Goal: Transaction & Acquisition: Complete application form

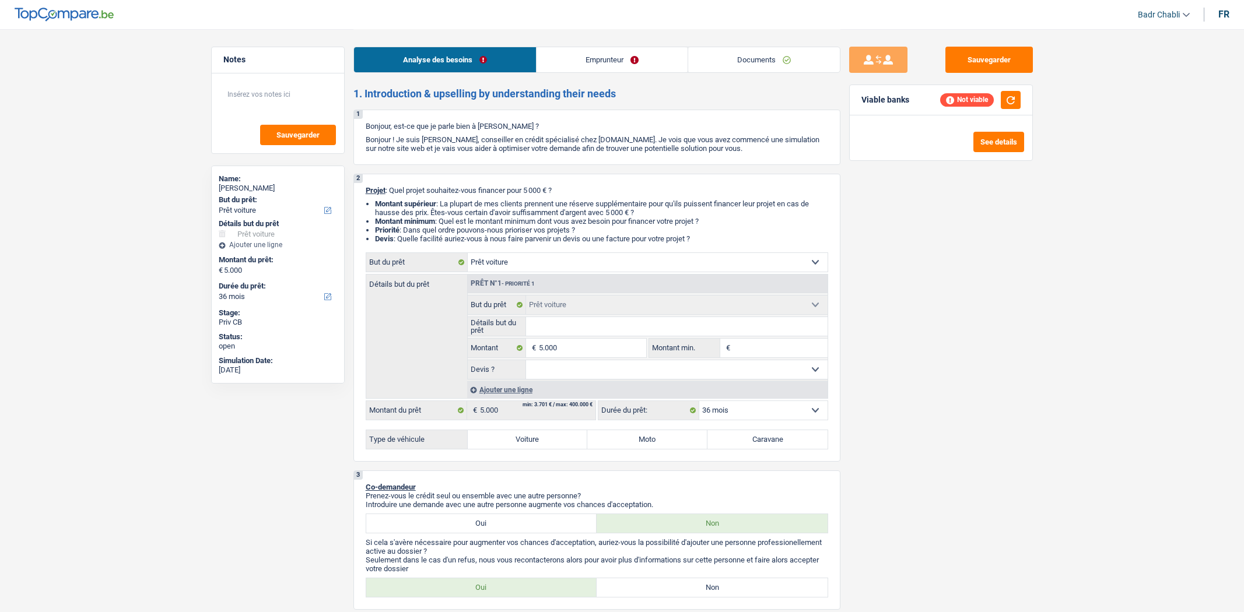
select select "car"
select select "36"
select select "car"
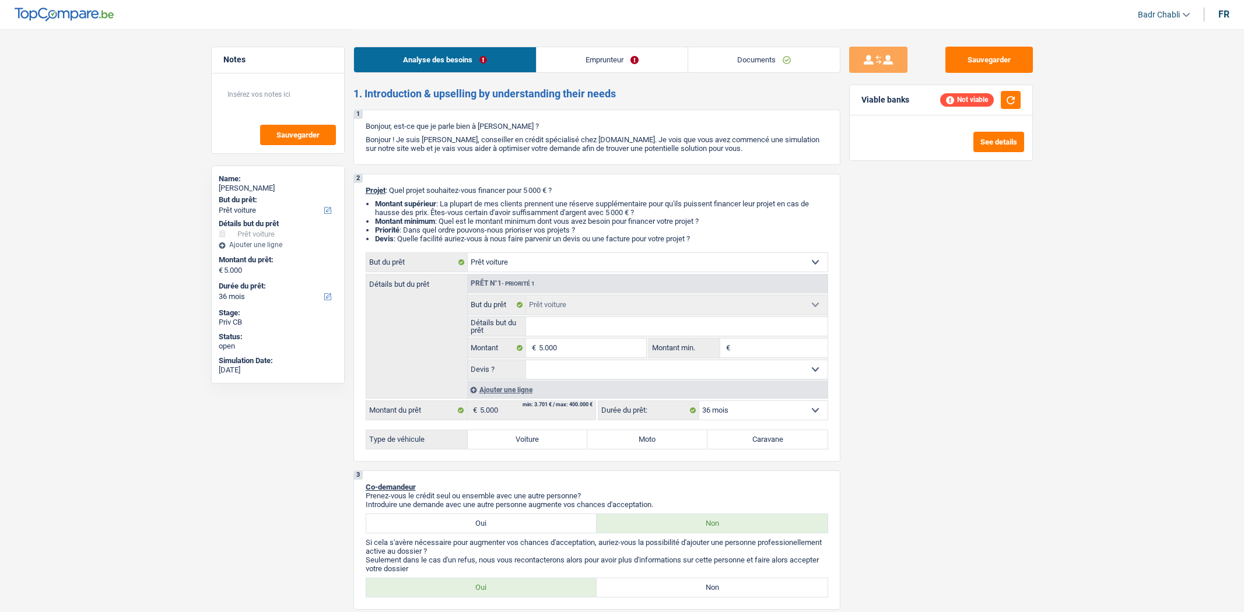
select select "36"
select select "car"
select select "36"
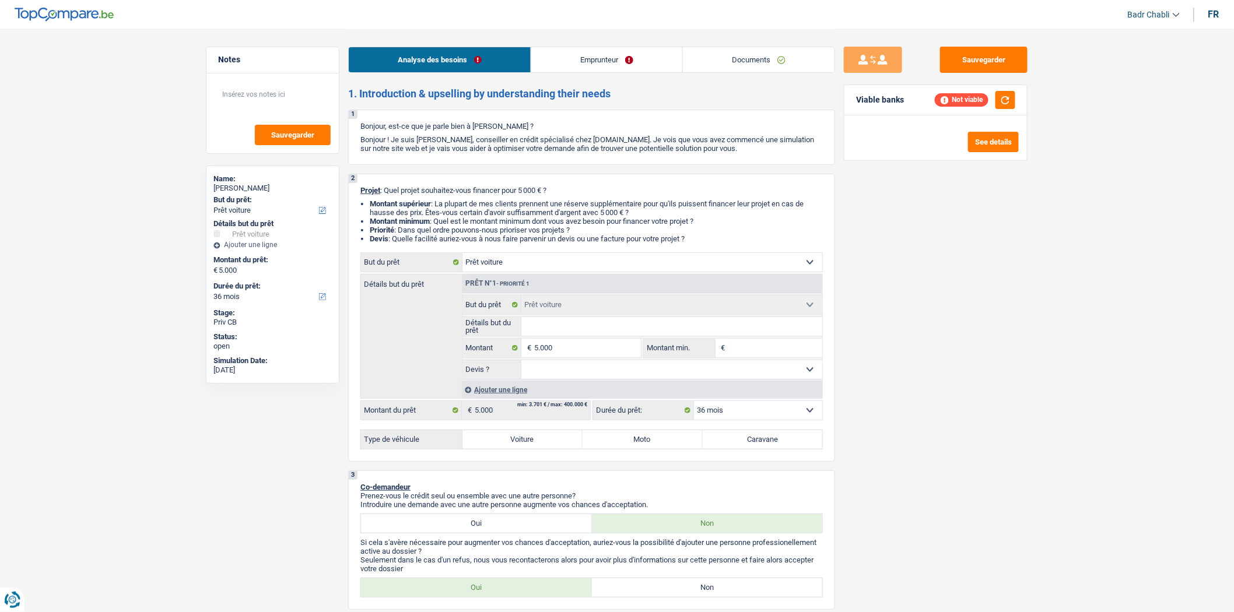
click at [714, 50] on link "Documents" at bounding box center [759, 59] width 152 height 25
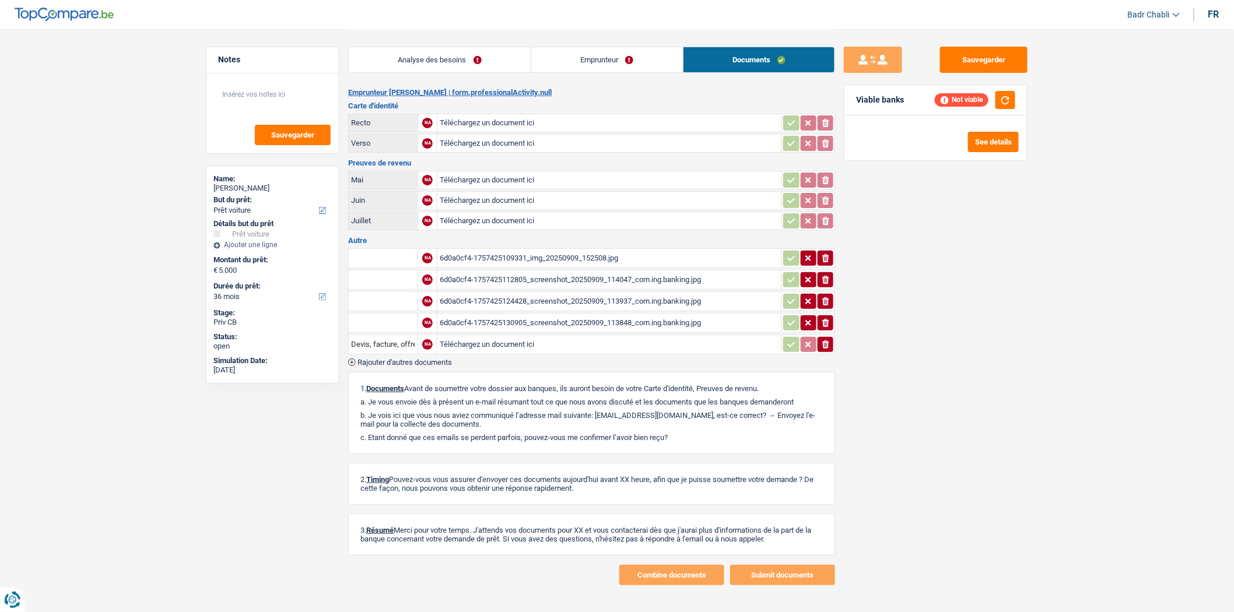
click at [542, 251] on div "6d0a0cf4-1757425109331_img_20250909_152508.jpg" at bounding box center [609, 258] width 339 height 17
click at [589, 71] on link "Emprunteur" at bounding box center [607, 59] width 152 height 25
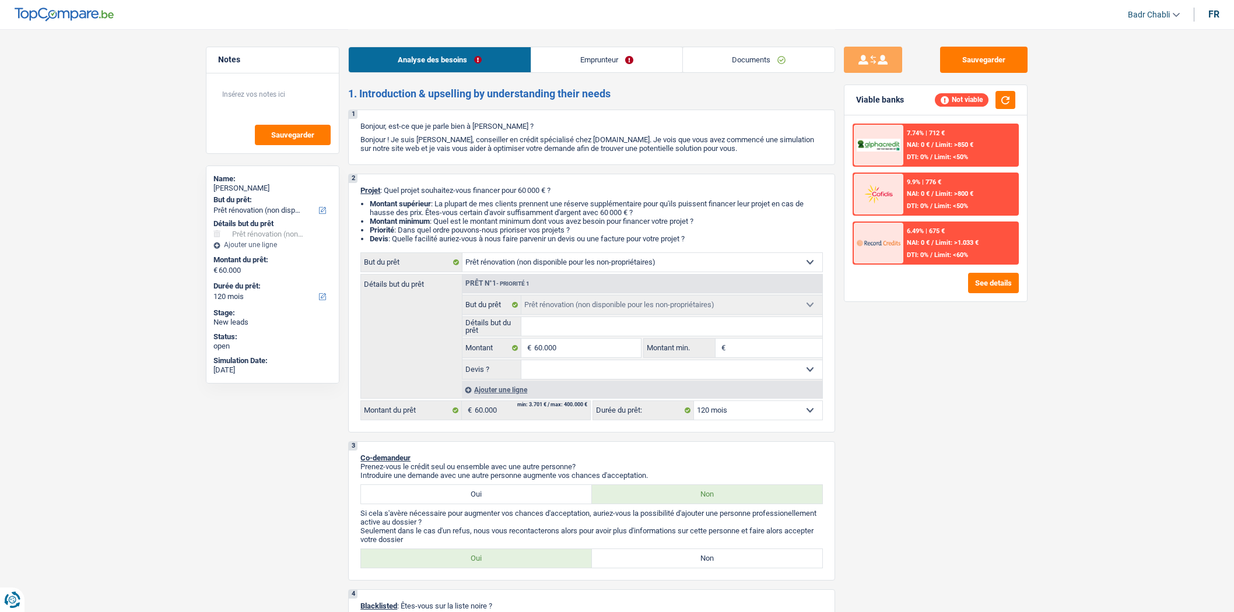
select select "renovation"
select select "120"
select select "renovation"
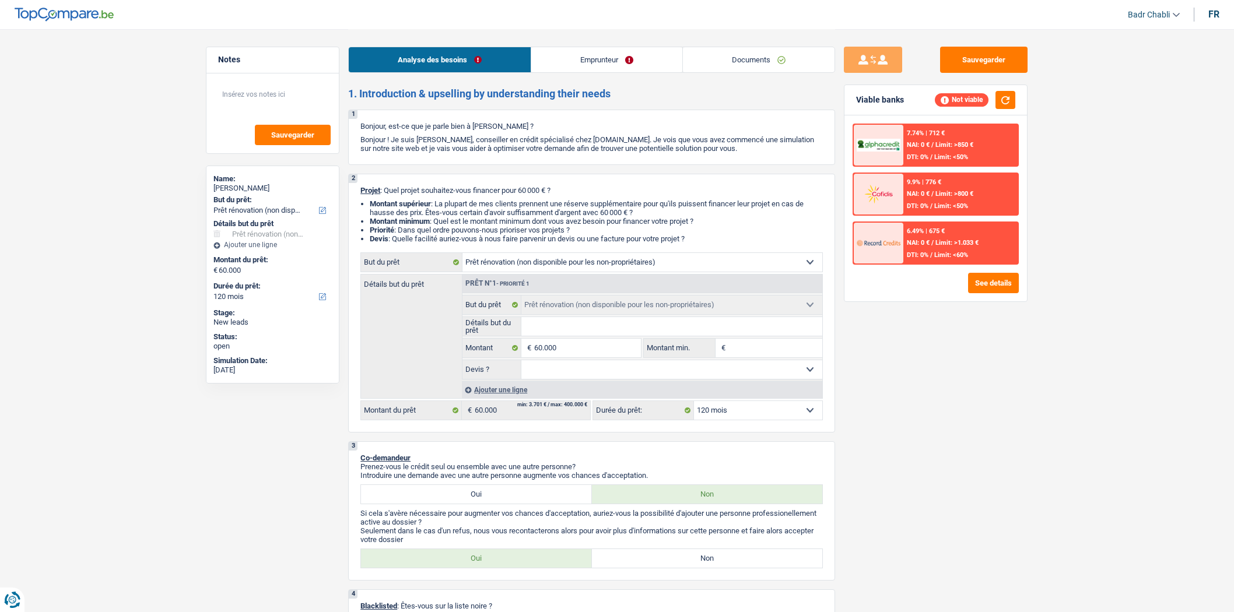
select select "120"
select select "renovation"
select select "120"
select select "renovation"
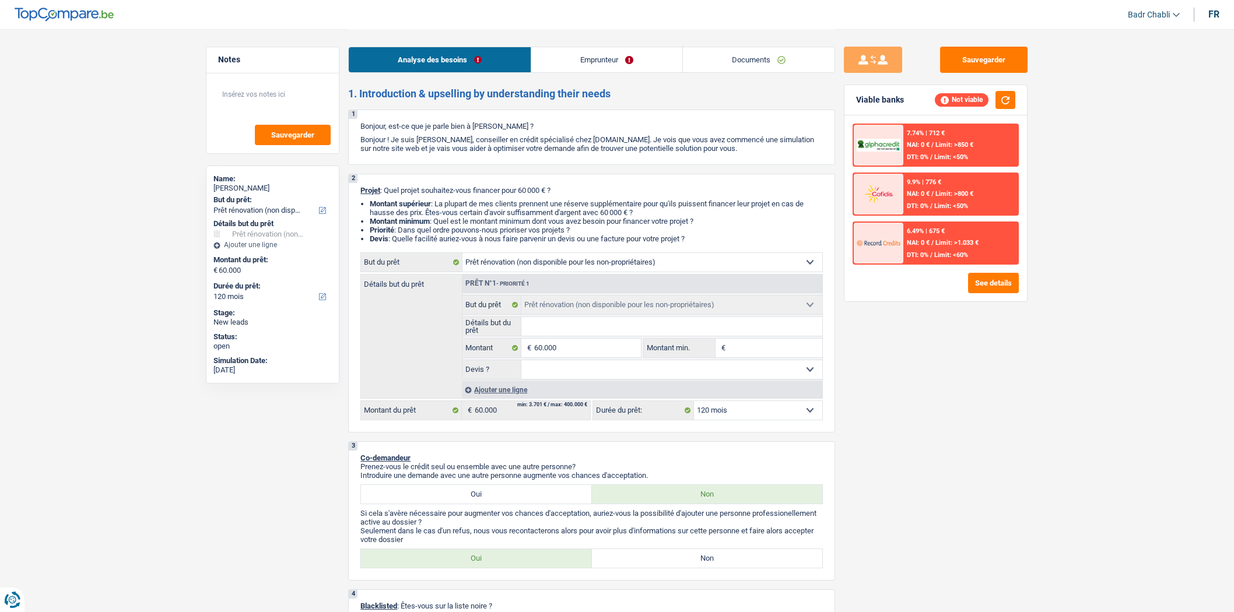
select select "renovation"
select select "120"
select select "renovation"
select select "120"
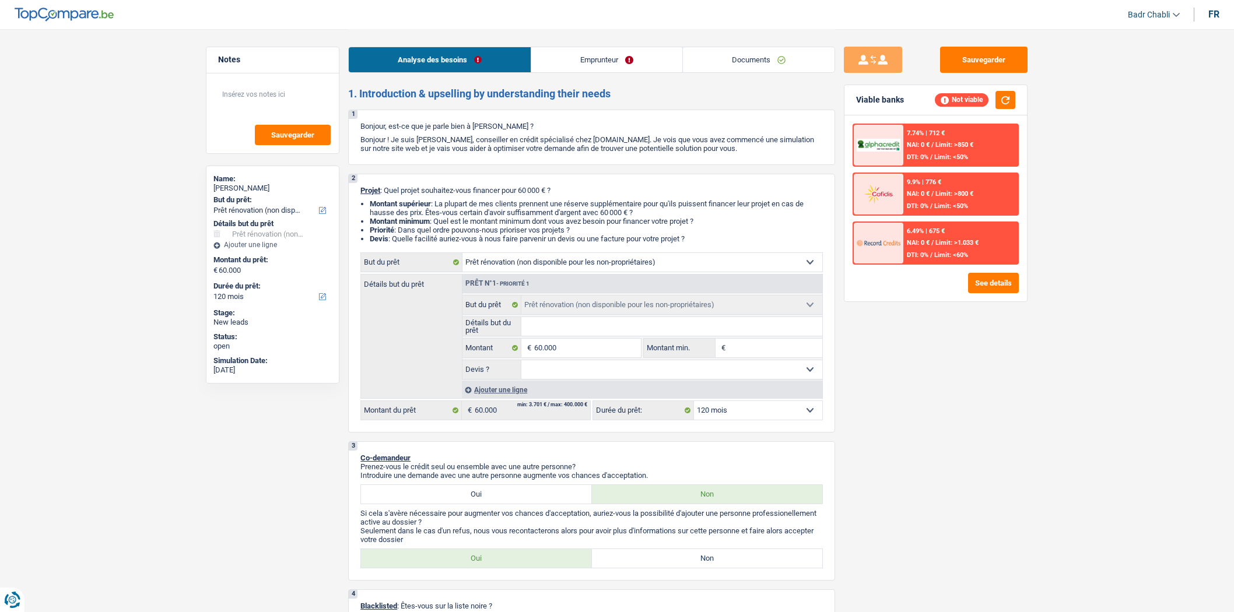
select select "renovation"
select select "120"
select select "32"
click at [608, 64] on link "Emprunteur" at bounding box center [606, 59] width 151 height 25
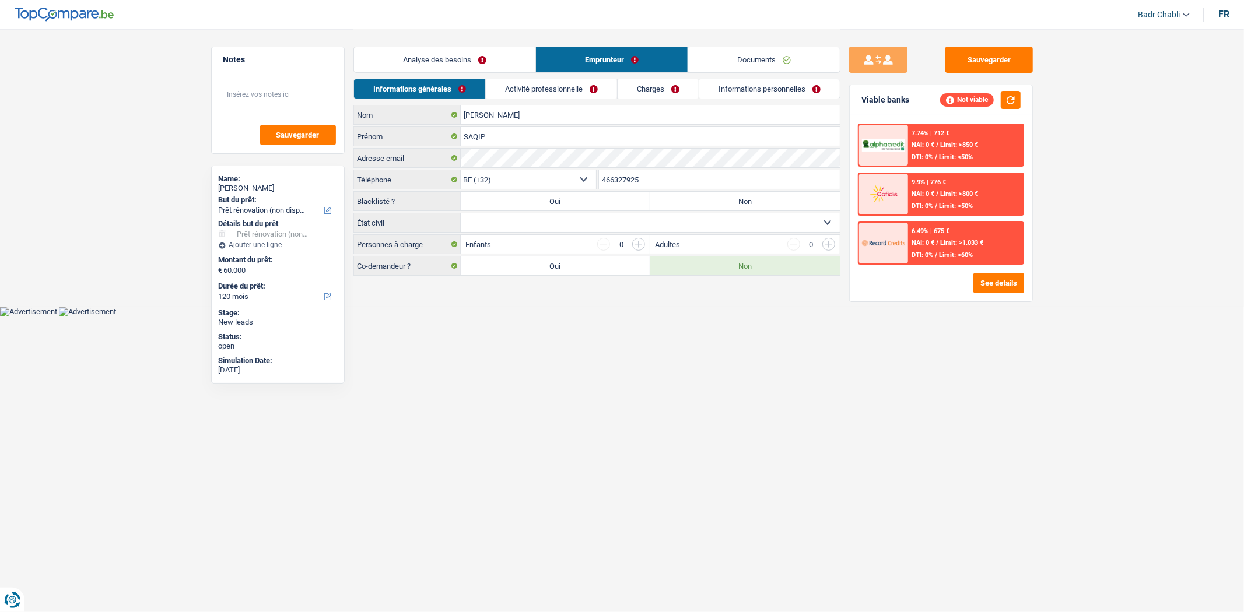
click at [557, 94] on link "Activité professionnelle" at bounding box center [551, 88] width 131 height 19
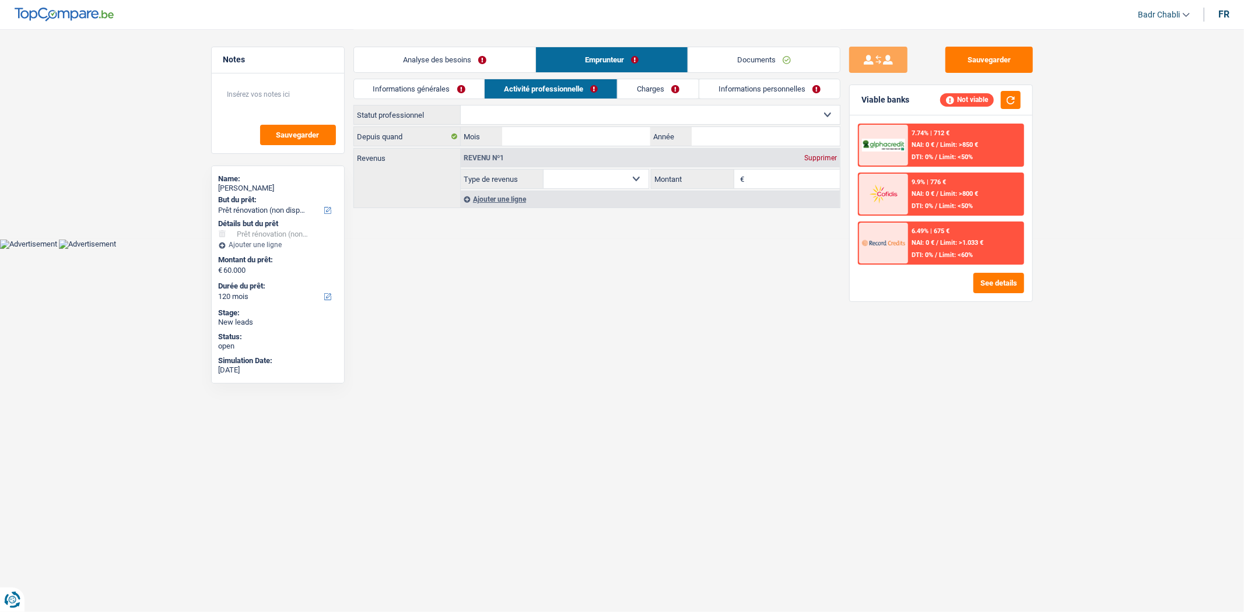
click at [498, 75] on div "Analyse des besoins Emprunteur Documents" at bounding box center [596, 54] width 487 height 50
click at [488, 66] on link "Analyse des besoins" at bounding box center [444, 59] width 181 height 25
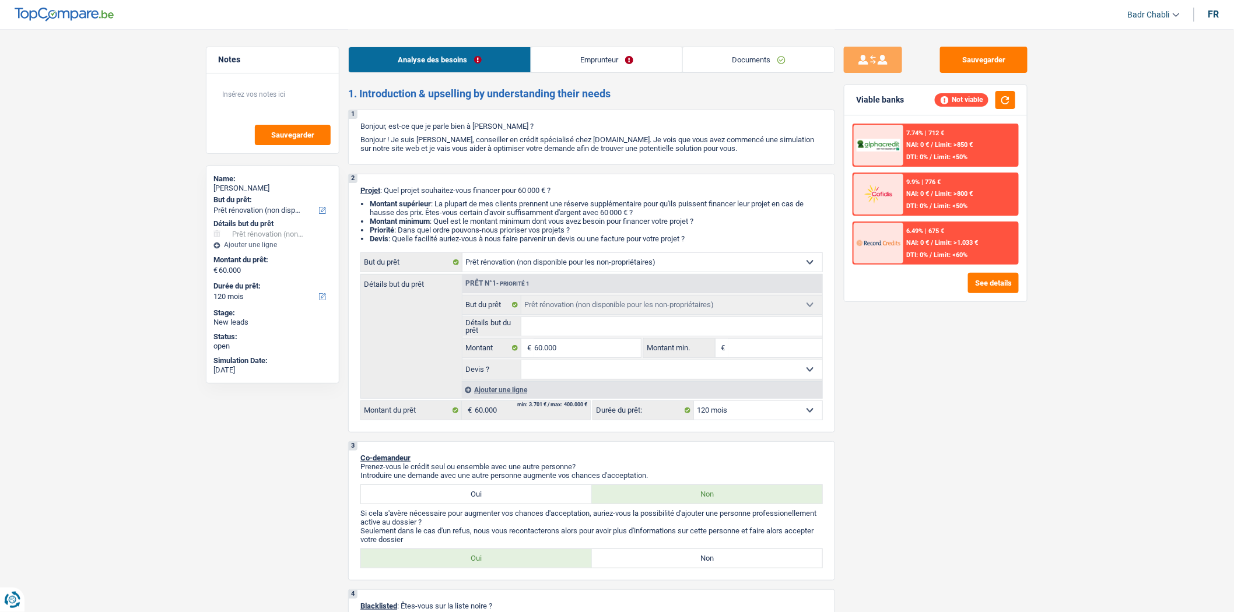
click at [725, 566] on label "Non" at bounding box center [707, 558] width 231 height 19
click at [725, 566] on input "Non" at bounding box center [707, 558] width 231 height 19
radio input "true"
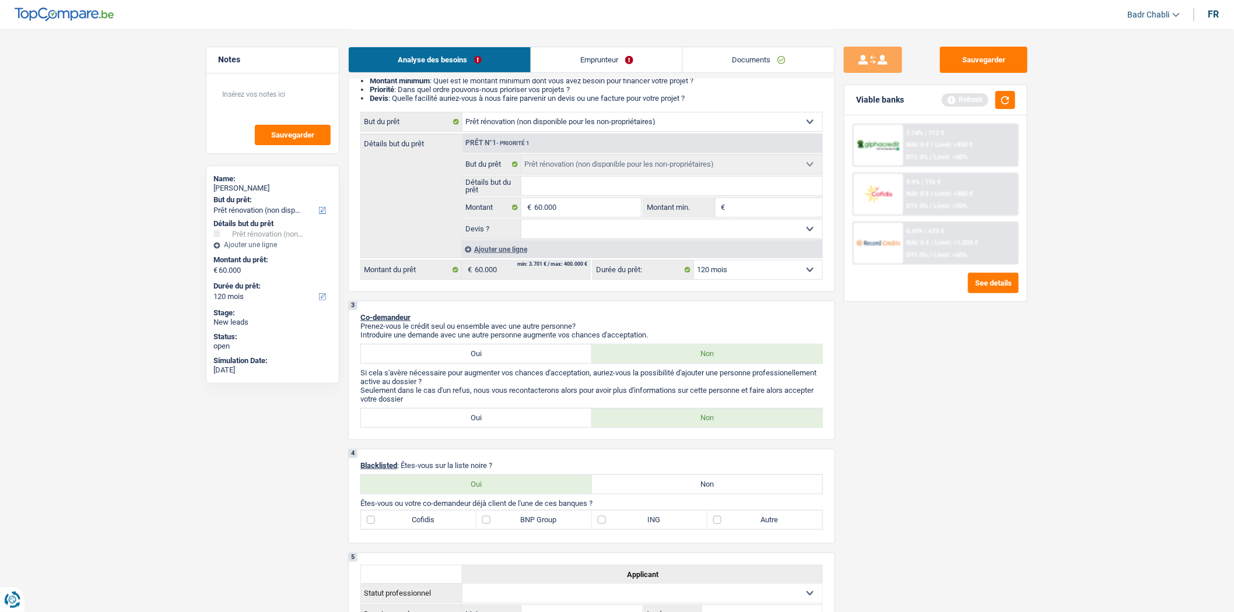
scroll to position [259, 0]
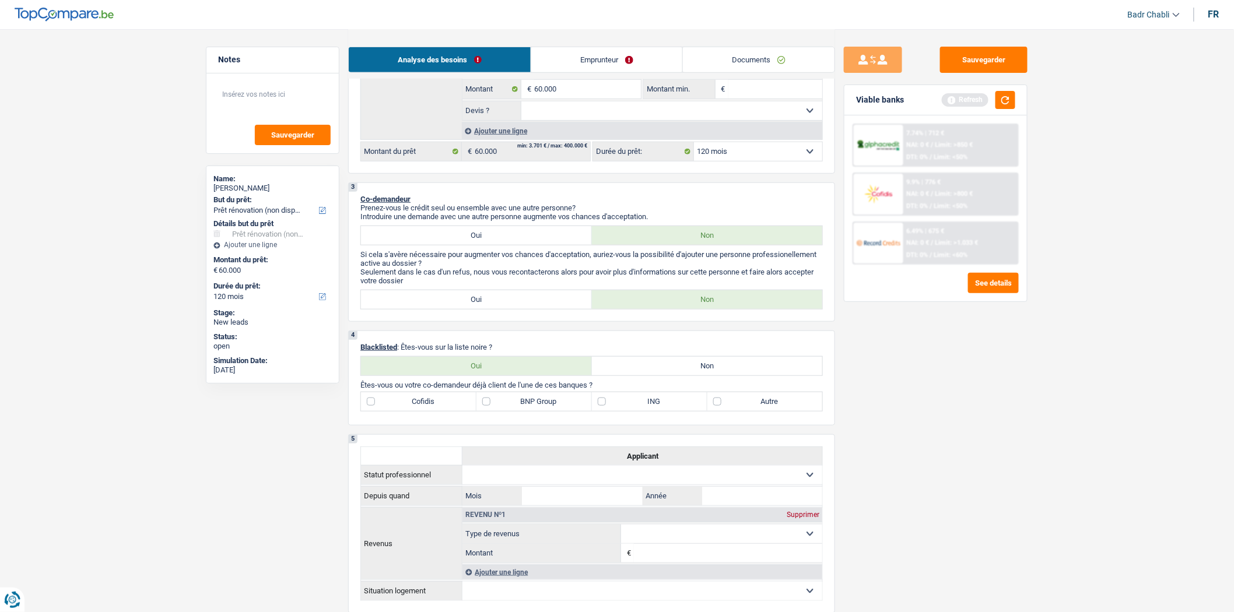
click at [693, 366] on label "Non" at bounding box center [707, 366] width 231 height 19
click at [693, 366] on input "Non" at bounding box center [707, 366] width 231 height 19
radio input "true"
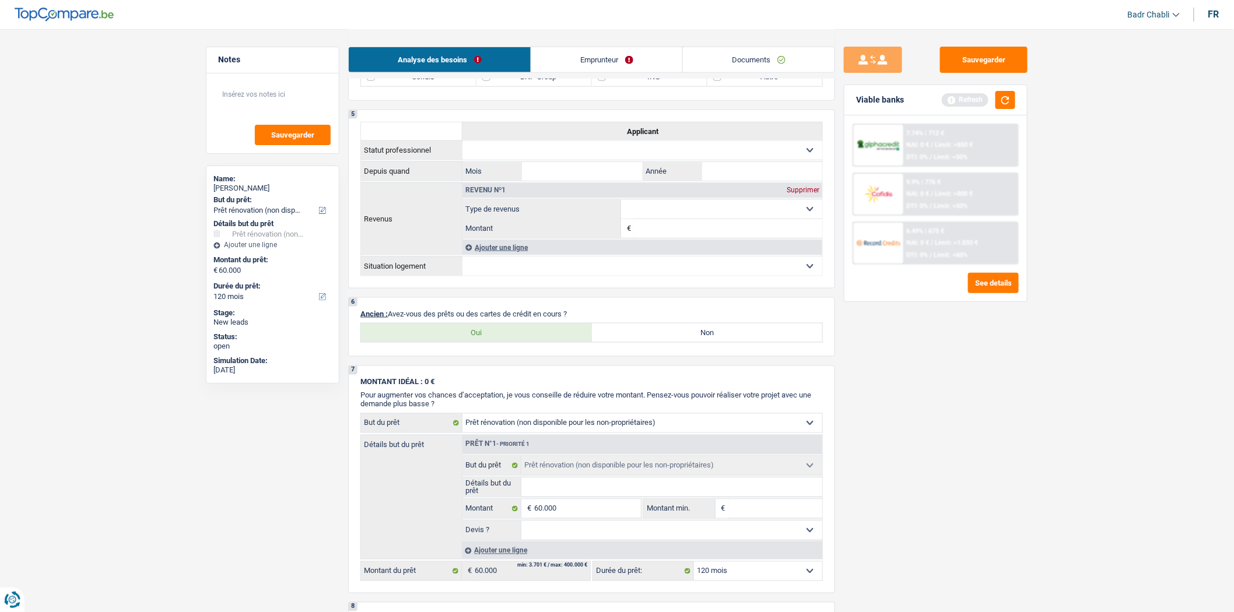
scroll to position [583, 0]
click at [495, 343] on label "Oui" at bounding box center [476, 333] width 231 height 19
click at [495, 343] on input "Oui" at bounding box center [476, 333] width 231 height 19
radio input "true"
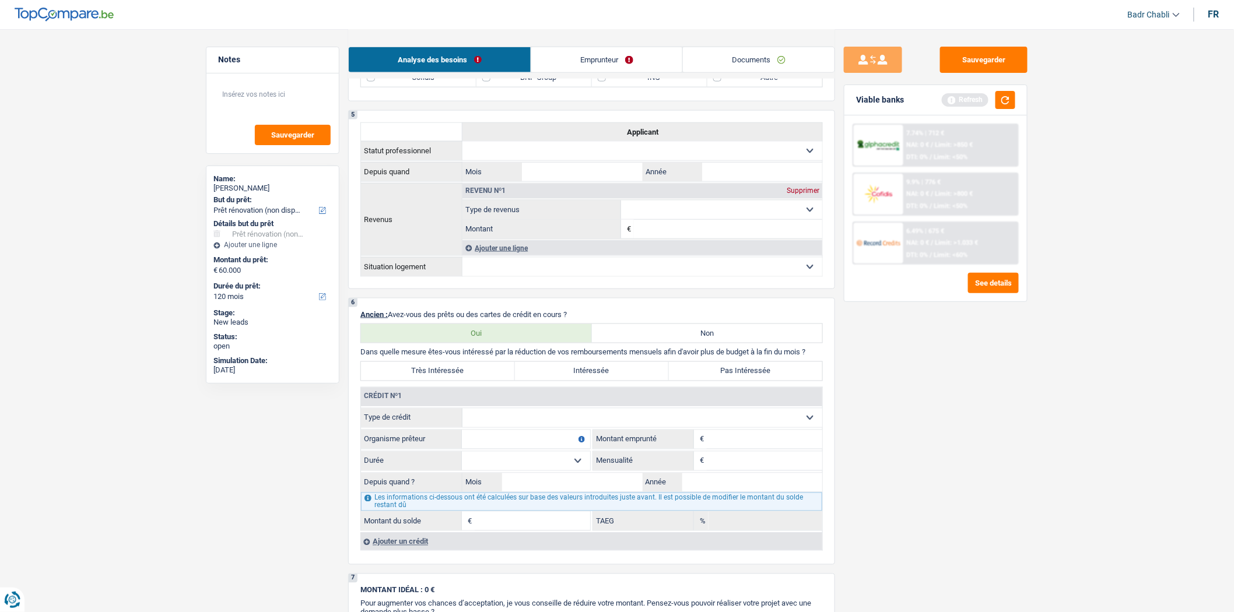
click at [537, 427] on select "Carte ou ouverture de crédit Prêt hypothécaire Vente à tempérament Prêt à tempé…" at bounding box center [642, 418] width 360 height 19
select select "carLoan"
type input "0"
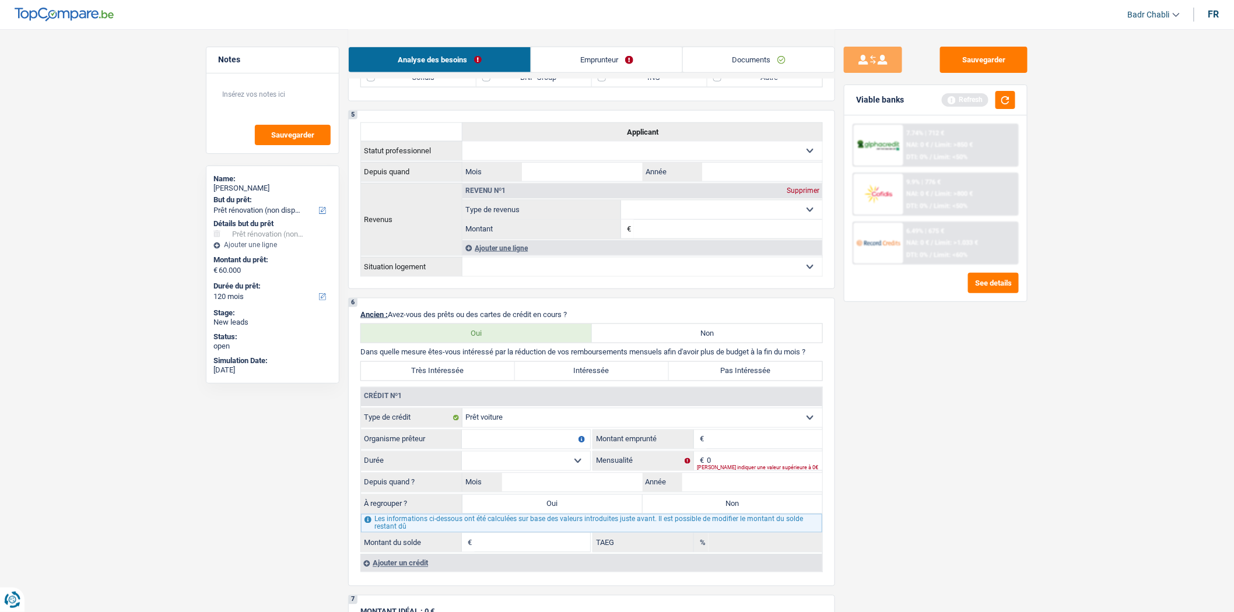
click at [527, 446] on input "Organisme prêteur" at bounding box center [526, 439] width 128 height 19
type input "Crelan"
type input "20.000"
click at [576, 463] on select "12 mois 18 mois 24 mois 30 mois 36 mois 42 mois 48 mois 60 mois 72 mois 84 mois…" at bounding box center [526, 461] width 128 height 19
select select "60"
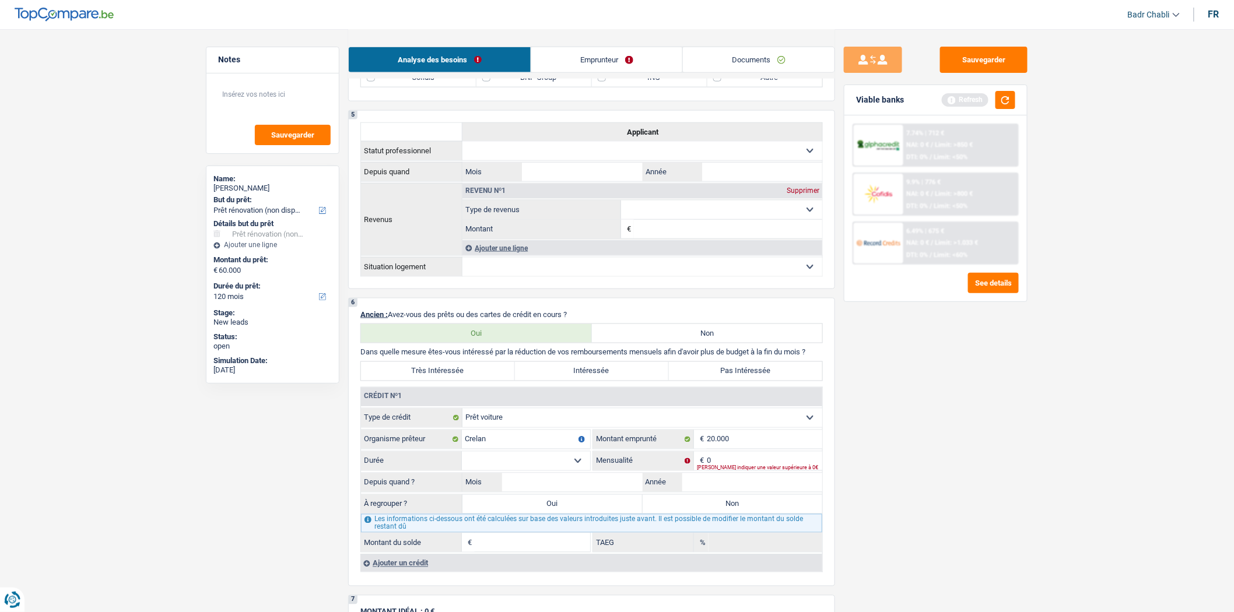
click at [462, 461] on select "12 mois 18 mois 24 mois 30 mois 36 mois 42 mois 48 mois 60 mois 72 mois 84 mois…" at bounding box center [526, 461] width 128 height 19
click at [724, 461] on input "0" at bounding box center [764, 461] width 115 height 19
type input "460"
click at [580, 492] on input "Mois" at bounding box center [572, 483] width 141 height 19
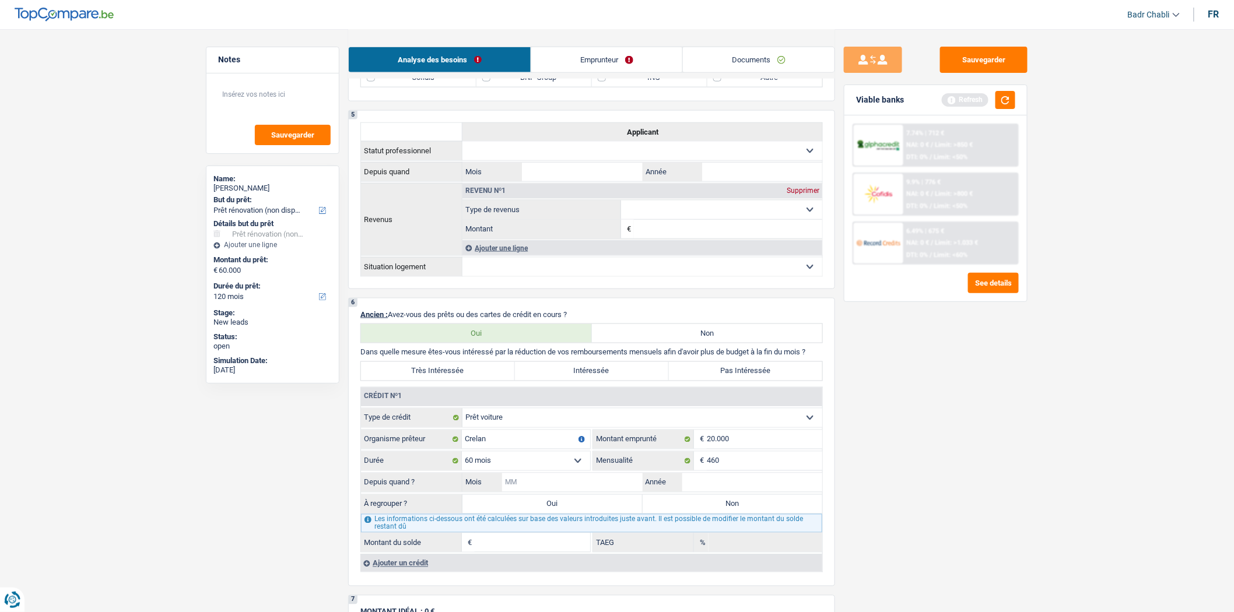
click at [580, 492] on input "Mois" at bounding box center [572, 483] width 141 height 19
click at [721, 492] on input "Année" at bounding box center [752, 483] width 141 height 19
type input "2024"
click at [557, 490] on input "Mois" at bounding box center [572, 483] width 141 height 19
type input "11"
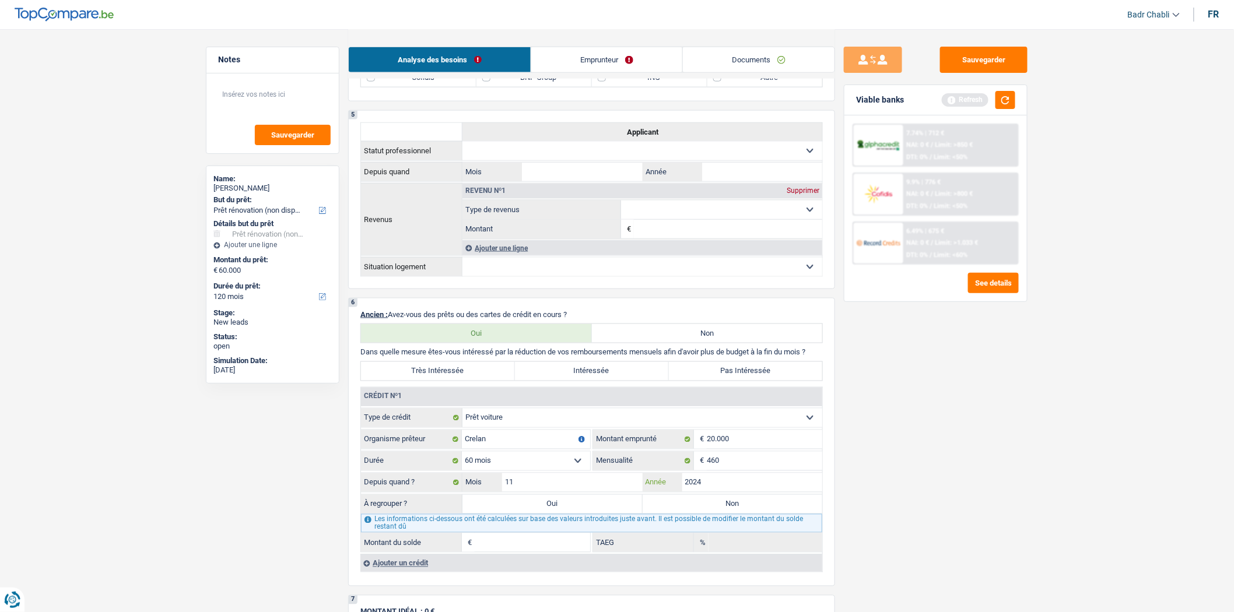
type input "17.525"
type input "14,35"
type input "2024"
click at [551, 490] on input "11" at bounding box center [572, 483] width 141 height 19
type input "10"
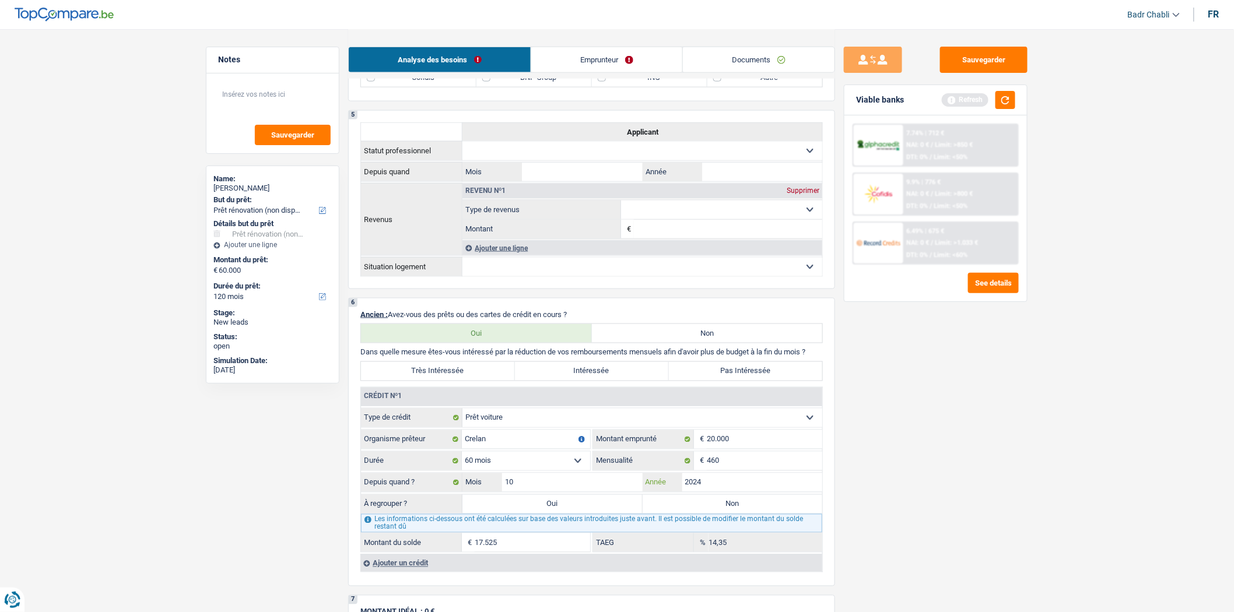
type input "17.262"
click at [480, 381] on label "Très Intéressée" at bounding box center [438, 371] width 154 height 19
click at [480, 381] on input "Très Intéressée" at bounding box center [438, 371] width 154 height 19
radio input "true"
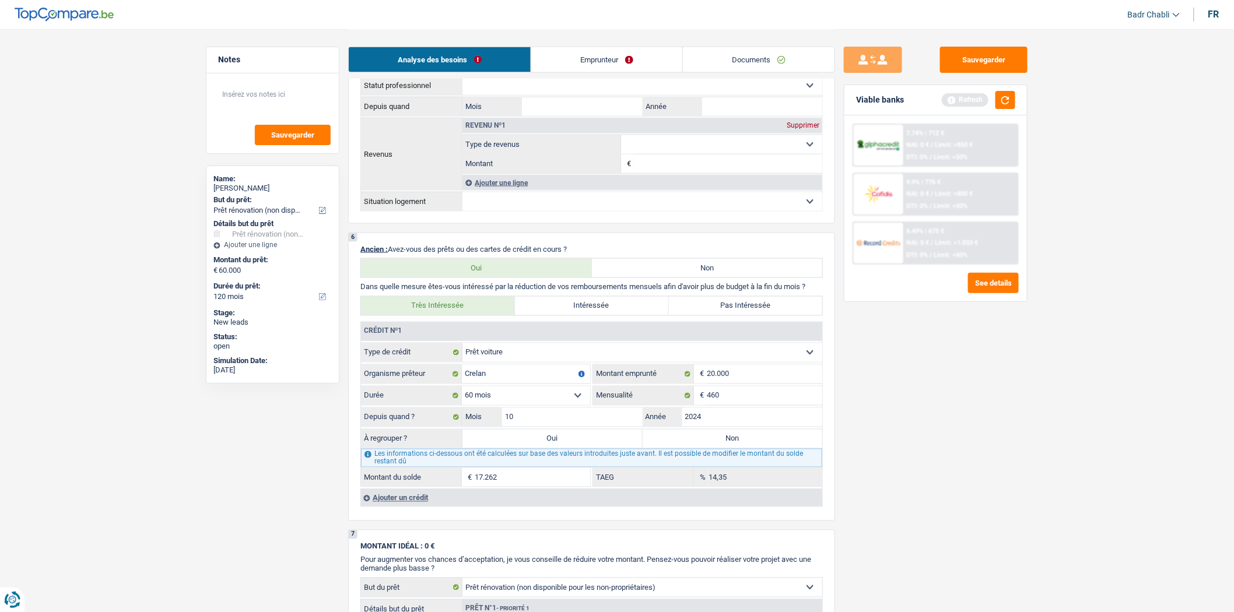
scroll to position [842, 0]
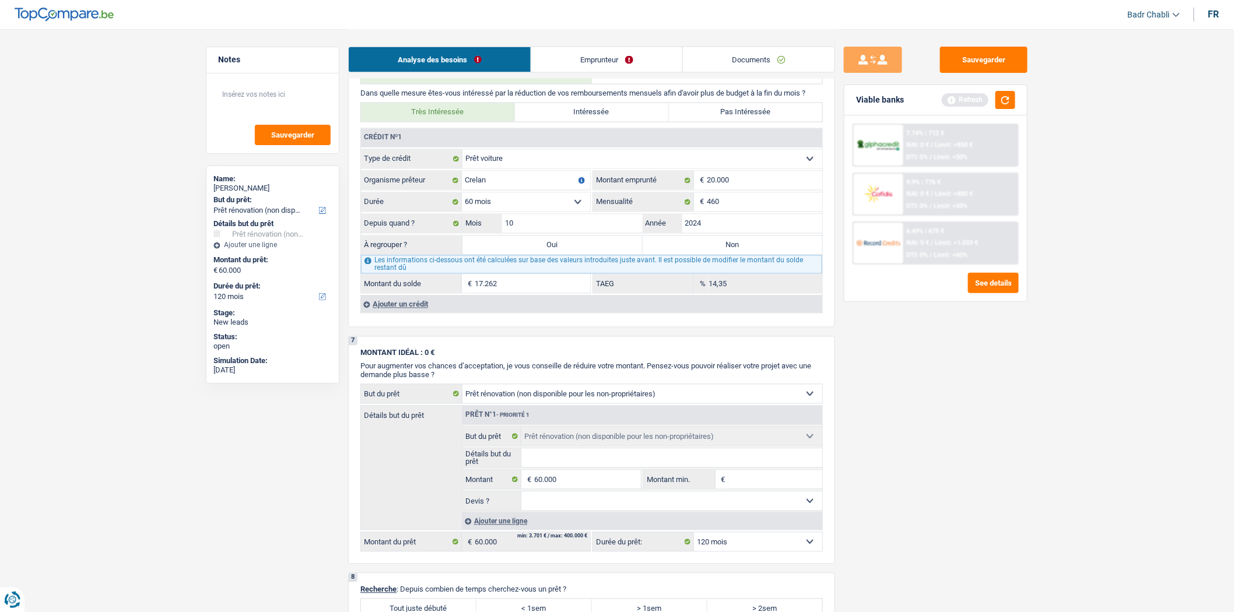
click at [402, 313] on div "Ajouter un crédit" at bounding box center [591, 304] width 462 height 17
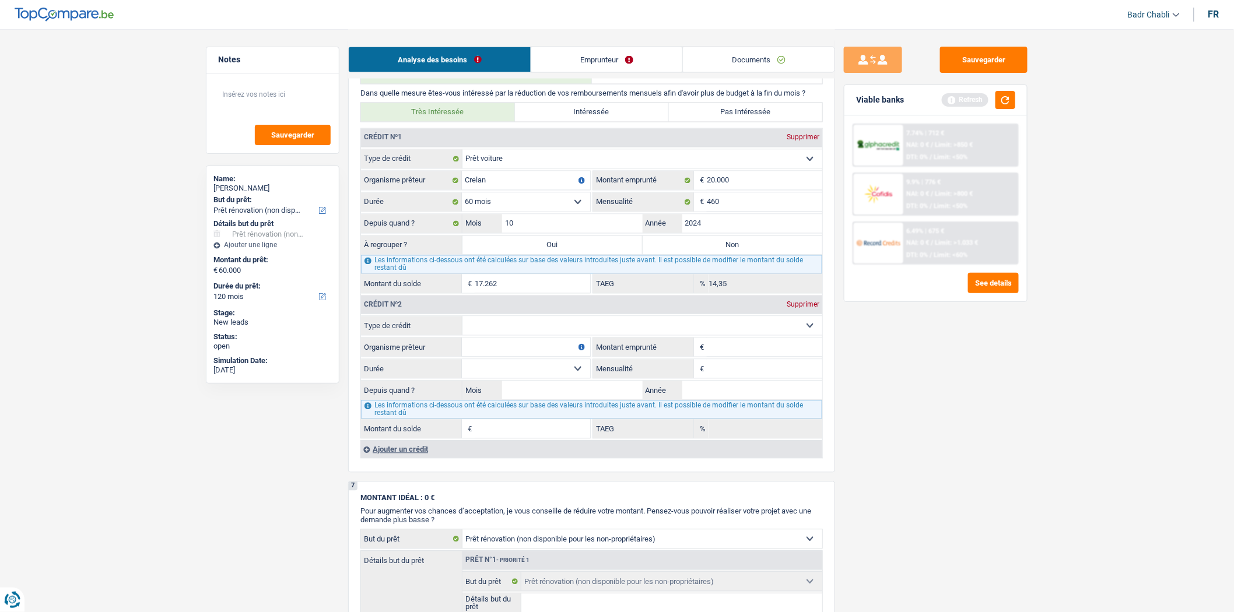
click at [461, 331] on label "Type de crédit" at bounding box center [411, 326] width 101 height 19
click at [462, 331] on select "Carte ou ouverture de crédit Prêt hypothécaire Vente à tempérament Prêt à tempé…" at bounding box center [642, 326] width 360 height 19
click at [494, 332] on select "Carte ou ouverture de crédit Prêt hypothécaire Vente à tempérament Prêt à tempé…" at bounding box center [642, 326] width 360 height 19
select select "mortgage"
click at [462, 327] on select "Carte ou ouverture de crédit Prêt hypothécaire Vente à tempérament Prêt à tempé…" at bounding box center [642, 326] width 360 height 19
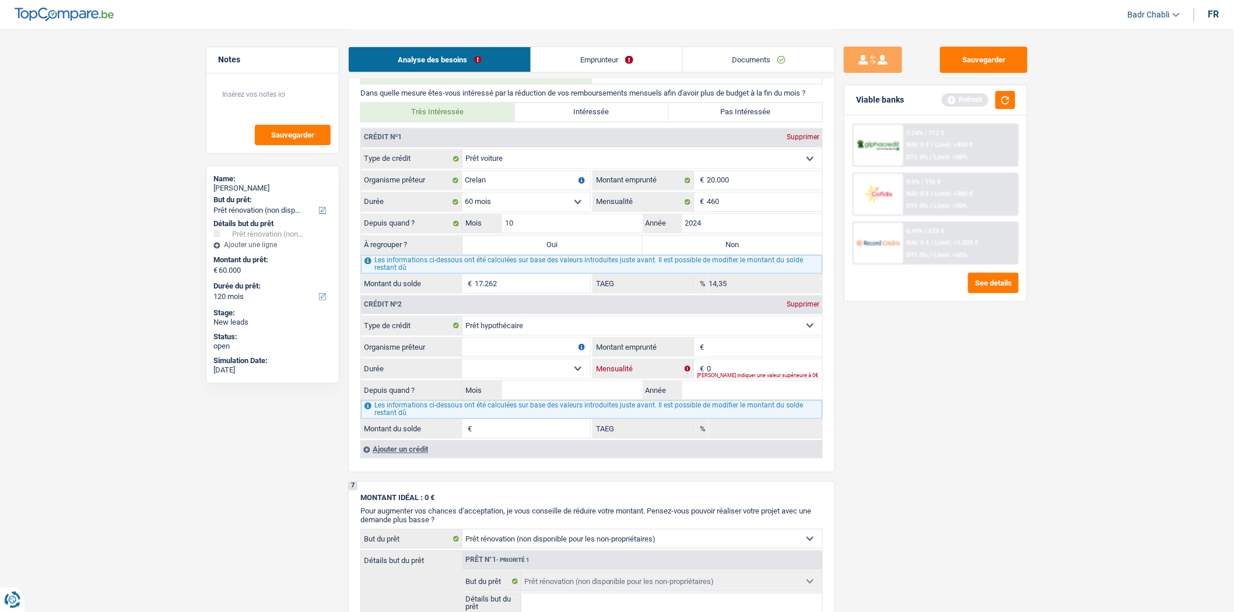
click at [734, 378] on input "0" at bounding box center [764, 369] width 115 height 19
click at [731, 378] on input "0" at bounding box center [764, 369] width 115 height 19
type input "390"
click at [488, 353] on input "Organisme prêteur" at bounding box center [526, 347] width 128 height 19
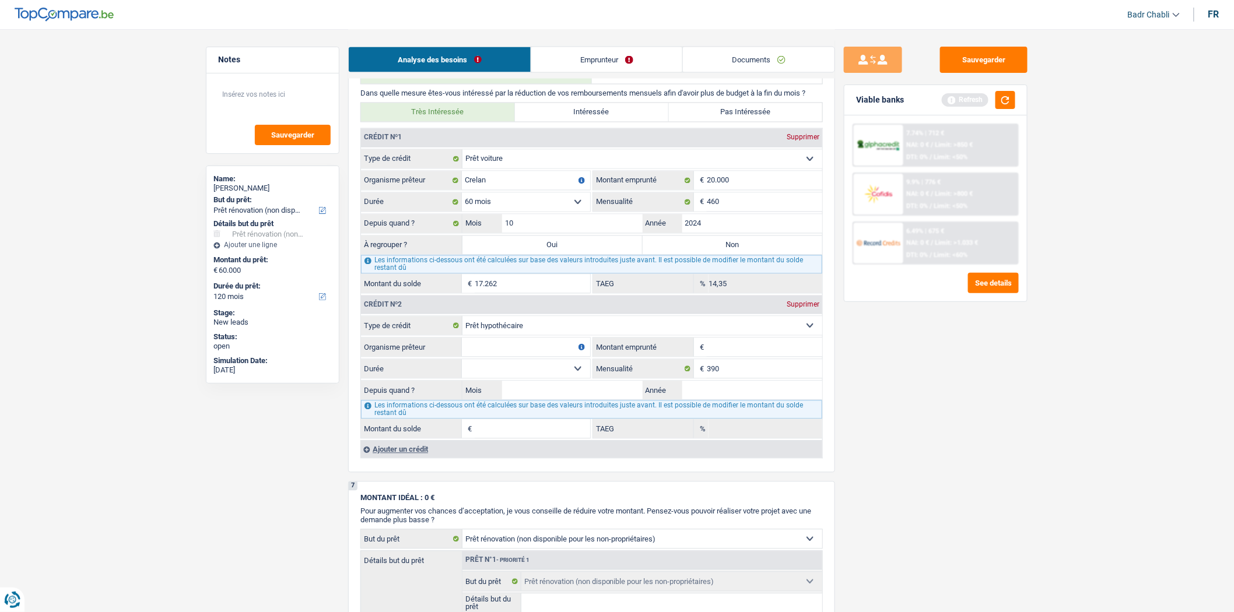
click at [510, 346] on fieldset "Carte ou ouverture de crédit Prêt hypothécaire Vente à tempérament Prêt à tempé…" at bounding box center [591, 377] width 461 height 123
click at [510, 353] on input "Organisme prêteur" at bounding box center [526, 347] width 128 height 19
type input "Crelan"
click at [754, 351] on input "Montant emprunté" at bounding box center [764, 347] width 115 height 19
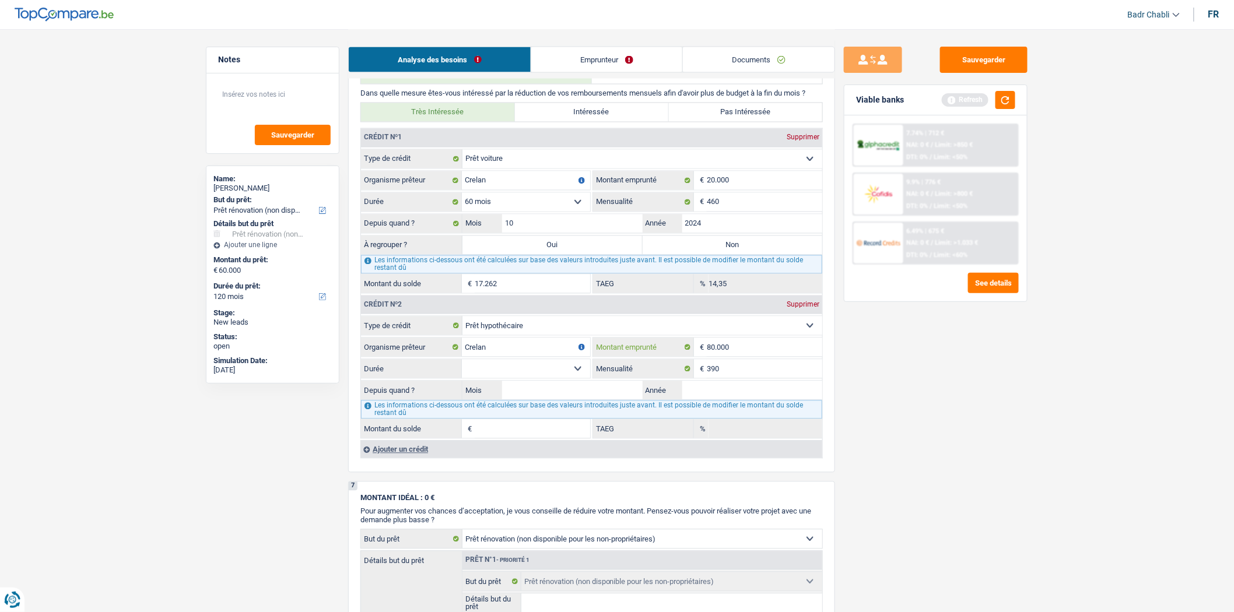
type input "80.000"
click at [562, 376] on select "120 mois 132 mois 144 mois 180 mois 240 mois 300 mois 360 mois 420 mois Sélecti…" at bounding box center [526, 369] width 128 height 19
select select "240"
click at [462, 370] on select "120 mois 132 mois 144 mois 180 mois 240 mois 300 mois 360 mois 420 mois Sélecti…" at bounding box center [526, 369] width 128 height 19
click at [585, 400] on input "Mois" at bounding box center [572, 390] width 141 height 19
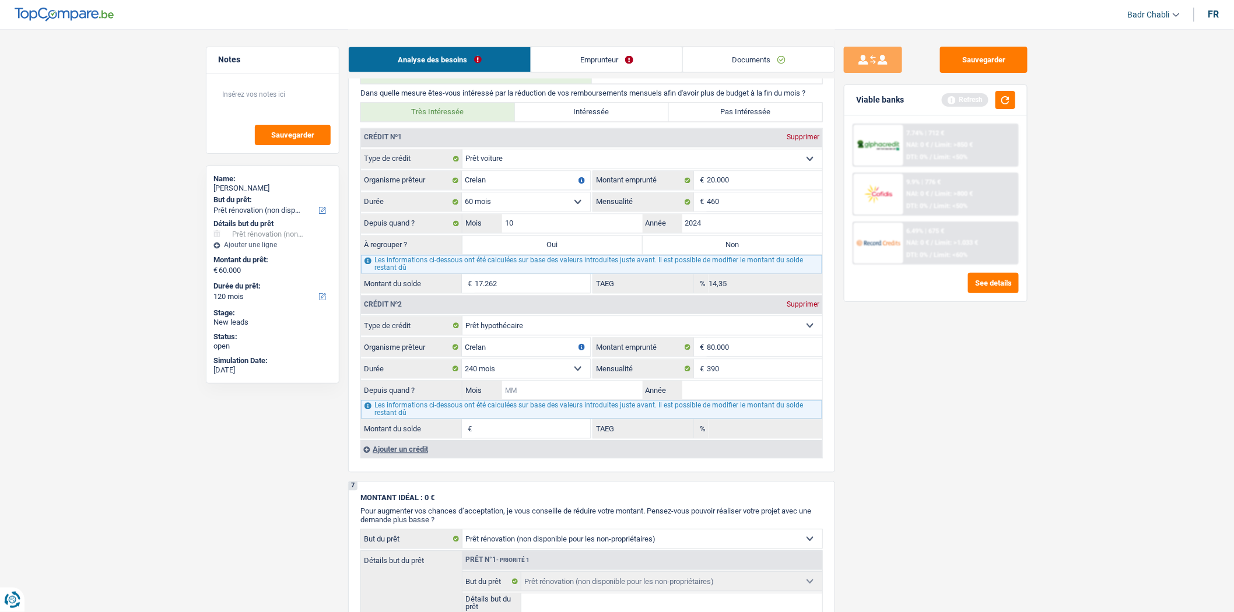
click at [590, 400] on input "Mois" at bounding box center [572, 390] width 141 height 19
type input "11"
type input "2023"
type input "73.690"
type input "1,62"
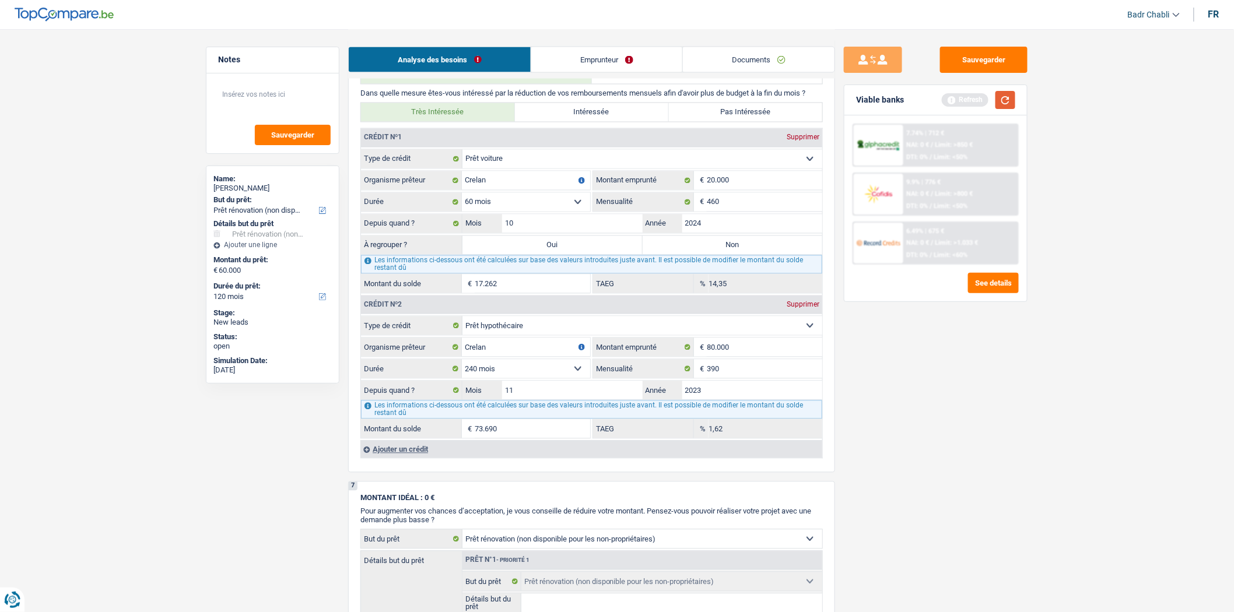
click at [1009, 104] on button "button" at bounding box center [1005, 100] width 20 height 18
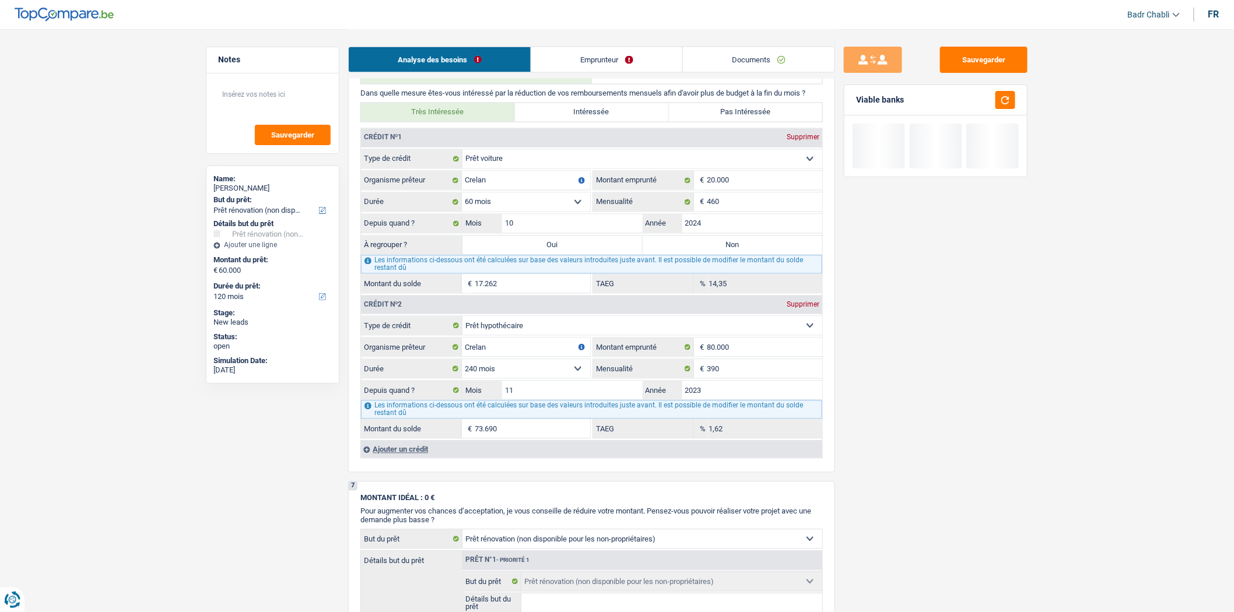
click at [546, 264] on div "Les informations ci-dessous ont été calculées sur base des valeurs introduites …" at bounding box center [591, 264] width 461 height 19
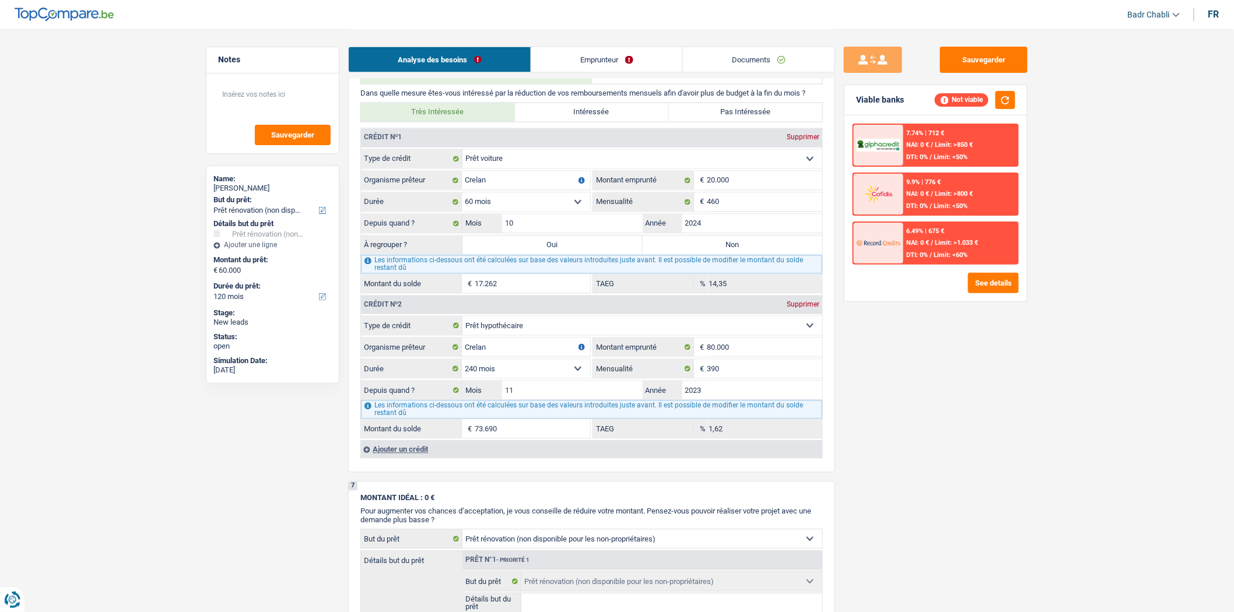
click at [550, 254] on label "Oui" at bounding box center [552, 245] width 180 height 19
click at [550, 254] on input "Oui" at bounding box center [552, 245] width 180 height 19
radio input "true"
type input "77.262"
select select "144"
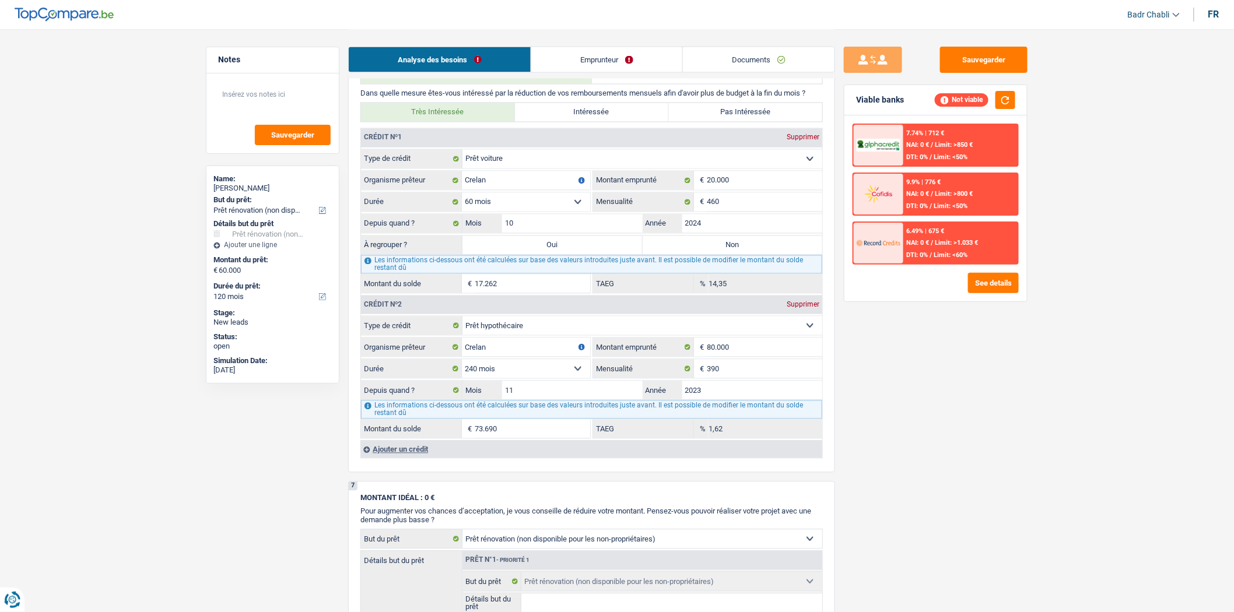
type input "17.262"
select select "144"
type input "17.262"
select select "144"
select select "refinancing"
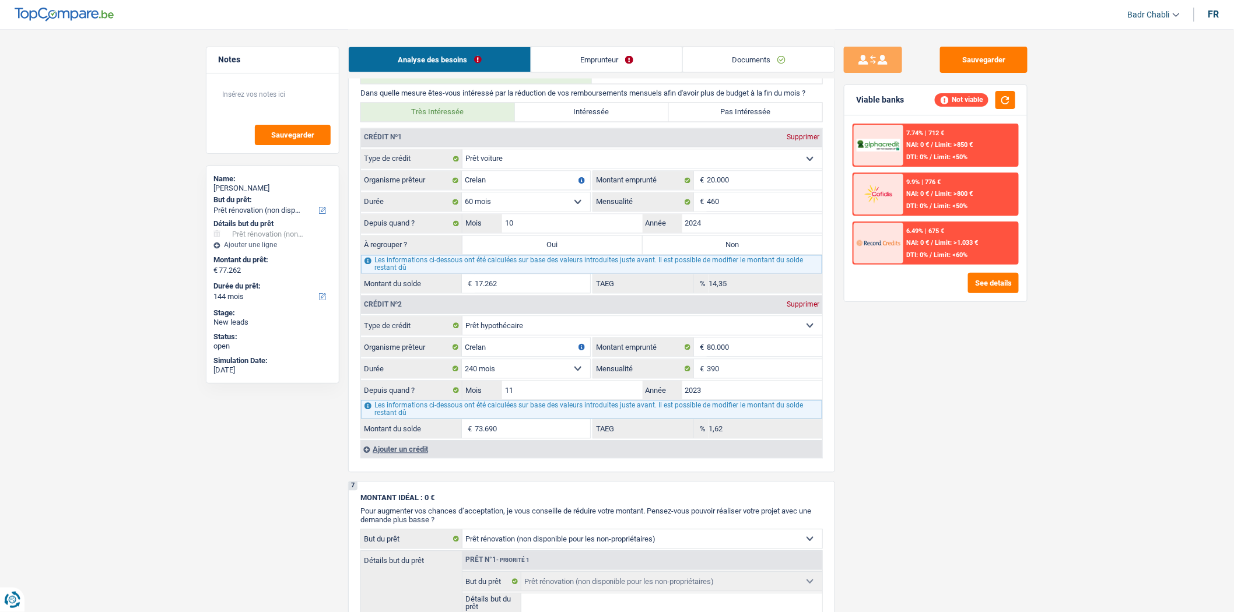
select select "refinancing"
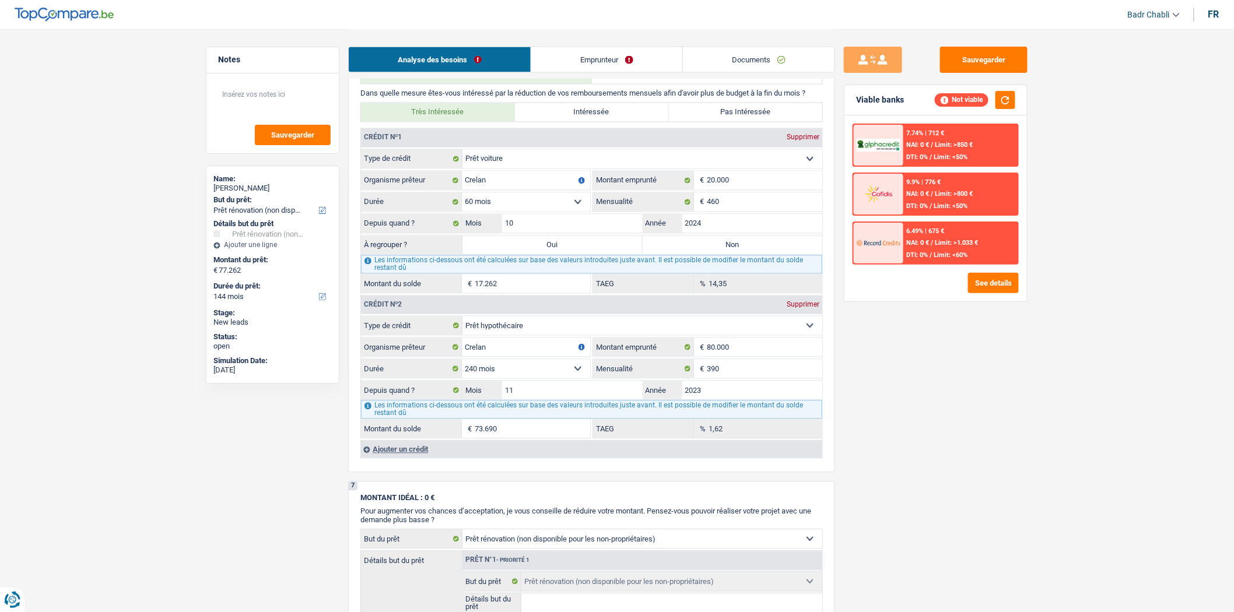
select select "renovation"
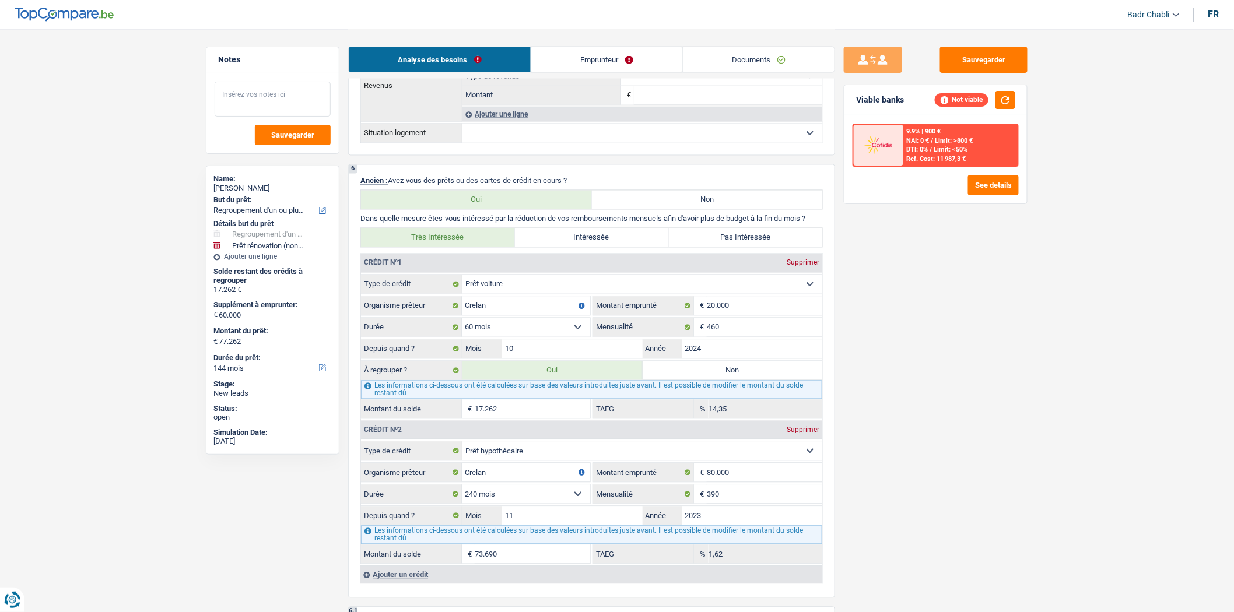
click at [227, 89] on textarea at bounding box center [273, 99] width 116 height 35
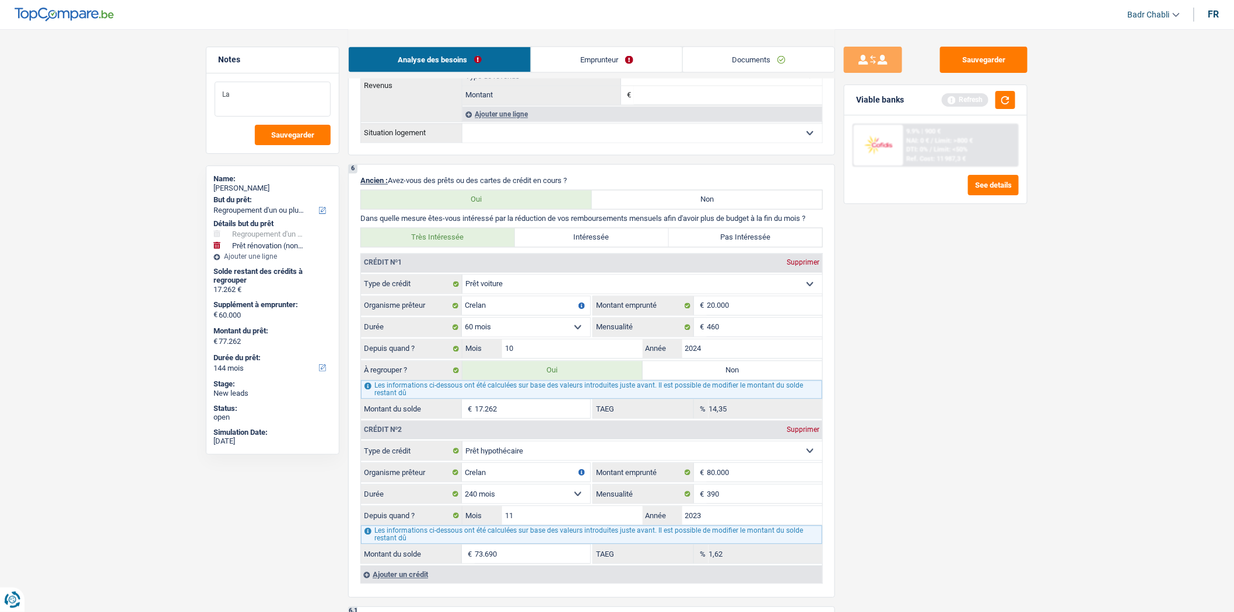
type textarea "L"
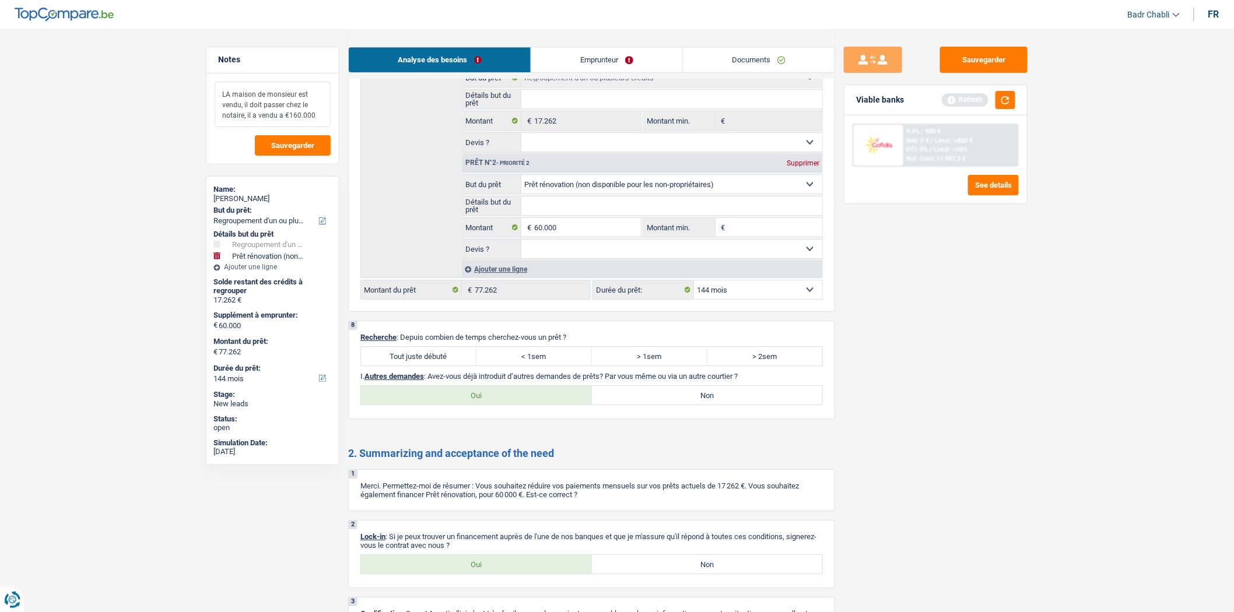
scroll to position [1619, 0]
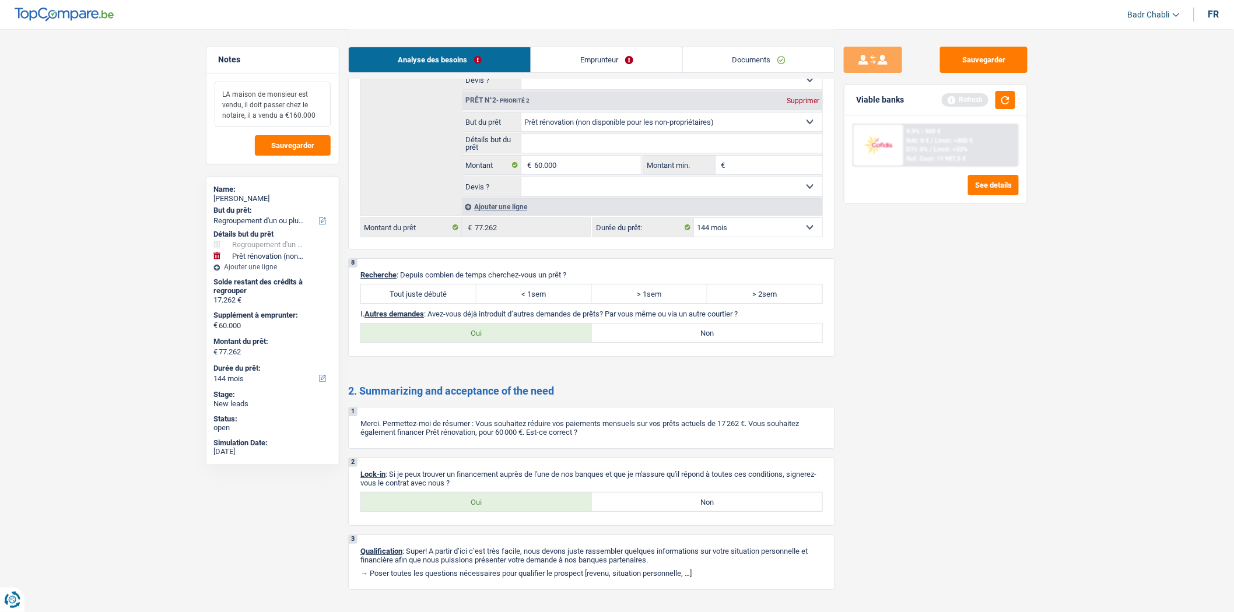
type textarea "LA maison de monsieur est vendu, il doit passer chez le notaire, il a vendu a €…"
click at [429, 303] on label "Tout juste débuté" at bounding box center [418, 294] width 115 height 19
click at [429, 303] on input "Tout juste débuté" at bounding box center [418, 294] width 115 height 19
radio input "true"
click at [634, 337] on div "8 Recherche : Depuis combien de temps cherchez-vous un prêt ? Tout juste débuté…" at bounding box center [591, 307] width 487 height 99
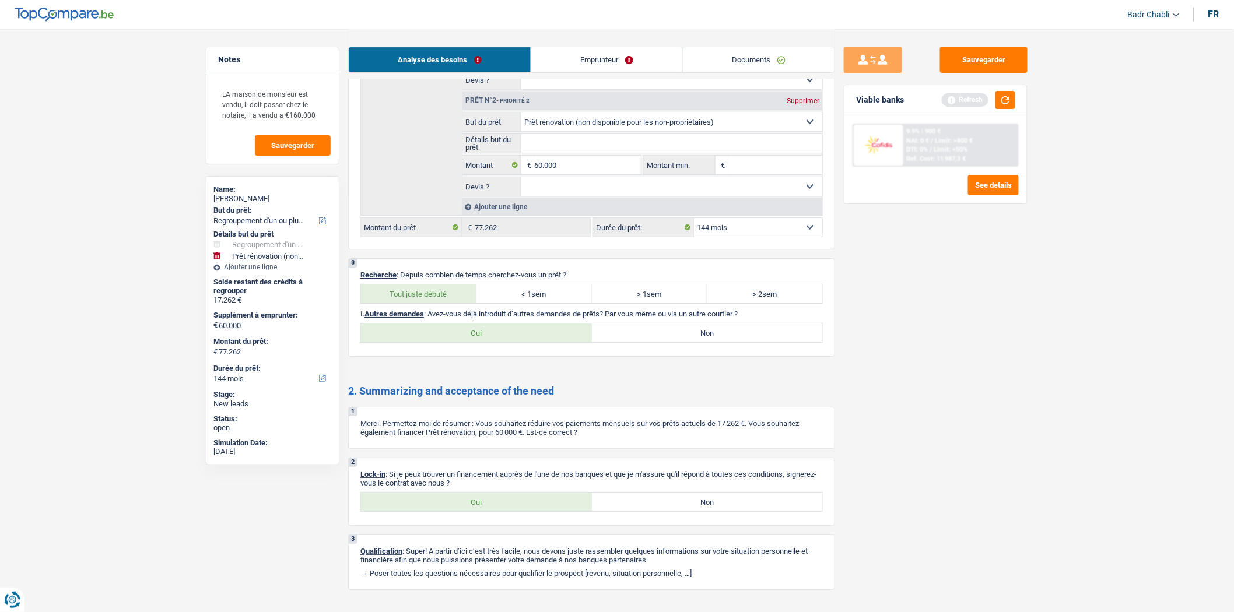
click at [650, 342] on label "Non" at bounding box center [707, 333] width 231 height 19
click at [650, 342] on input "Non" at bounding box center [707, 333] width 231 height 19
radio input "true"
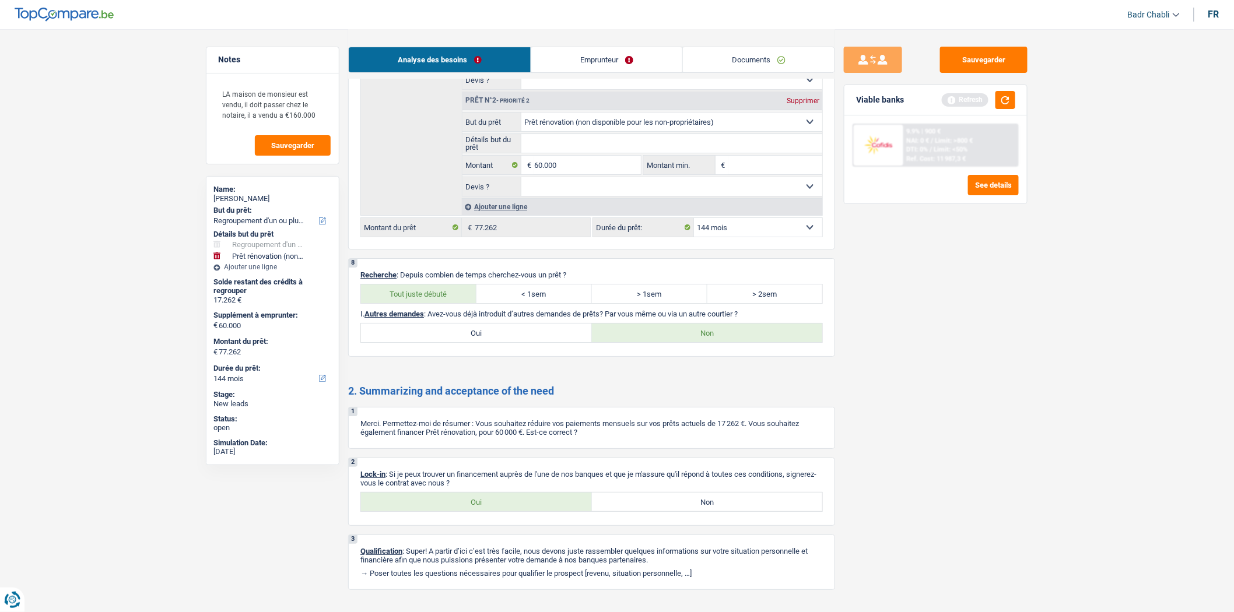
click at [525, 511] on label "Oui" at bounding box center [476, 502] width 231 height 19
click at [525, 511] on input "Oui" at bounding box center [476, 502] width 231 height 19
radio input "true"
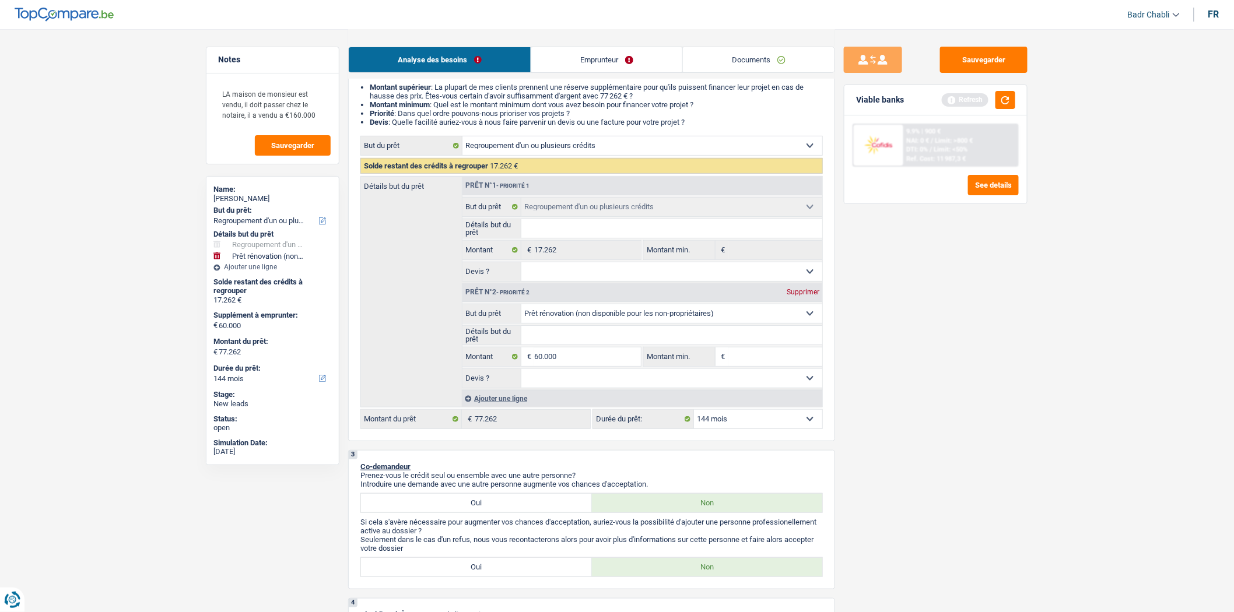
scroll to position [0, 0]
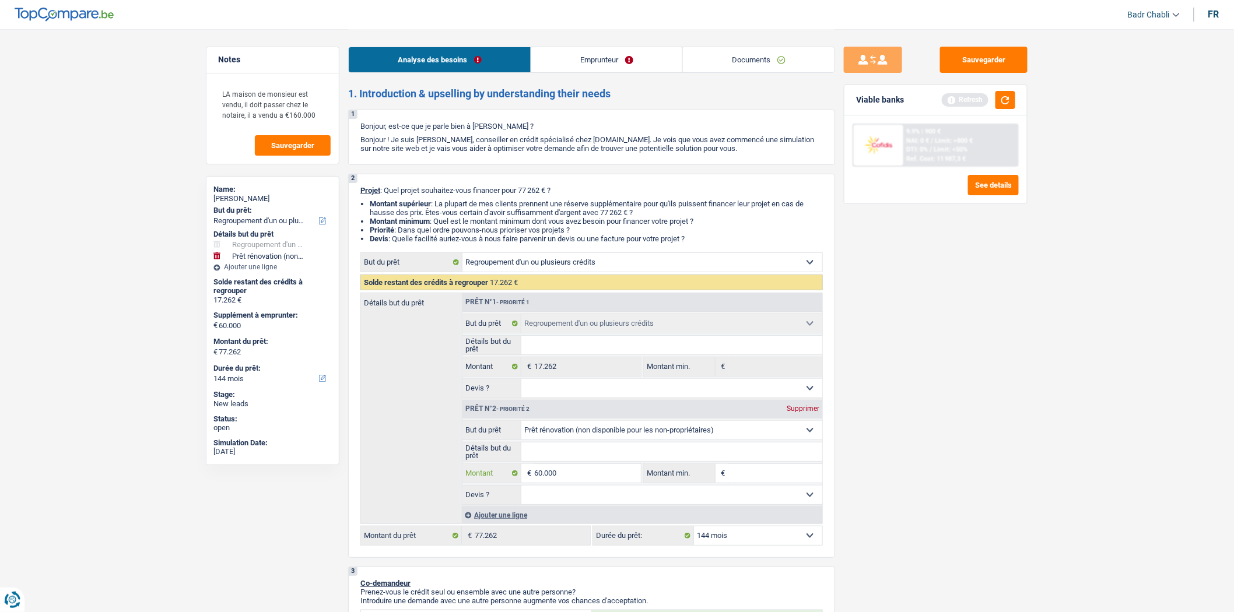
click at [577, 477] on input "60.000" at bounding box center [587, 473] width 107 height 19
type input "4"
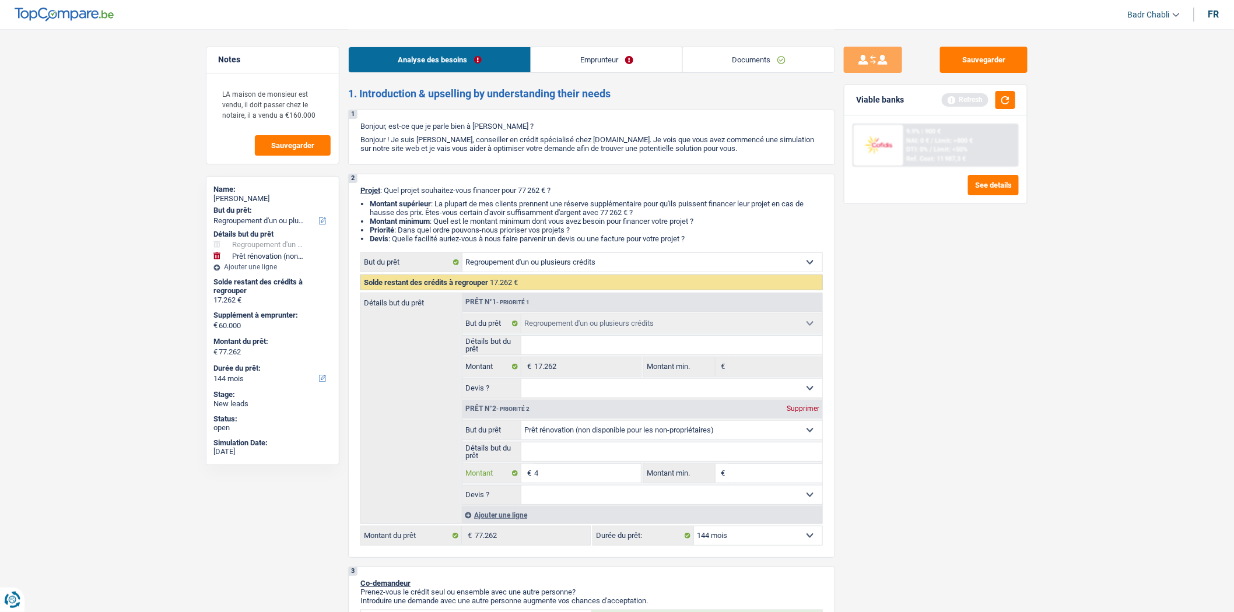
type input "43"
type input "430"
type input "4.300"
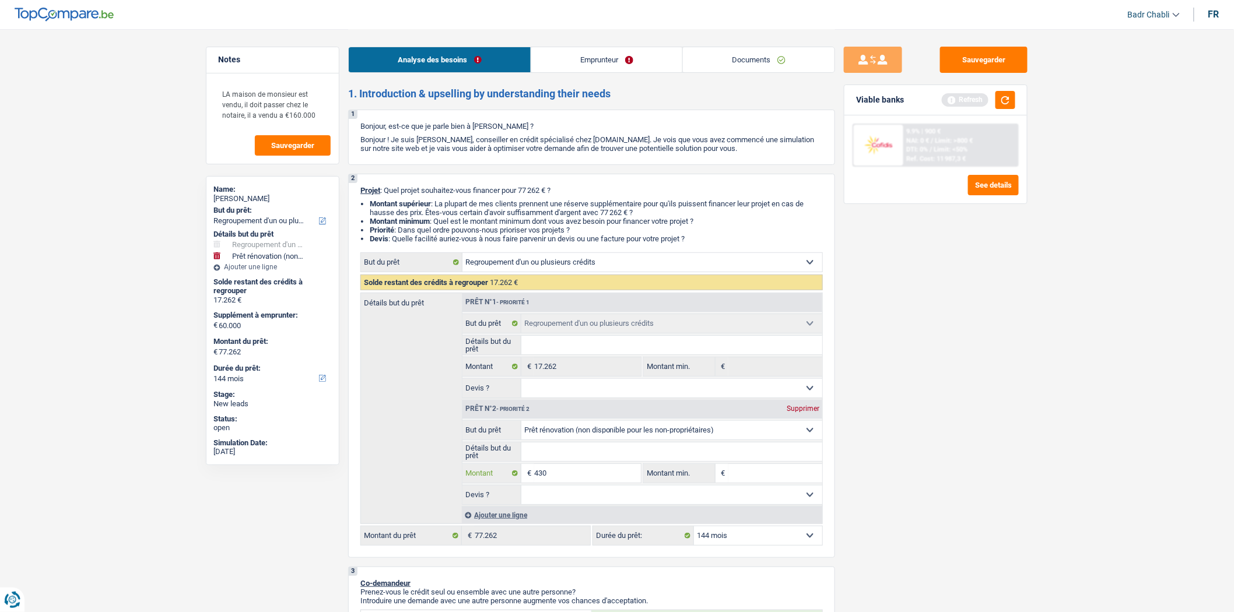
type input "4.300"
type input "43.000"
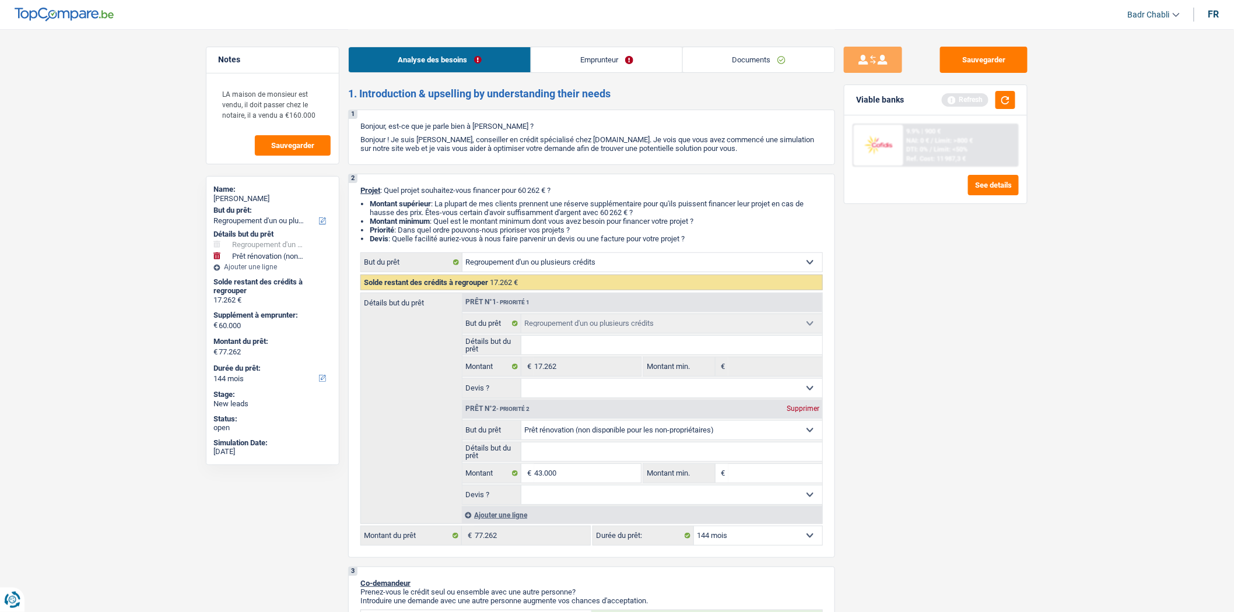
type input "60.262"
click at [596, 429] on select "Confort maison: meubles, textile, peinture, électroménager, outillage non-profe…" at bounding box center [671, 430] width 301 height 19
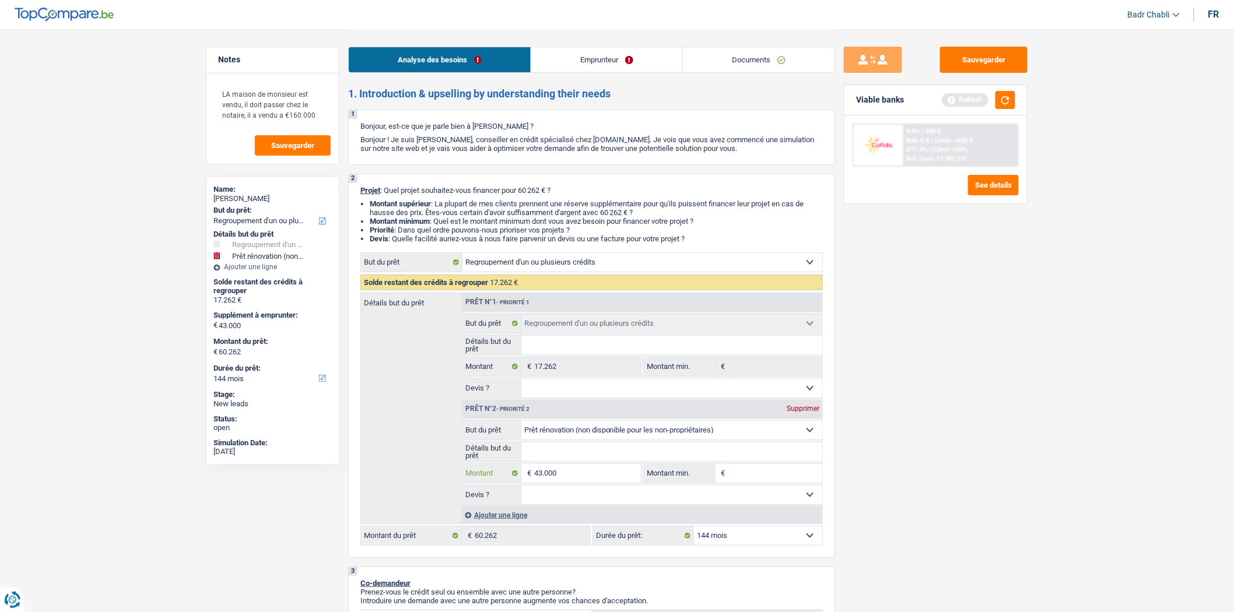
click at [622, 475] on input "43.000" at bounding box center [587, 473] width 107 height 19
type input "2"
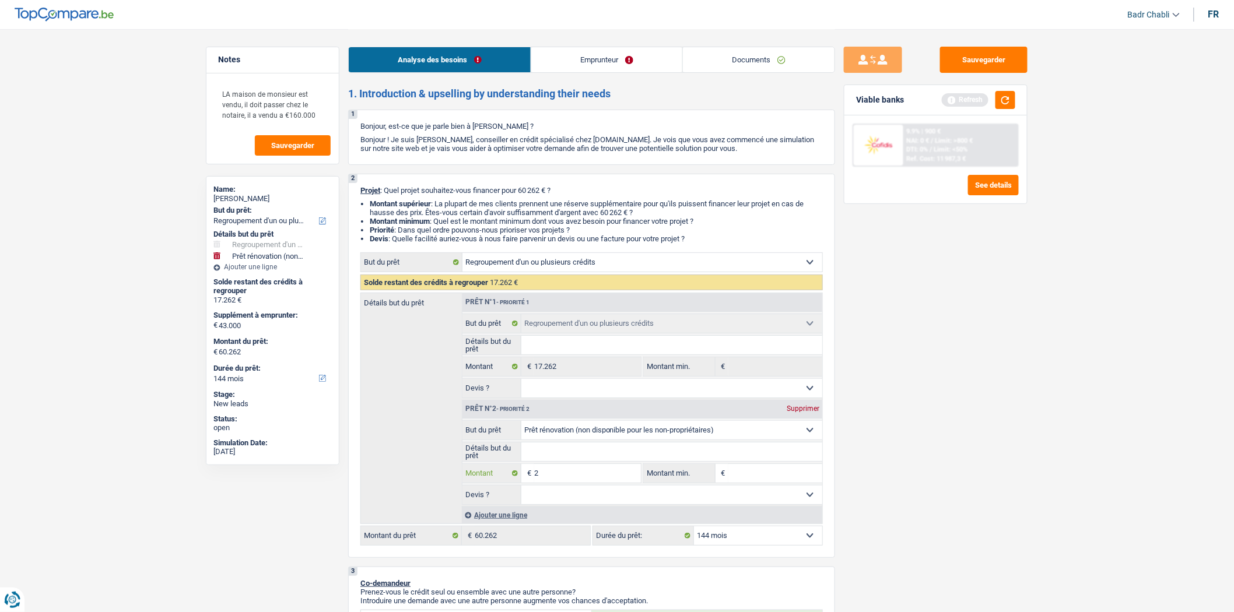
type input "20"
type input "200"
type input "2.000"
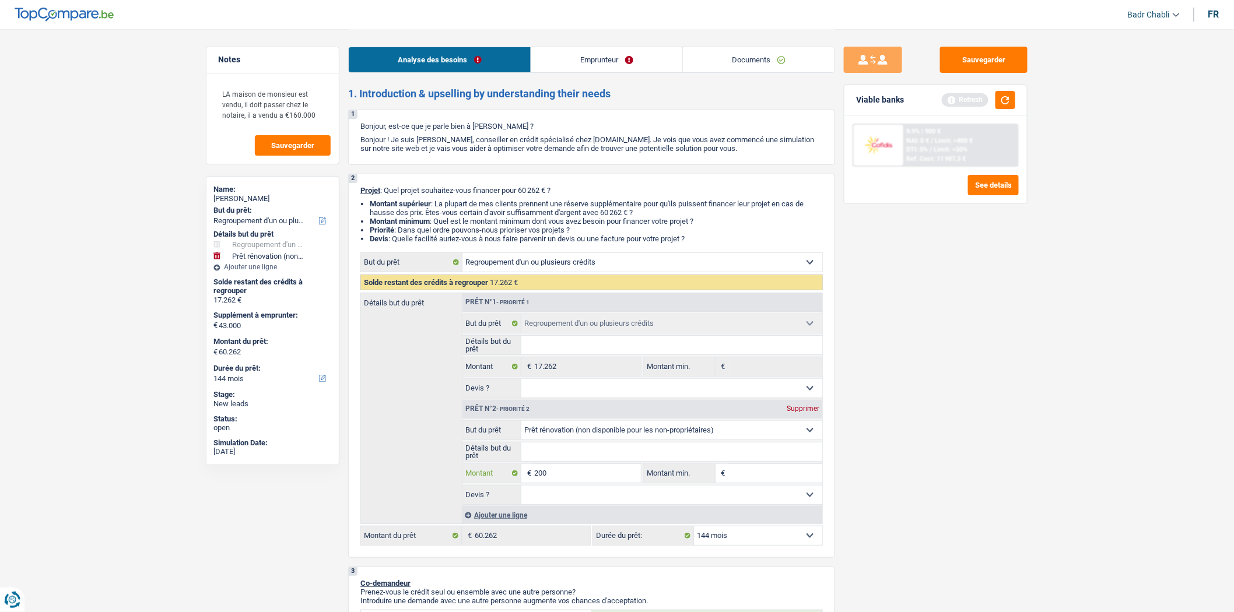
type input "2.000"
type input "20.000"
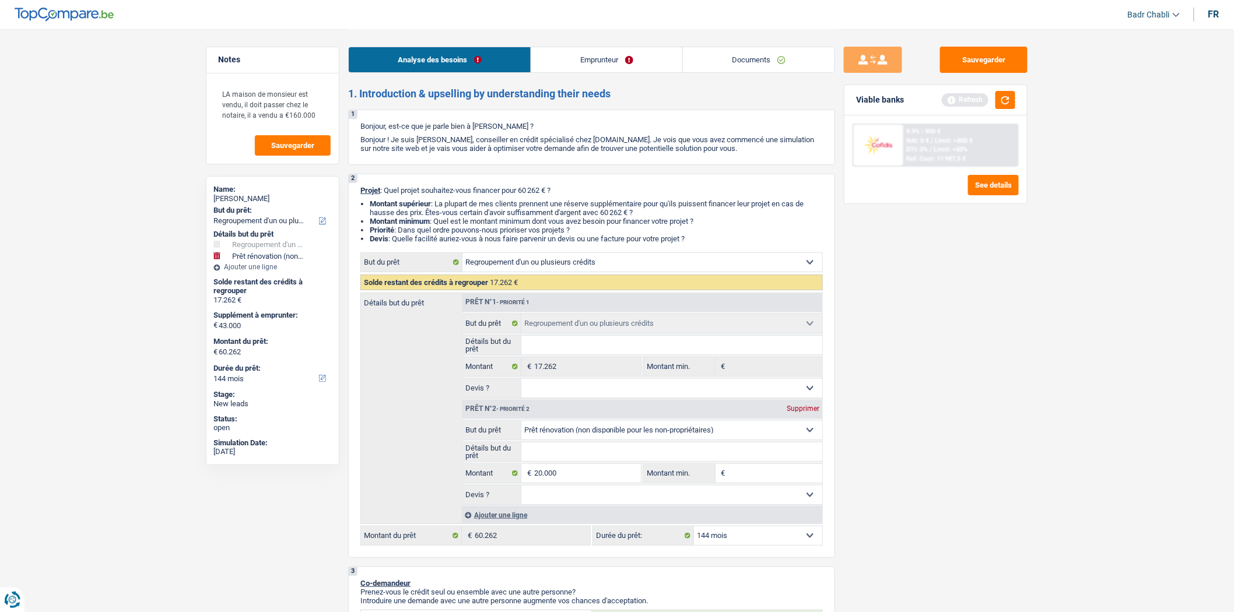
type input "37.262"
click at [646, 423] on fieldset "Confort maison: meubles, textile, peinture, électroménager, outillage non-profe…" at bounding box center [642, 430] width 360 height 20
click at [644, 434] on select "Confort maison: meubles, textile, peinture, électroménager, outillage non-profe…" at bounding box center [671, 430] width 301 height 19
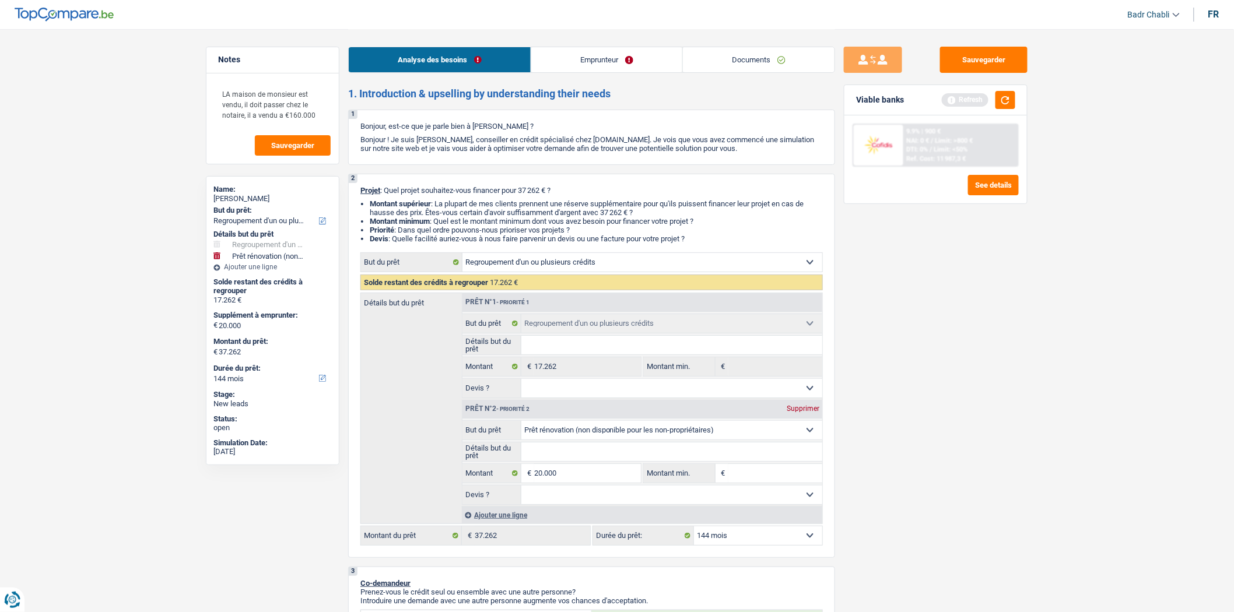
click at [620, 48] on link "Emprunteur" at bounding box center [606, 59] width 151 height 25
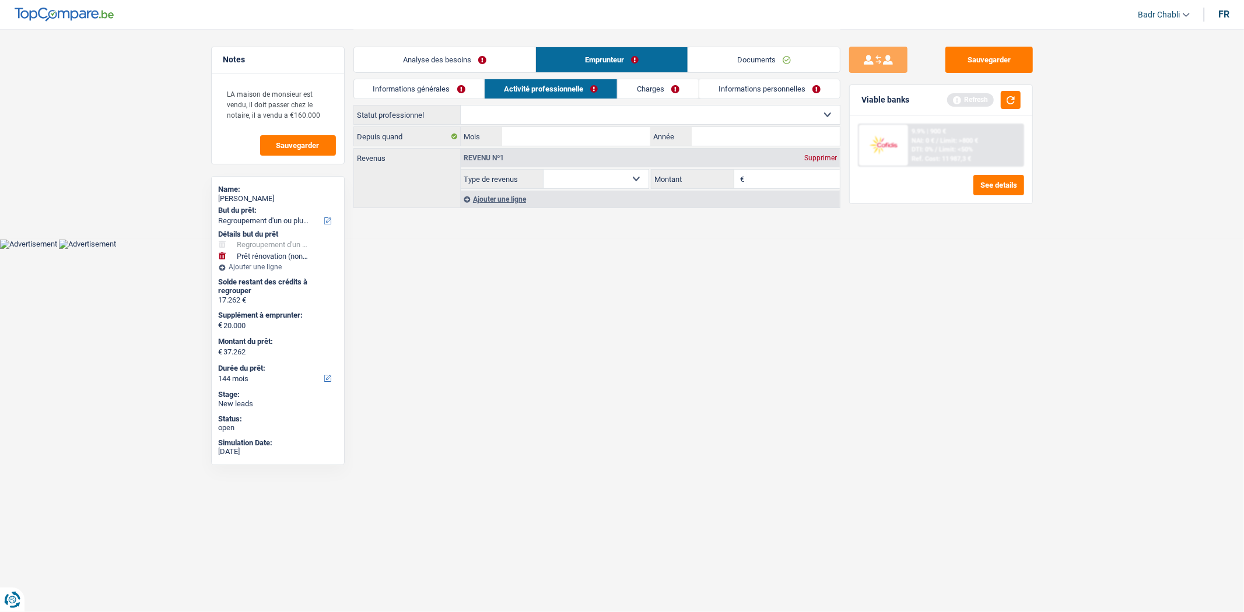
click at [617, 55] on link "Emprunteur" at bounding box center [612, 59] width 152 height 25
click at [661, 86] on link "Charges" at bounding box center [658, 88] width 81 height 19
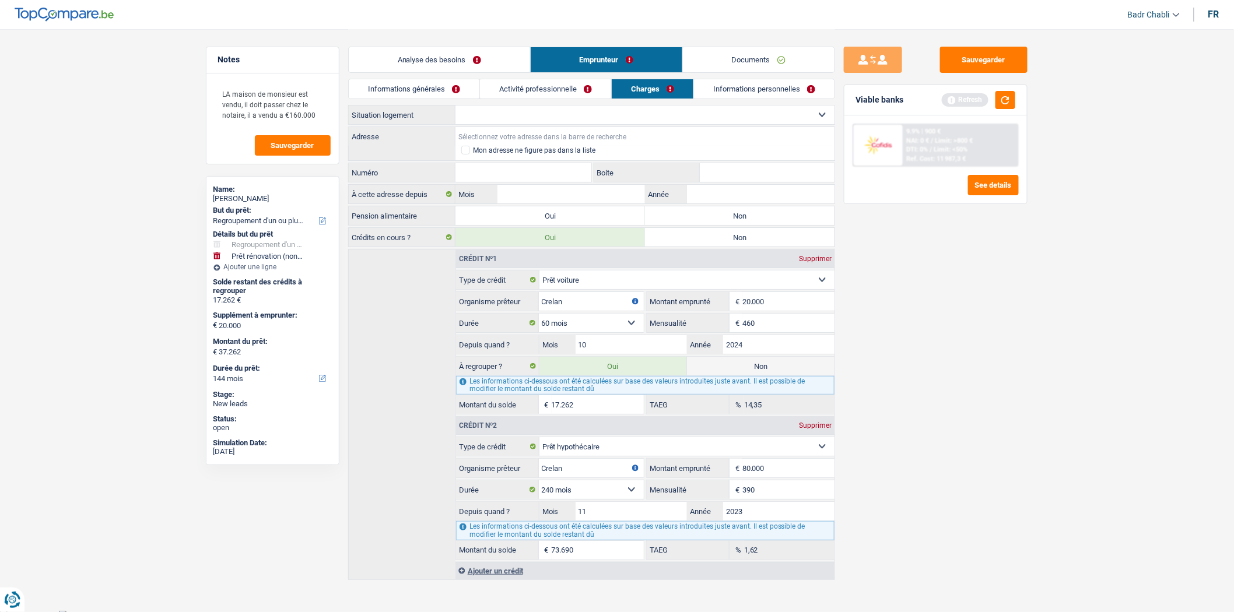
click at [517, 127] on input "Adresse" at bounding box center [644, 136] width 379 height 19
click at [522, 120] on select "Locataire Propriétaire avec prêt hypothécaire Propriétaire sans prêt hypothécai…" at bounding box center [644, 115] width 379 height 19
select select "ownerWithMortgage"
click at [455, 106] on select "Locataire Propriétaire avec prêt hypothécaire Propriétaire sans prêt hypothécai…" at bounding box center [644, 115] width 379 height 19
select select "ownerWithMortgage"
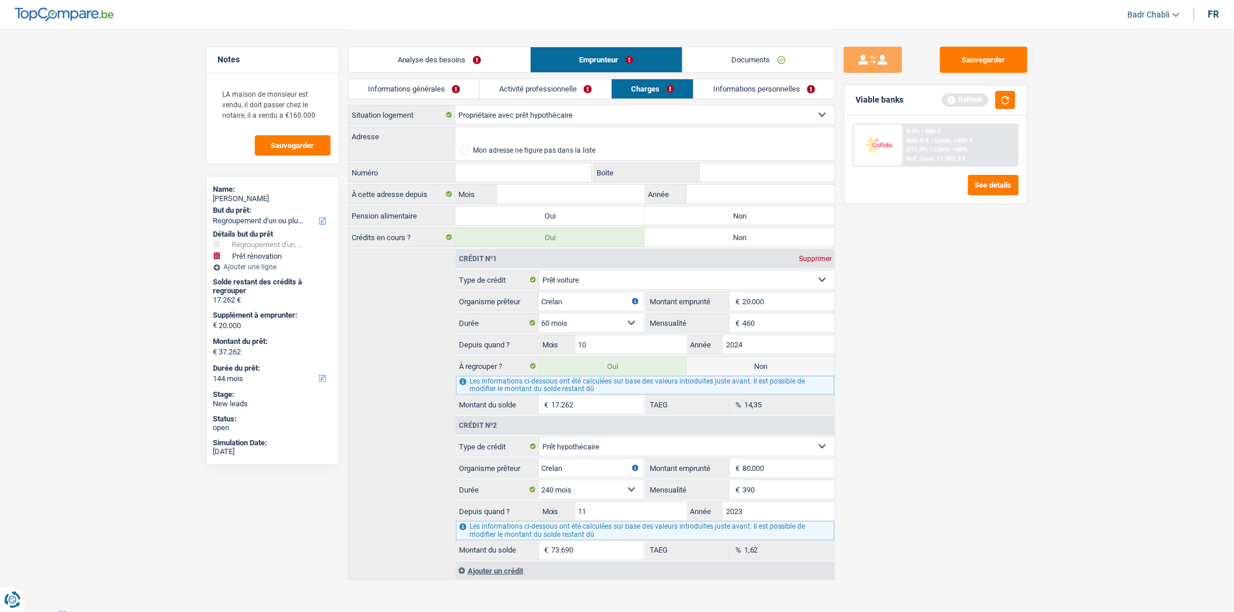
click at [455, 63] on link "Analyse des besoins" at bounding box center [439, 59] width 181 height 25
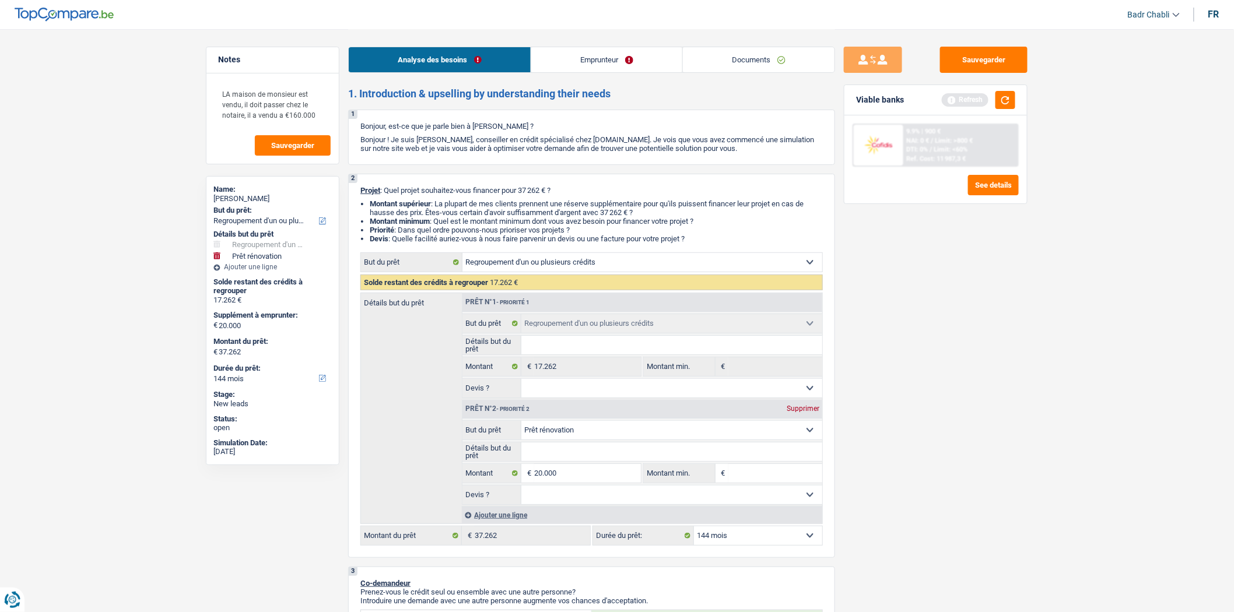
click at [569, 457] on input "Détails but du prêt" at bounding box center [671, 452] width 301 height 19
click at [508, 520] on div "Ajouter une ligne" at bounding box center [642, 515] width 360 height 17
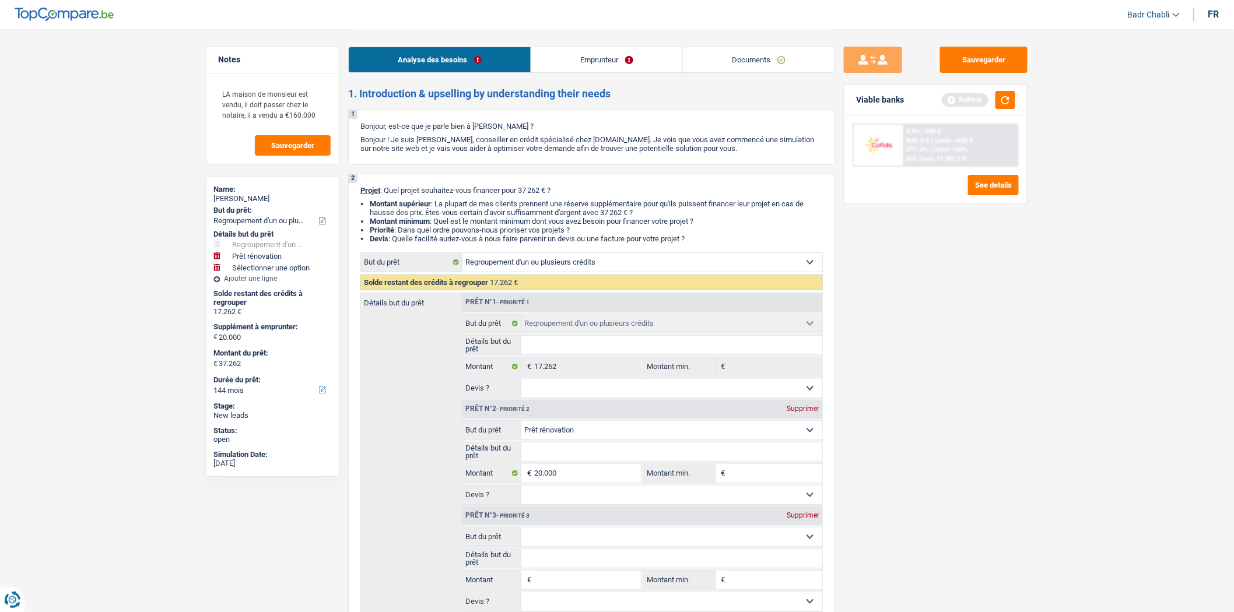
click at [604, 532] on select "Confort maison: meubles, textile, peinture, électroménager, outillage non-profe…" at bounding box center [671, 537] width 301 height 19
select select "houseOrGarden"
click at [521, 532] on select "Confort maison: meubles, textile, peinture, électroménager, outillage non-profe…" at bounding box center [671, 537] width 301 height 19
select select "houseOrGarden"
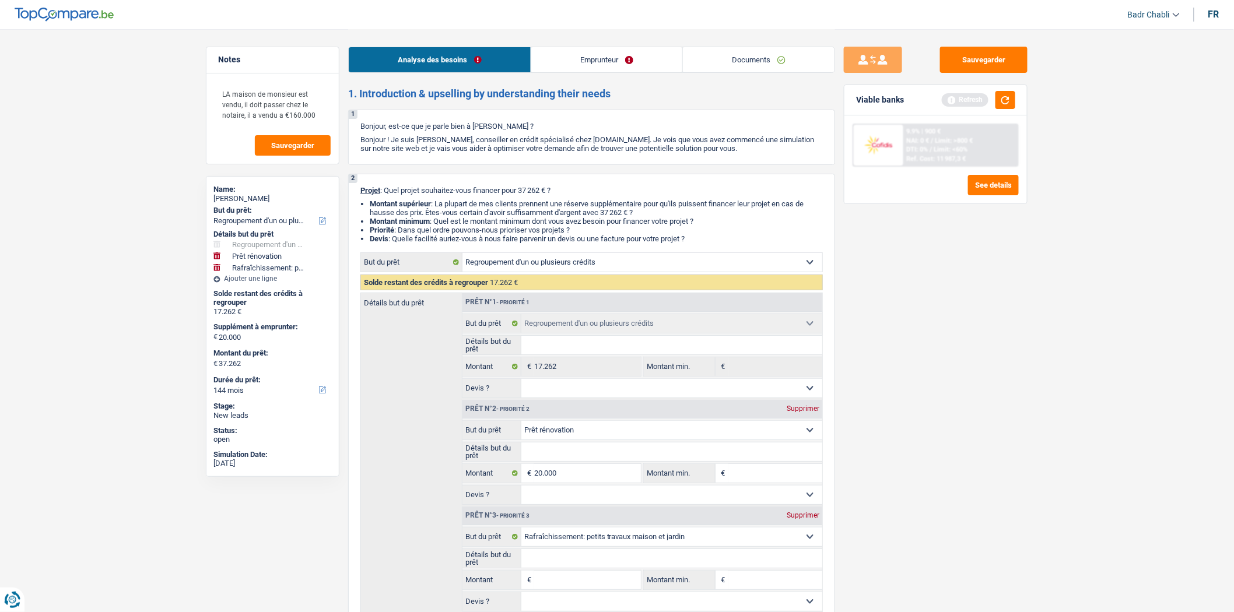
click at [578, 584] on input "Montant" at bounding box center [587, 580] width 107 height 19
type input "2"
type input "20"
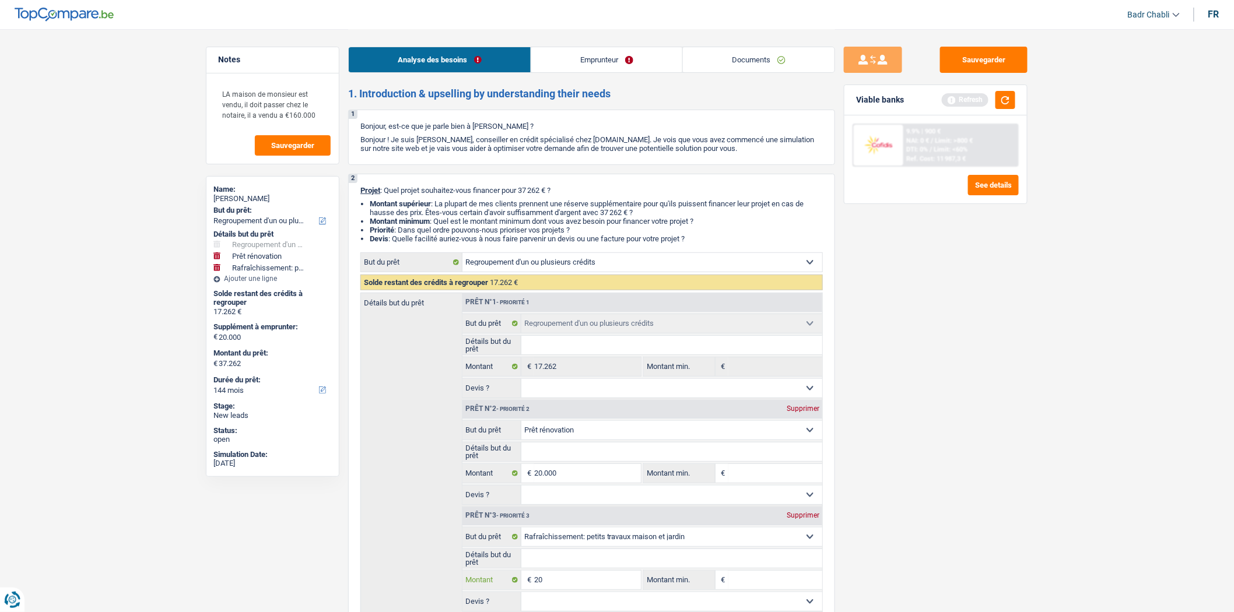
type input "200"
type input "2.000"
type input "20.000"
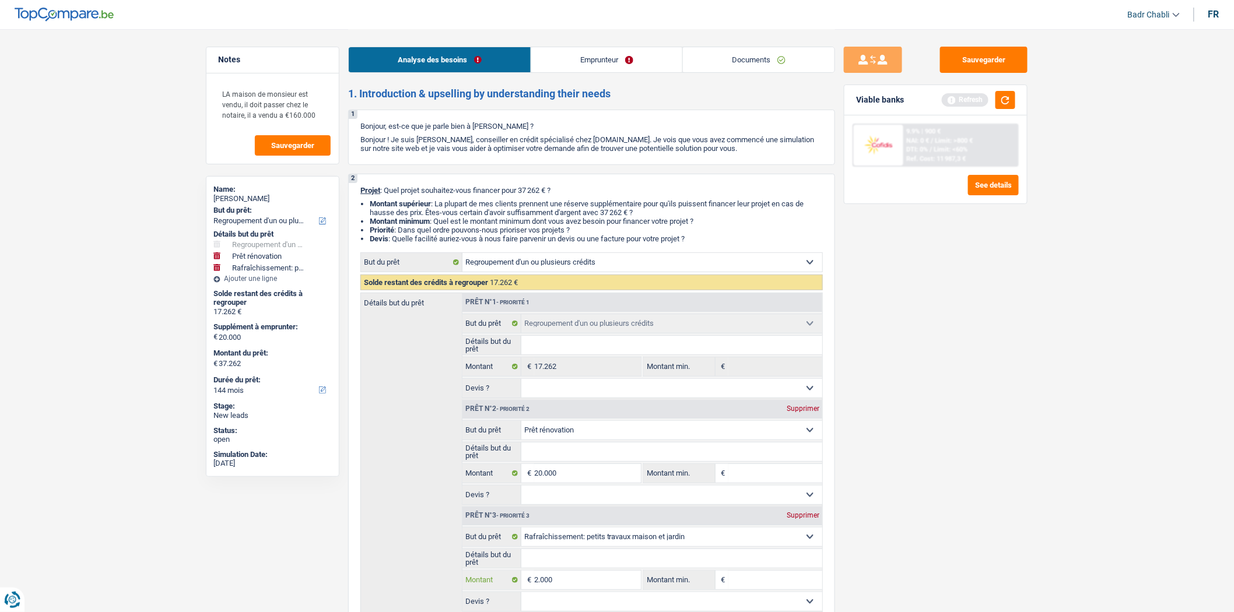
type input "20.000"
type input "40.000"
type input "57.262"
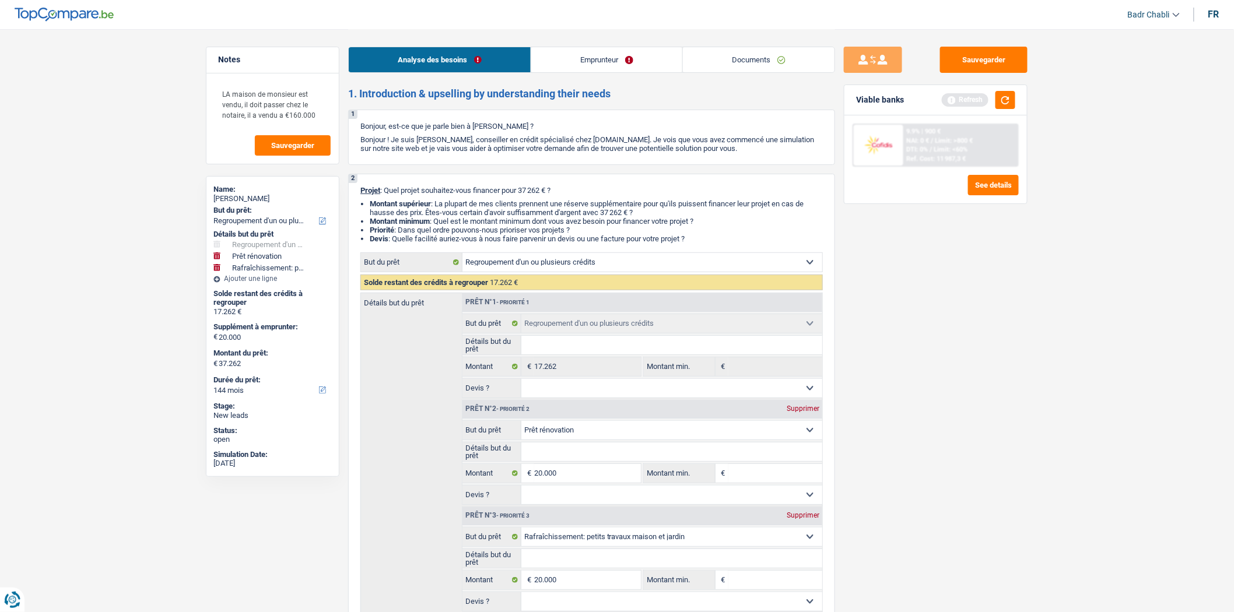
type input "57.262"
click at [580, 560] on input "Détails but du prêt" at bounding box center [671, 558] width 301 height 19
type input "R"
type input "Ra"
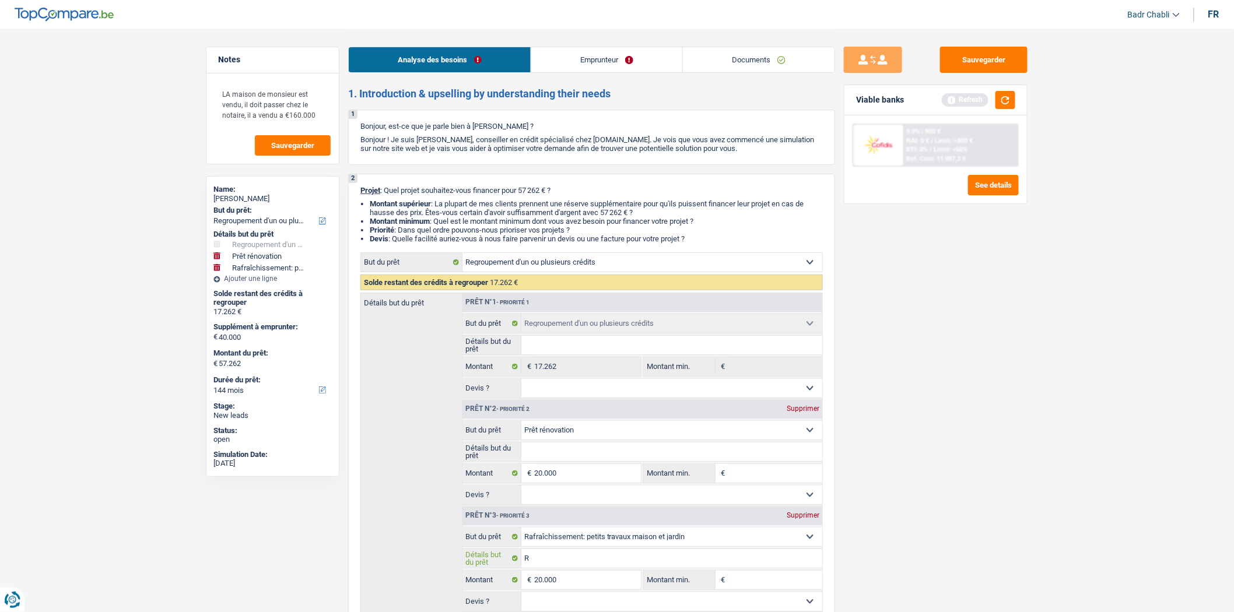
type input "Ra"
type input "Raf"
type input "Raff"
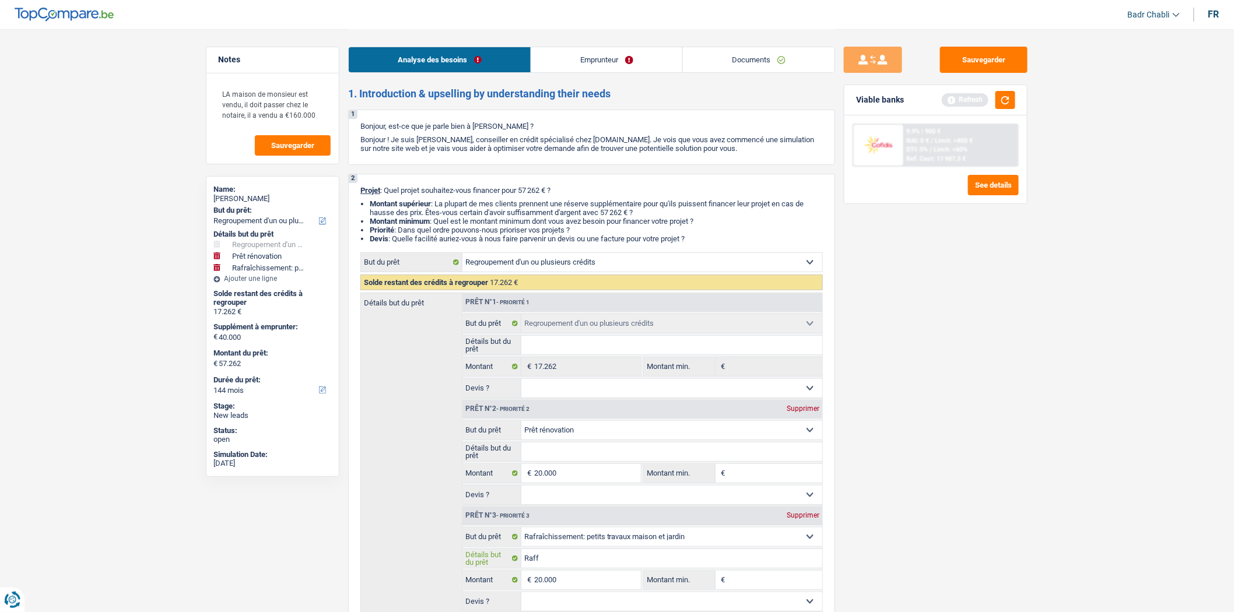
type input "Raffr"
type input "Raffra"
type input "Raffrai"
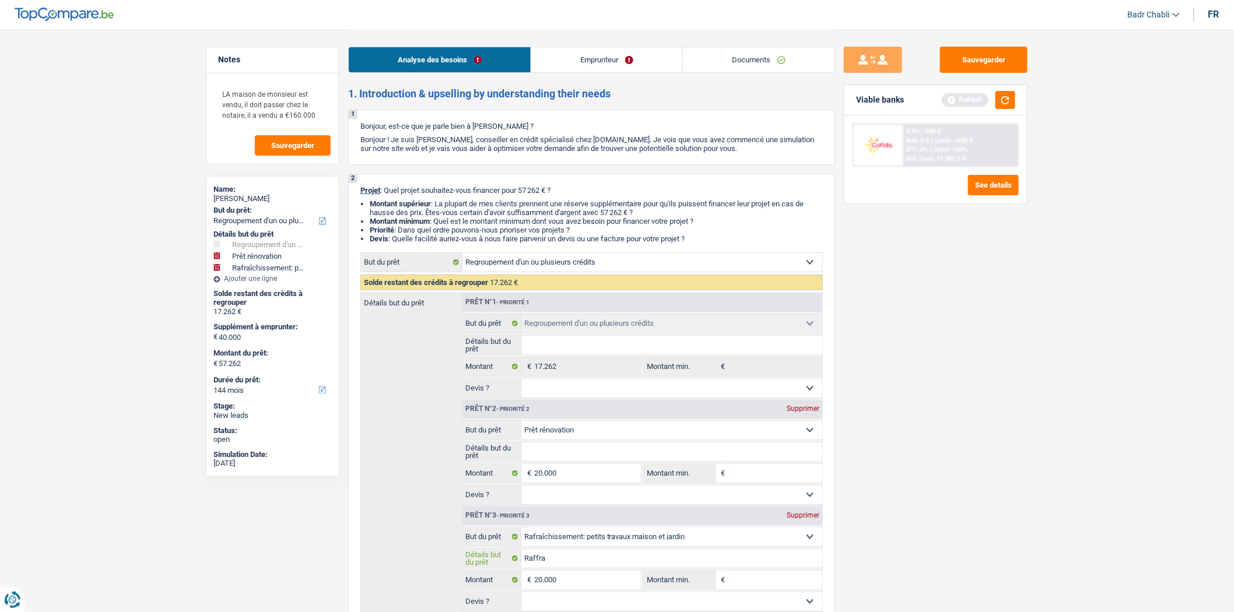
type input "Raffrai"
type input "Raffraic"
type input "Raffraich"
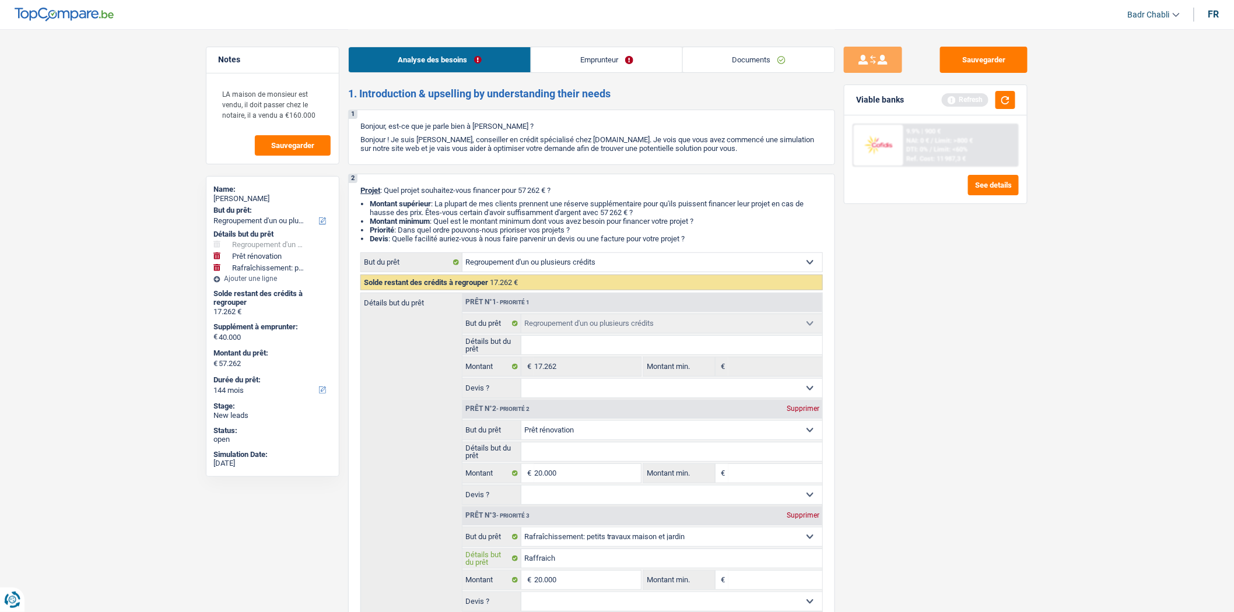
type input "Raffraichi"
type input "Raffraichir"
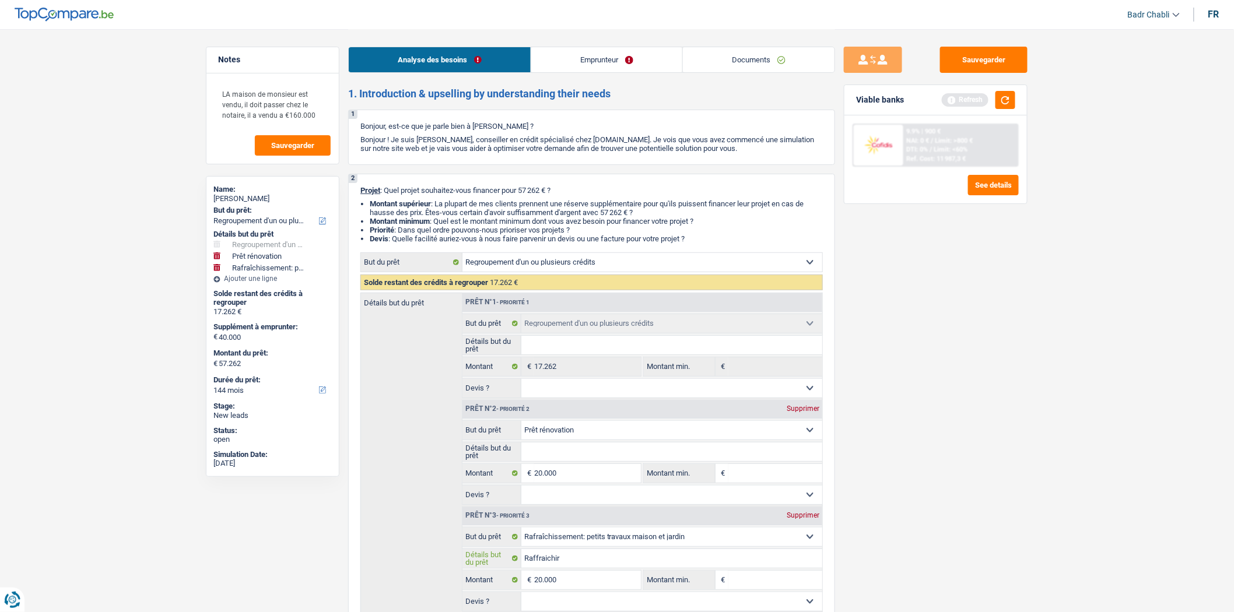
type input "Raffraichir"
type input "Raffraichir m"
type input "Raffraichir ma"
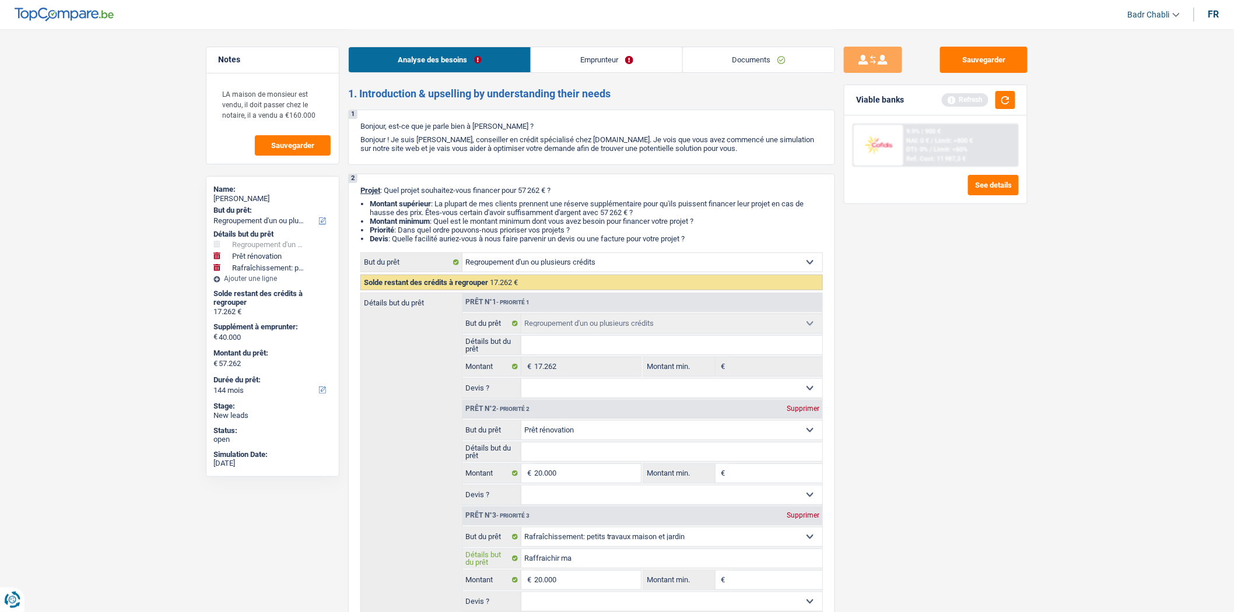
type input "Raffraichir mai"
type input "Raffraichir mais"
type input "Raffraichir maiso"
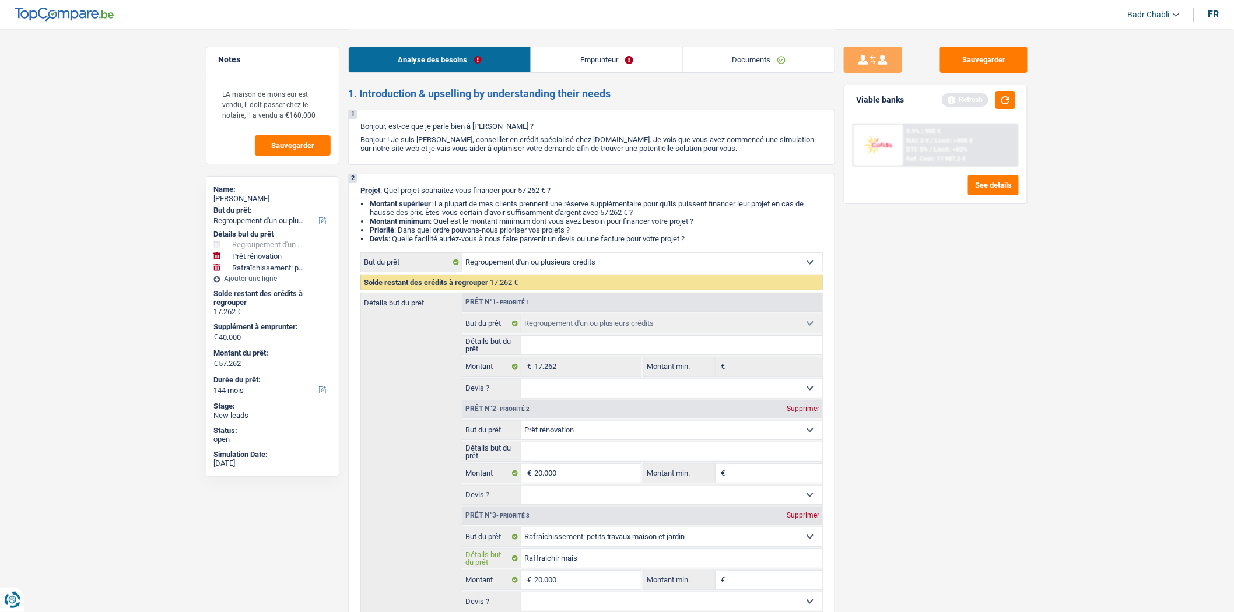
type input "Raffraichir maiso"
type input "Raffraichir maison"
type input "Raffraichir maison a"
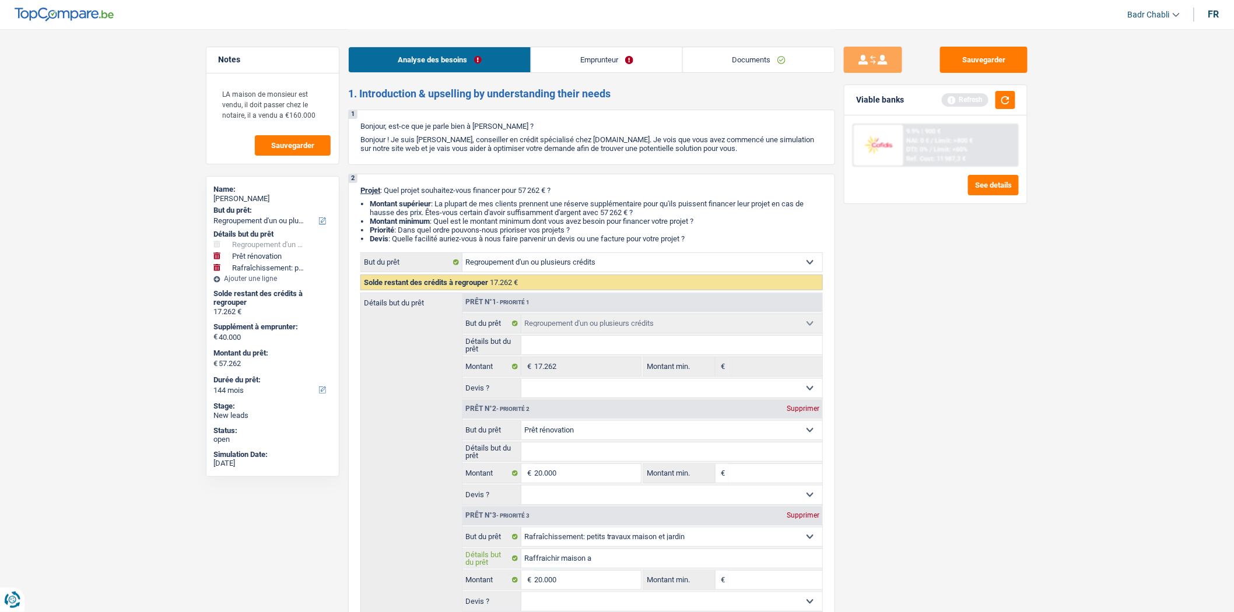
type input "Raffraichir maison av"
type input "Raffraichir maison ava"
type input "Raffraichir maison avan"
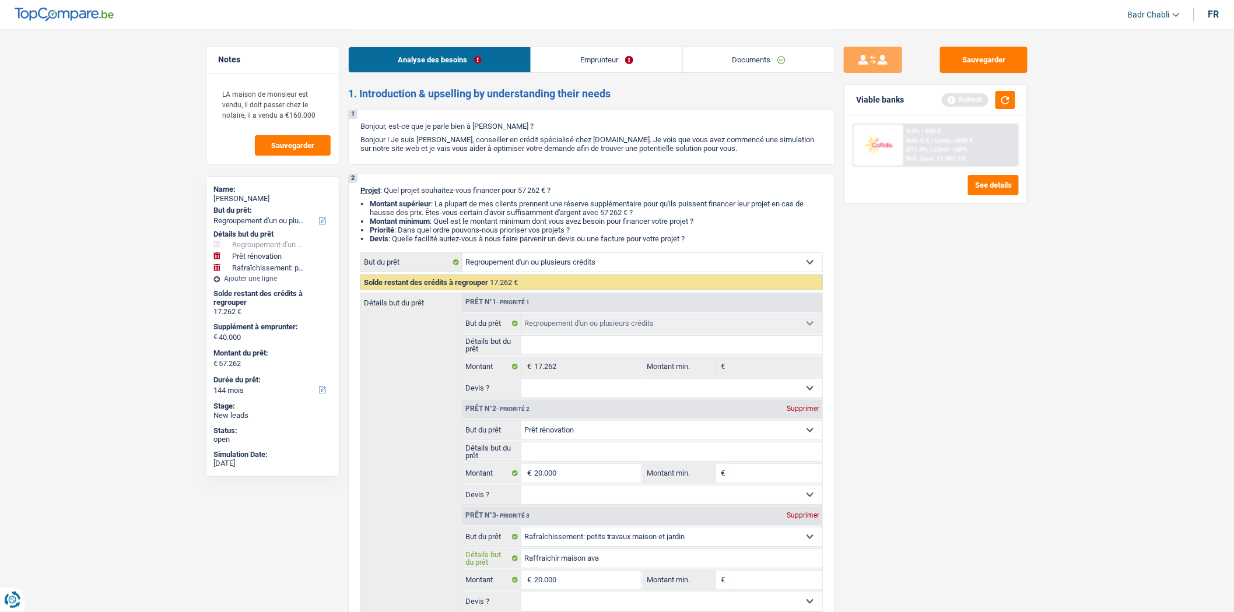
type input "Raffraichir maison avan"
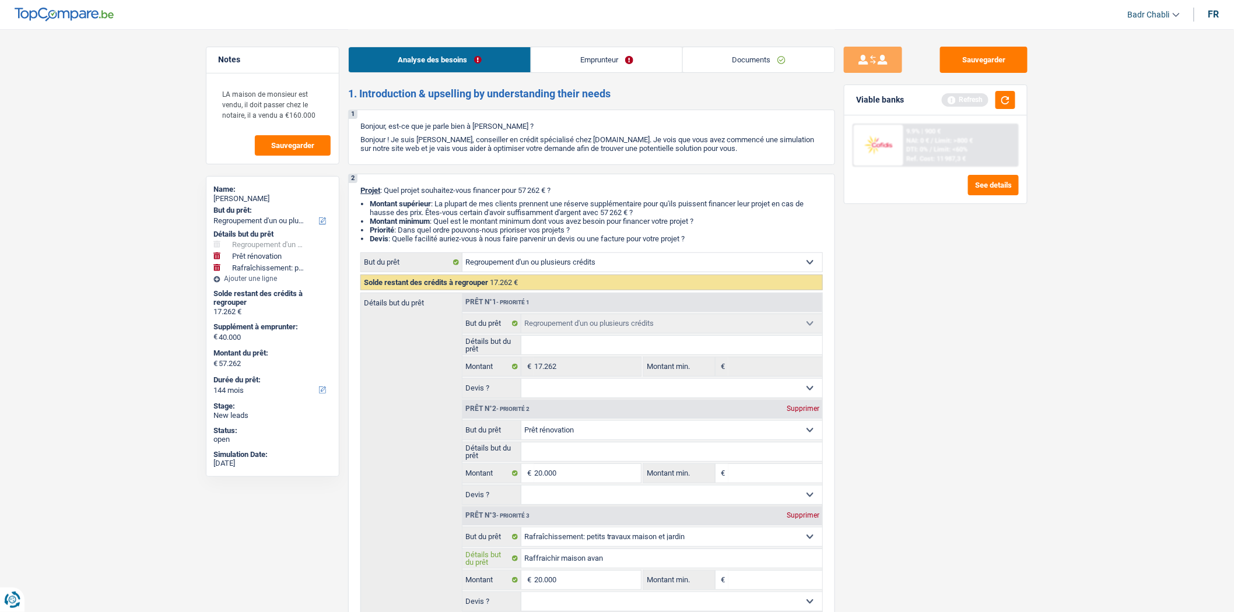
type input "Raffraichir maison avant"
type input "Raffraichir maison avant l"
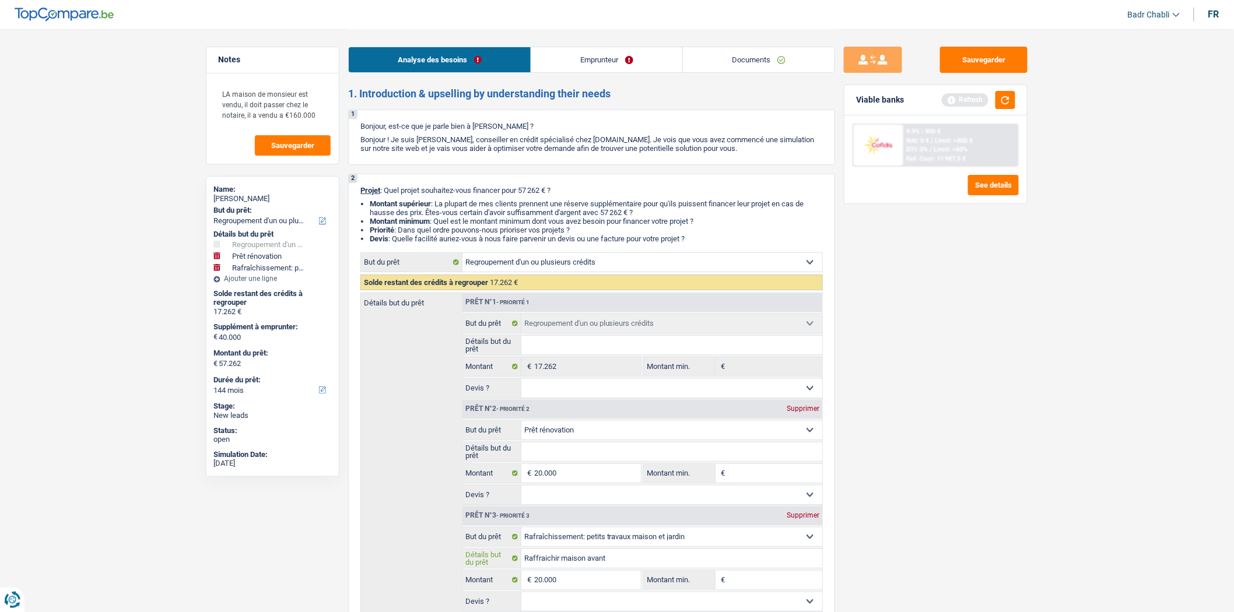
type input "Raffraichir maison avant l"
type input "Raffraichir maison avant la"
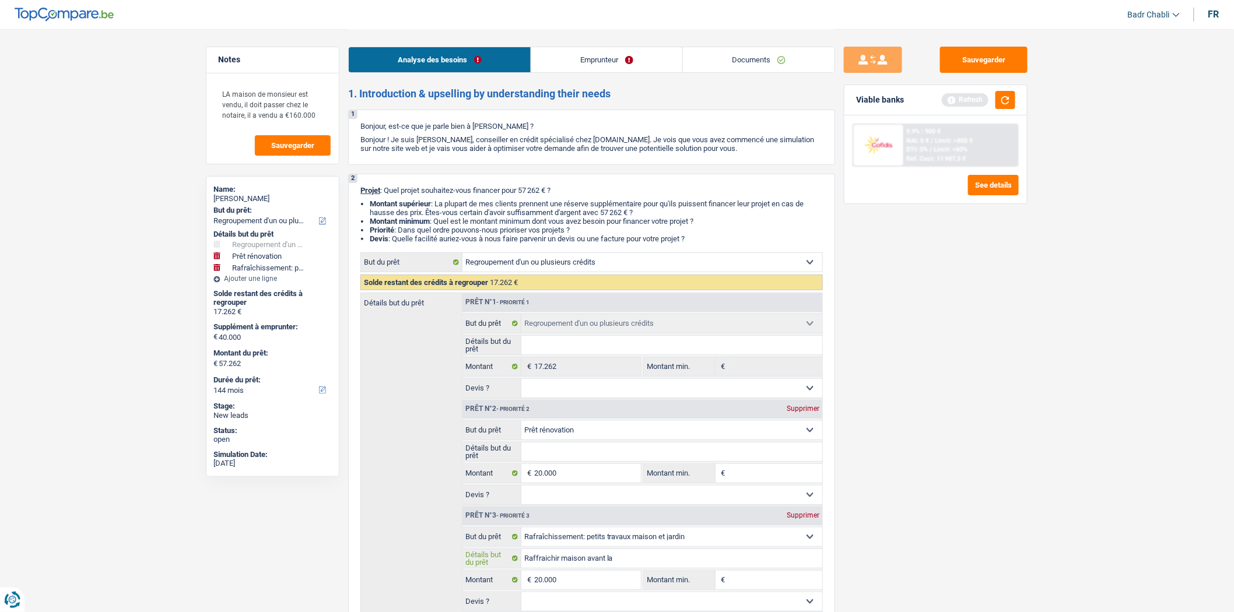
type input "Raffraichir maison avant la v"
type input "Raffraichir maison avant la ve"
type input "Raffraichir maison avant la ven"
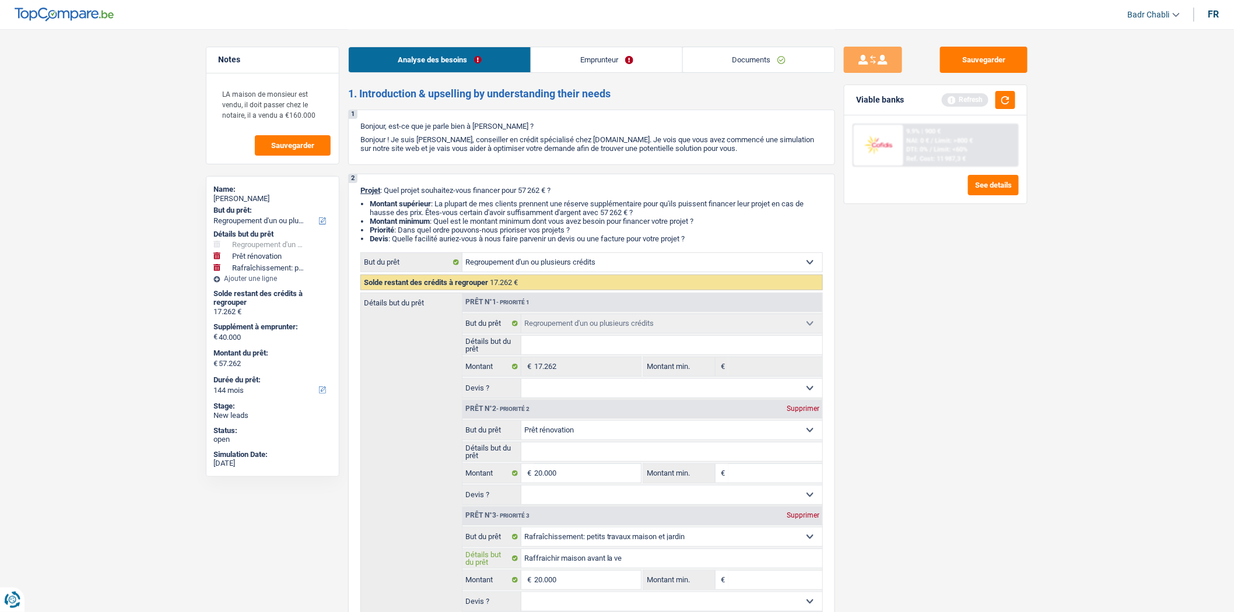
type input "Raffraichir maison avant la ven"
type input "Raffraichir maison avant la vent"
type input "Raffraichir maison avant la vente"
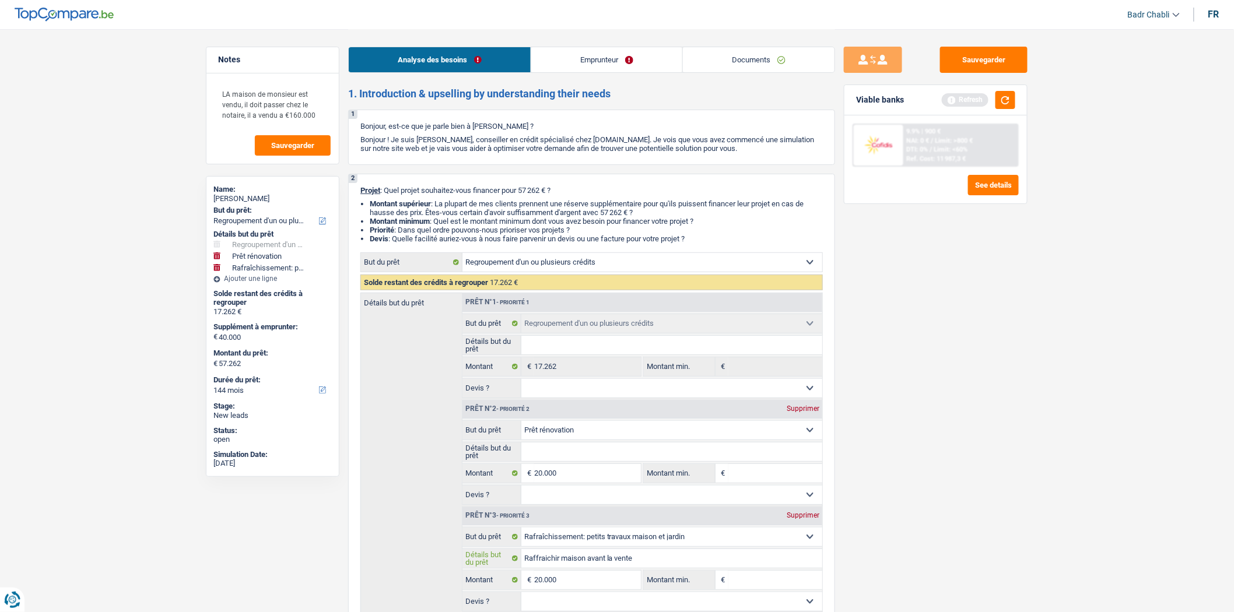
type input "Raffraichir maison avant la vente"
click at [587, 472] on input "20.000" at bounding box center [587, 473] width 107 height 19
type input "2"
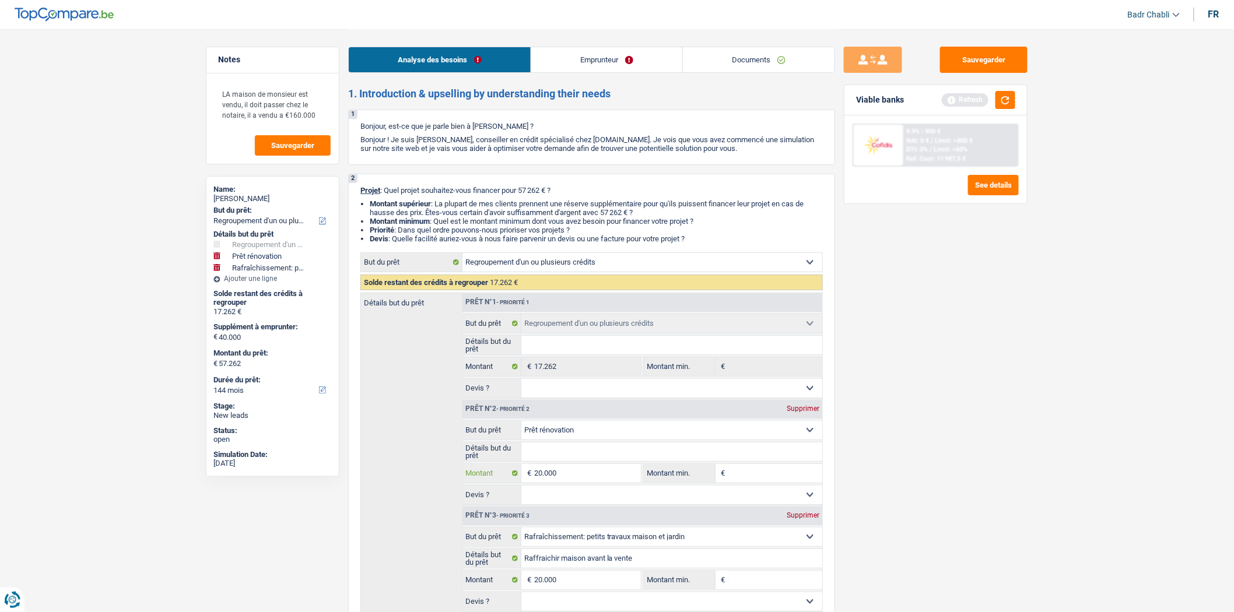
type input "2"
type input "23"
type input "230"
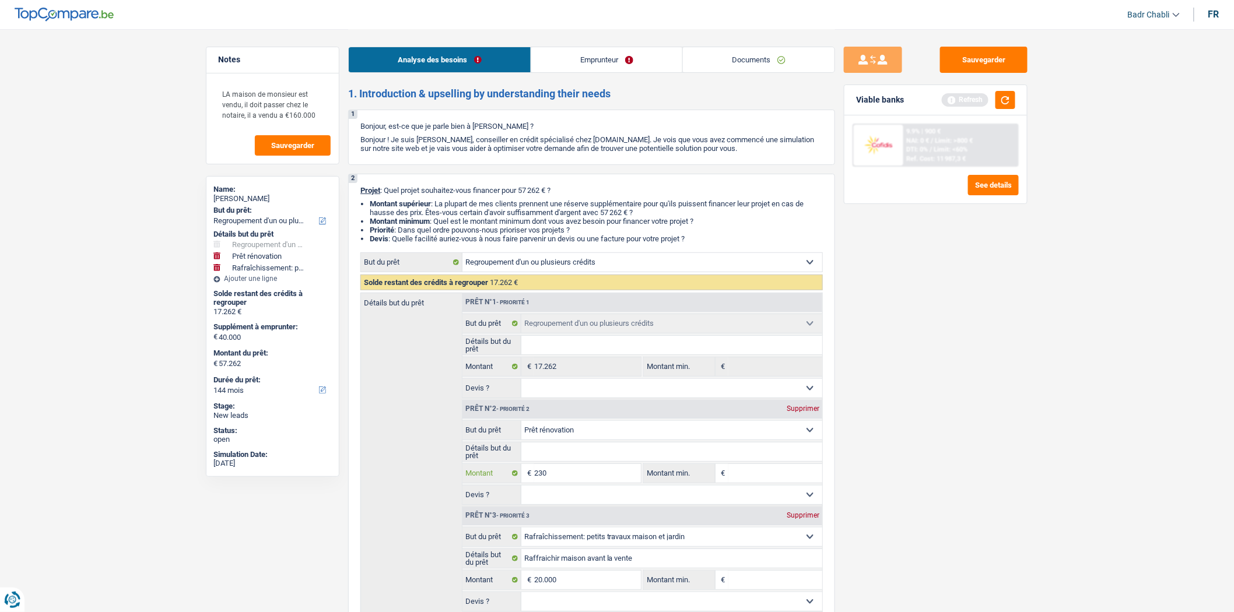
type input "2.300"
type input "23.000"
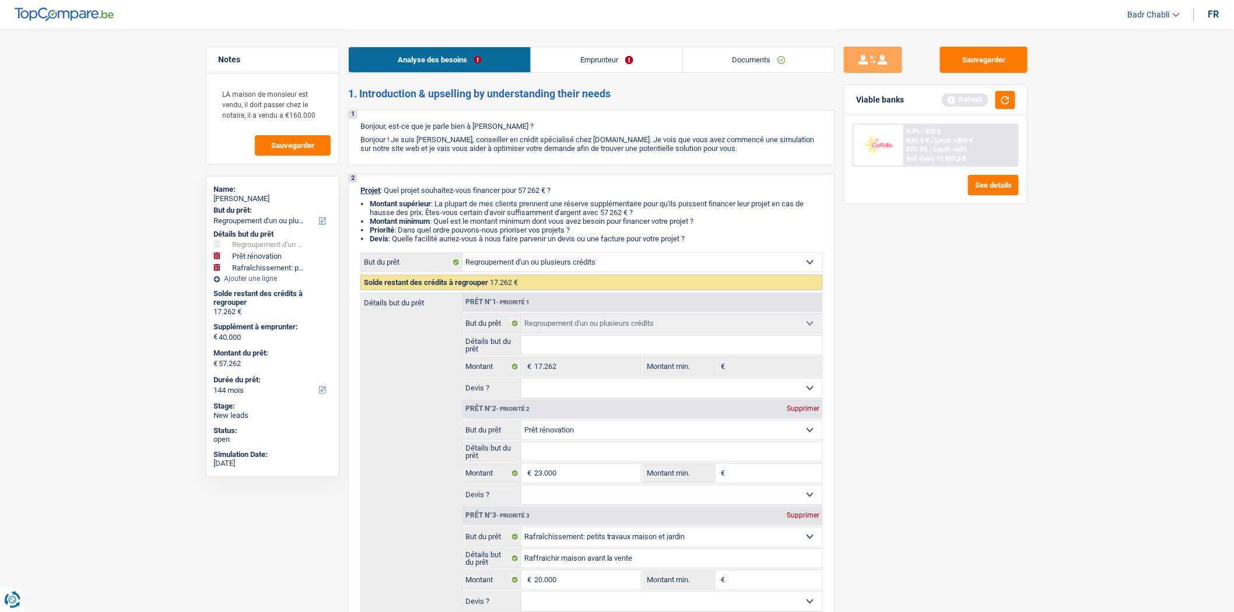
type input "43.000"
type input "60.262"
click at [576, 438] on select "Confort maison: meubles, textile, peinture, électroménager, outillage non-profe…" at bounding box center [671, 430] width 301 height 19
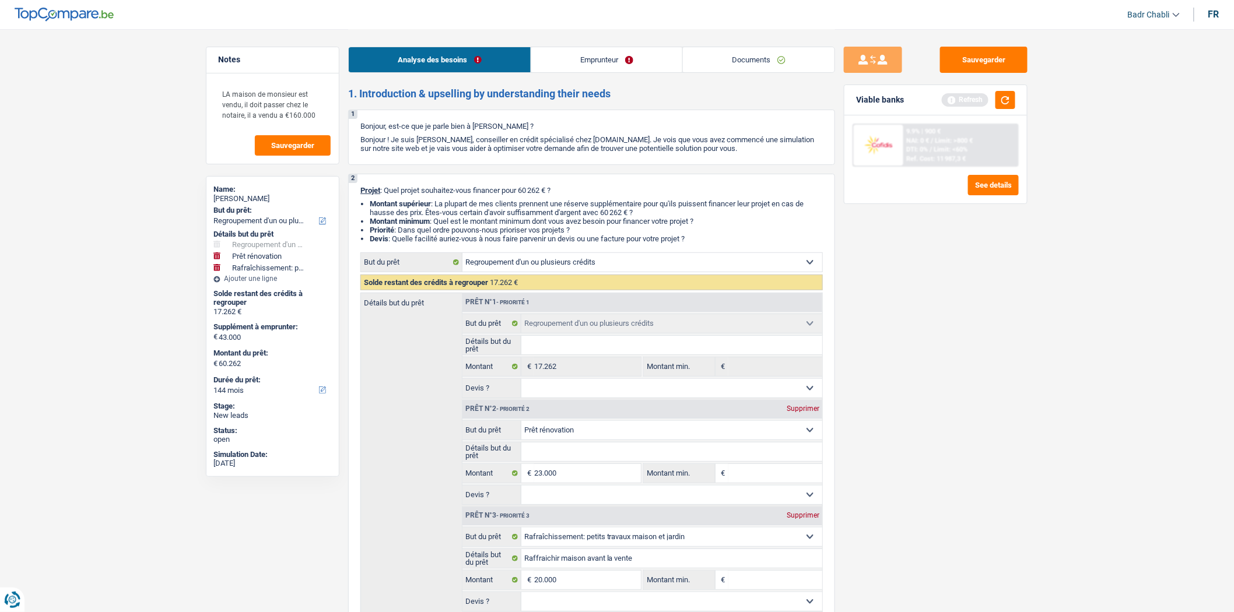
select select "tech"
click at [521, 425] on select "Confort maison: meubles, textile, peinture, électroménager, outillage non-profe…" at bounding box center [671, 430] width 301 height 19
select select "tech"
click at [544, 482] on input "23.000" at bounding box center [587, 473] width 107 height 19
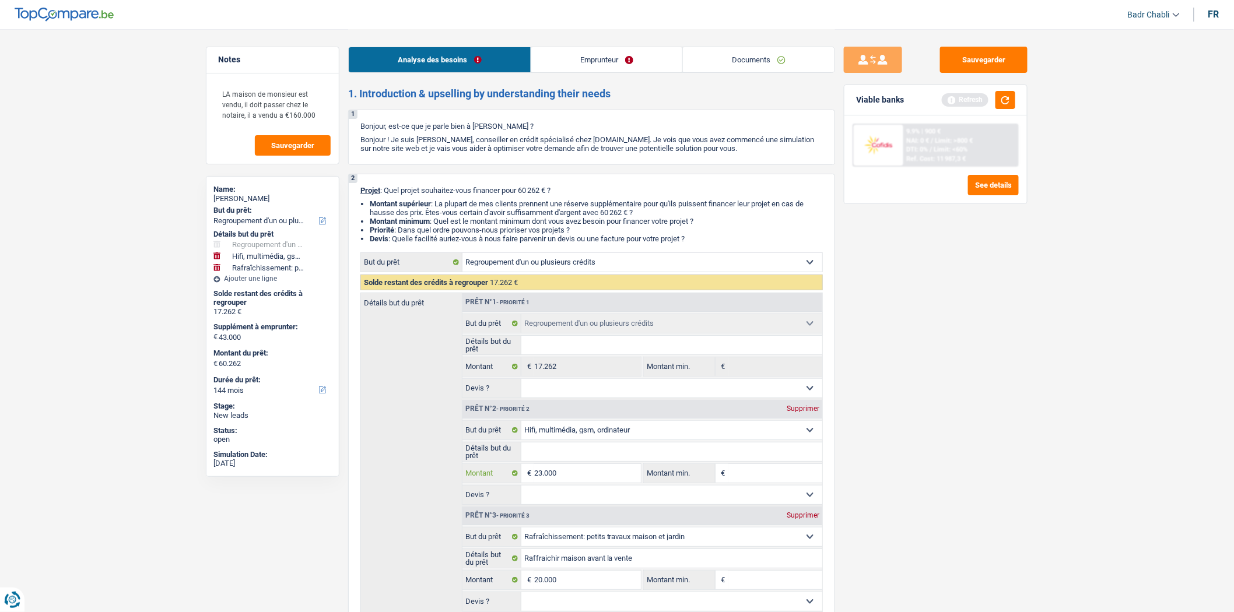
click at [544, 482] on input "23.000" at bounding box center [587, 473] width 107 height 19
type input "5"
type input "50"
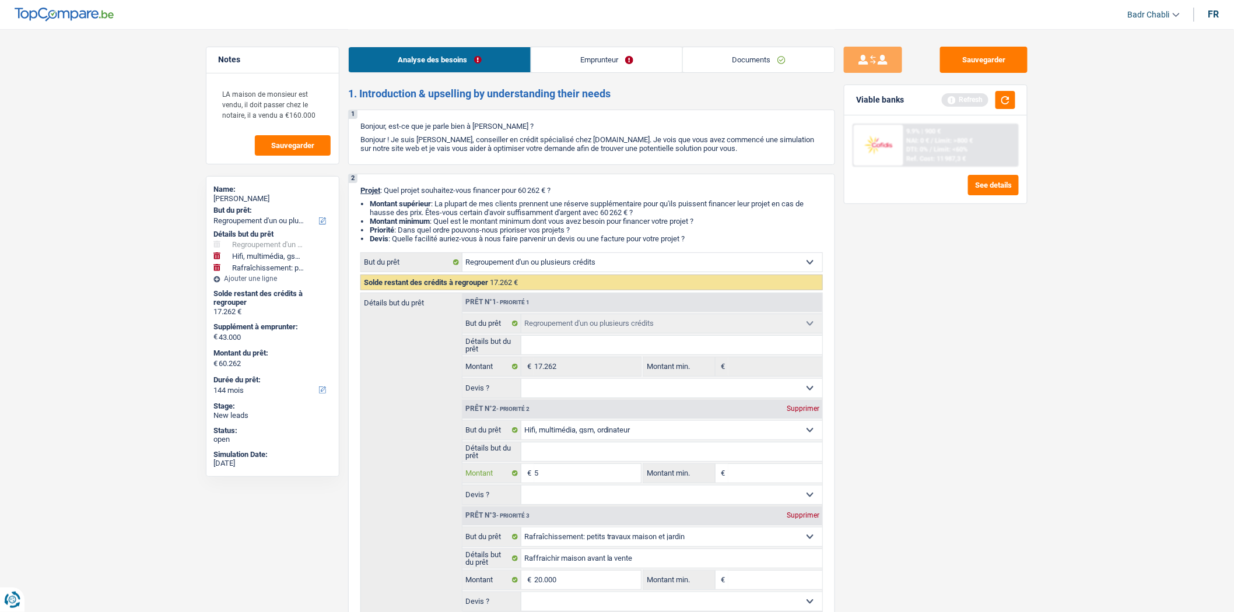
type input "50"
type input "500"
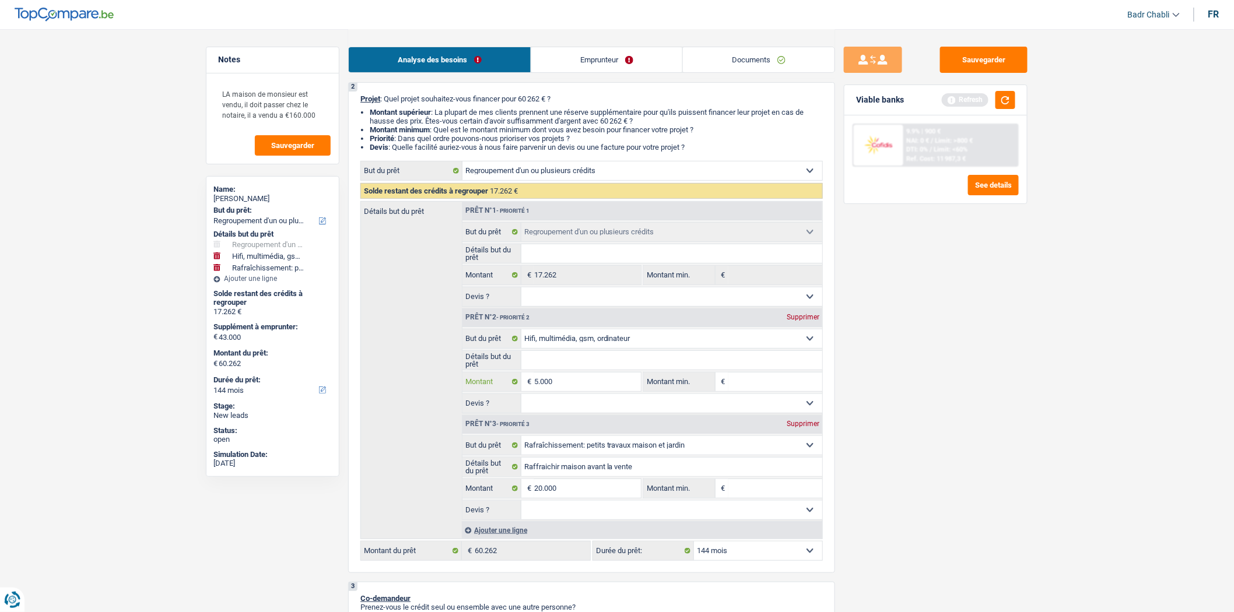
scroll to position [194, 0]
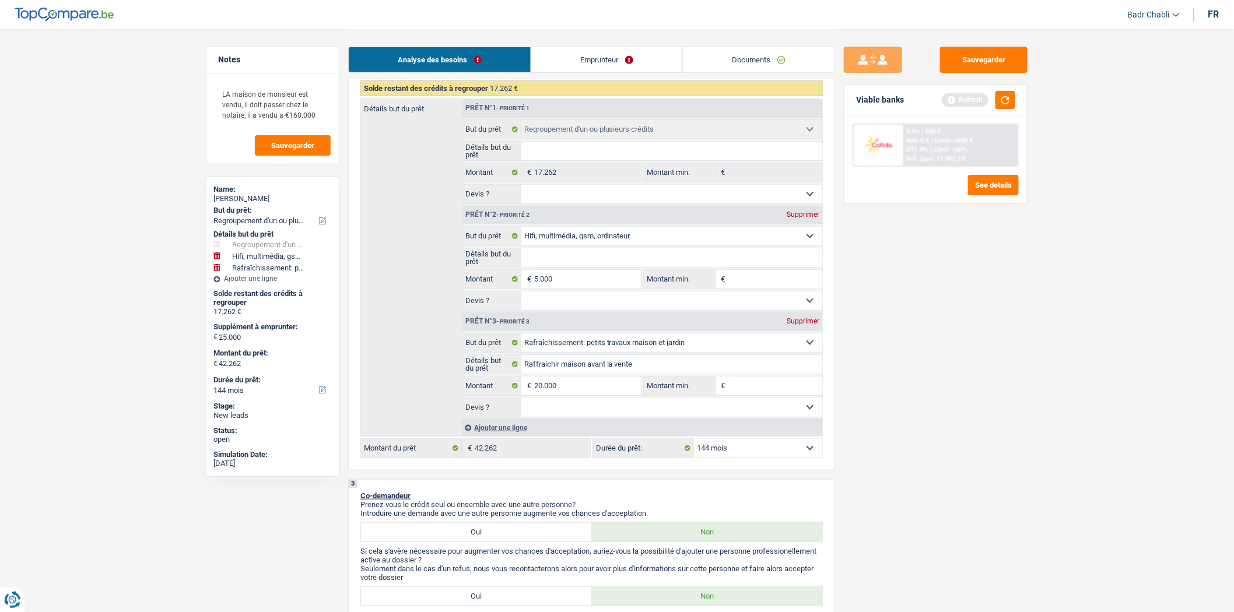
click at [510, 430] on div "Ajouter une ligne" at bounding box center [642, 427] width 360 height 17
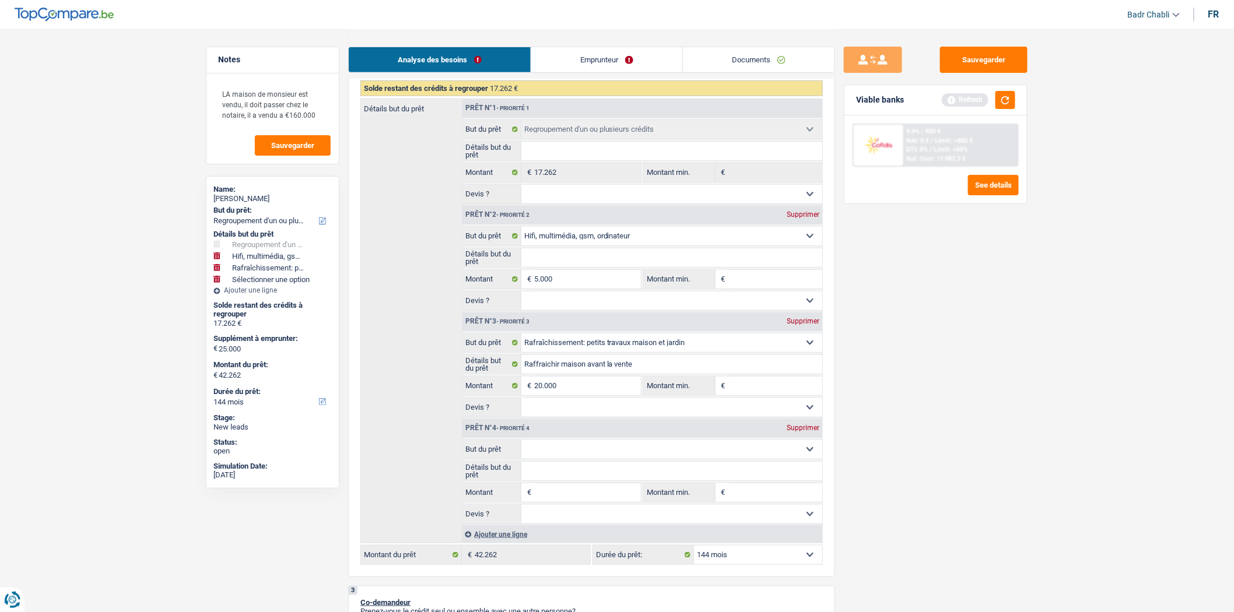
click at [562, 502] on input "Montant" at bounding box center [587, 492] width 107 height 19
click at [575, 453] on select "Confort maison: meubles, textile, peinture, électroménager, outillage non-profe…" at bounding box center [671, 449] width 301 height 19
click at [521, 445] on select "Confort maison: meubles, textile, peinture, électroménager, outillage non-profe…" at bounding box center [671, 449] width 301 height 19
click at [584, 480] on input "Détails but du prêt" at bounding box center [671, 471] width 301 height 19
click at [533, 524] on select "Oui Non Non répondu Sélectionner une option" at bounding box center [671, 514] width 301 height 19
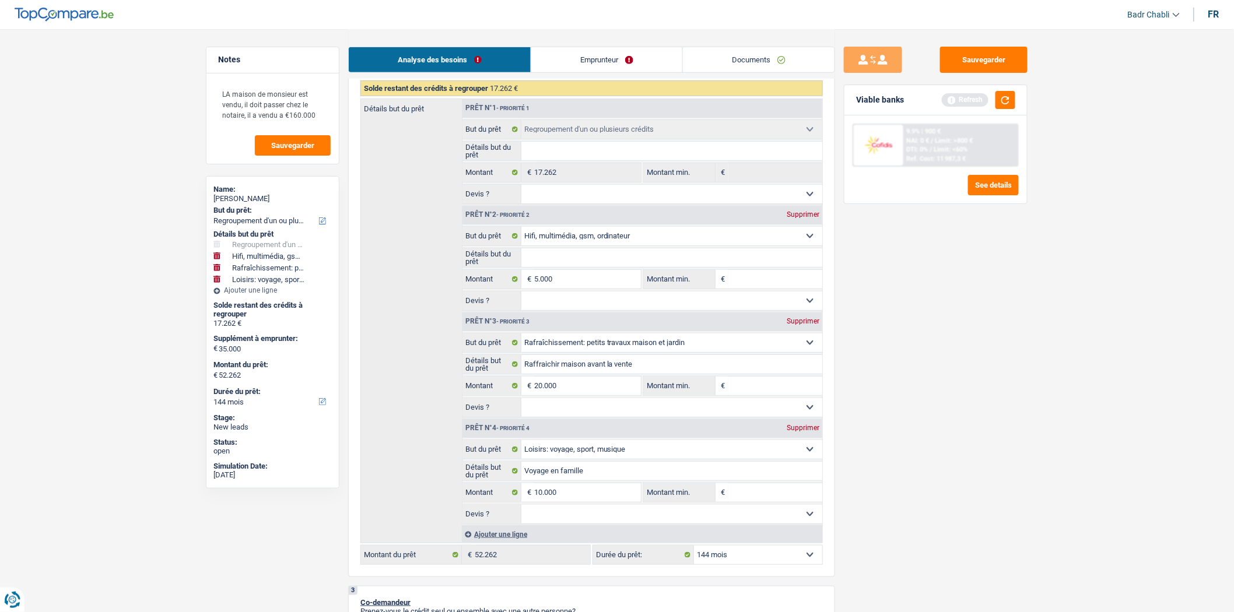
click at [521, 510] on select "Oui Non Non répondu Sélectionner une option" at bounding box center [671, 514] width 301 height 19
click at [564, 424] on div "Prêt n°4 - Priorité 4 Supprimer" at bounding box center [642, 428] width 360 height 19
click at [563, 417] on select "Oui Non Non répondu Sélectionner une option" at bounding box center [671, 407] width 301 height 19
click at [521, 402] on select "Oui Non Non répondu Sélectionner une option" at bounding box center [671, 407] width 301 height 19
click at [566, 306] on select "Oui Non Non répondu Sélectionner une option" at bounding box center [671, 301] width 301 height 19
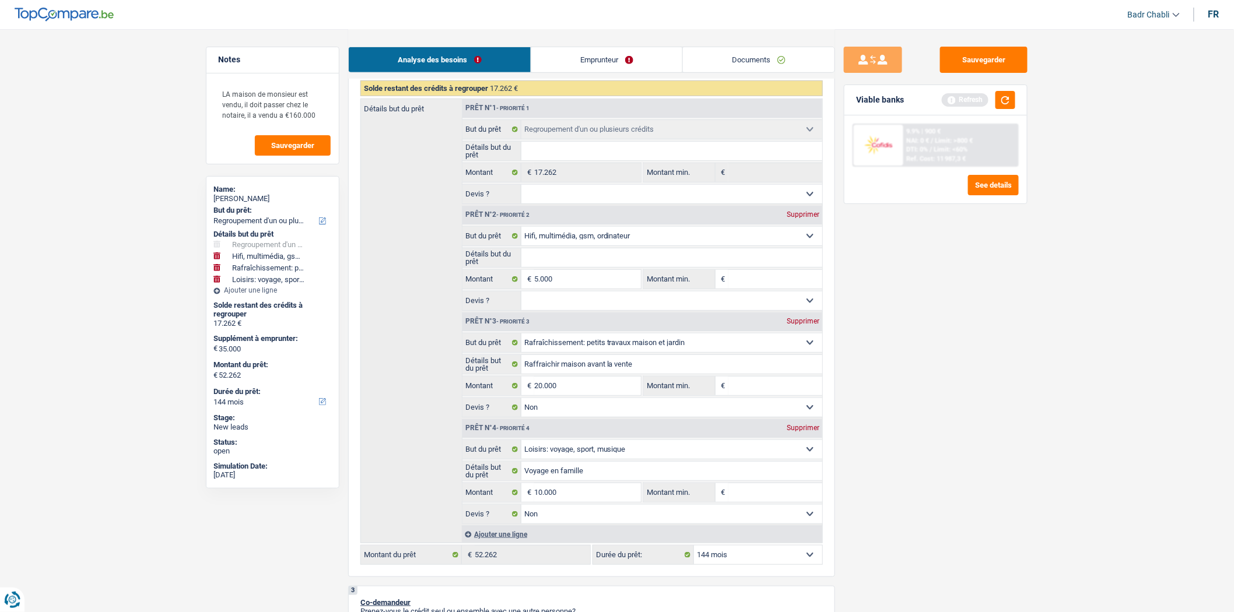
click at [521, 296] on select "Oui Non Non répondu Sélectionner une option" at bounding box center [671, 301] width 301 height 19
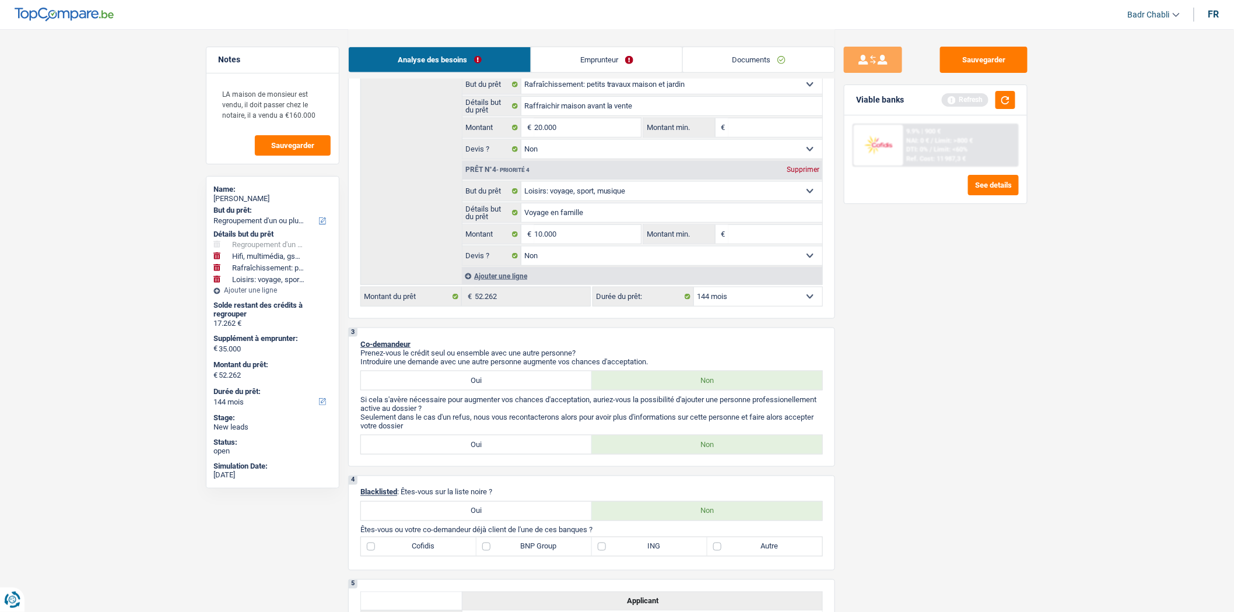
scroll to position [453, 0]
click at [497, 282] on div "Ajouter une ligne" at bounding box center [642, 275] width 360 height 17
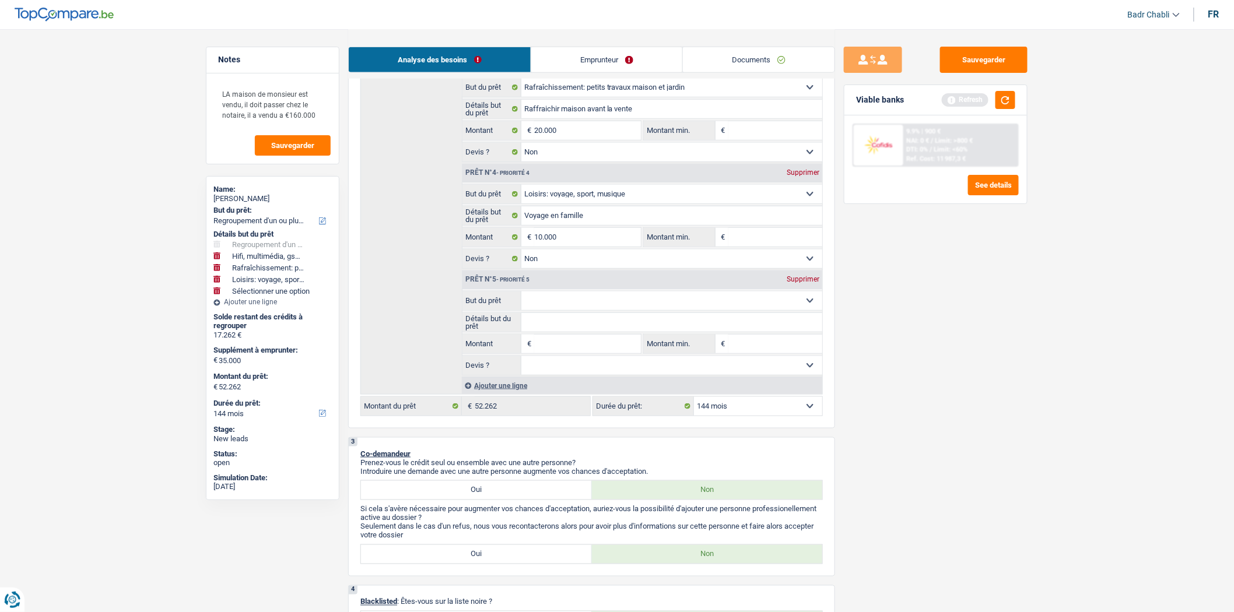
scroll to position [324, 0]
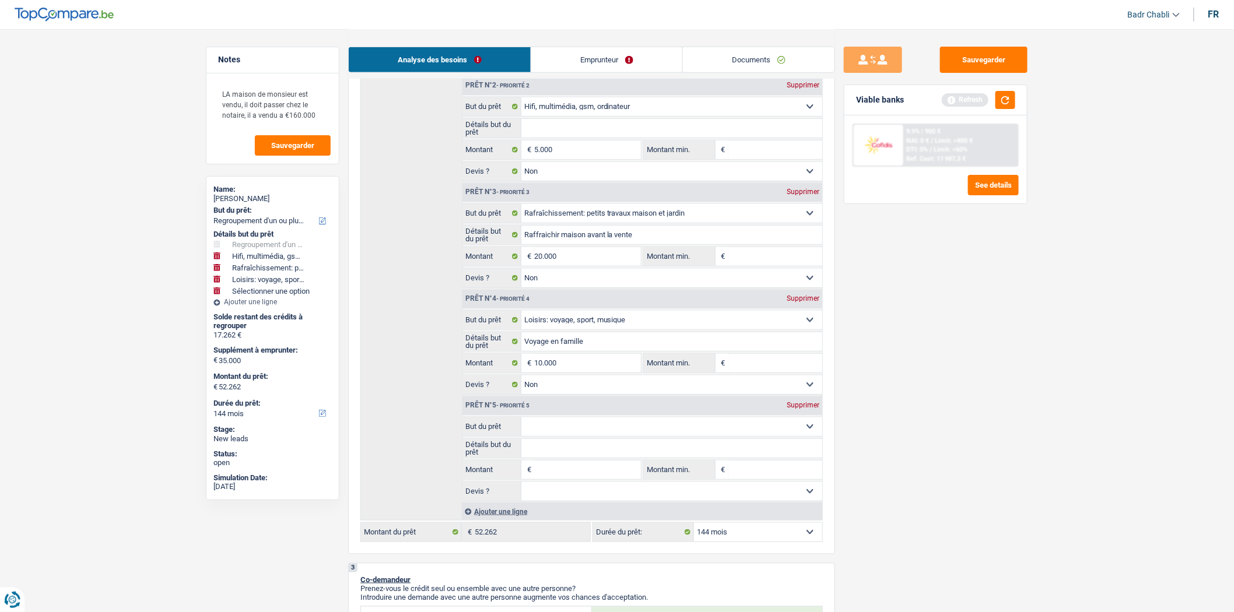
click at [546, 479] on input "Montant" at bounding box center [587, 470] width 107 height 19
click at [615, 436] on select "Confort maison: meubles, textile, peinture, électroménager, outillage non-profe…" at bounding box center [671, 427] width 301 height 19
click at [521, 422] on select "Confort maison: meubles, textile, peinture, électroménager, outillage non-profe…" at bounding box center [671, 427] width 301 height 19
click at [590, 458] on input "Détails but du prêt" at bounding box center [671, 448] width 301 height 19
click at [748, 155] on input "Montant min." at bounding box center [775, 150] width 94 height 19
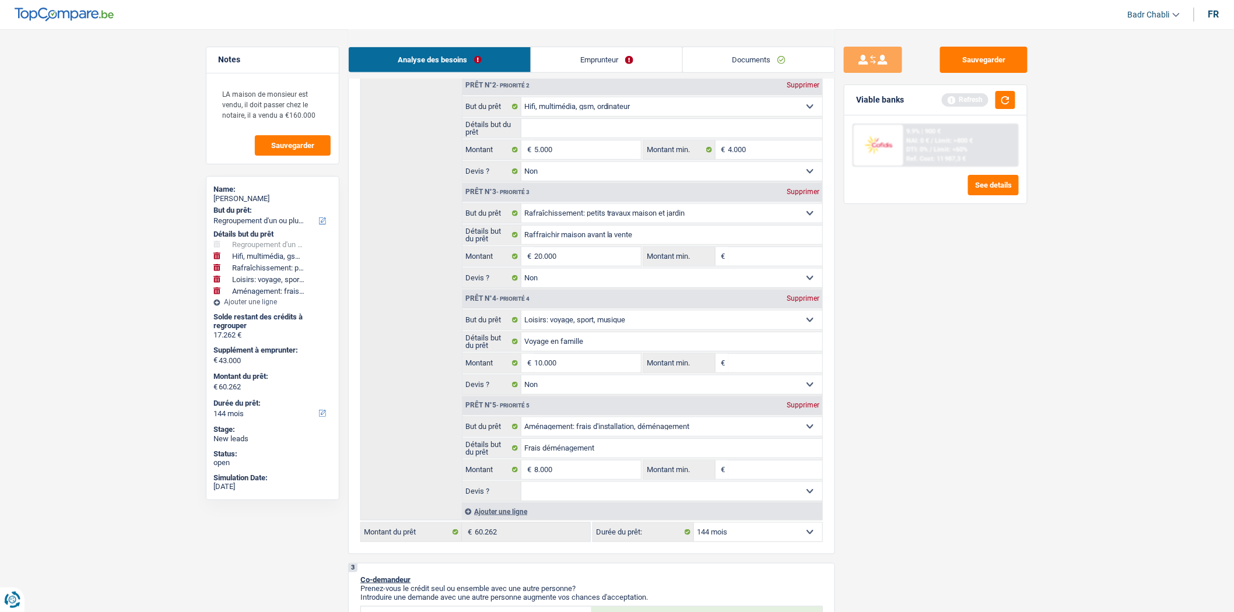
click at [752, 257] on input "Montant min." at bounding box center [775, 256] width 94 height 19
click at [753, 368] on input "Montant min." at bounding box center [775, 363] width 94 height 19
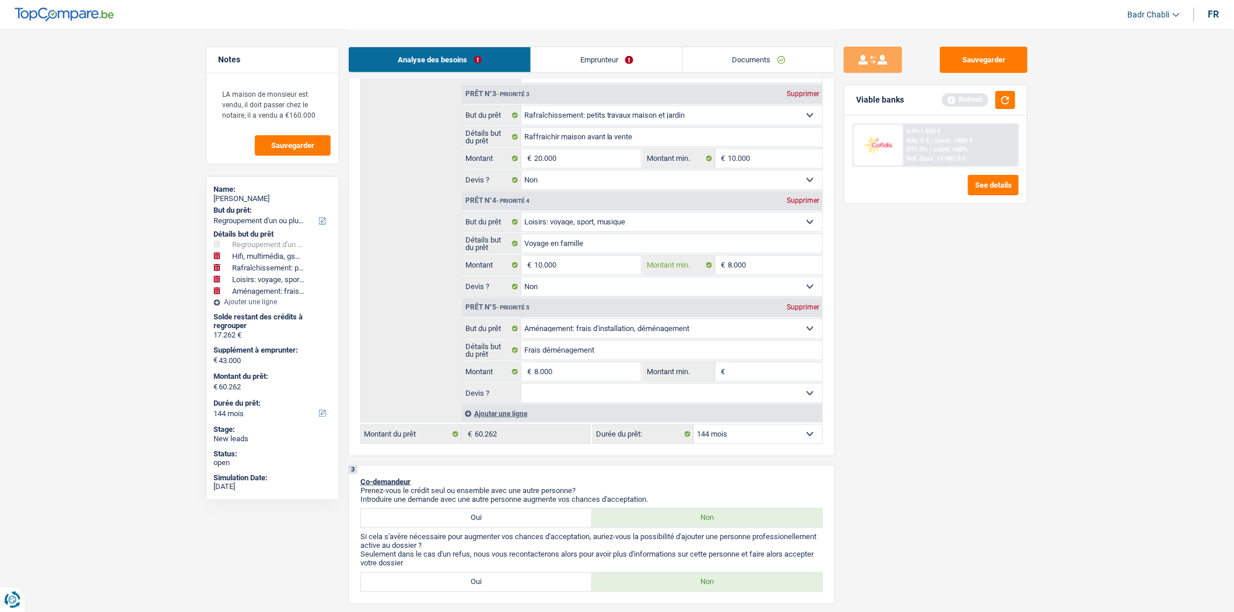
scroll to position [453, 0]
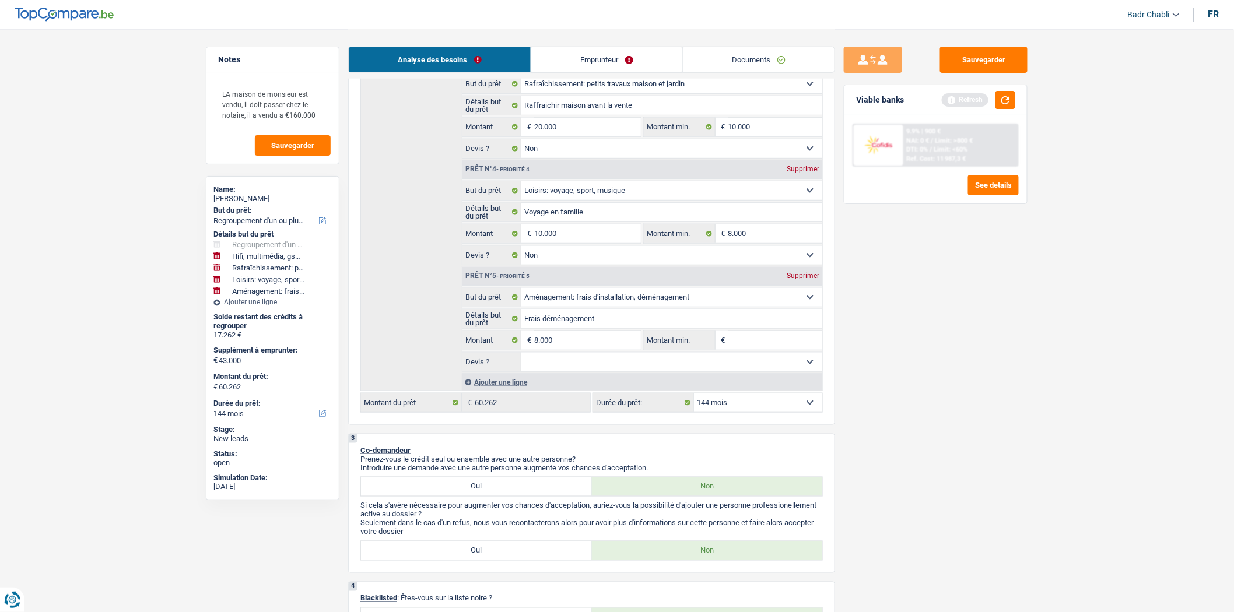
click at [776, 344] on input "Montant min." at bounding box center [775, 340] width 94 height 19
click at [585, 348] on input "8.000" at bounding box center [587, 340] width 107 height 19
click at [546, 346] on input "7.948" at bounding box center [587, 340] width 107 height 19
click at [619, 371] on select "Oui Non Non répondu Sélectionner une option" at bounding box center [671, 362] width 301 height 19
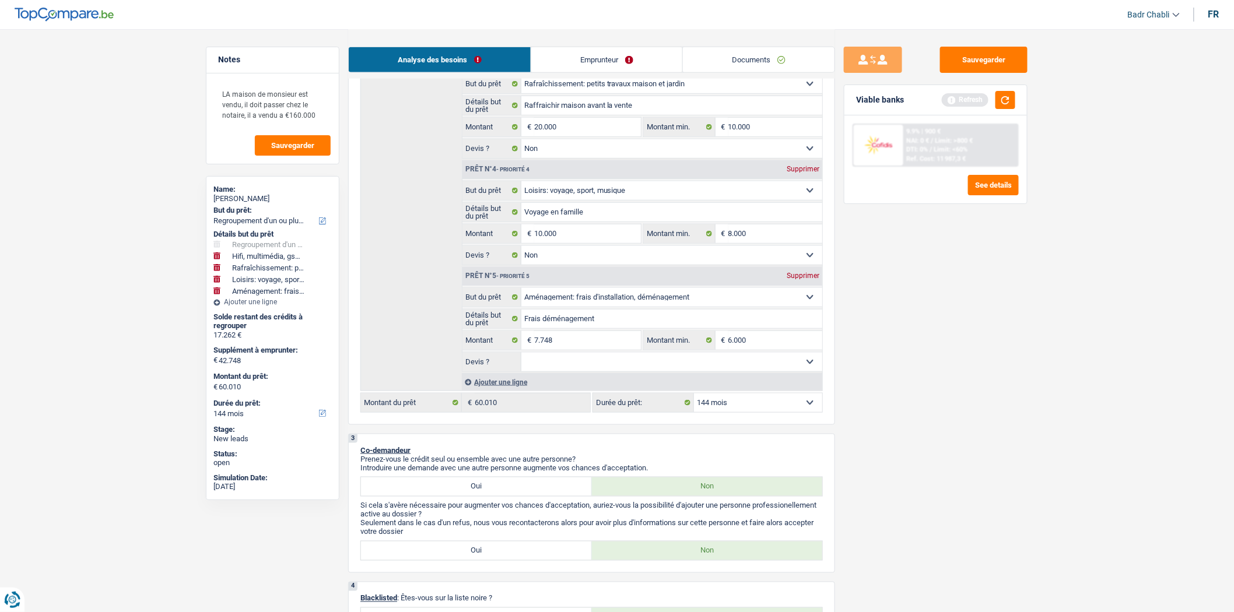
click at [521, 358] on select "Oui Non Non répondu Sélectionner une option" at bounding box center [671, 362] width 301 height 19
click at [567, 341] on input "7.748" at bounding box center [587, 340] width 107 height 19
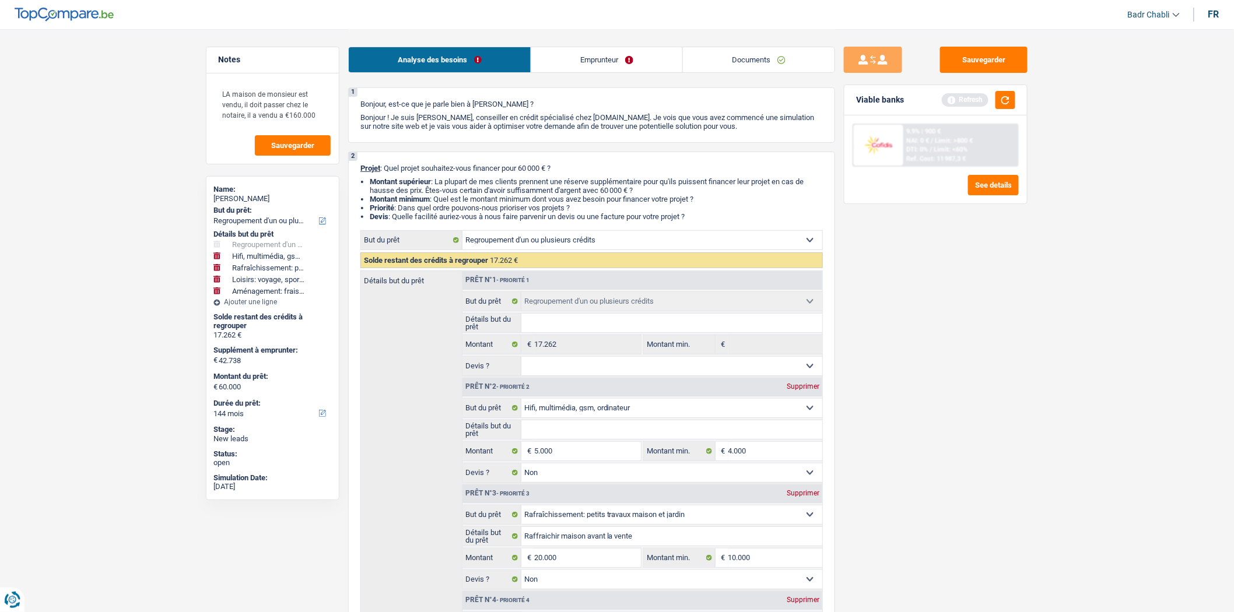
scroll to position [0, 0]
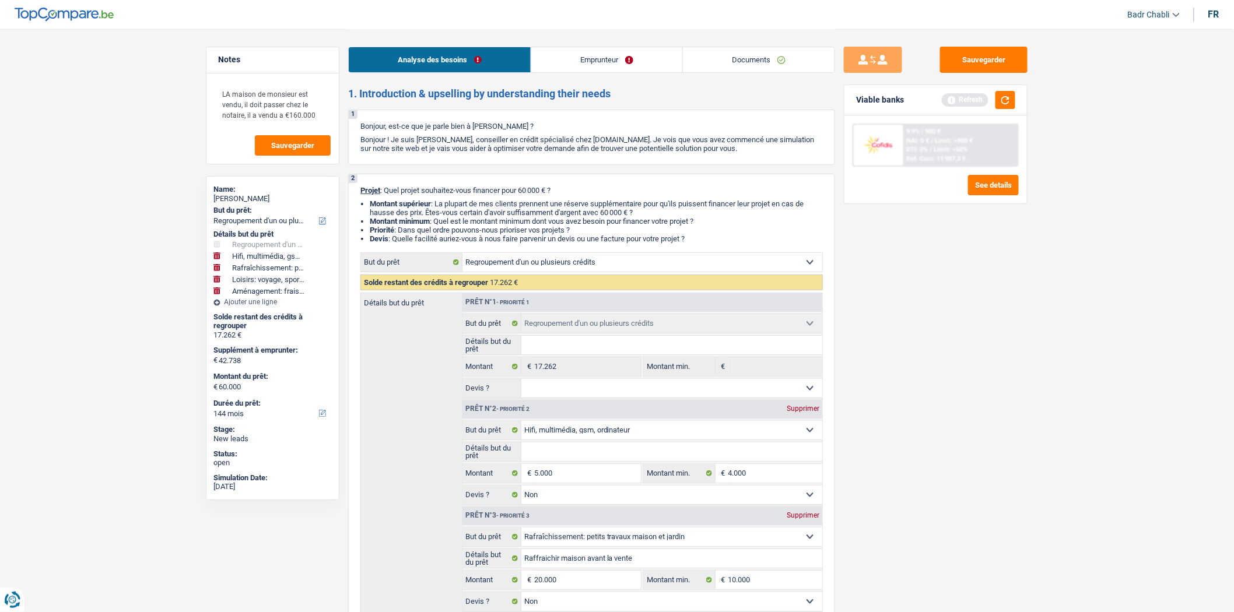
click at [585, 66] on link "Emprunteur" at bounding box center [606, 59] width 151 height 25
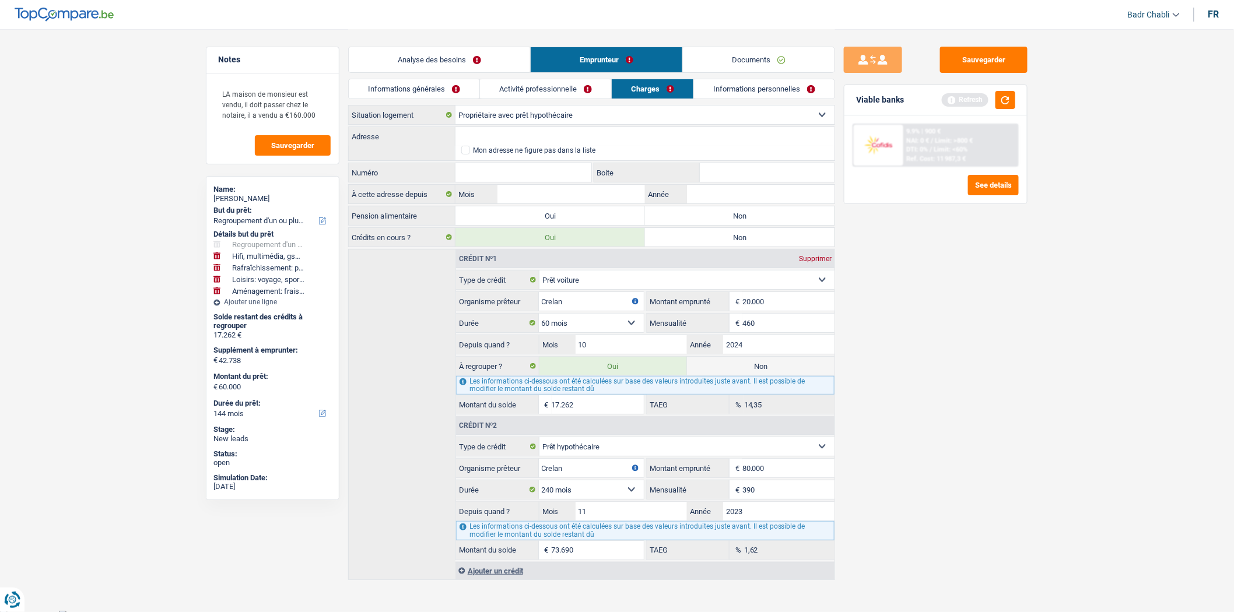
click at [425, 86] on link "Informations générales" at bounding box center [414, 88] width 131 height 19
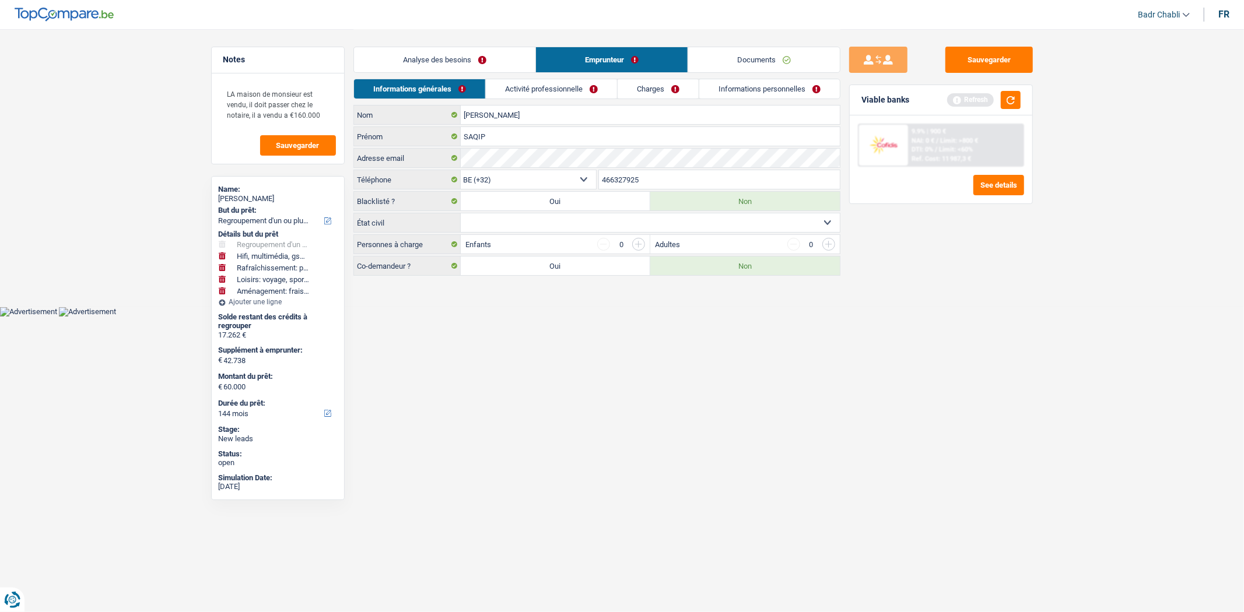
click at [580, 218] on select "Célibataire Marié(e) Cohabitant(e) légal(e) Divorcé(e) Veuf(ve) Séparé (de fait…" at bounding box center [650, 222] width 379 height 19
click at [461, 214] on select "Célibataire Marié(e) Cohabitant(e) légal(e) Divorcé(e) Veuf(ve) Séparé (de fait…" at bounding box center [650, 222] width 379 height 19
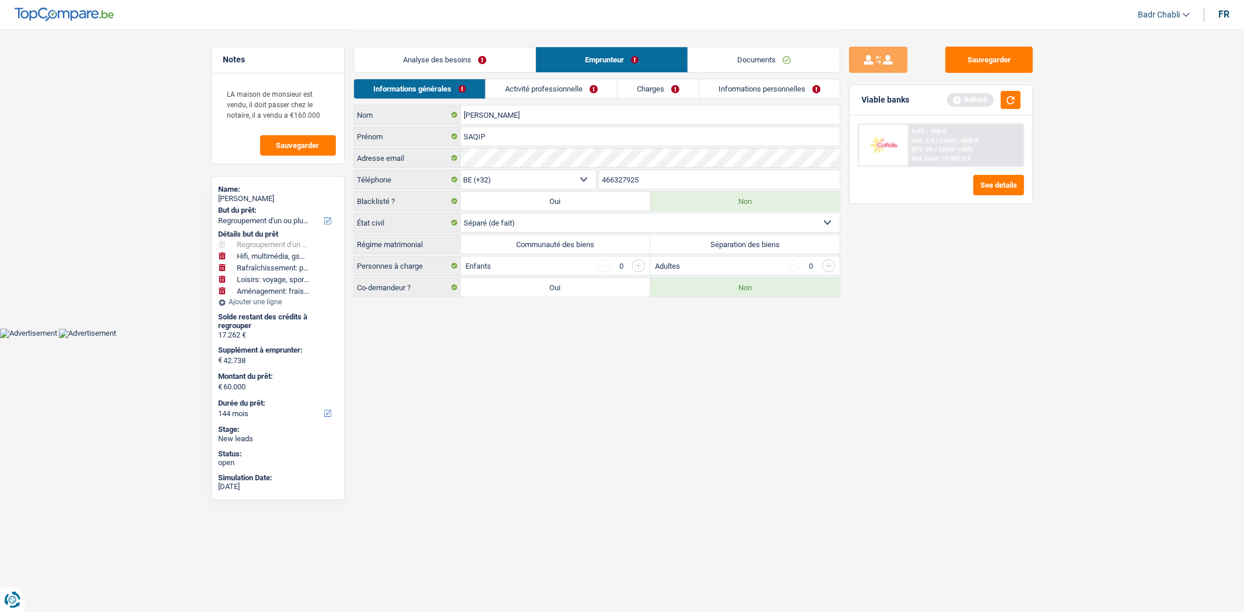
click at [590, 234] on div "Régime matrimonial Communauté des biens Séparation des biens Tous les champs so…" at bounding box center [596, 244] width 487 height 20
click at [590, 235] on label "Communauté des biens" at bounding box center [556, 244] width 190 height 19
click at [590, 235] on input "Communauté des biens" at bounding box center [556, 244] width 190 height 19
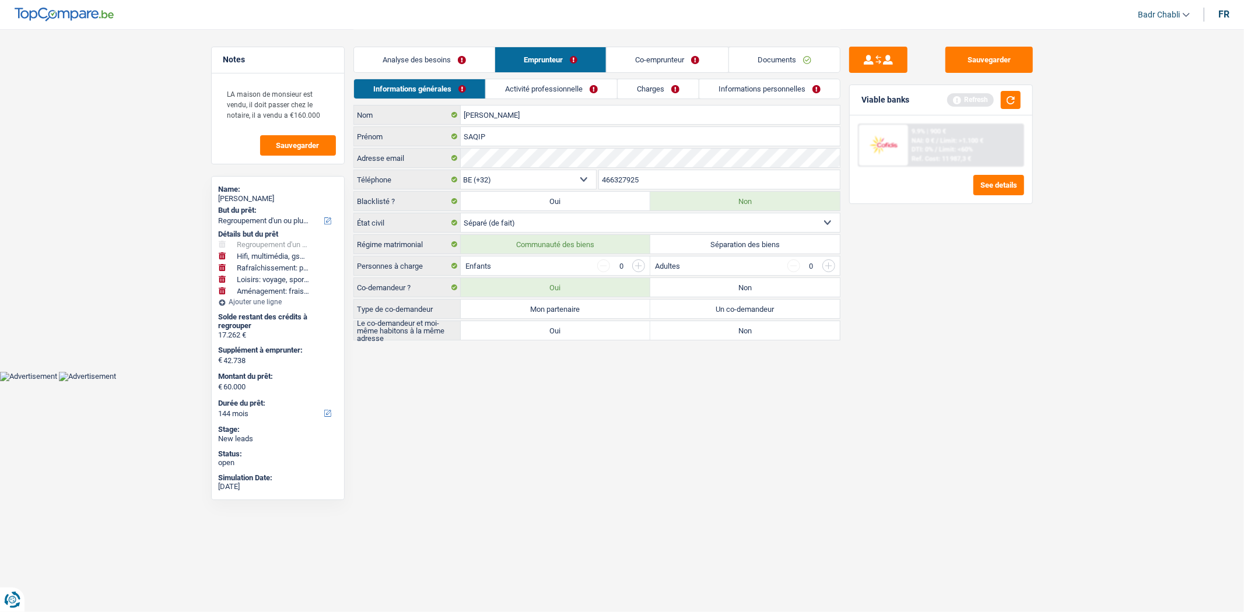
click at [595, 240] on label "Communauté des biens" at bounding box center [556, 244] width 190 height 19
click at [595, 240] on input "Communauté des biens" at bounding box center [556, 244] width 190 height 19
click at [716, 278] on label "Non" at bounding box center [745, 287] width 190 height 19
click at [716, 278] on input "Non" at bounding box center [745, 287] width 190 height 19
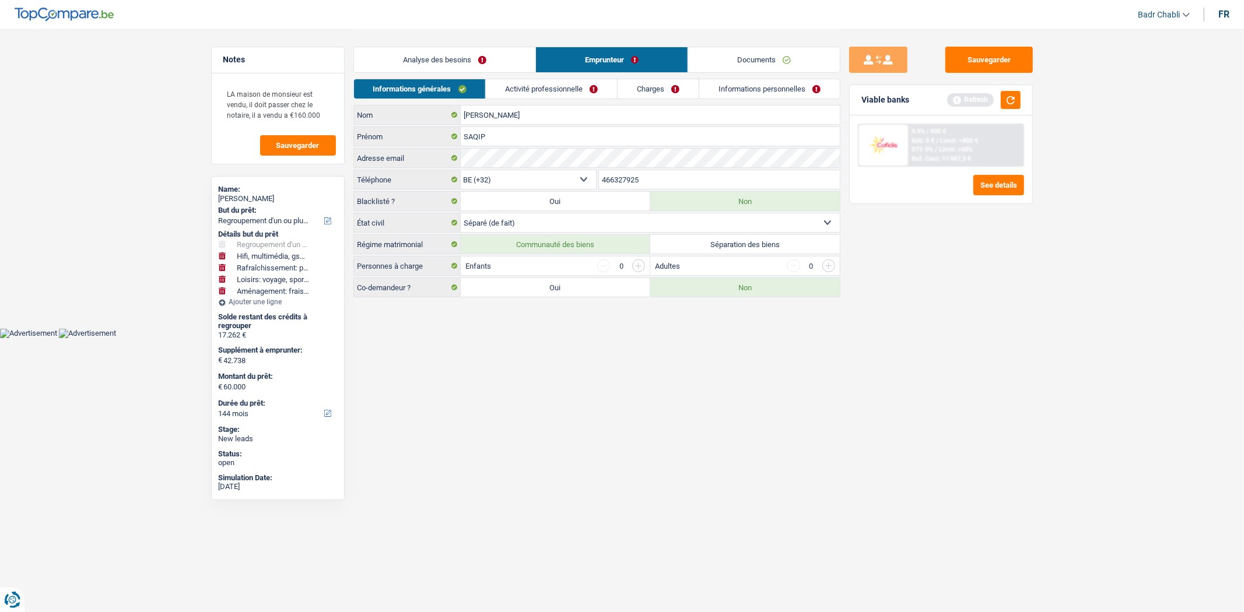
click at [450, 59] on link "Analyse des besoins" at bounding box center [444, 59] width 181 height 25
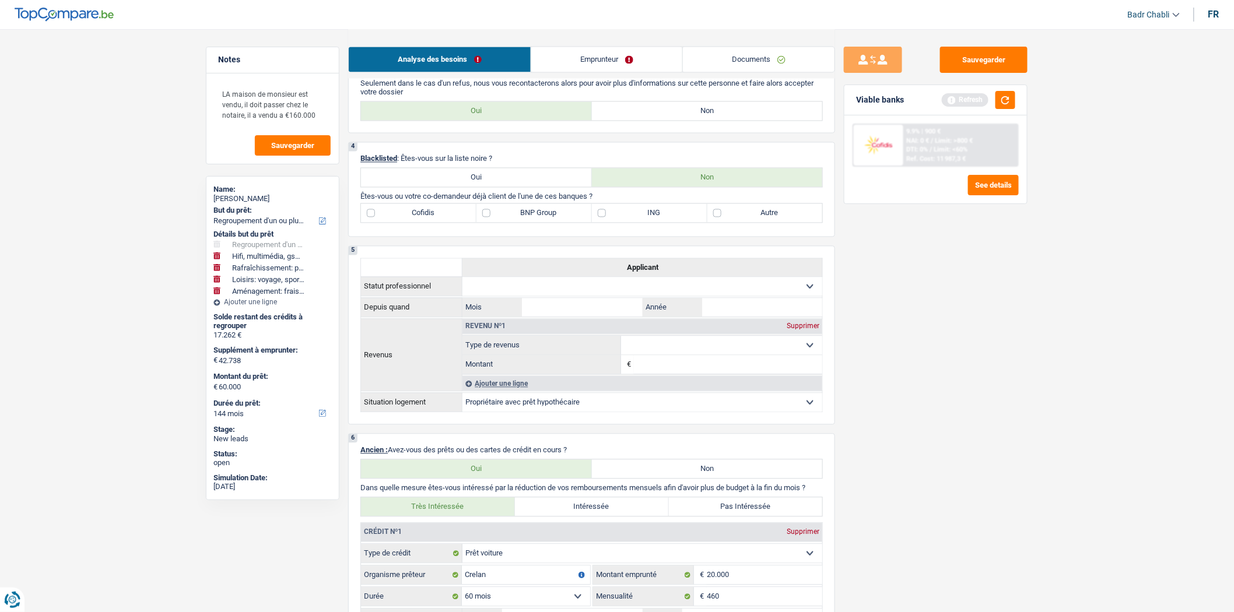
scroll to position [890, 0]
click at [601, 226] on label "ING" at bounding box center [649, 216] width 115 height 19
click at [601, 226] on input "ING" at bounding box center [649, 216] width 115 height 19
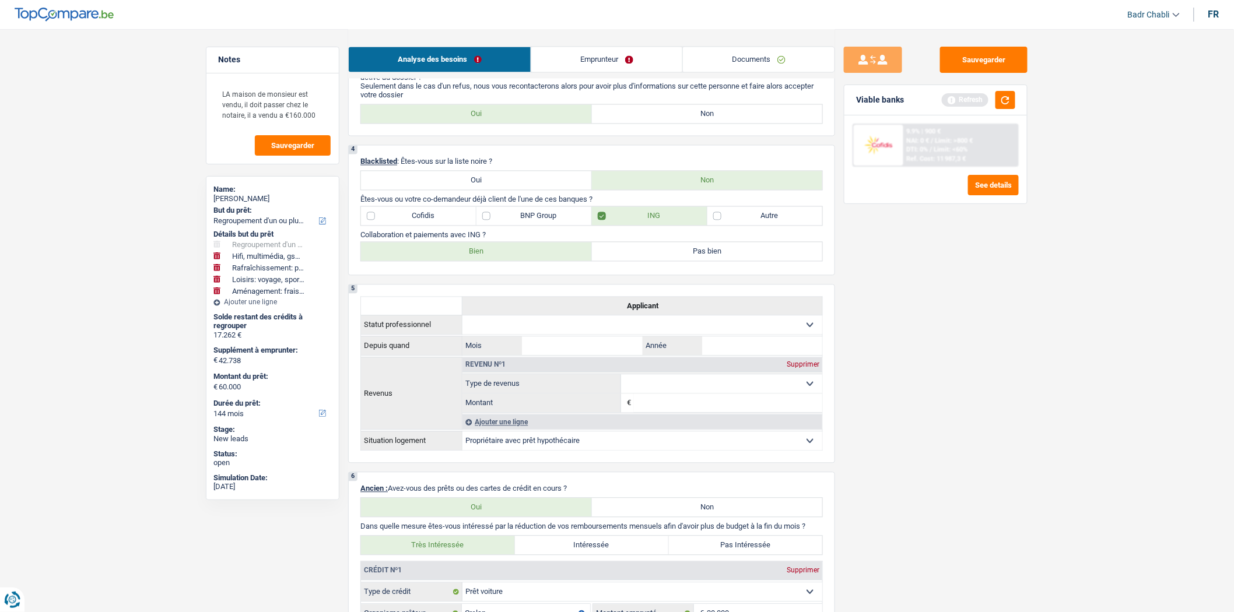
click at [485, 261] on label "Bien" at bounding box center [476, 252] width 231 height 19
click at [485, 261] on input "Bien" at bounding box center [476, 252] width 231 height 19
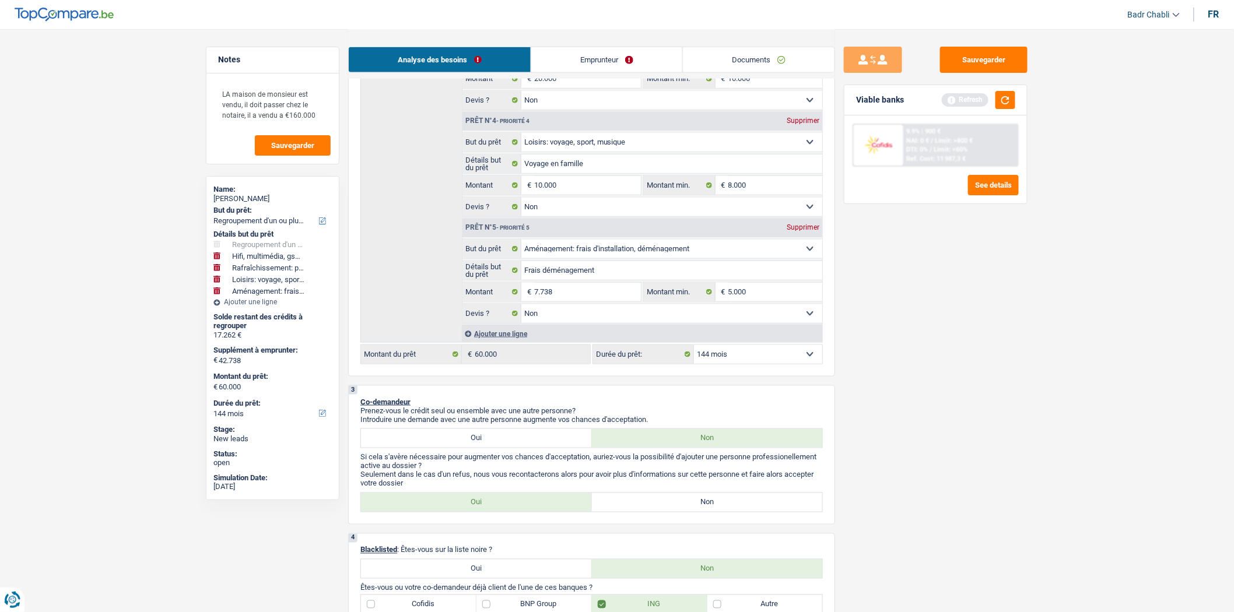
click at [681, 512] on label "Non" at bounding box center [707, 502] width 231 height 19
click at [681, 512] on input "Non" at bounding box center [707, 502] width 231 height 19
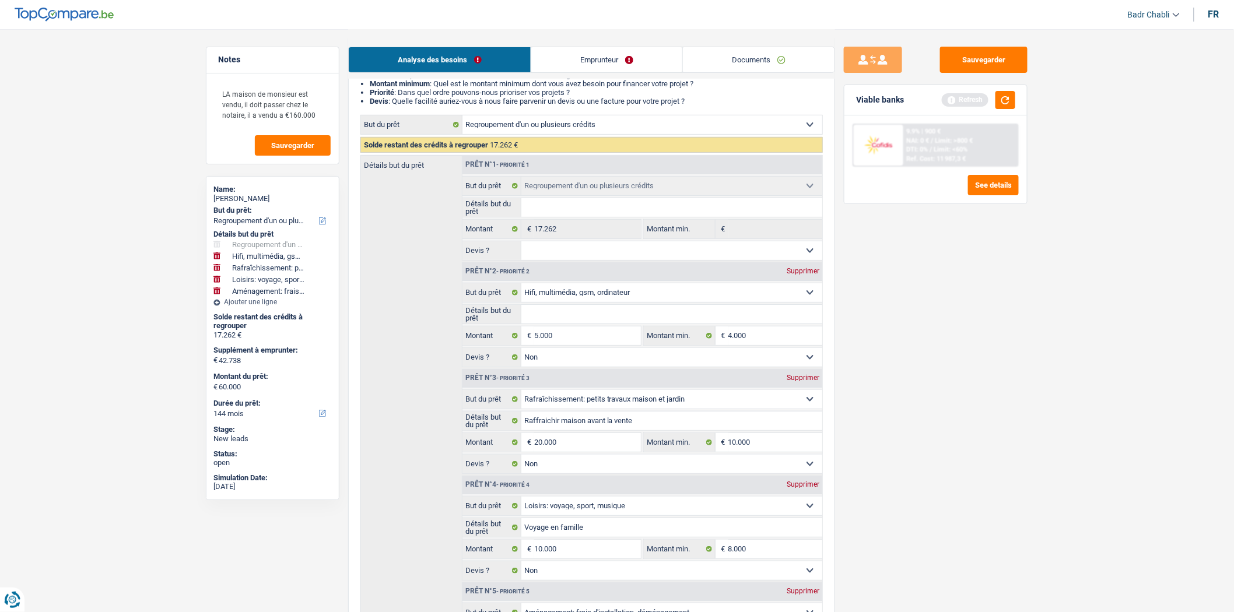
scroll to position [0, 0]
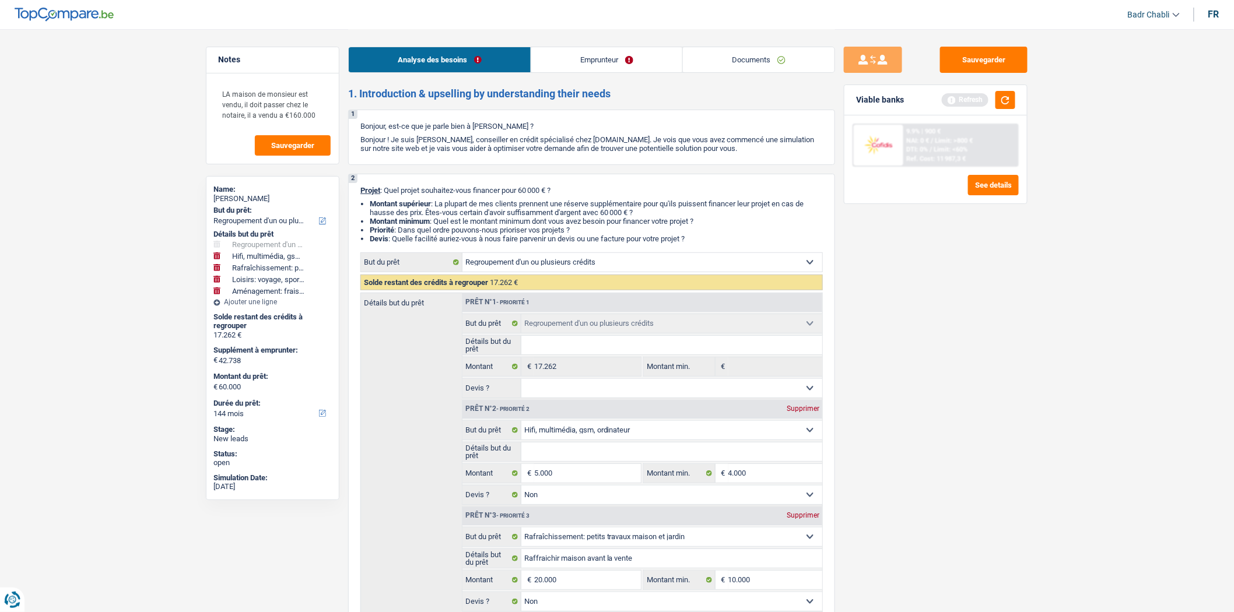
click at [585, 64] on link "Emprunteur" at bounding box center [606, 59] width 151 height 25
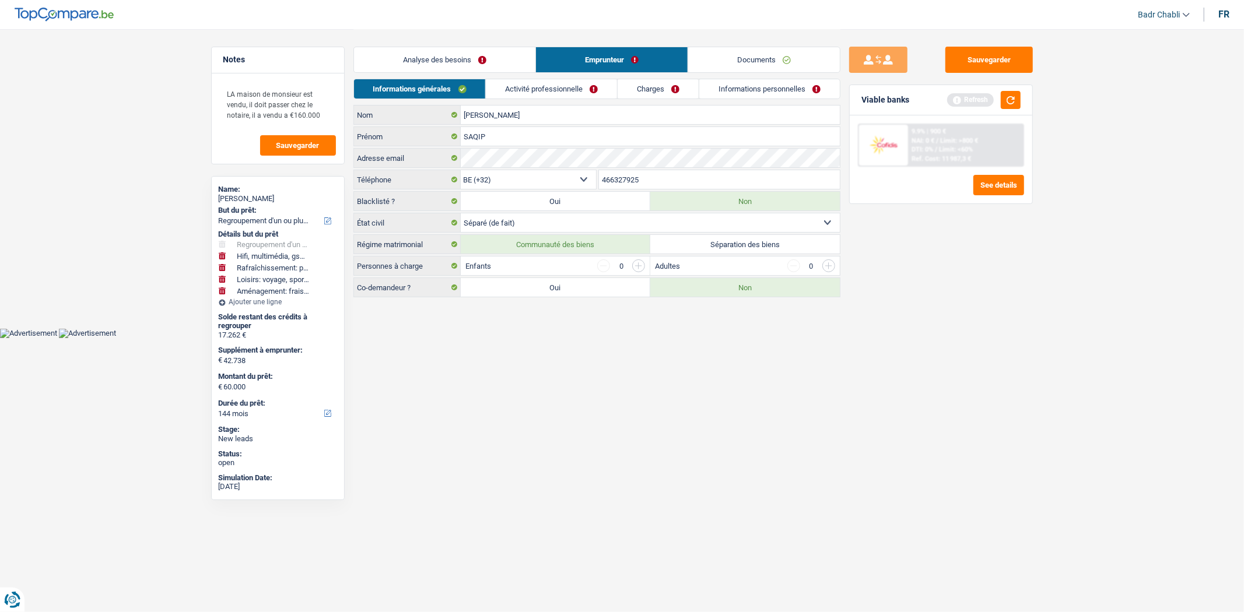
click at [546, 94] on link "Activité professionnelle" at bounding box center [551, 88] width 131 height 19
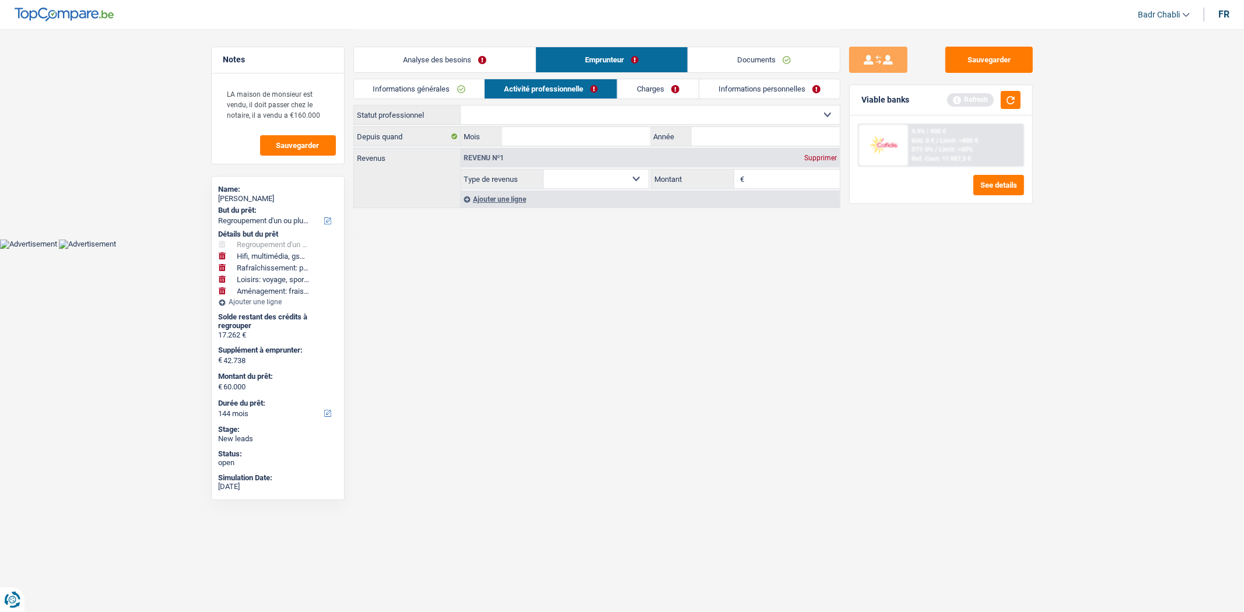
click at [557, 111] on select "Ouvrier Employé privé Employé public Invalide Indépendant Pensionné Chômeur Mut…" at bounding box center [650, 115] width 379 height 19
click at [461, 106] on select "Ouvrier Employé privé Employé public Invalide Indépendant Pensionné Chômeur Mut…" at bounding box center [650, 115] width 379 height 19
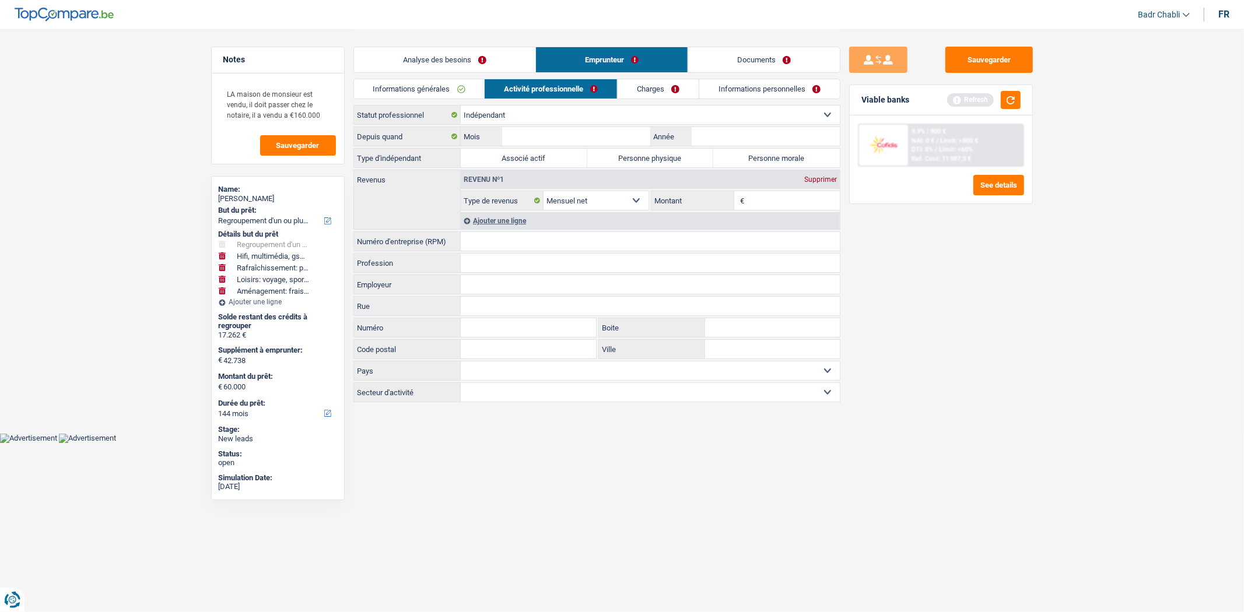
click at [639, 156] on label "Personne physique" at bounding box center [650, 158] width 127 height 19
click at [639, 156] on input "Personne physique" at bounding box center [650, 158] width 127 height 19
click at [748, 131] on input "Année" at bounding box center [766, 136] width 148 height 19
click at [615, 139] on input "Mois" at bounding box center [576, 136] width 148 height 19
click at [747, 154] on label "Personne morale" at bounding box center [776, 158] width 127 height 19
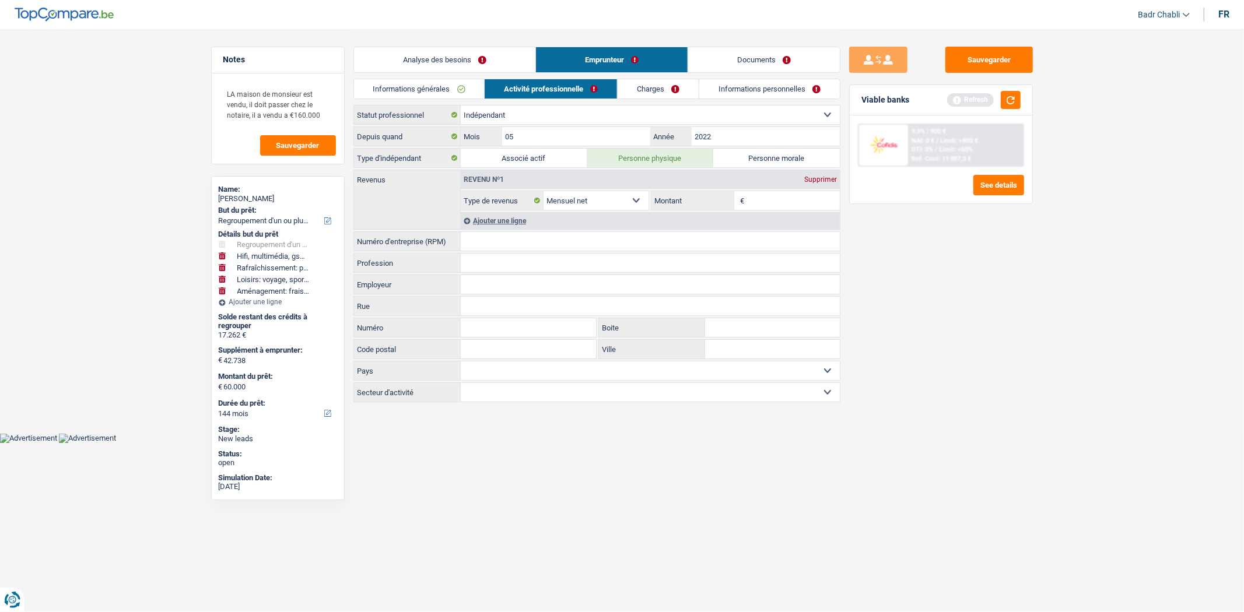
click at [747, 154] on input "Personne morale" at bounding box center [776, 158] width 127 height 19
click at [495, 241] on input "Numéro d'entreprise (RPM)" at bounding box center [650, 241] width 379 height 19
click at [497, 261] on input "Profession" at bounding box center [650, 263] width 379 height 19
click at [499, 240] on input "Numéro d'entreprise (RPM)" at bounding box center [650, 241] width 379 height 19
click at [508, 244] on input "0772489390" at bounding box center [650, 241] width 379 height 19
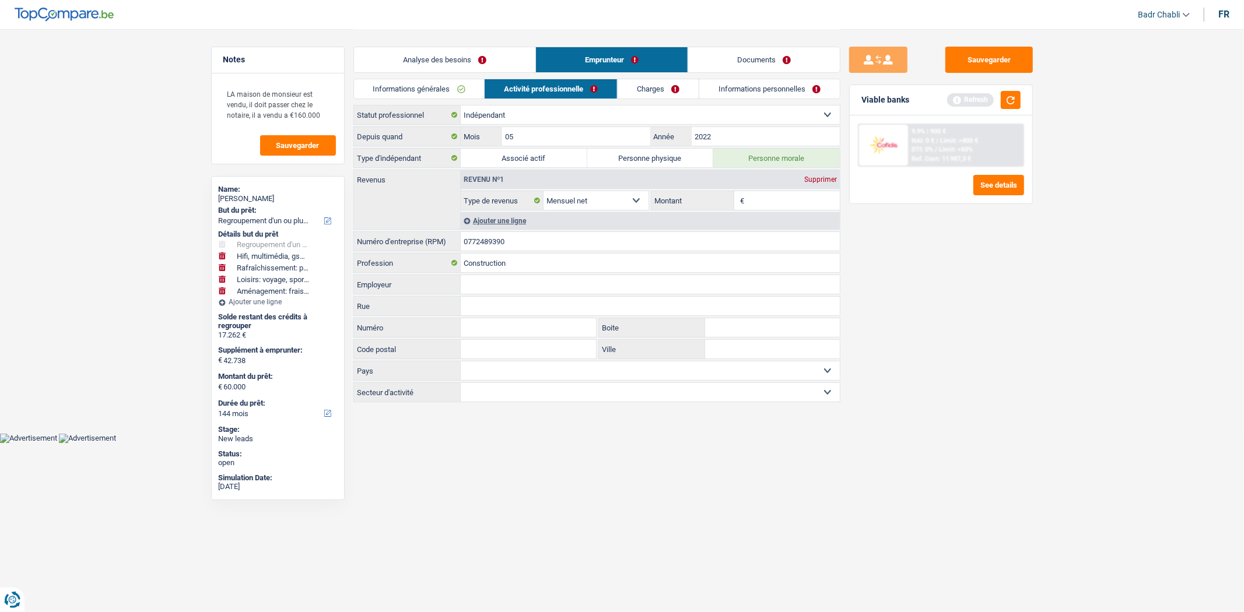
click at [508, 244] on input "0772489390" at bounding box center [650, 241] width 379 height 19
click at [741, 132] on input "2022" at bounding box center [766, 136] width 148 height 19
click at [629, 166] on label "Personne physique" at bounding box center [650, 158] width 127 height 19
click at [629, 166] on input "Personne physique" at bounding box center [650, 158] width 127 height 19
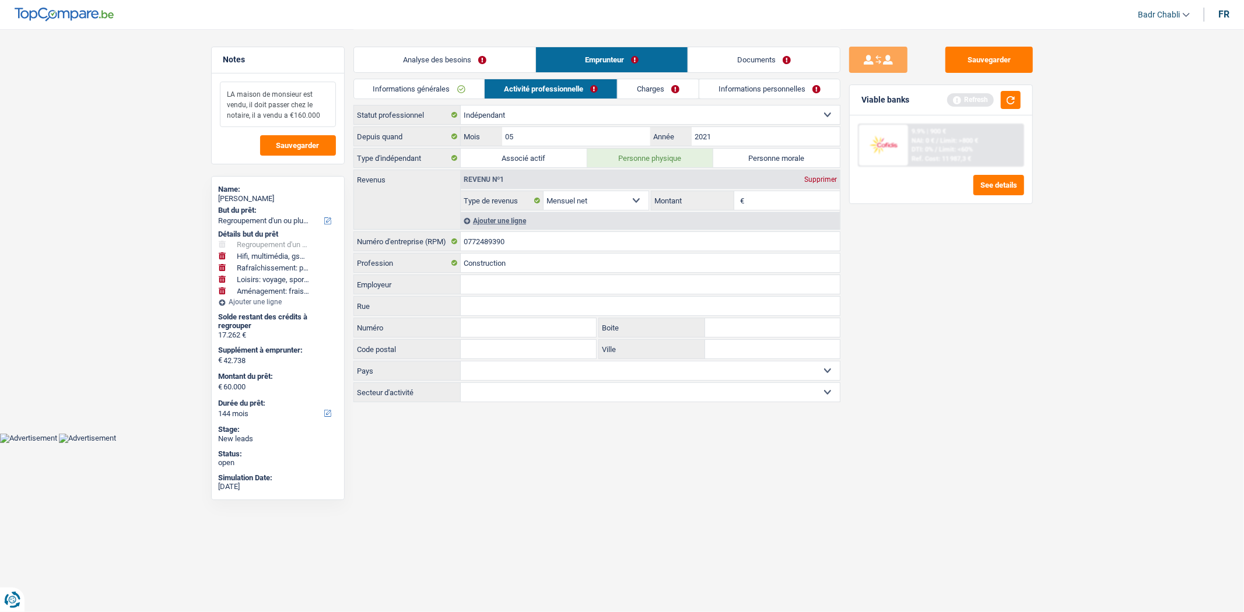
click at [325, 114] on textarea "LA maison de monsieur est vendu, il doit passer chez le notaire, il a vendu a €…" at bounding box center [278, 104] width 116 height 45
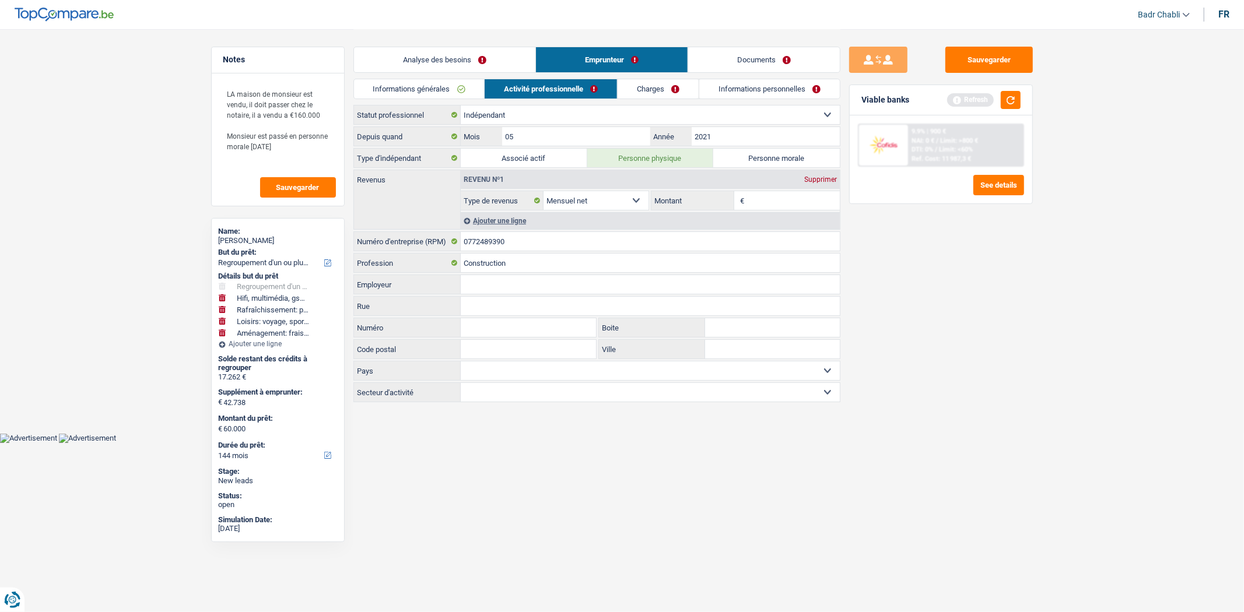
click at [762, 202] on input "Montant" at bounding box center [793, 200] width 93 height 19
click at [481, 292] on input "Employeur" at bounding box center [650, 284] width 379 height 19
click at [488, 281] on input "Employeur" at bounding box center [650, 284] width 379 height 19
paste input "[PERSON_NAME], Saqip"
click at [507, 217] on div "Ajouter une ligne" at bounding box center [650, 220] width 379 height 17
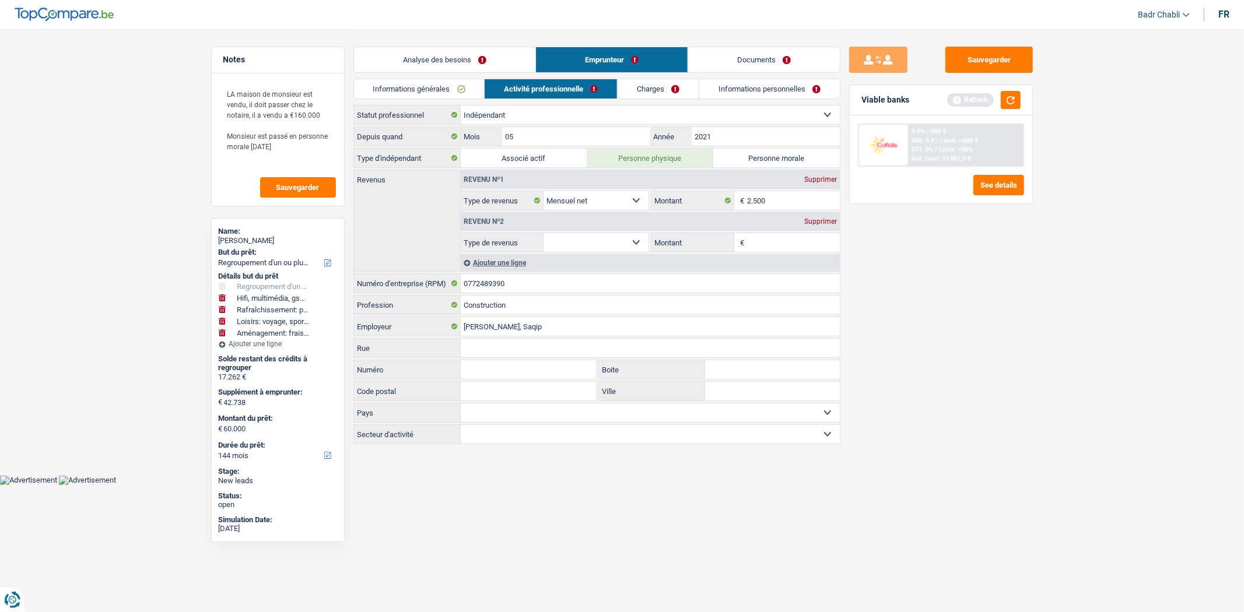
click at [607, 238] on select "Allocation d'handicap Allocations chômage Allocations familiales Chèques repas …" at bounding box center [596, 242] width 106 height 19
click at [543, 234] on select "Allocation d'handicap Allocations chômage Allocations familiales Chèques repas …" at bounding box center [596, 242] width 106 height 19
click at [777, 236] on input "Montant" at bounding box center [793, 242] width 93 height 19
click at [648, 89] on link "Charges" at bounding box center [658, 88] width 81 height 19
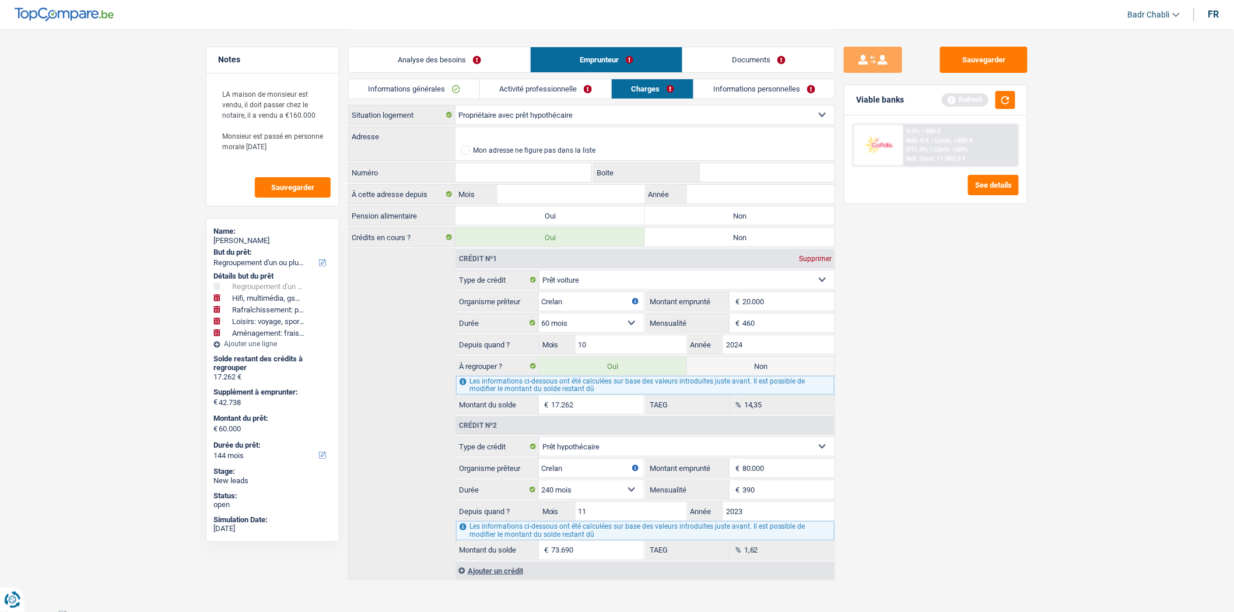
click at [717, 212] on label "Non" at bounding box center [740, 215] width 190 height 19
click at [717, 212] on input "Non" at bounding box center [740, 215] width 190 height 19
click at [599, 190] on input "Mois" at bounding box center [571, 194] width 148 height 19
click at [602, 188] on input "Mois" at bounding box center [571, 194] width 148 height 19
click at [533, 142] on input "Adresse" at bounding box center [644, 136] width 379 height 19
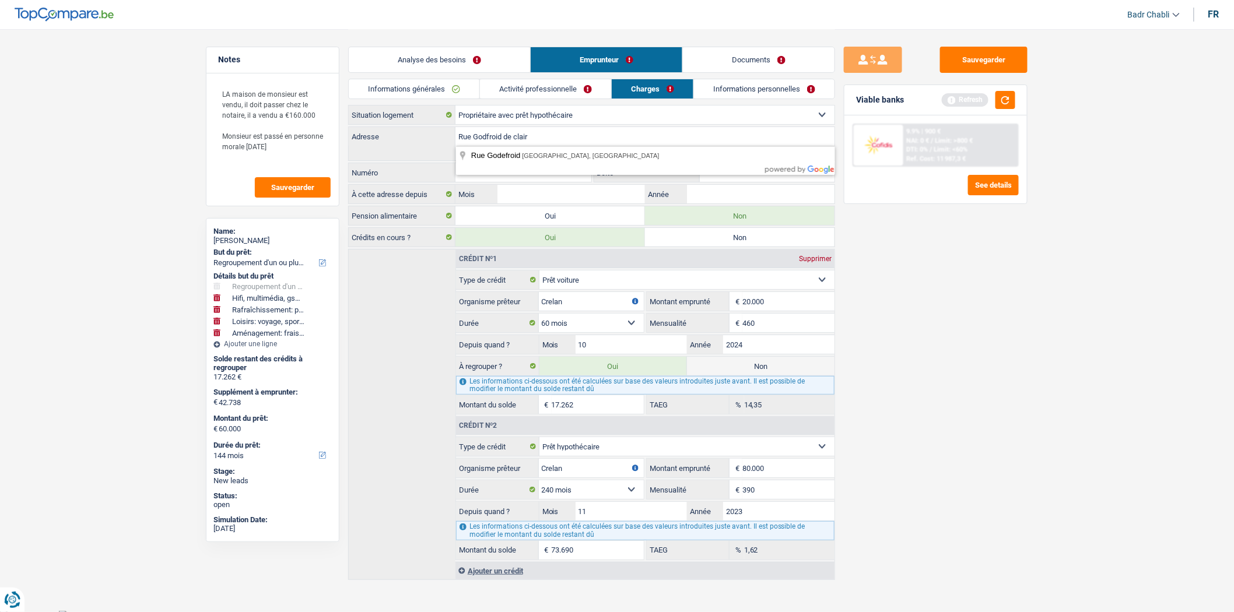
click at [430, 132] on label "Adresse" at bounding box center [402, 136] width 107 height 19
click at [455, 132] on input "Rue Godfroid de clair" at bounding box center [644, 136] width 379 height 19
click at [944, 280] on div "Sauvegarder Viable banks Refresh 9.9% | 900 € NAI: 0 € / Limit: >800 € DTI: 0% …" at bounding box center [935, 320] width 201 height 547
click at [533, 136] on input "Rue Godfroid de clair" at bounding box center [644, 136] width 379 height 19
click at [534, 172] on input "Numéro" at bounding box center [523, 172] width 136 height 19
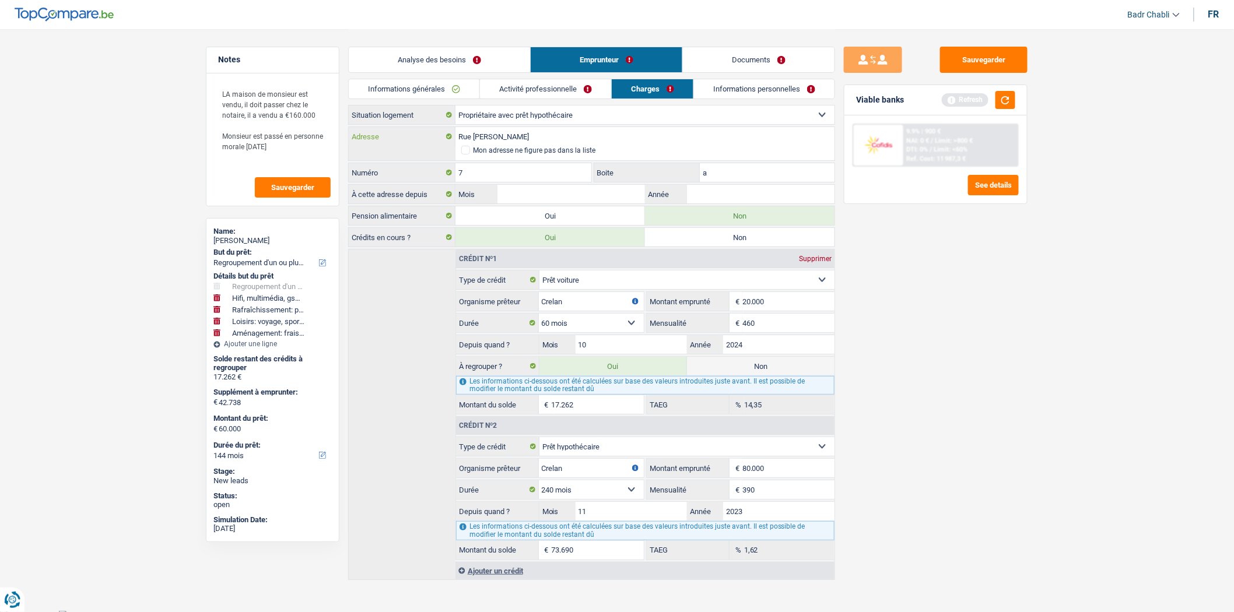
click at [570, 136] on input "Rue Godefroid de clair" at bounding box center [644, 136] width 379 height 19
click at [366, 179] on label "Numéro" at bounding box center [402, 172] width 107 height 19
click at [455, 179] on input "7" at bounding box center [523, 172] width 136 height 19
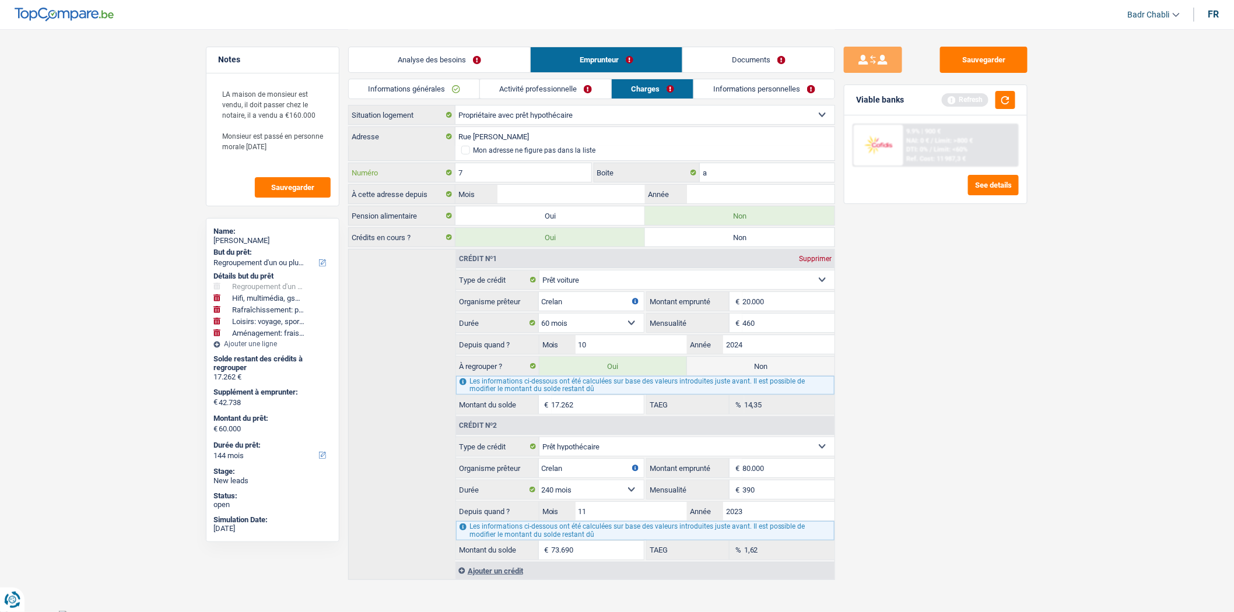
click at [500, 173] on input "7" at bounding box center [523, 172] width 136 height 19
click at [540, 193] on input "Mois" at bounding box center [571, 194] width 148 height 19
click at [574, 141] on input "Rue Godefroid de clair" at bounding box center [644, 136] width 379 height 19
click at [534, 167] on input "7" at bounding box center [523, 172] width 136 height 19
click at [533, 131] on input "Rue Godefroid de clair 4500 Huy" at bounding box center [644, 136] width 379 height 19
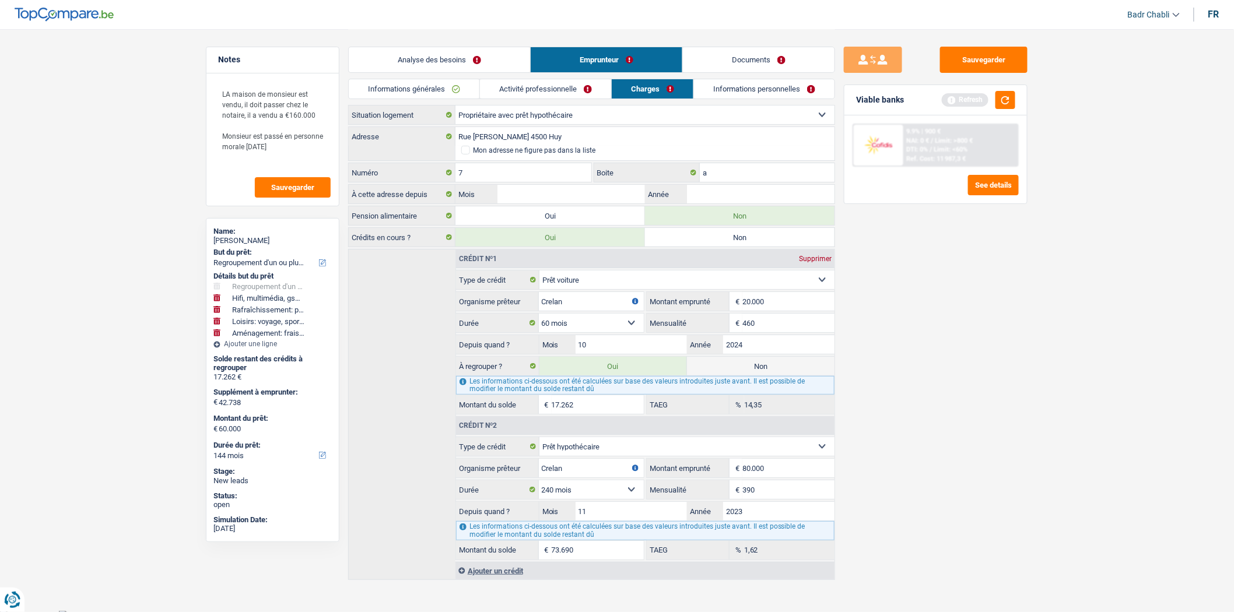
click at [923, 283] on div "Sauvegarder Viable banks Refresh 9.9% | 900 € NAI: 0 € / Limit: >800 € DTI: 0% …" at bounding box center [935, 320] width 201 height 547
click at [566, 194] on input "Mois" at bounding box center [571, 194] width 148 height 19
click at [935, 228] on div "Sauvegarder Viable banks Refresh 9.9% | 900 € NAI: 0 € / Limit: >800 € DTI: 0% …" at bounding box center [935, 320] width 201 height 547
click at [776, 96] on link "Informations personnelles" at bounding box center [765, 88] width 141 height 19
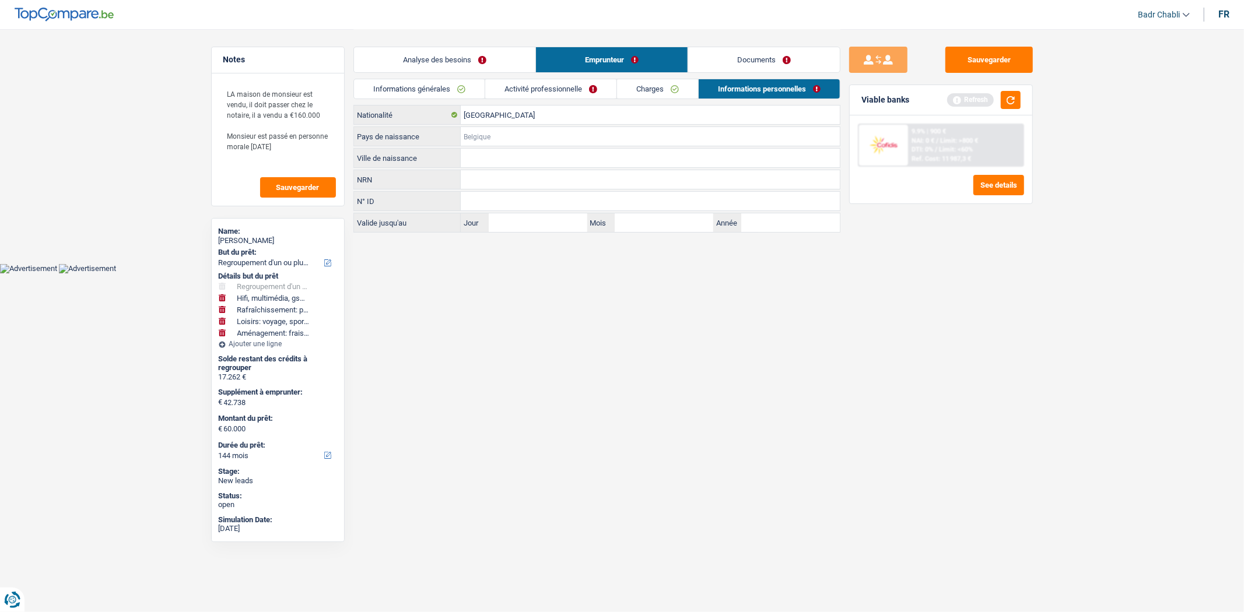
click at [507, 139] on input "Pays de naissance" at bounding box center [650, 136] width 379 height 19
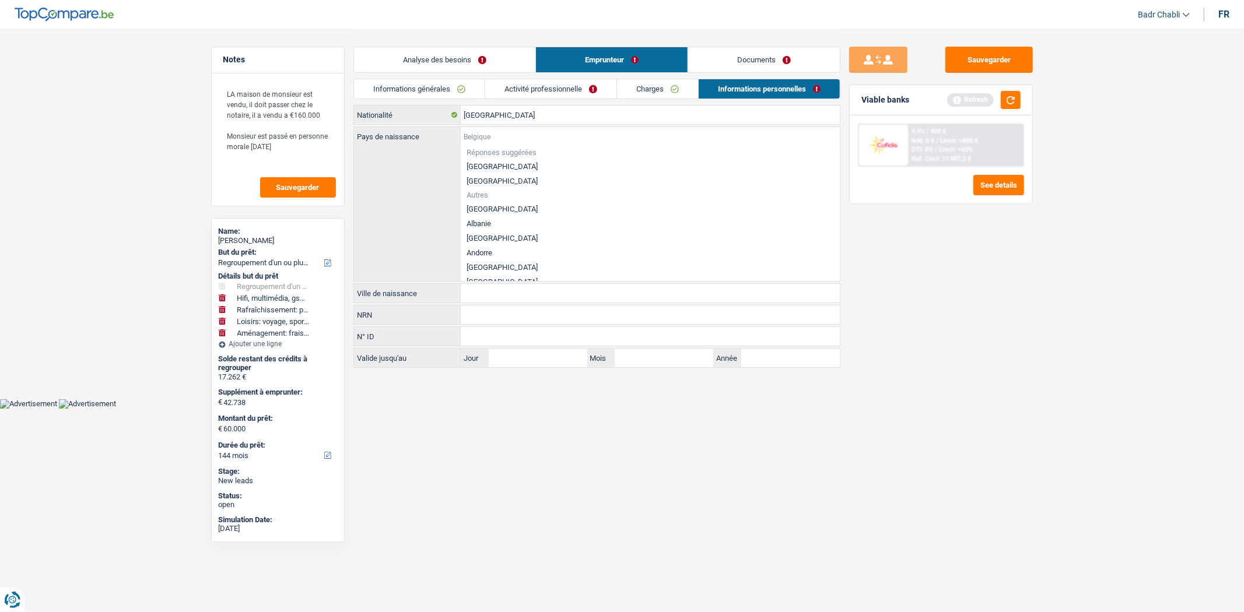
click at [503, 140] on input "Pays de naissance" at bounding box center [650, 136] width 379 height 19
click at [499, 119] on input "[GEOGRAPHIC_DATA]" at bounding box center [650, 115] width 379 height 19
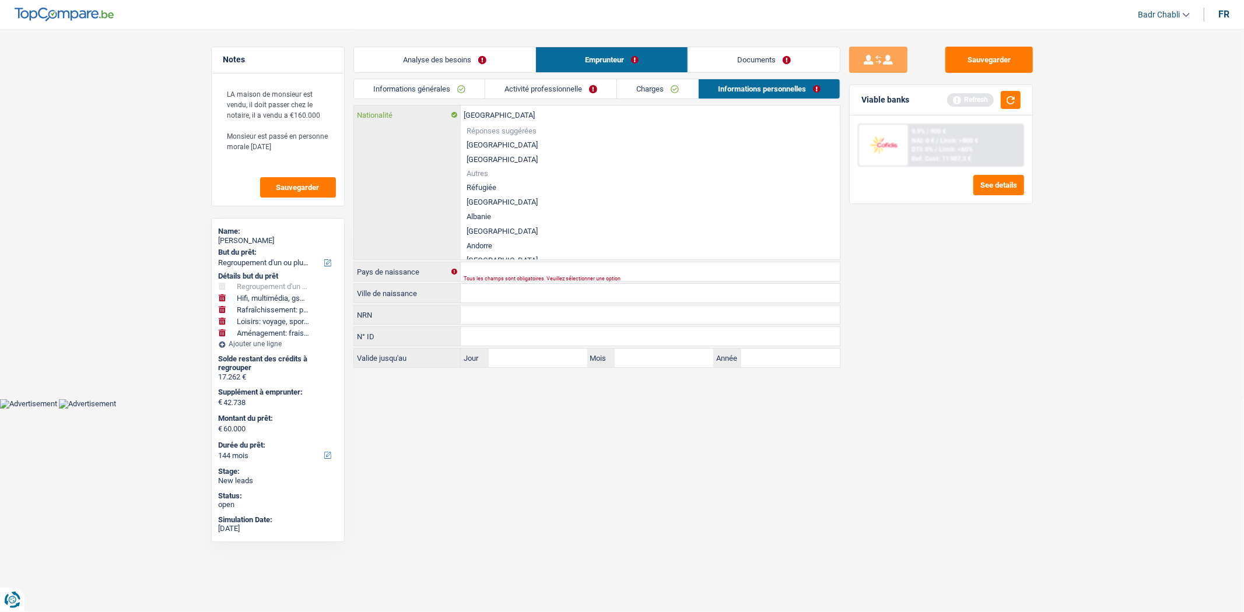
click at [499, 119] on input "[GEOGRAPHIC_DATA]" at bounding box center [650, 115] width 379 height 19
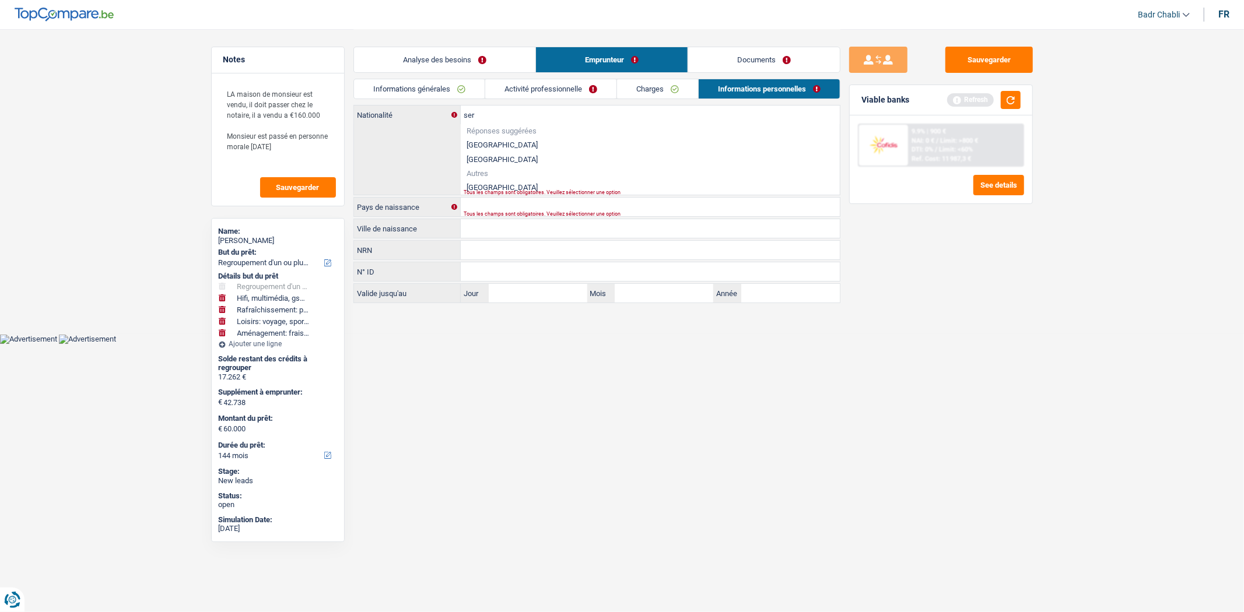
click at [474, 187] on li "[GEOGRAPHIC_DATA]" at bounding box center [650, 187] width 379 height 15
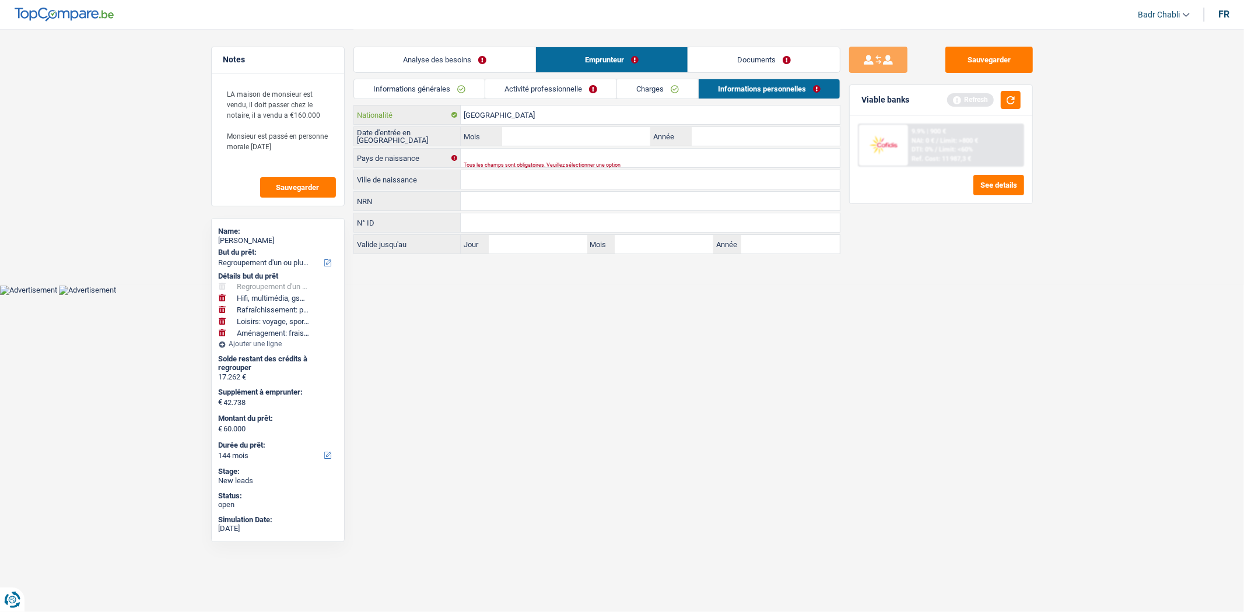
click at [484, 119] on input "[GEOGRAPHIC_DATA]" at bounding box center [650, 115] width 379 height 19
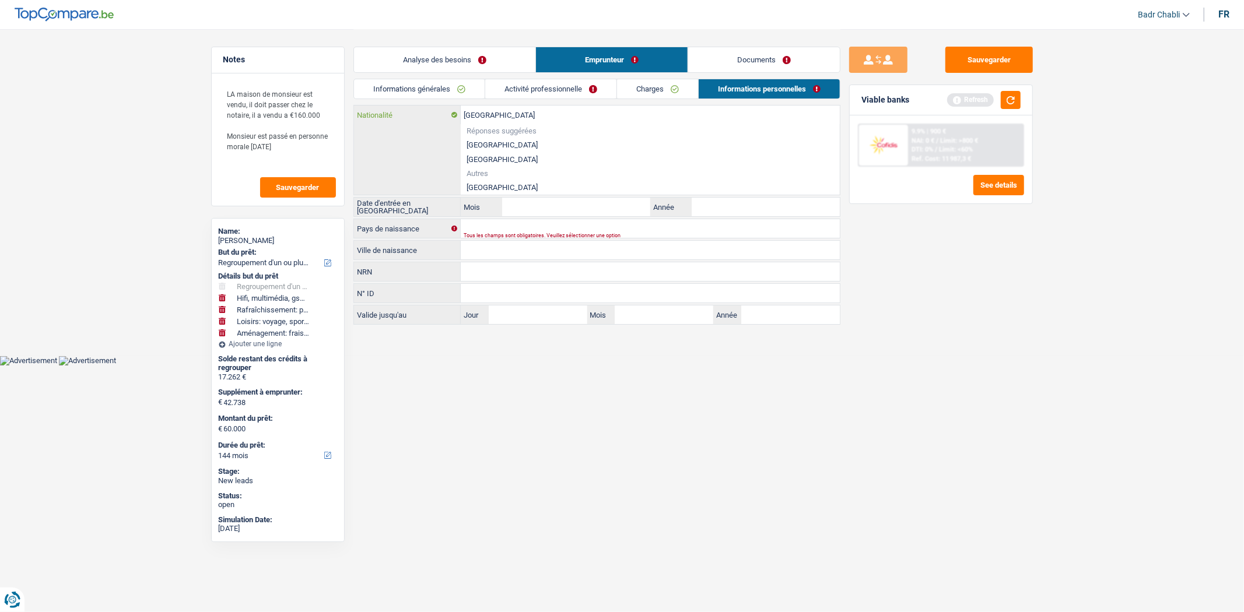
click at [484, 119] on input "[GEOGRAPHIC_DATA]" at bounding box center [650, 115] width 379 height 19
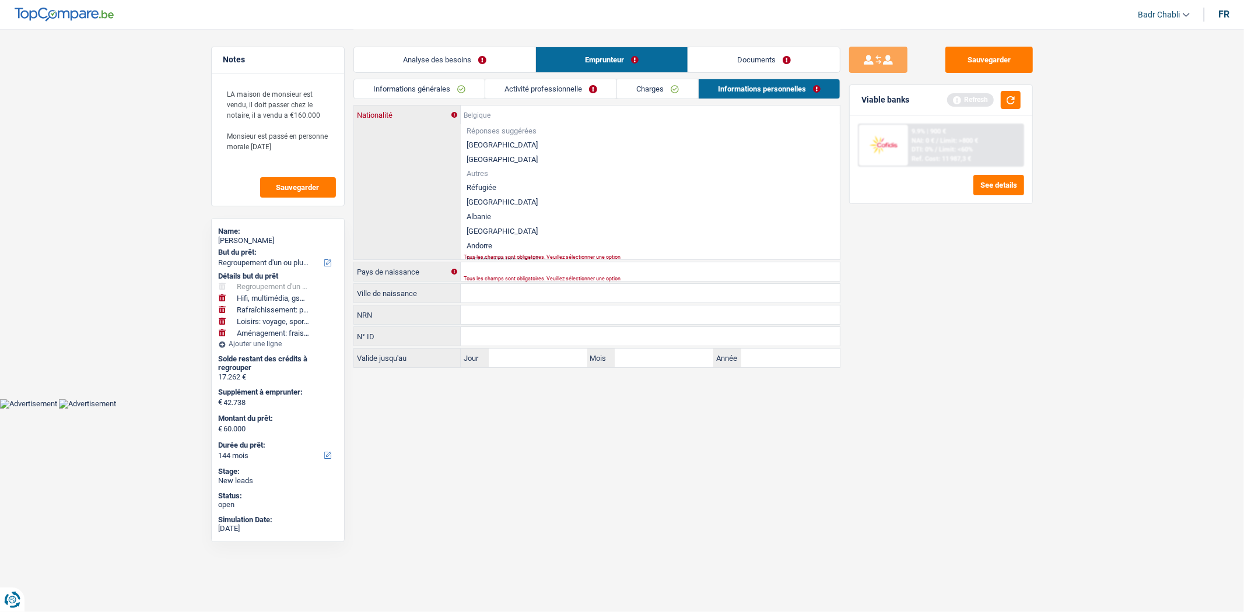
paste input "[GEOGRAPHIC_DATA]"
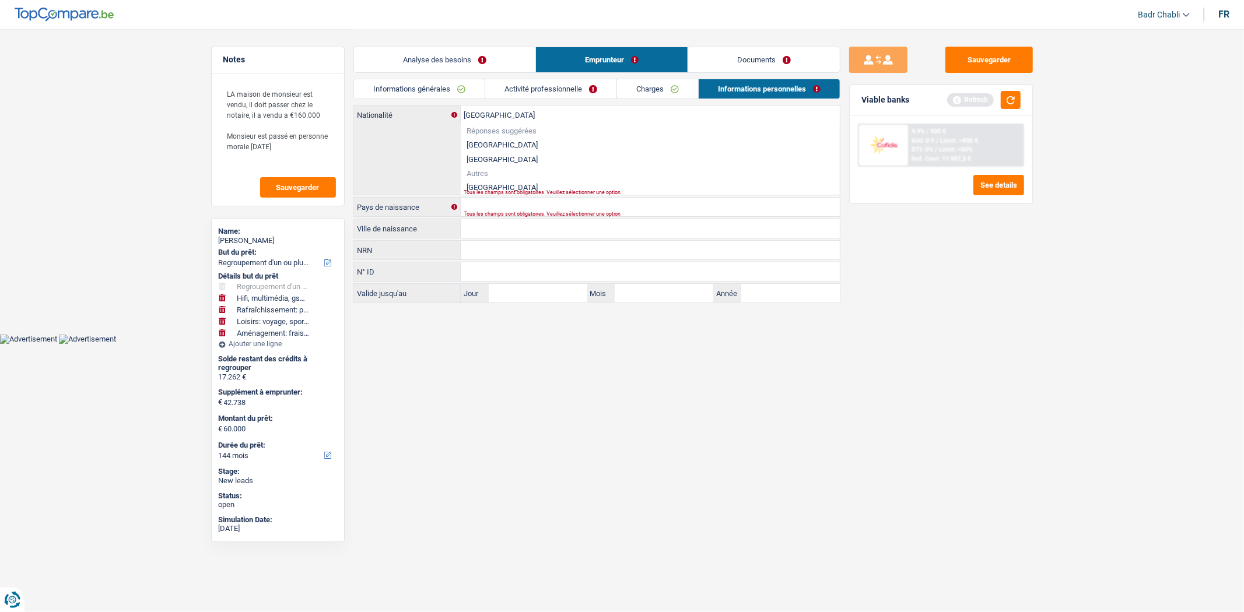
click at [479, 187] on li "[GEOGRAPHIC_DATA]" at bounding box center [650, 187] width 379 height 15
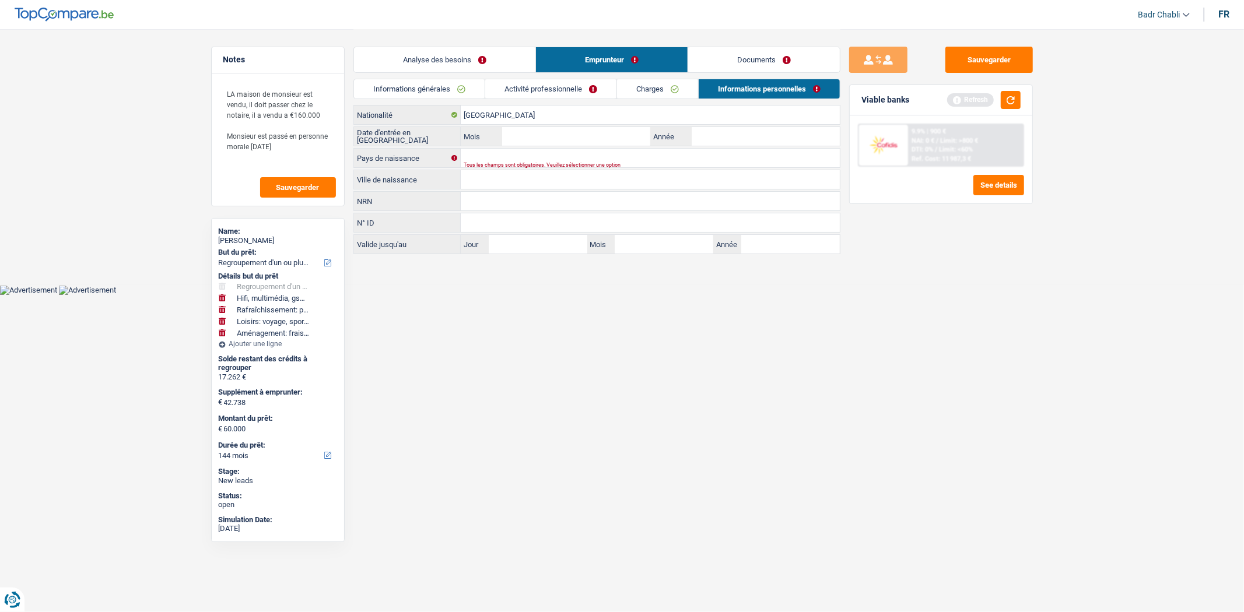
click at [486, 176] on input "Ville de naissance" at bounding box center [650, 179] width 379 height 19
click at [489, 145] on label "Mois" at bounding box center [481, 136] width 41 height 19
click at [502, 145] on input "Mois" at bounding box center [576, 136] width 148 height 19
click at [490, 152] on input "Pays de naissance" at bounding box center [650, 158] width 379 height 19
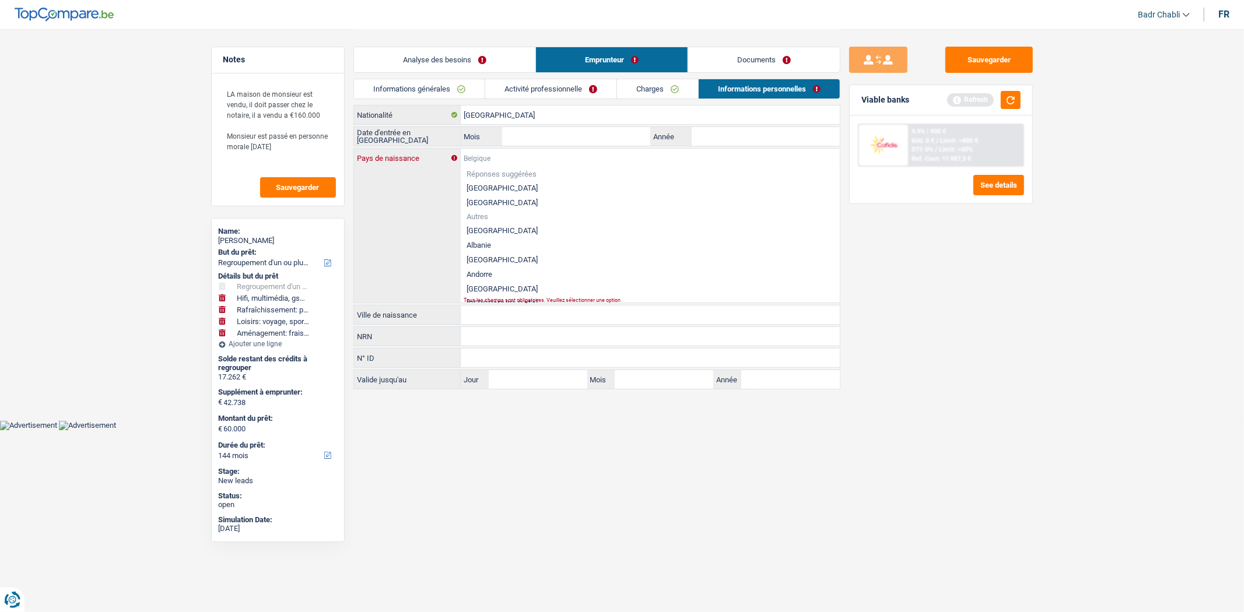
paste input "[GEOGRAPHIC_DATA]"
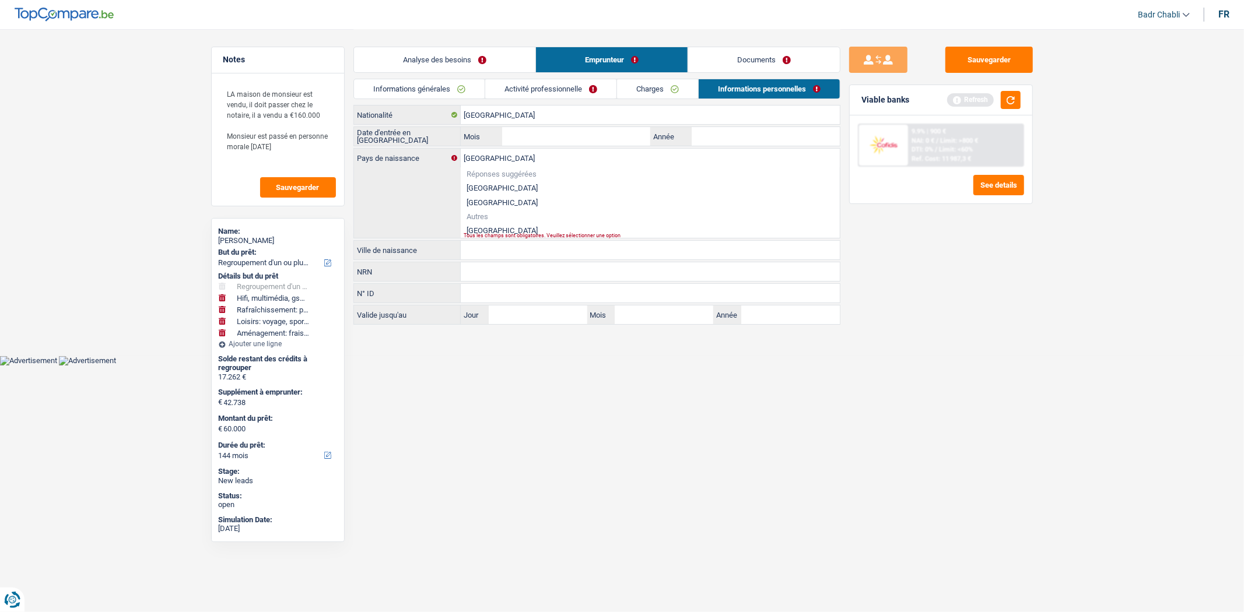
click at [483, 227] on li "[GEOGRAPHIC_DATA]" at bounding box center [650, 230] width 379 height 15
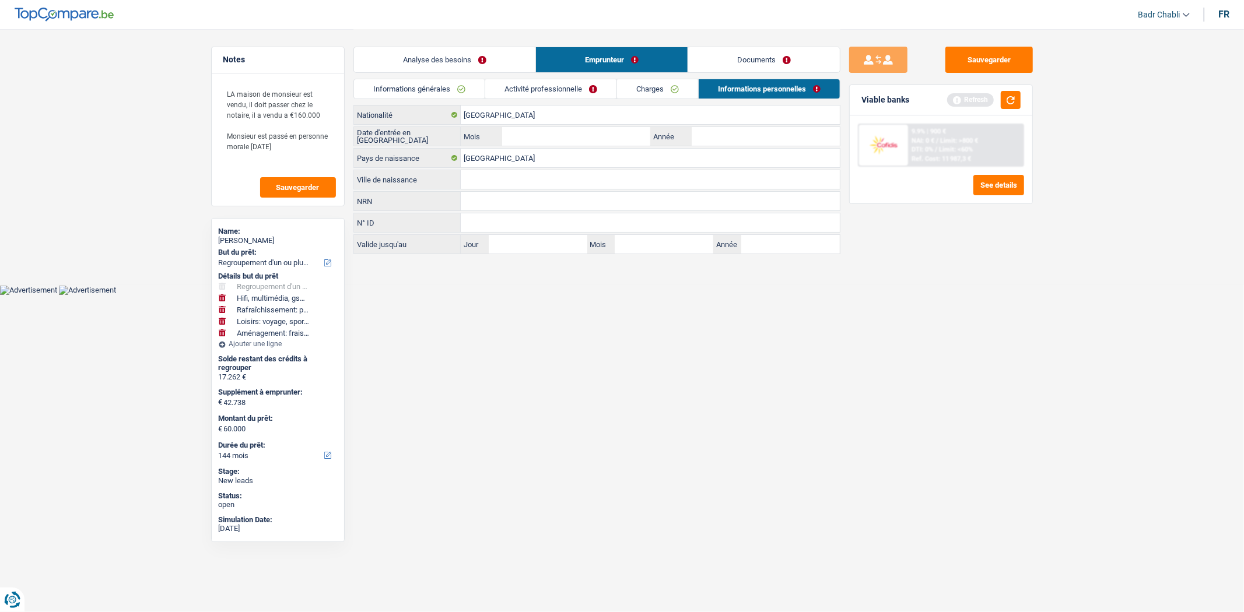
click at [488, 173] on input "Ville de naissance" at bounding box center [650, 179] width 379 height 19
paste input "[GEOGRAPHIC_DATA]"
click at [493, 183] on input "[GEOGRAPHIC_DATA]" at bounding box center [650, 179] width 379 height 19
click at [524, 131] on input "Mois" at bounding box center [576, 136] width 148 height 19
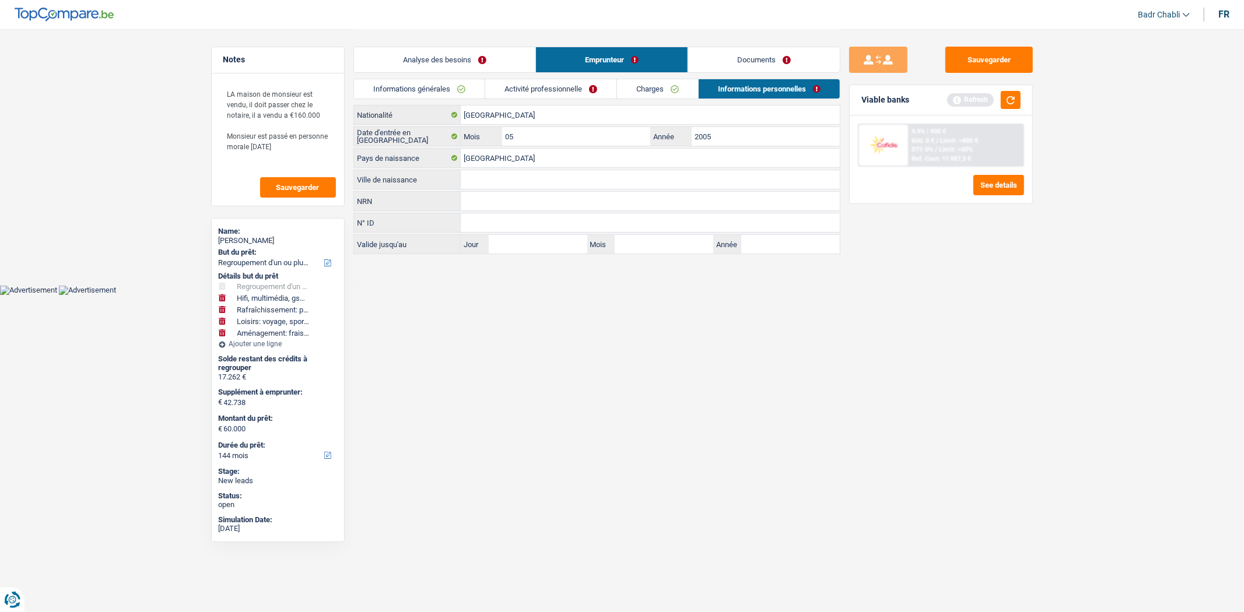
click at [493, 184] on input "Ville de naissance" at bounding box center [650, 179] width 379 height 19
click at [536, 183] on input "Pre" at bounding box center [650, 179] width 379 height 19
click at [511, 176] on input "Prese" at bounding box center [650, 179] width 379 height 19
click at [780, 53] on link "Documents" at bounding box center [764, 59] width 152 height 25
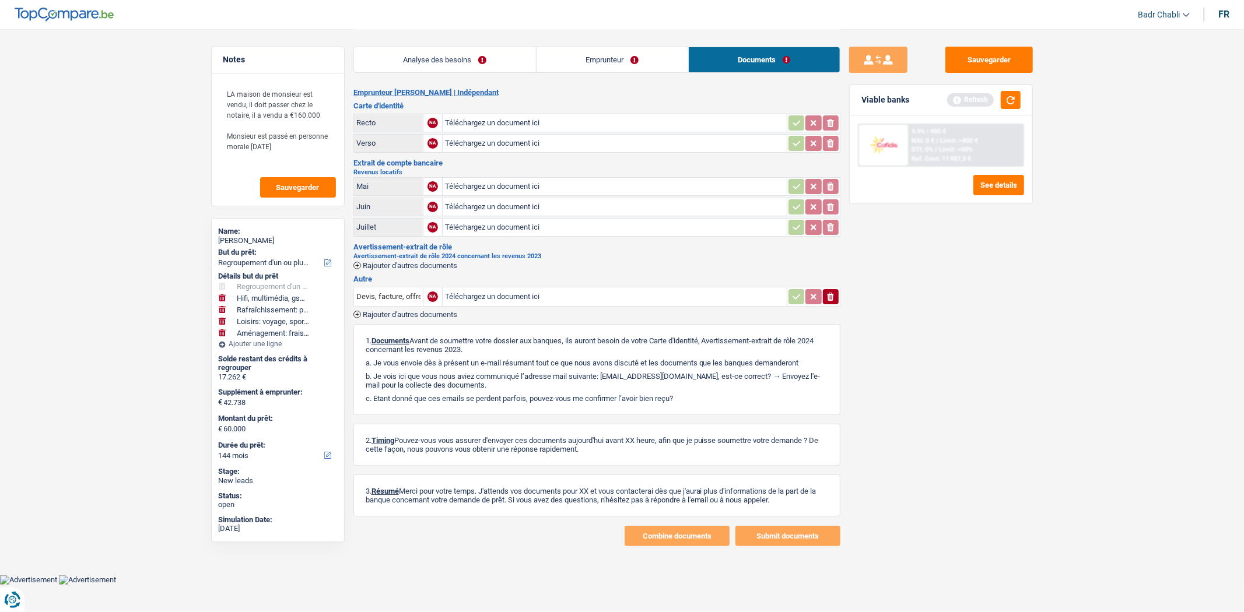
click at [633, 49] on link "Emprunteur" at bounding box center [612, 59] width 152 height 25
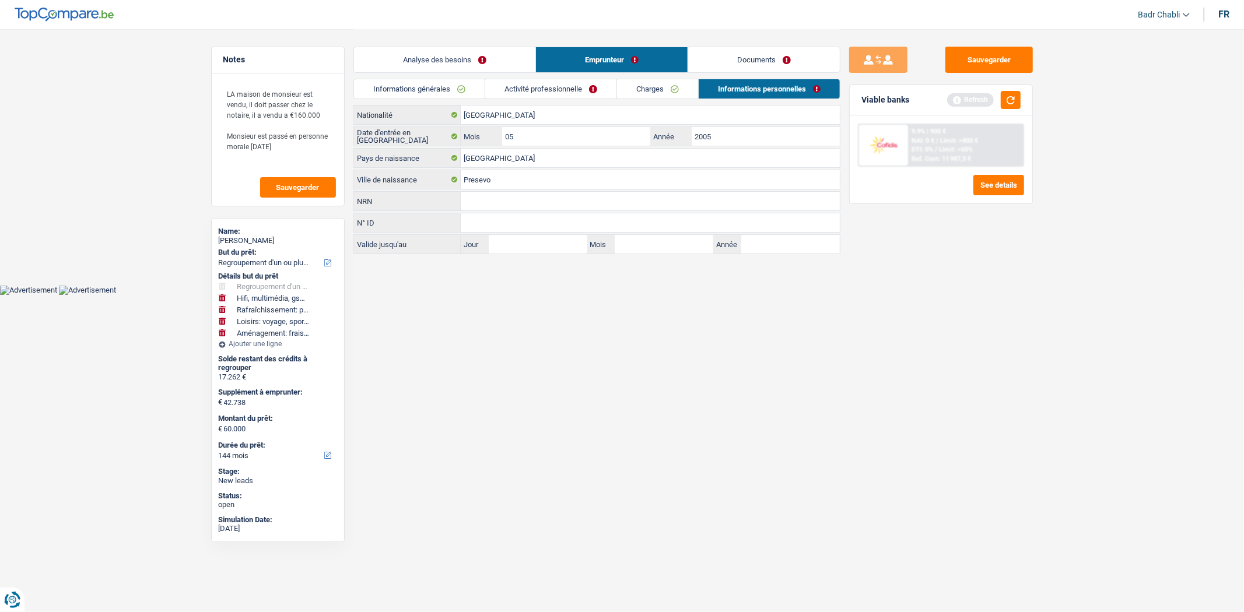
click at [601, 85] on link "Activité professionnelle" at bounding box center [550, 88] width 131 height 19
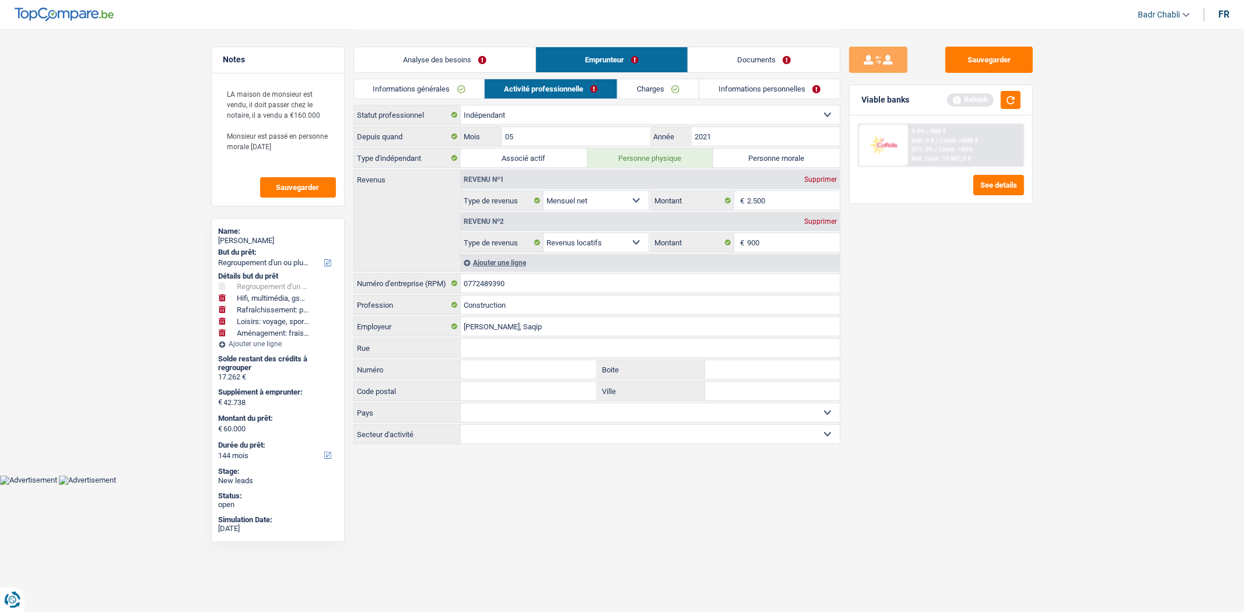
click at [700, 94] on link "Informations personnelles" at bounding box center [769, 88] width 141 height 19
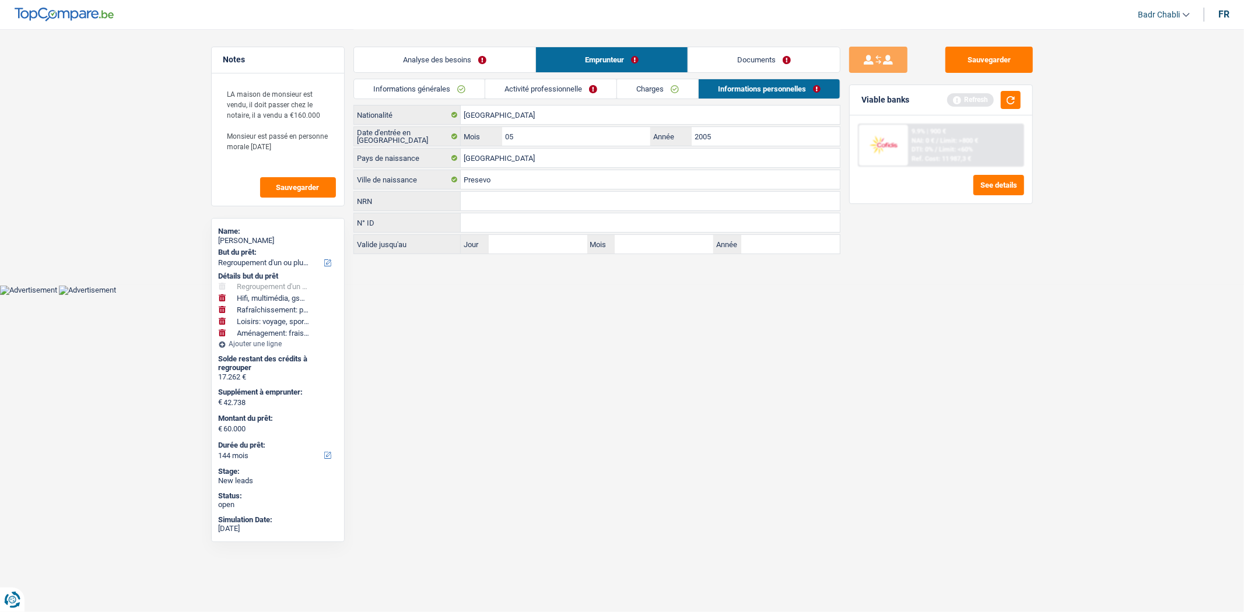
click at [652, 87] on link "Charges" at bounding box center [657, 88] width 81 height 19
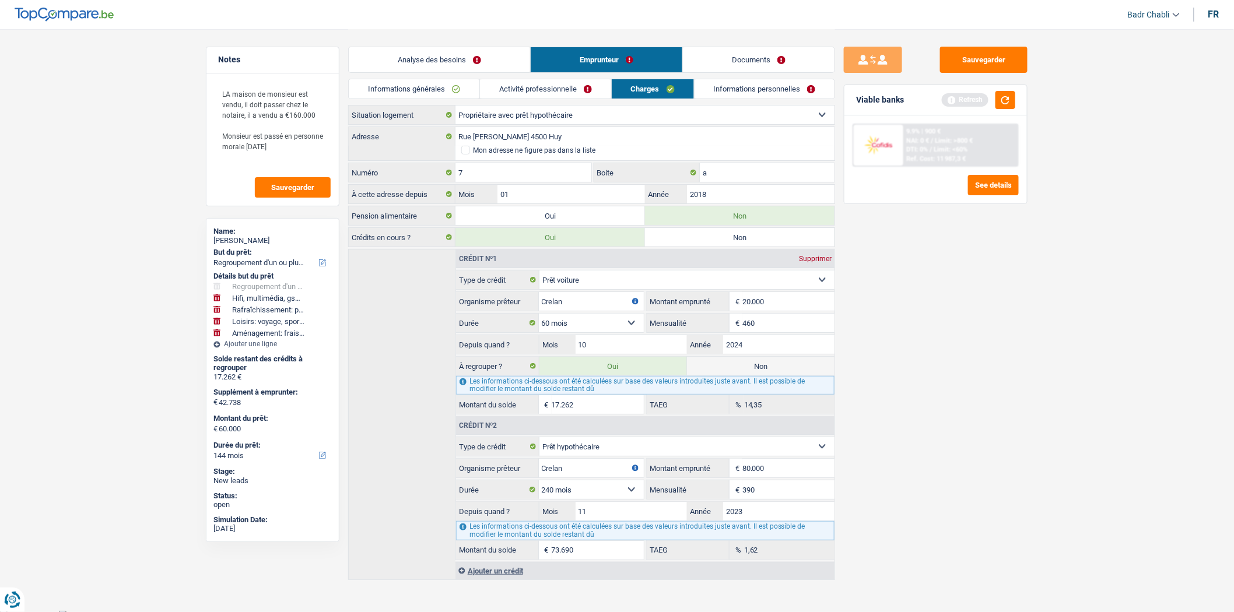
click at [399, 86] on link "Informations générales" at bounding box center [414, 88] width 131 height 19
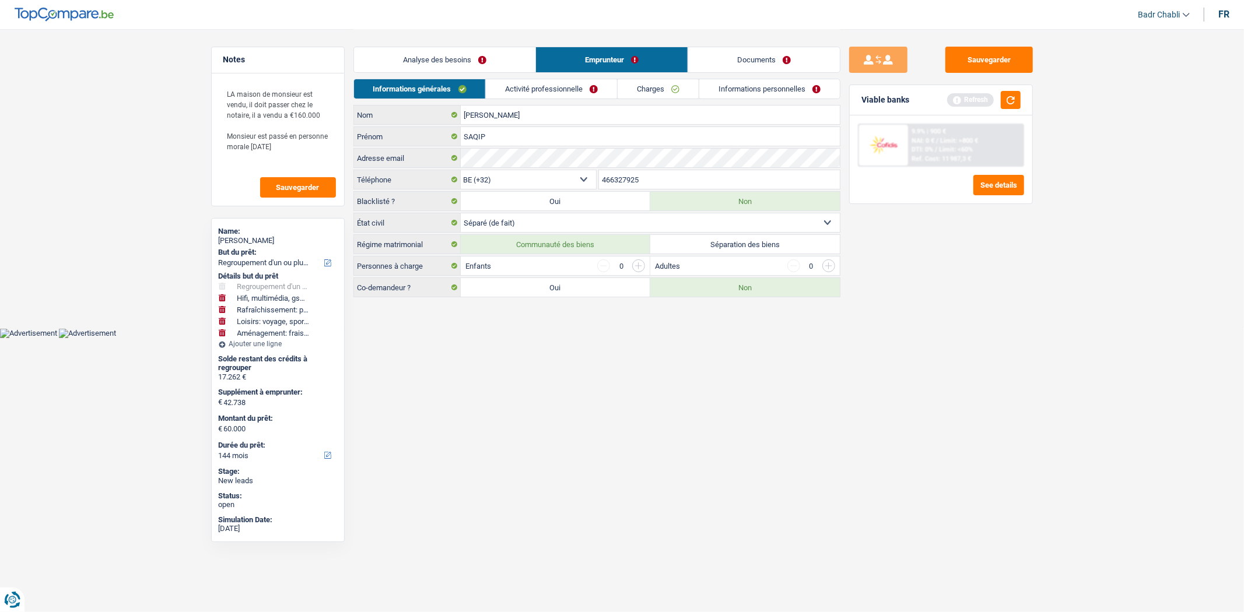
click at [436, 59] on link "Analyse des besoins" at bounding box center [444, 59] width 181 height 25
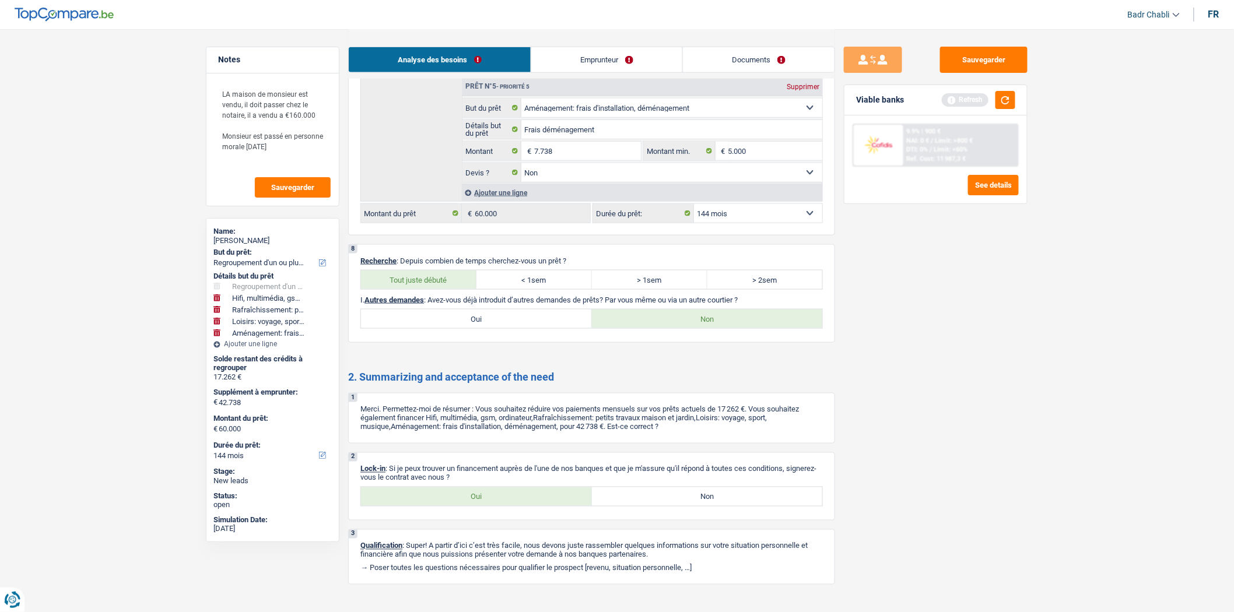
scroll to position [2418, 0]
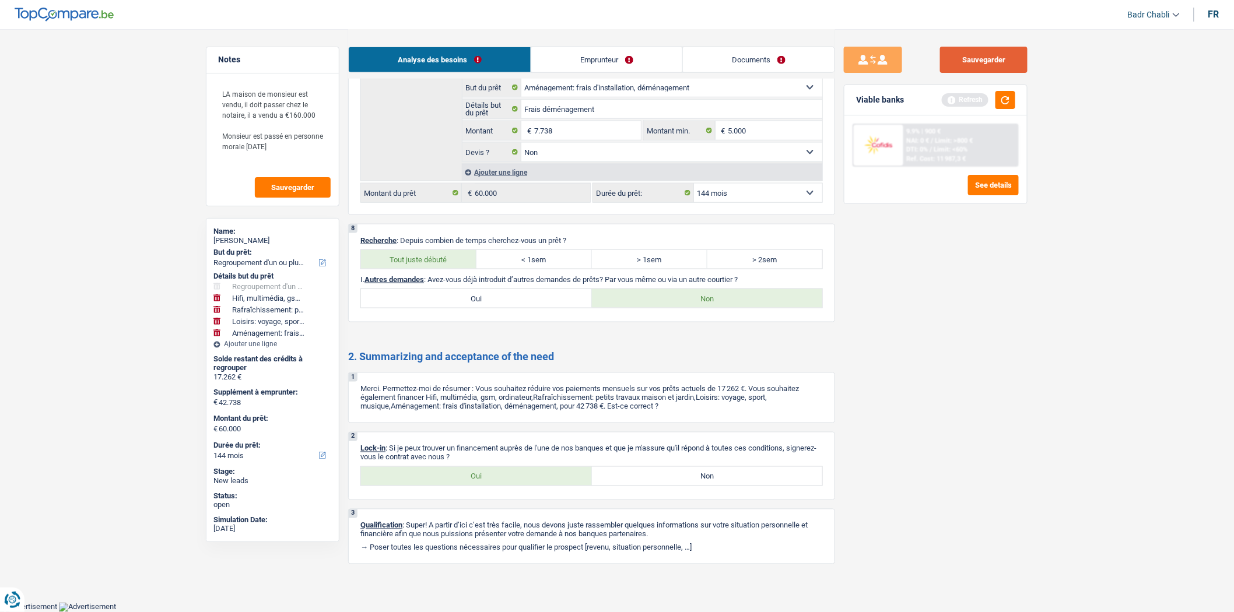
click at [1007, 51] on button "Sauvegarder" at bounding box center [983, 60] width 87 height 26
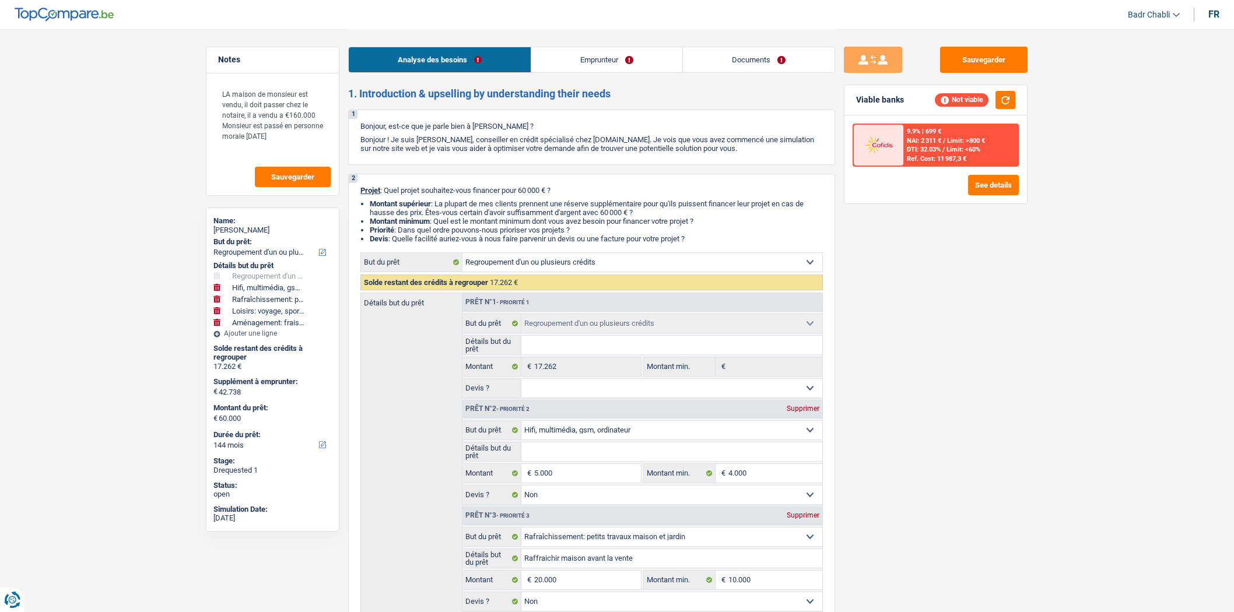
select select "refinancing"
select select "tech"
select select "houseOrGarden"
select select "hobbies"
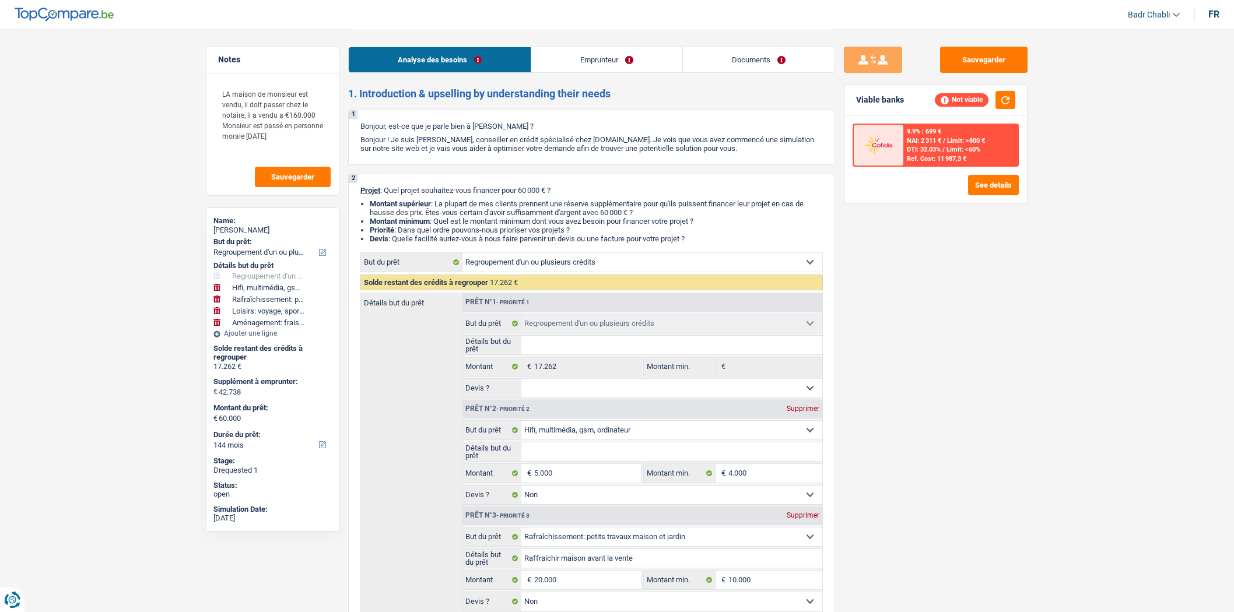
select select "movingOrInstallation"
select select "144"
select select "refinancing"
select select "tech"
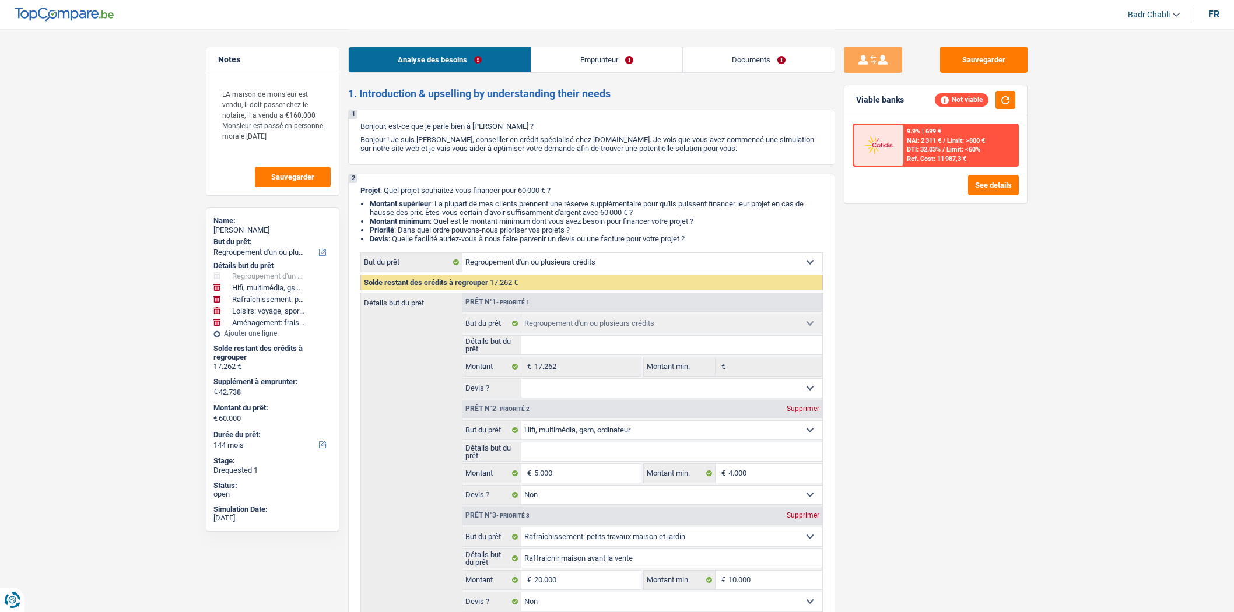
select select "false"
select select "houseOrGarden"
select select "false"
select select "hobbies"
select select "false"
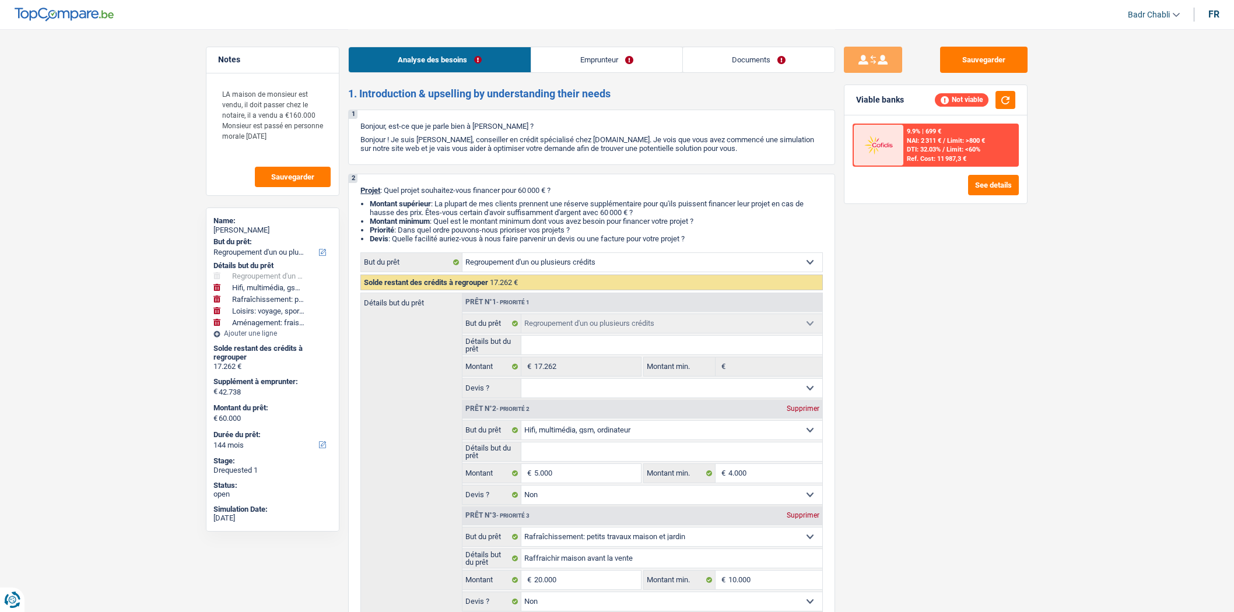
select select "movingOrInstallation"
select select "false"
select select "144"
select select "independent"
select select "netSalary"
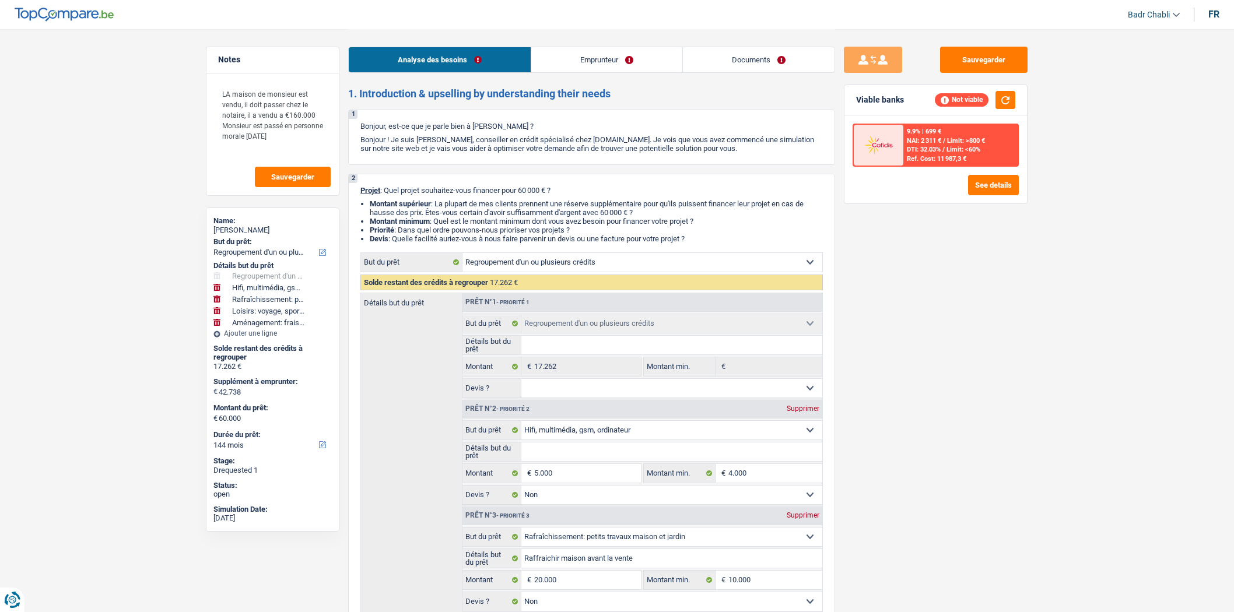
select select "rentalIncome"
select select "ownerWithMortgage"
select select "carLoan"
select select "60"
select select "mortgage"
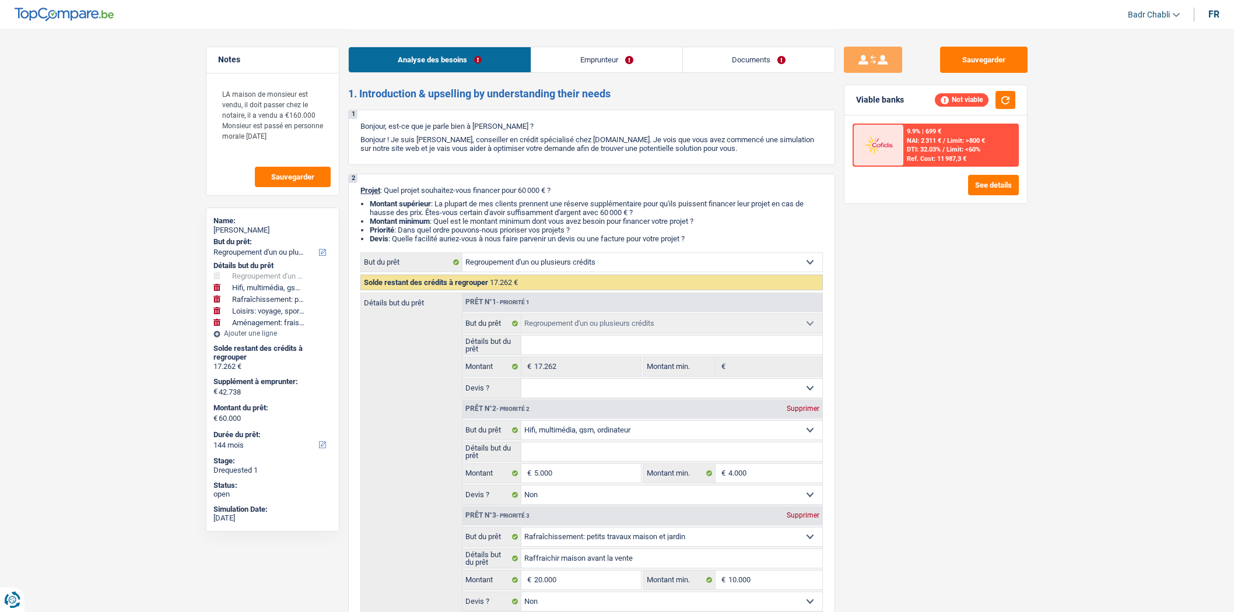
select select "240"
select select "refinancing"
select select "tech"
select select "false"
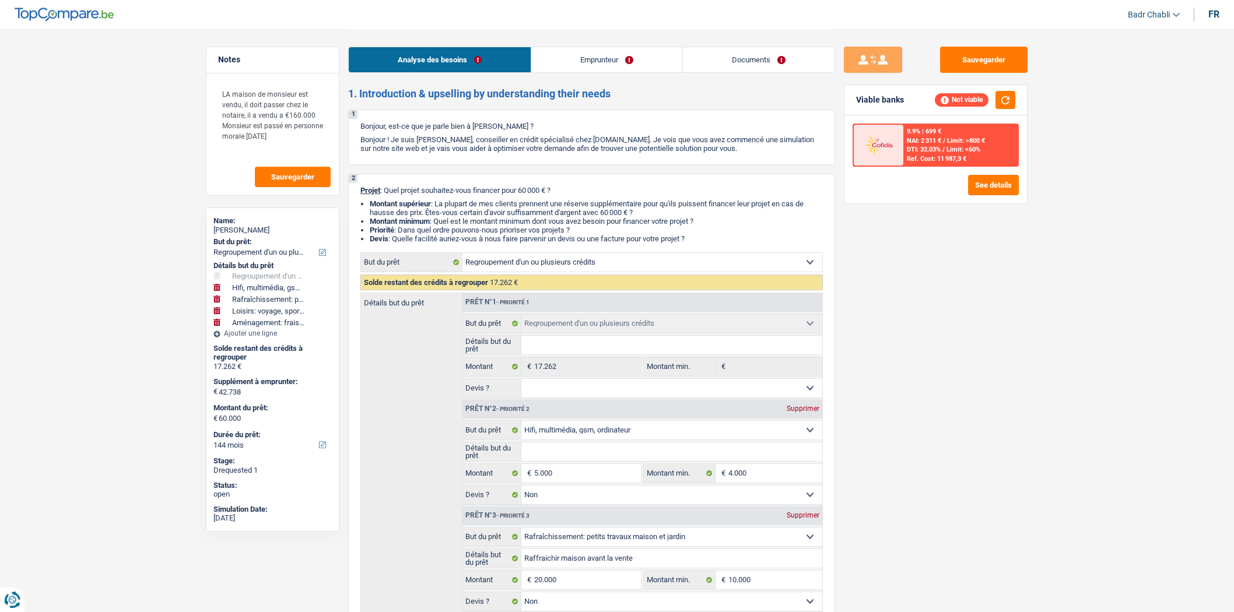
select select "houseOrGarden"
select select "false"
select select "hobbies"
select select "false"
select select "movingOrInstallation"
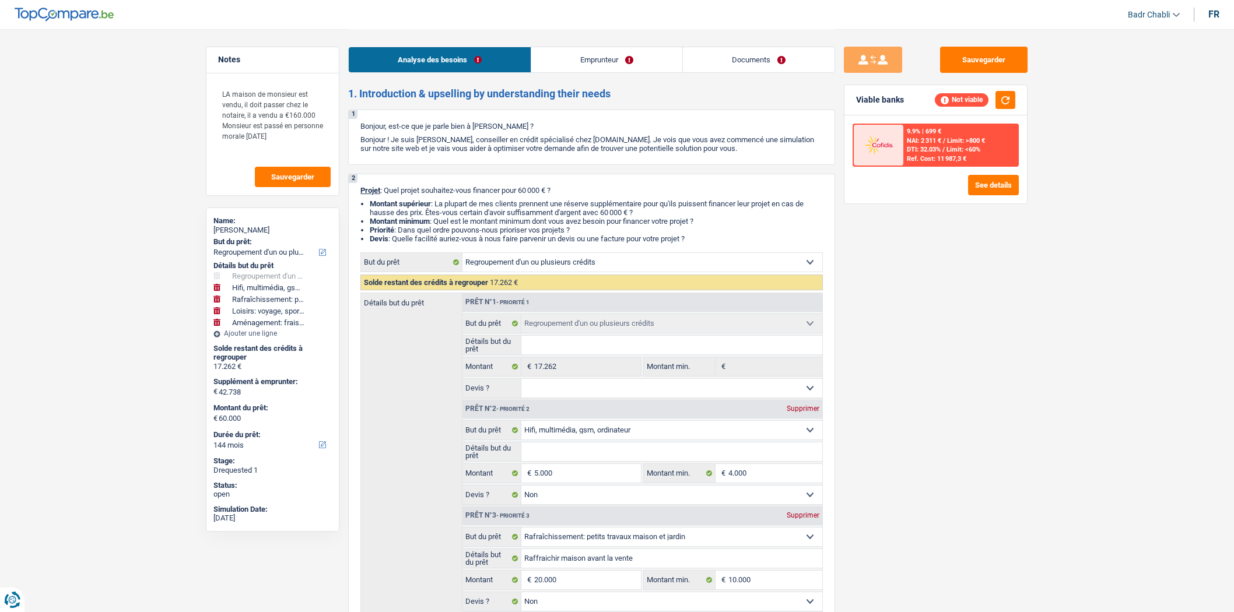
select select "false"
select select "144"
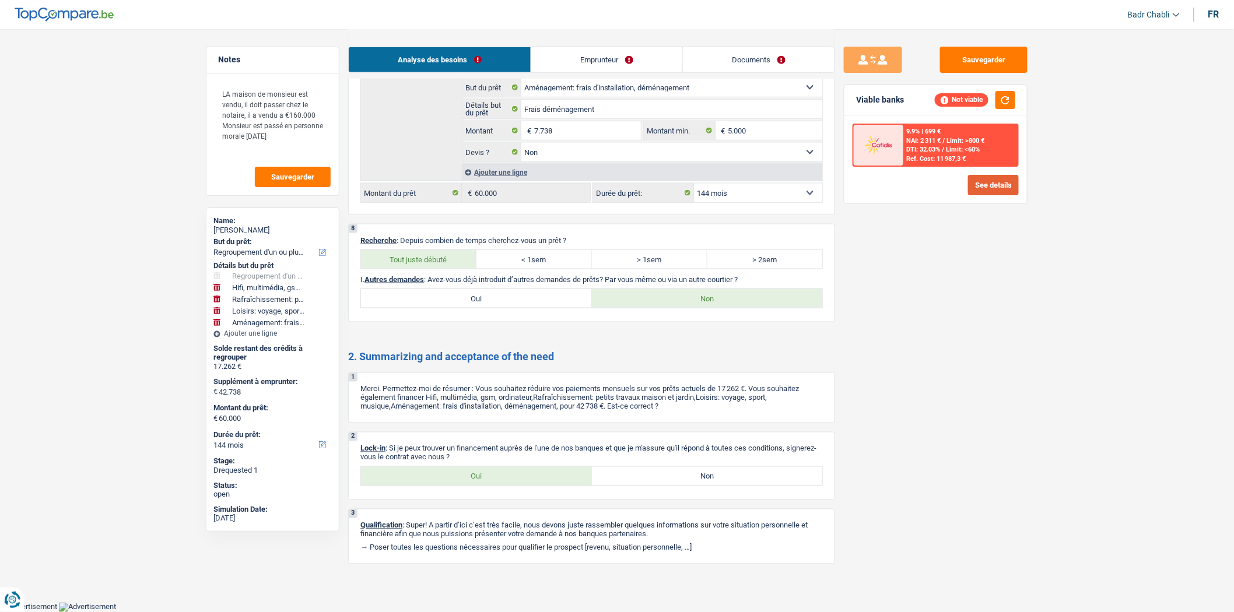
click at [991, 185] on button "See details" at bounding box center [993, 185] width 51 height 20
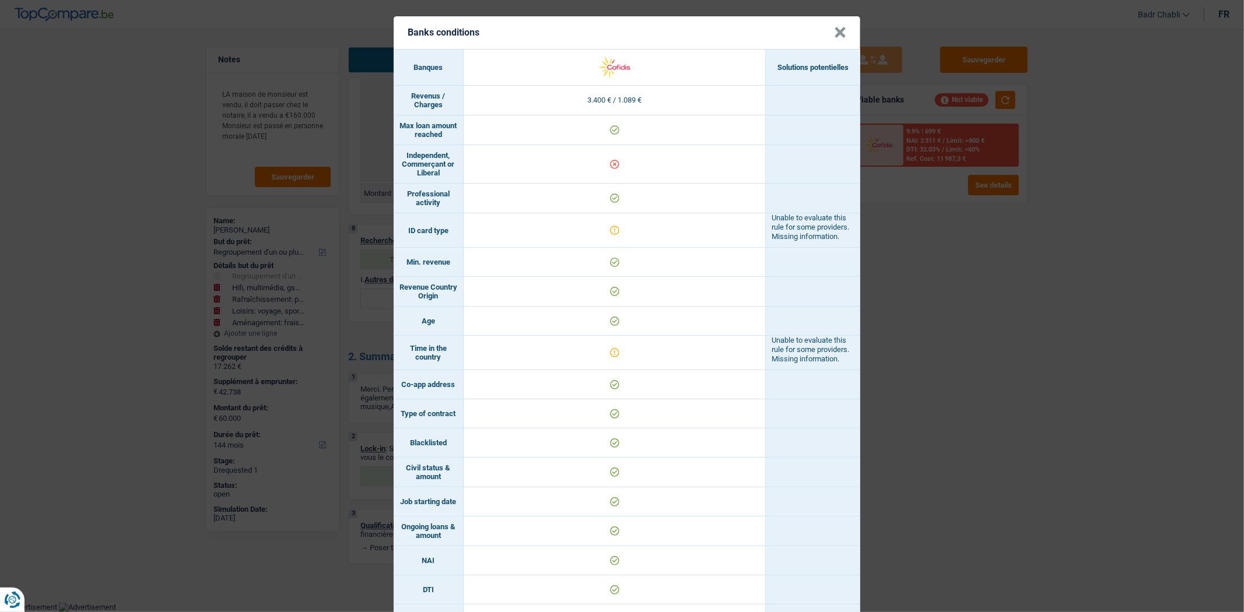
click at [835, 36] on button "×" at bounding box center [840, 33] width 12 height 12
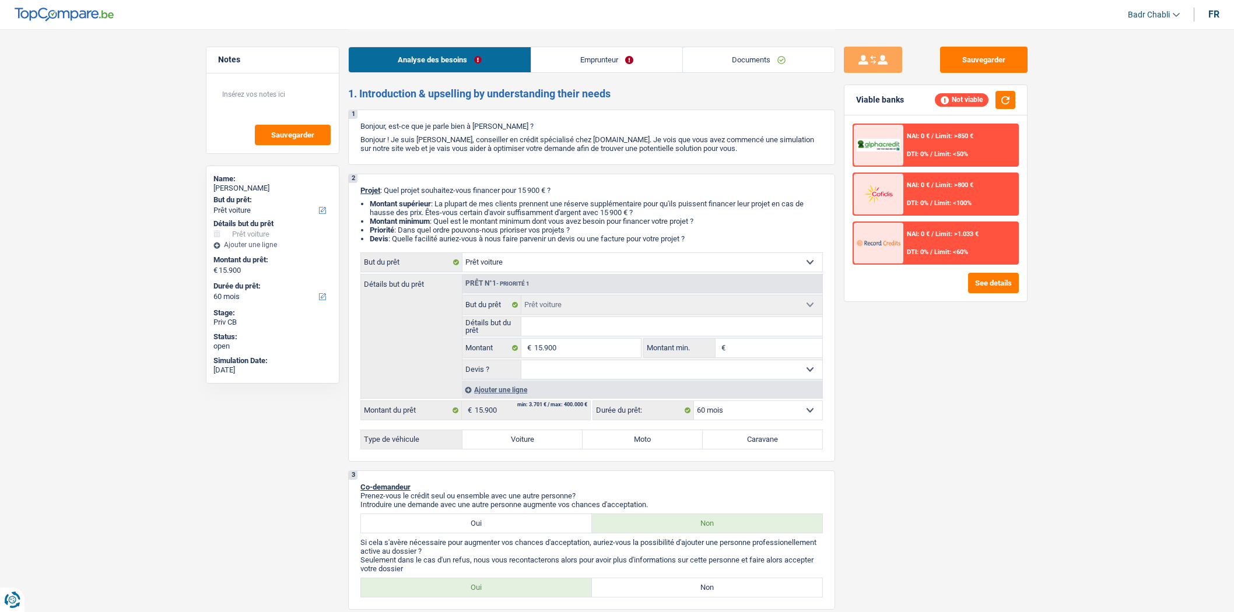
select select "car"
select select "60"
select select "car"
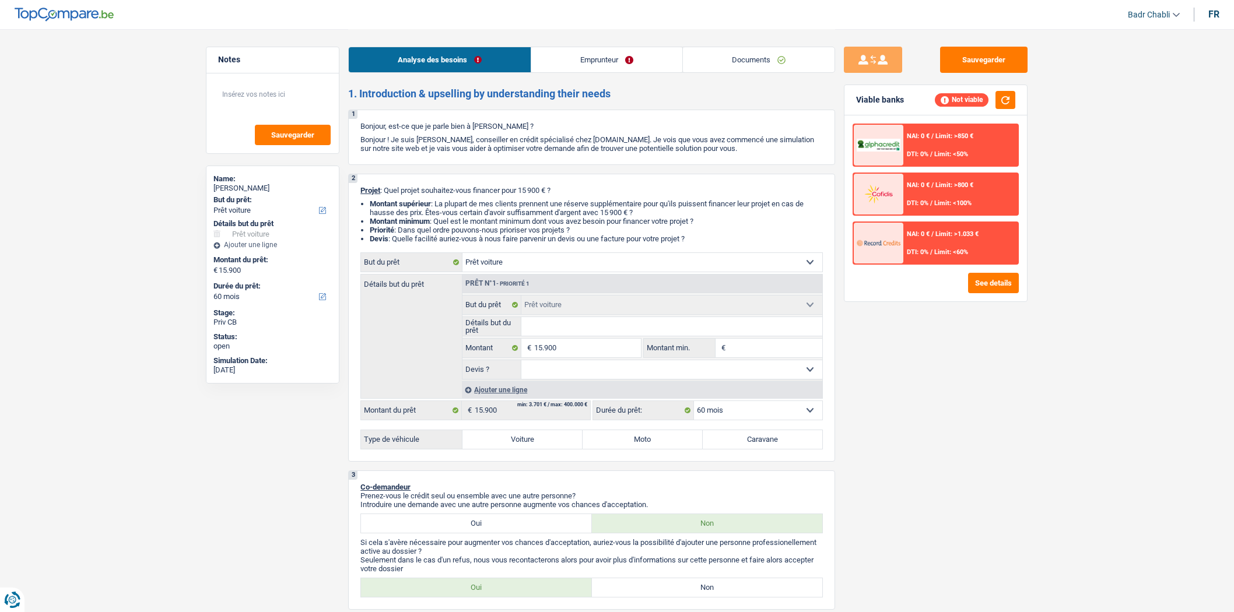
select select "60"
select select "car"
select select "60"
click at [755, 55] on link "Documents" at bounding box center [759, 59] width 152 height 25
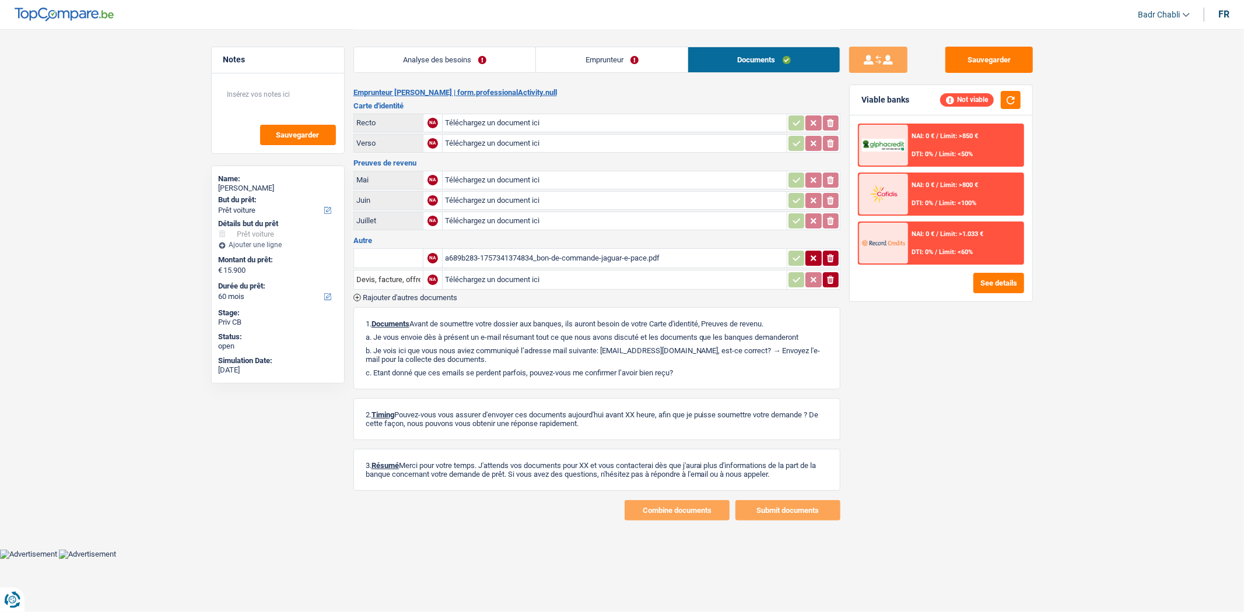
click at [551, 250] on div "a689b283-1757341374834_bon-de-commande-jaguar-e-pace.pdf" at bounding box center [614, 258] width 339 height 17
click at [450, 70] on link "Analyse des besoins" at bounding box center [445, 59] width 182 height 25
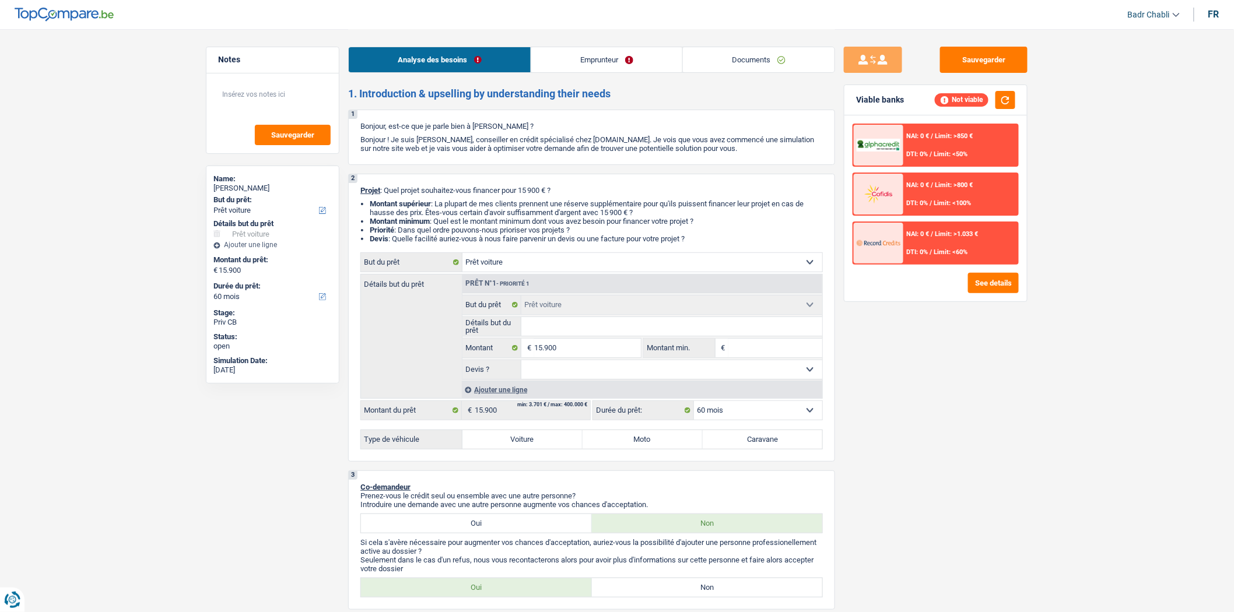
click at [552, 334] on input "Détails but du prêt" at bounding box center [671, 326] width 301 height 19
type input "J"
type input "Ja"
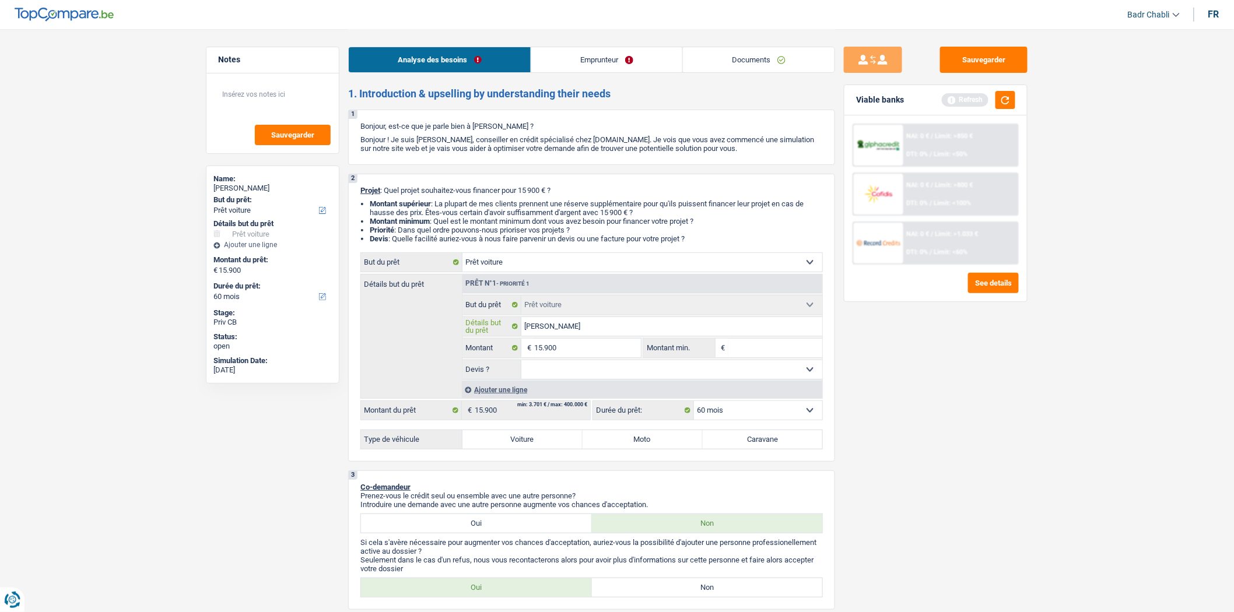
type input "Jau"
type input "Jaug"
type input "Jaugu"
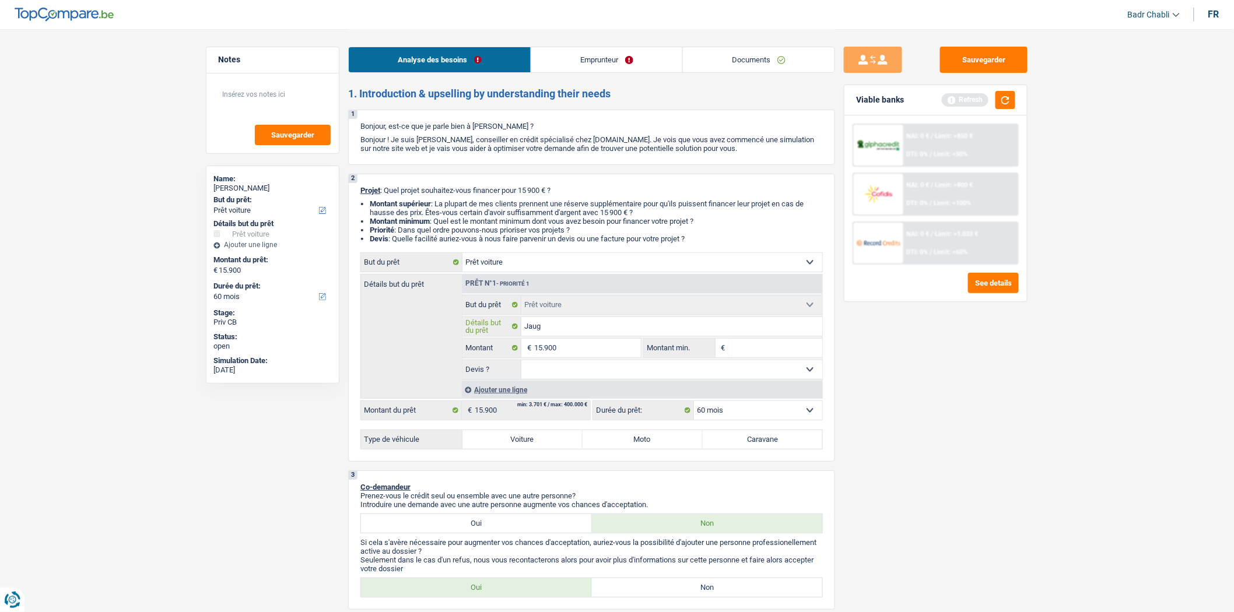
type input "Jaugu"
type input "Jaug"
type input "Jau"
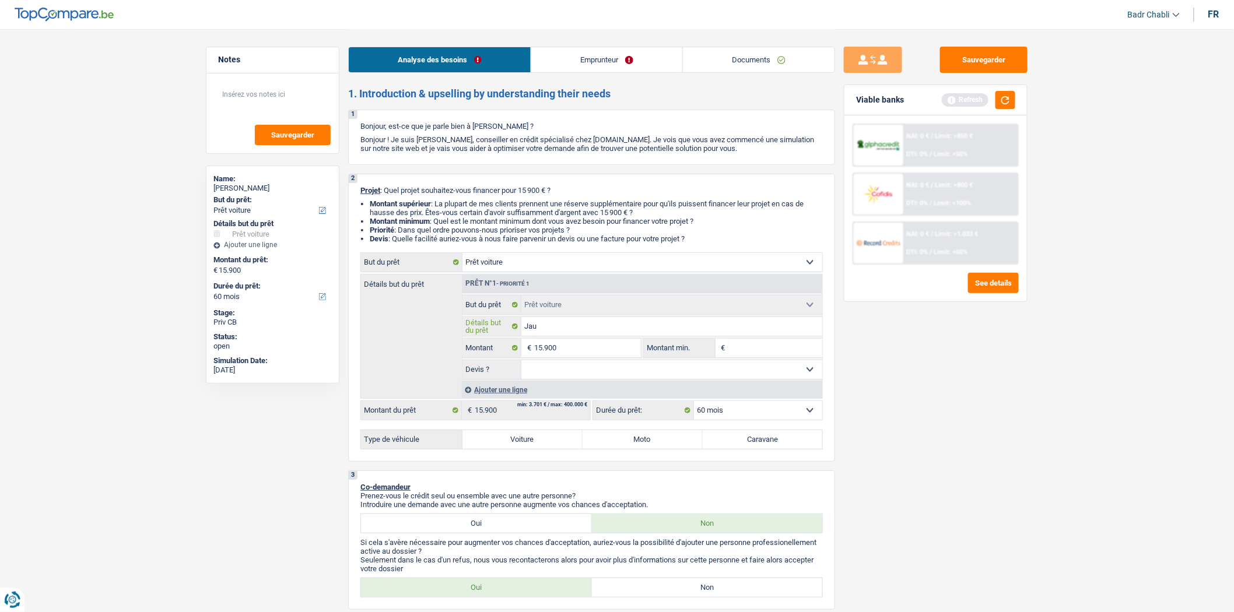
type input "Ja"
type input "Jag"
type input "Jagu"
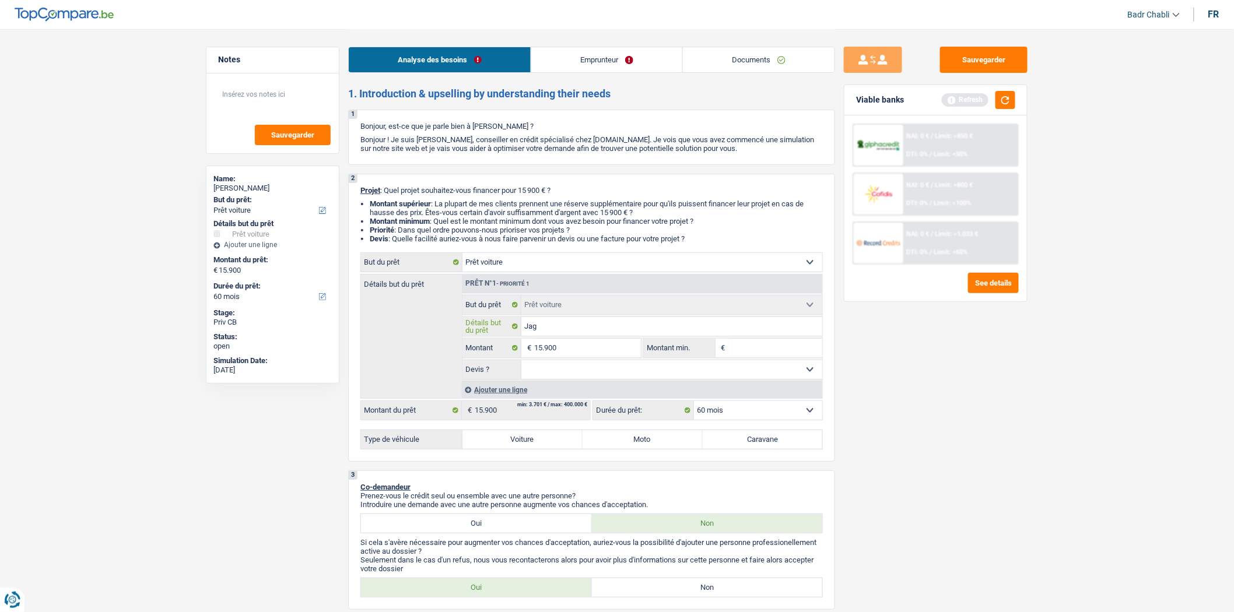
type input "Jagu"
type input "Jagua"
type input "Jaguar"
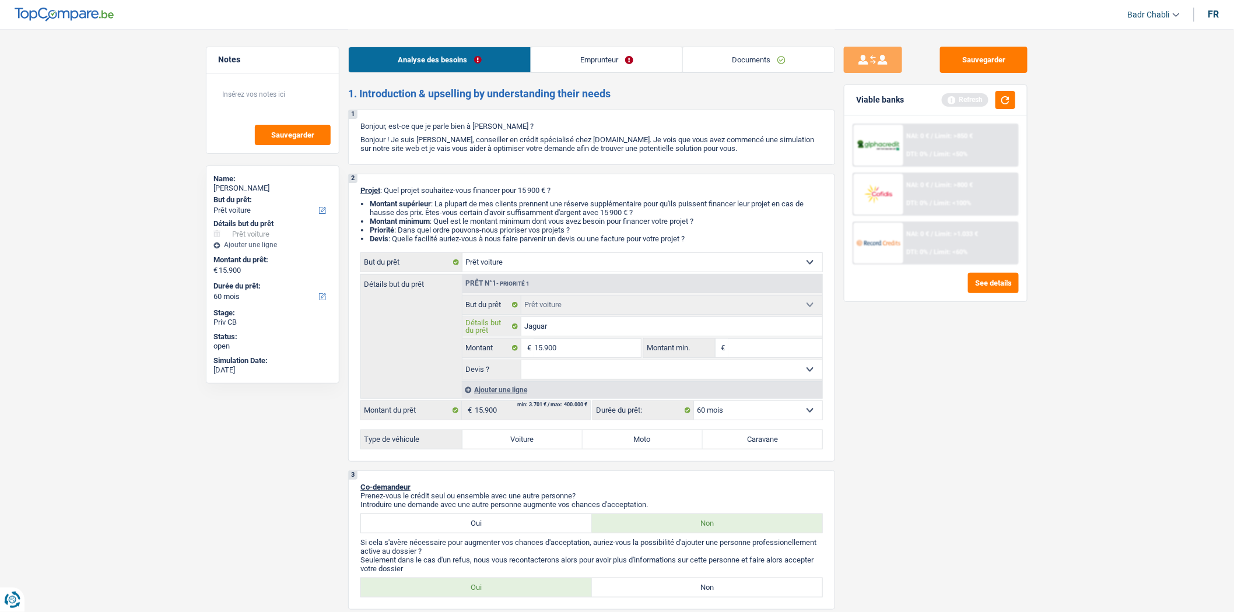
type input "Jaguar"
type input "Jaguar A"
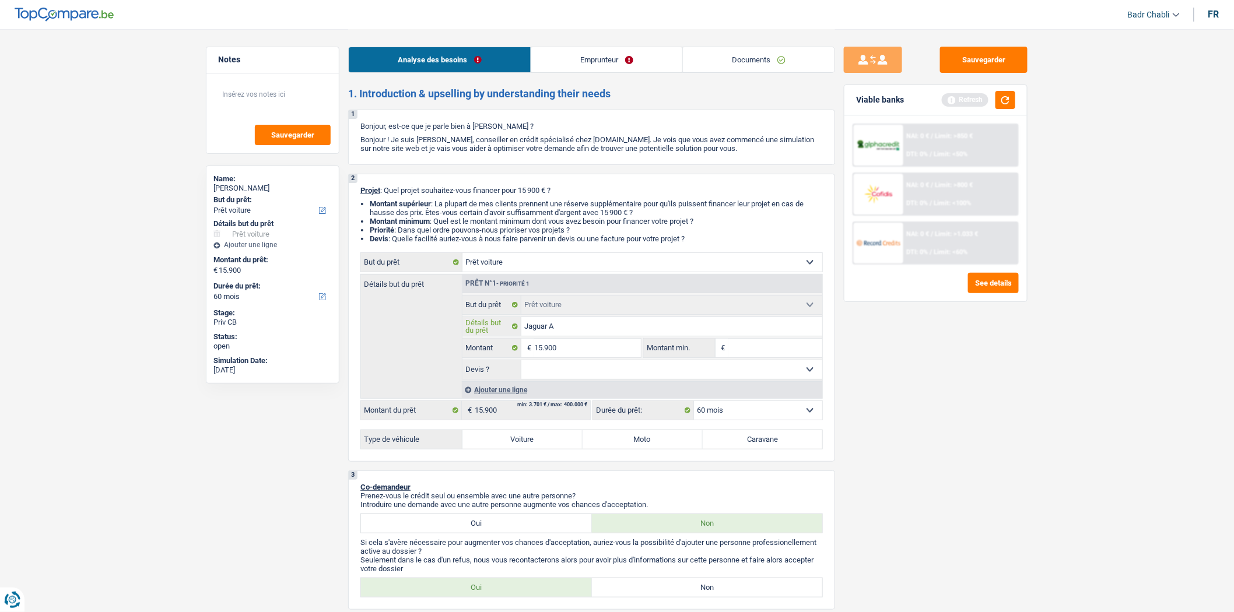
type input "Jaguar A"
type input "Jaguar A P"
type input "Jaguar A Pa"
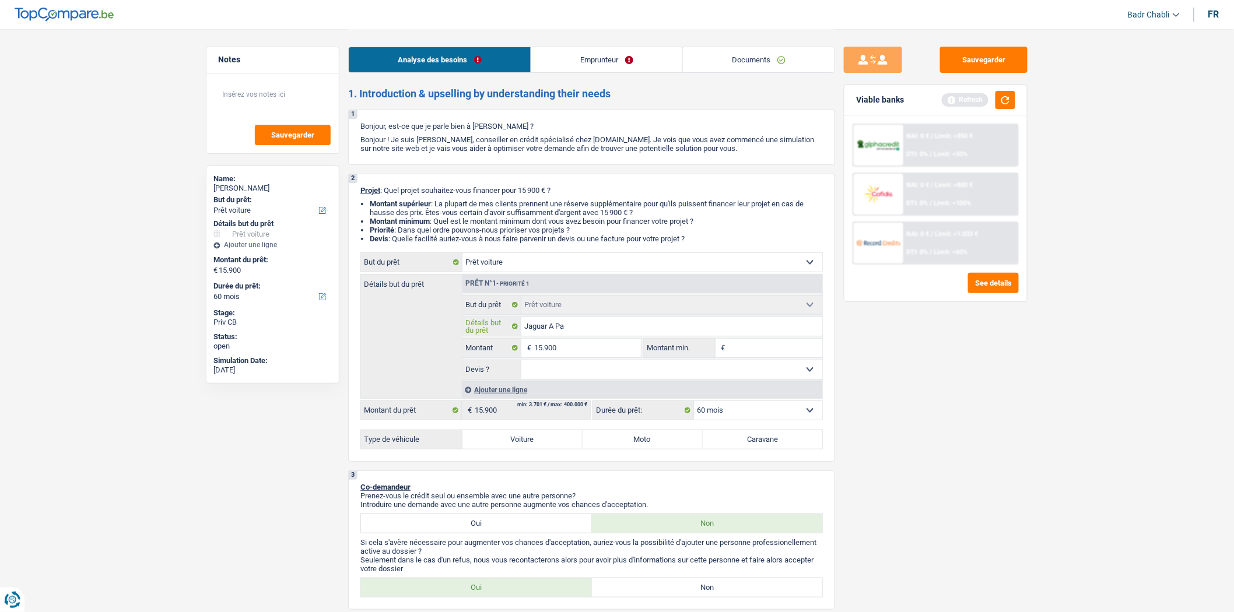
type input "Jaguar A Pac"
type input "Jaguar A Pace"
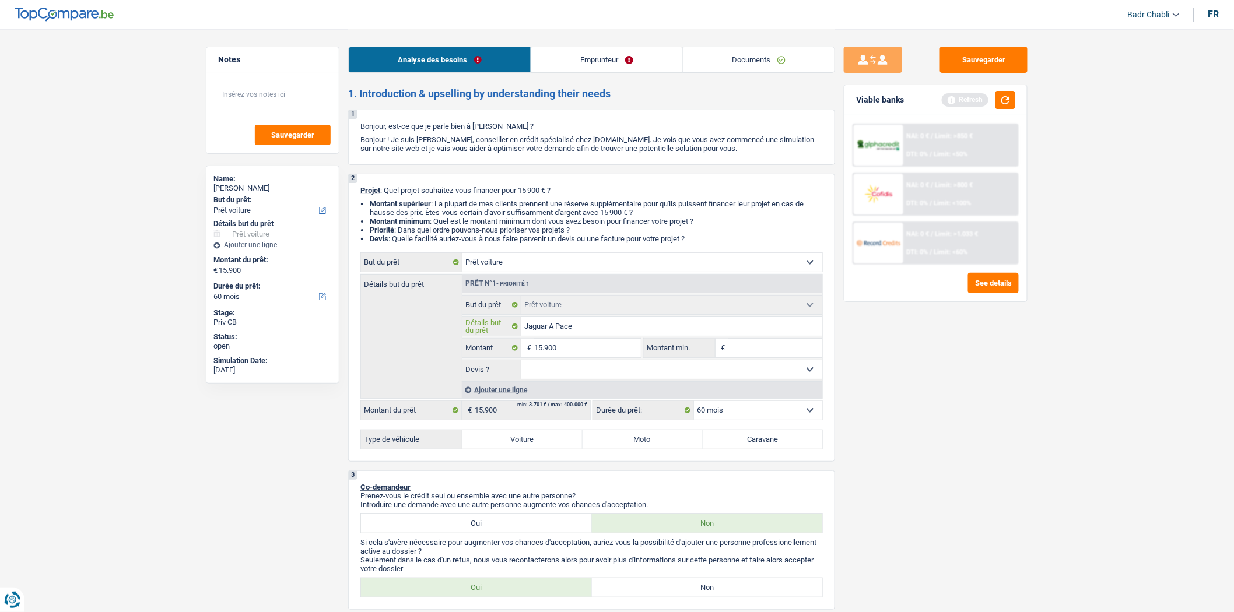
type input "Jaguar A Pace"
type input "Jaguar A Pace 2"
type input "Jaguar A Pace 20"
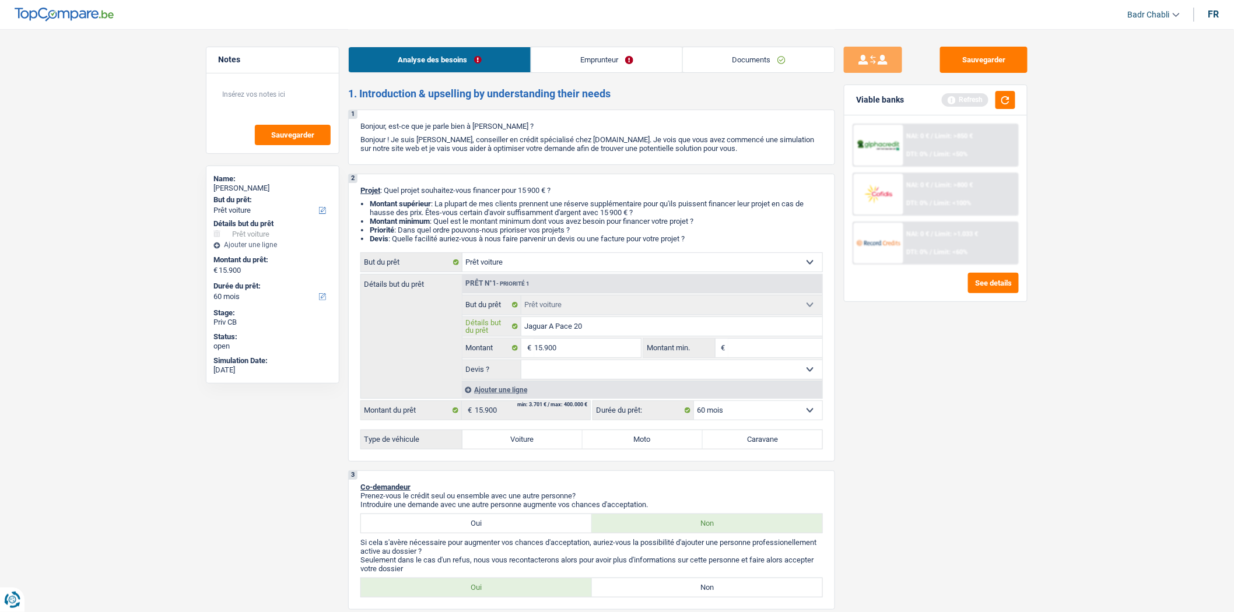
type input "Jaguar A Pace 208"
type input "Jaguar A Pace 20"
type input "Jaguar A Pace 201"
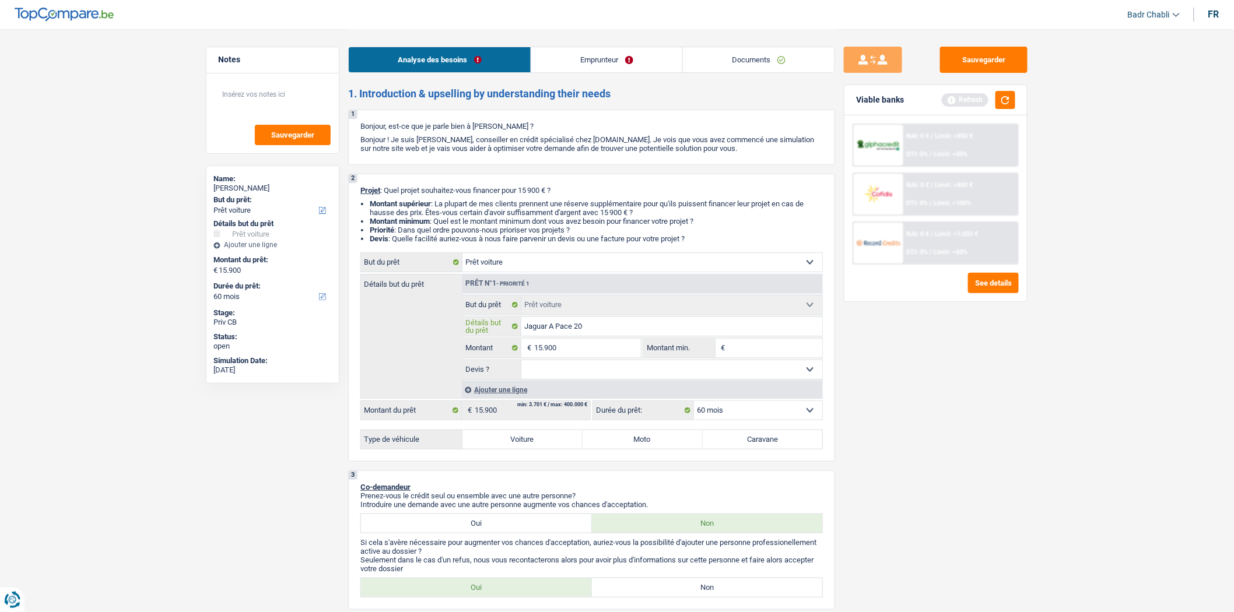
type input "Jaguar A Pace 201"
type input "Jaguar A Pace 2018"
click at [554, 348] on input "15.900" at bounding box center [587, 348] width 107 height 19
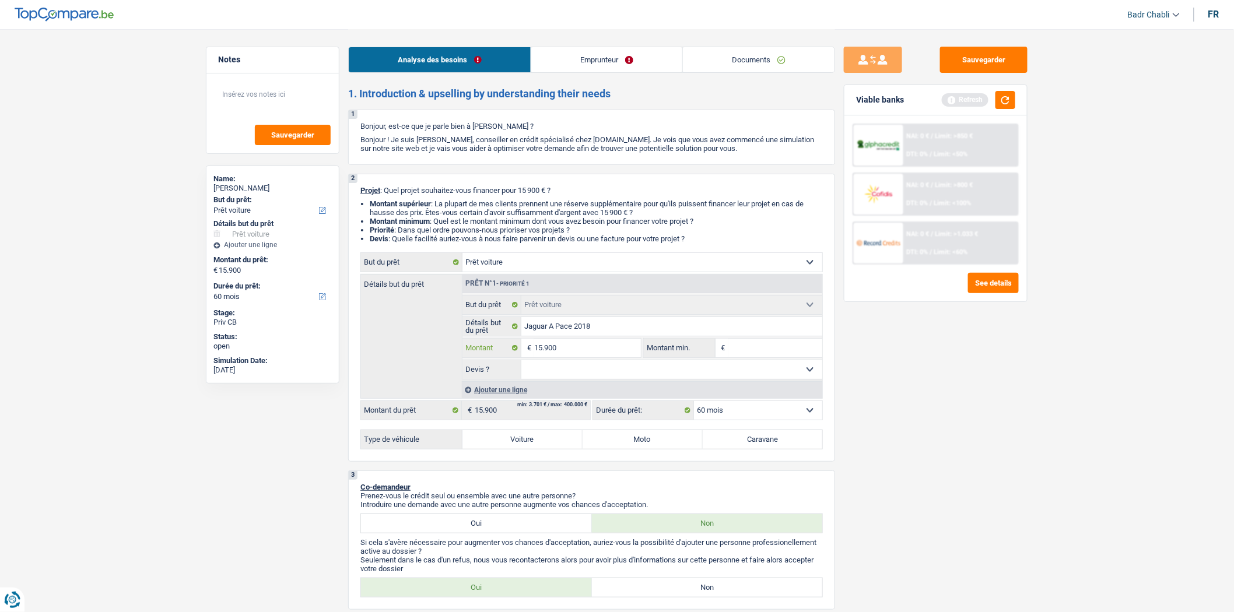
click at [554, 348] on input "15.900" at bounding box center [587, 348] width 107 height 19
click at [747, 350] on input "Montant min." at bounding box center [775, 348] width 94 height 19
paste input "15.900"
type input "15.900"
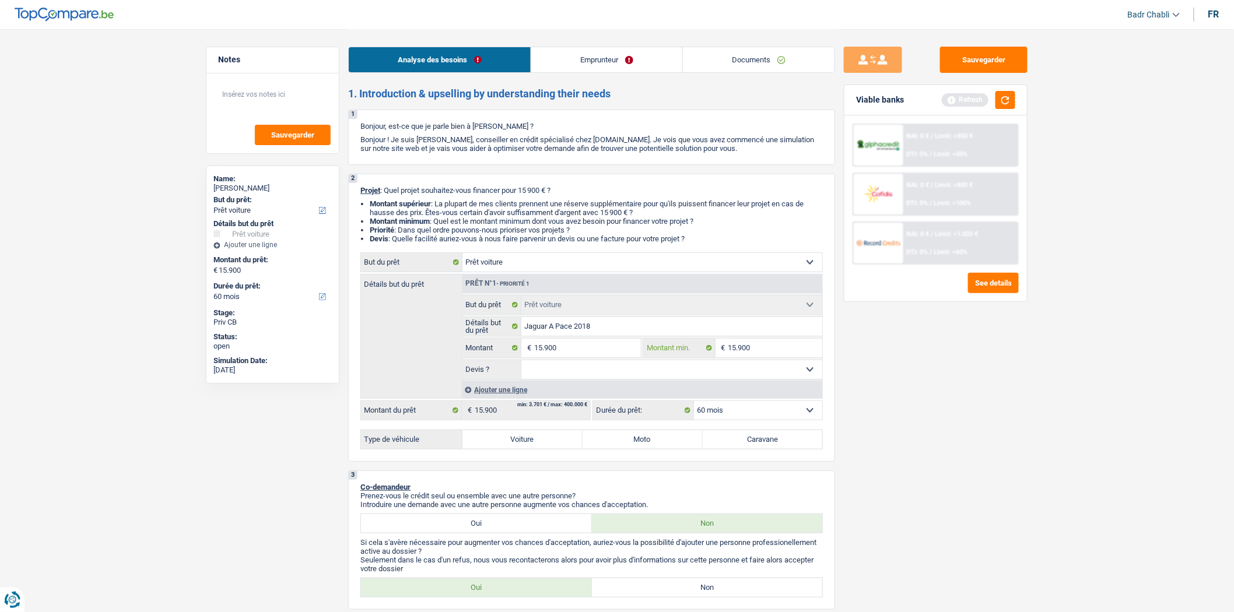
type input "15.900"
click at [518, 448] on label "Voiture" at bounding box center [522, 439] width 120 height 19
click at [518, 448] on input "Voiture" at bounding box center [522, 439] width 120 height 19
radio input "true"
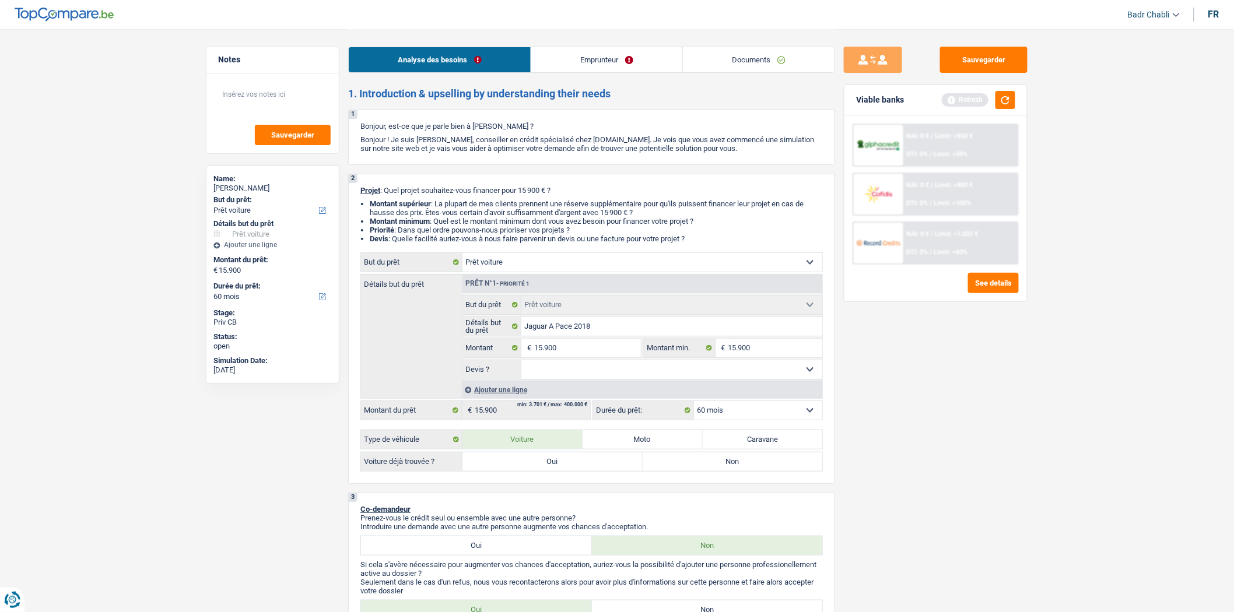
drag, startPoint x: 572, startPoint y: 377, endPoint x: 567, endPoint y: 381, distance: 6.3
click at [572, 377] on select "Oui Non Non répondu Sélectionner une option" at bounding box center [671, 369] width 301 height 19
select select "yes"
click at [521, 363] on select "Oui Non Non répondu Sélectionner une option" at bounding box center [671, 369] width 301 height 19
select select "yes"
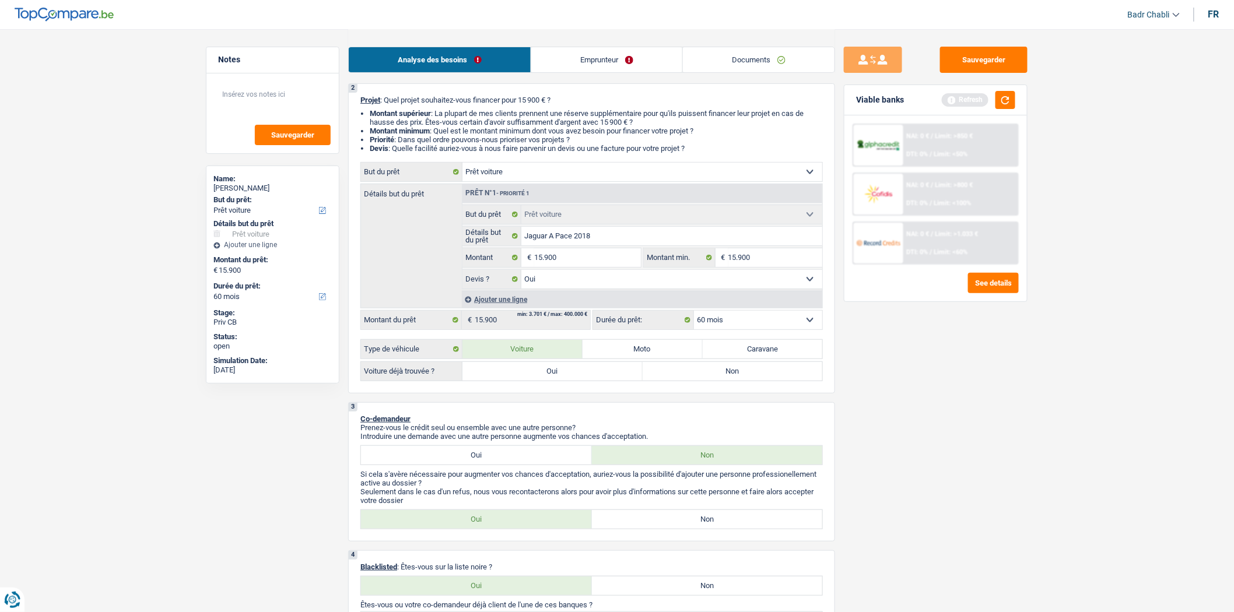
scroll to position [259, 0]
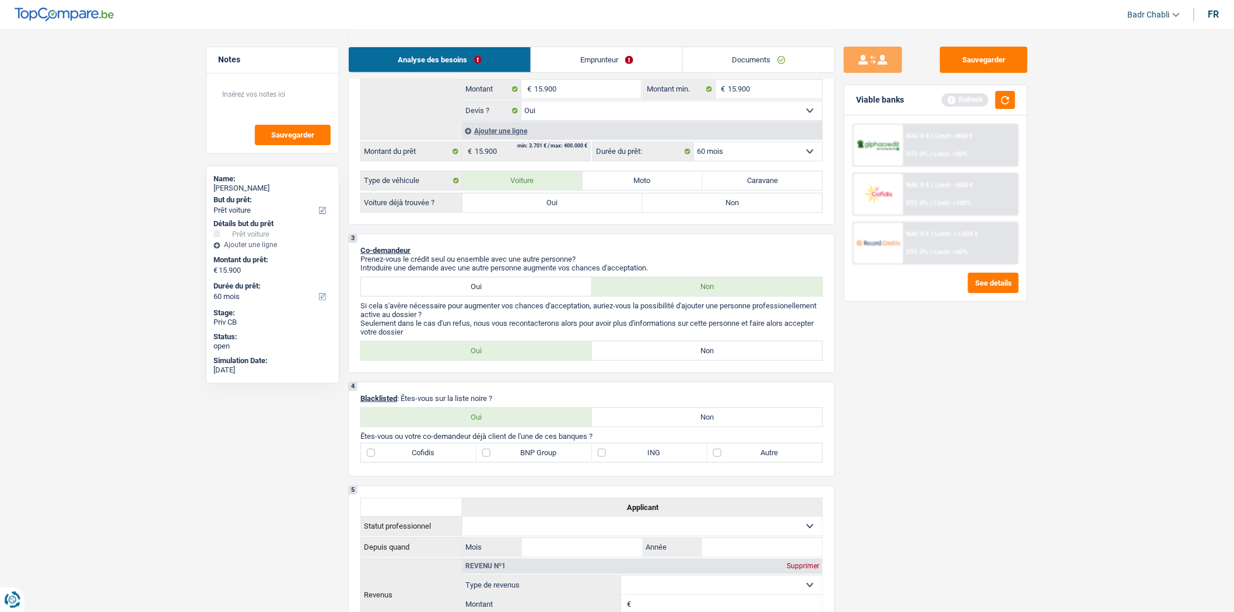
click at [554, 212] on label "Oui" at bounding box center [552, 203] width 180 height 19
click at [554, 212] on input "Oui" at bounding box center [552, 203] width 180 height 19
radio input "true"
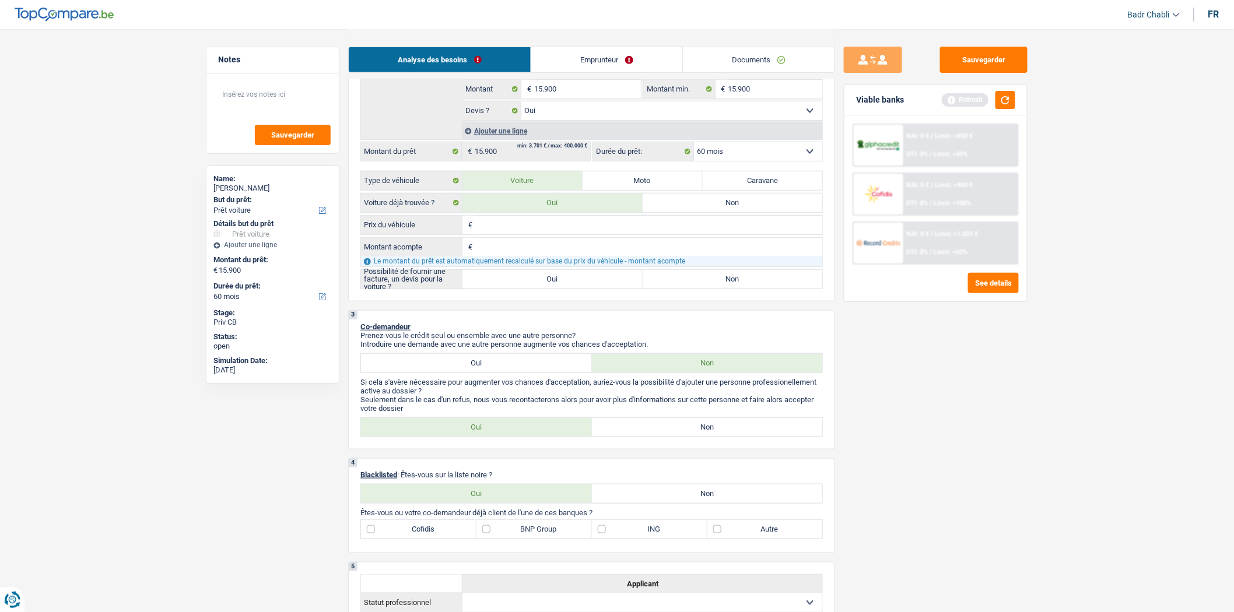
click at [527, 284] on label "Oui" at bounding box center [552, 279] width 180 height 19
click at [527, 284] on input "Oui" at bounding box center [552, 279] width 180 height 19
radio input "true"
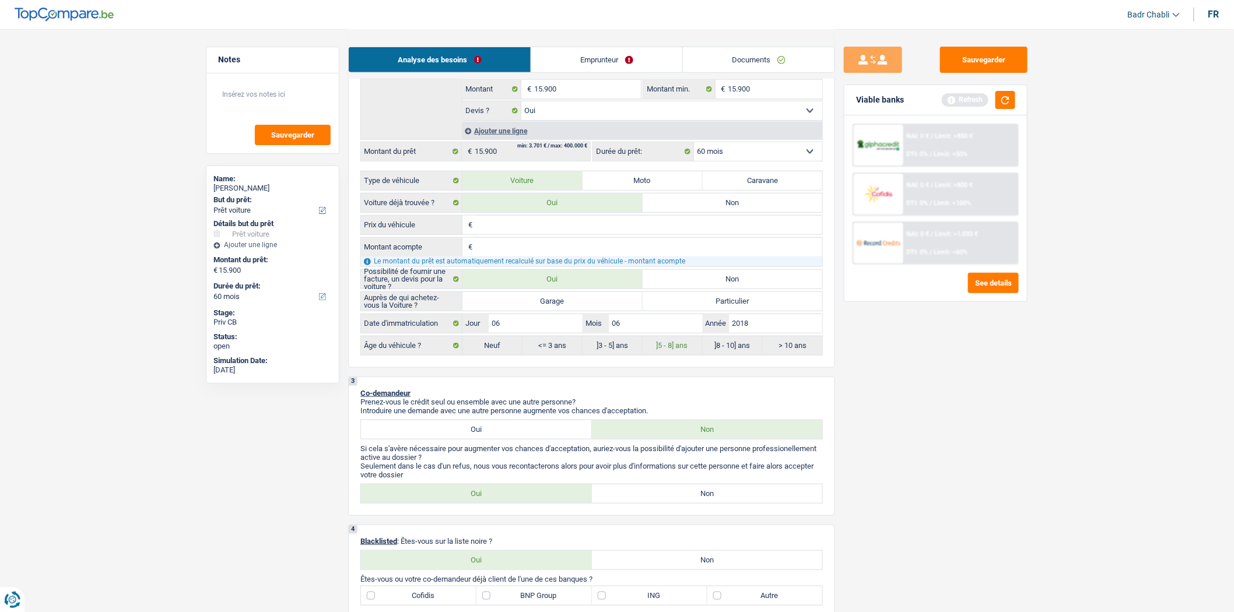
click at [524, 300] on label "Garage" at bounding box center [552, 301] width 180 height 19
click at [524, 300] on input "Garage" at bounding box center [552, 301] width 180 height 19
radio input "true"
click at [679, 500] on label "Non" at bounding box center [707, 494] width 231 height 19
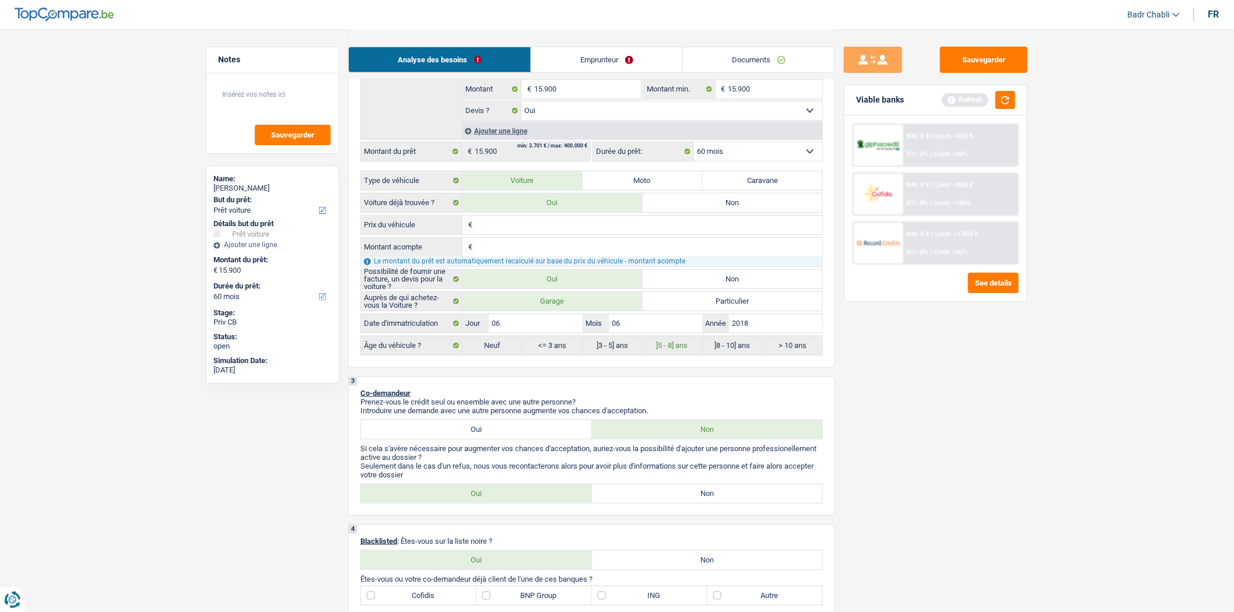
click at [679, 500] on input "Non" at bounding box center [707, 494] width 231 height 19
radio input "true"
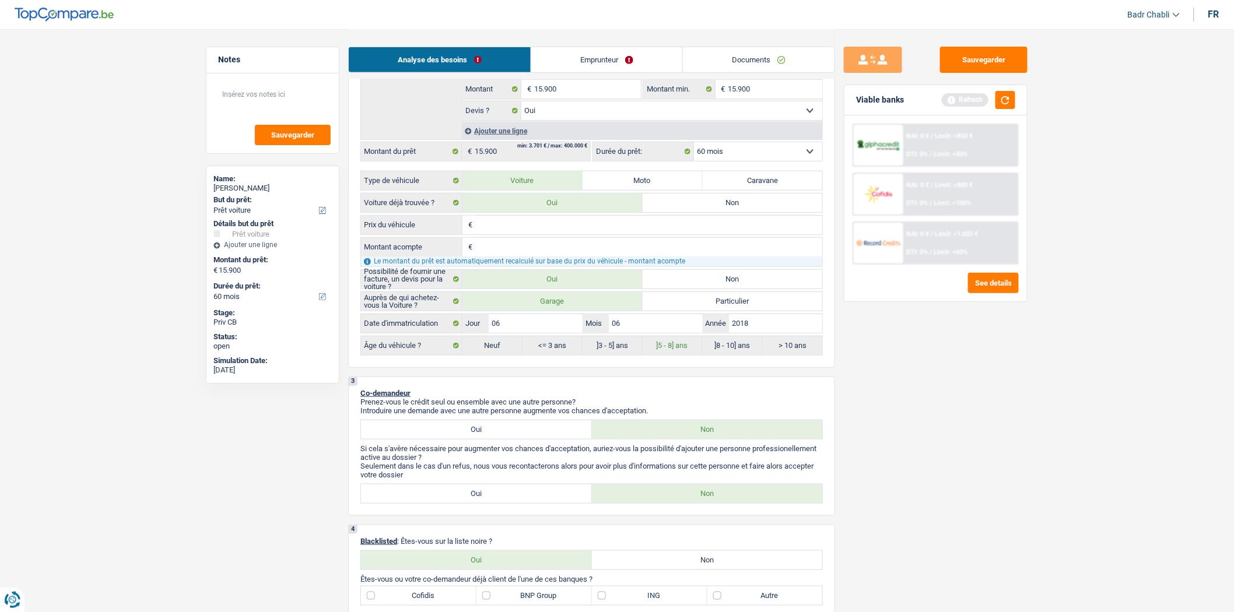
click at [696, 570] on label "Non" at bounding box center [707, 560] width 231 height 19
click at [696, 570] on input "Non" at bounding box center [707, 560] width 231 height 19
radio input "true"
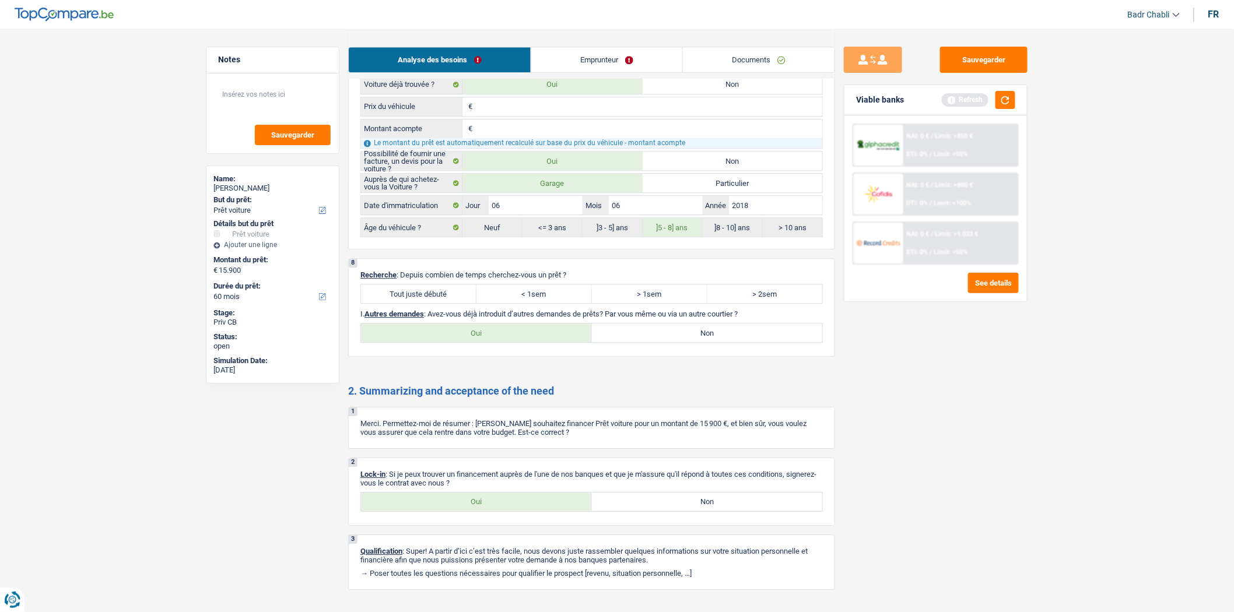
scroll to position [1357, 0]
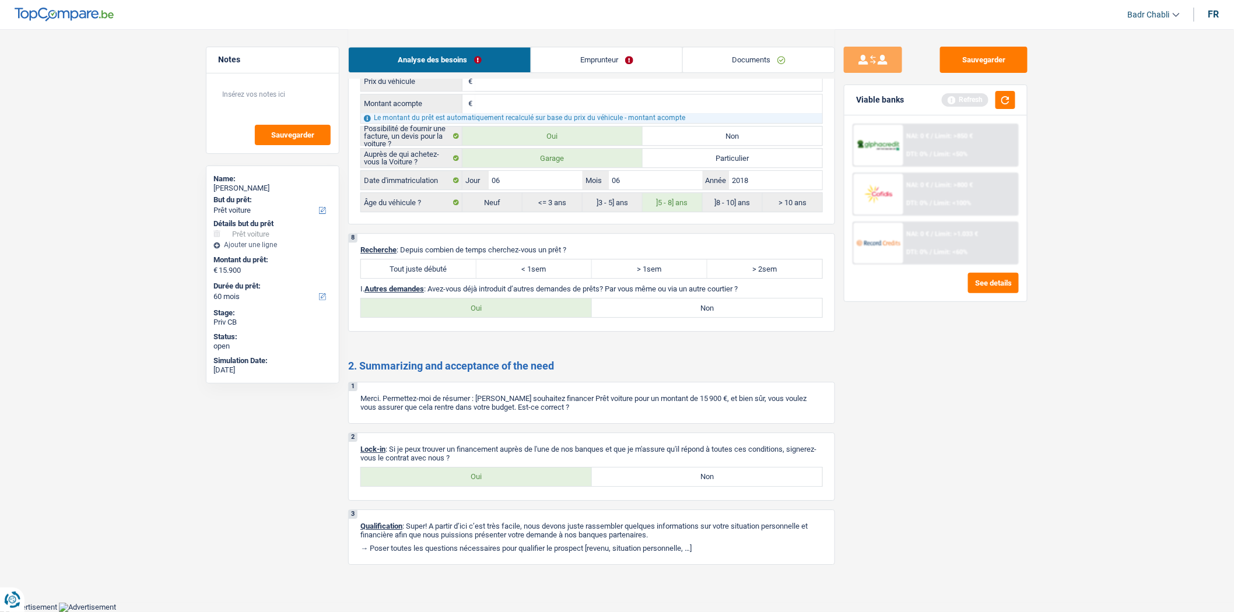
drag, startPoint x: 412, startPoint y: 251, endPoint x: 439, endPoint y: 268, distance: 32.5
click at [412, 251] on div "8 Recherche : Depuis combien de temps cherchez-vous un prêt ? Tout juste débuté…" at bounding box center [591, 282] width 487 height 99
click at [439, 268] on label "Tout juste débuté" at bounding box center [418, 269] width 115 height 19
click at [439, 268] on input "Tout juste débuté" at bounding box center [418, 269] width 115 height 19
radio input "true"
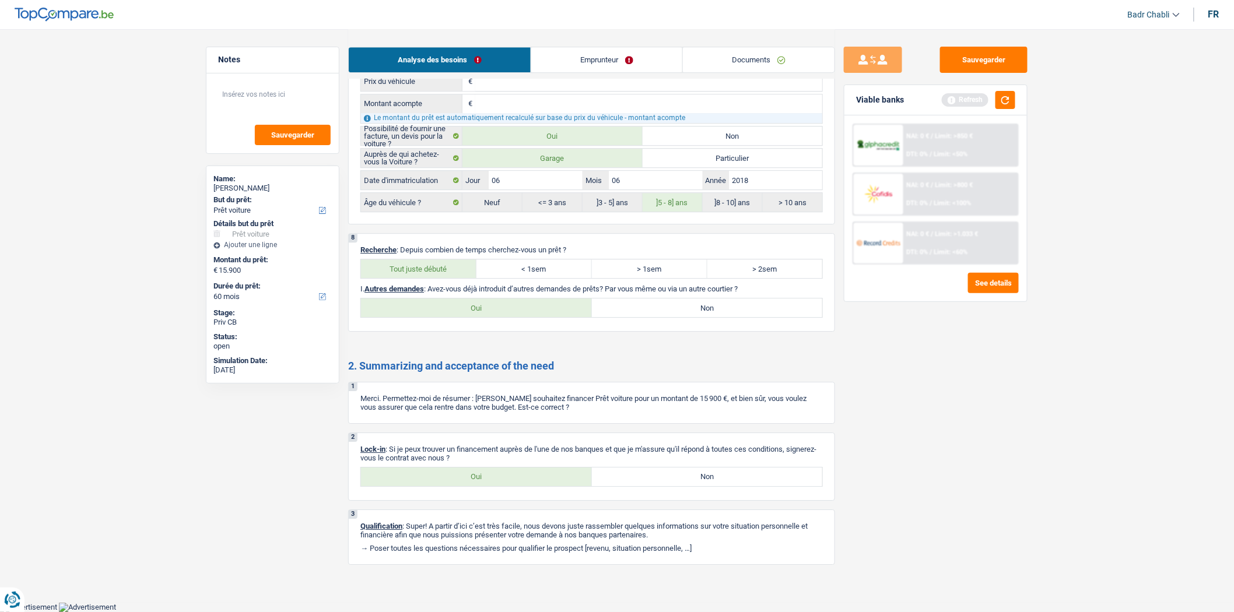
click at [675, 321] on div "8 Recherche : Depuis combien de temps cherchez-vous un prêt ? Tout juste débuté…" at bounding box center [591, 282] width 487 height 99
click at [676, 307] on label "Non" at bounding box center [707, 308] width 231 height 19
click at [676, 307] on input "Non" at bounding box center [707, 308] width 231 height 19
radio input "true"
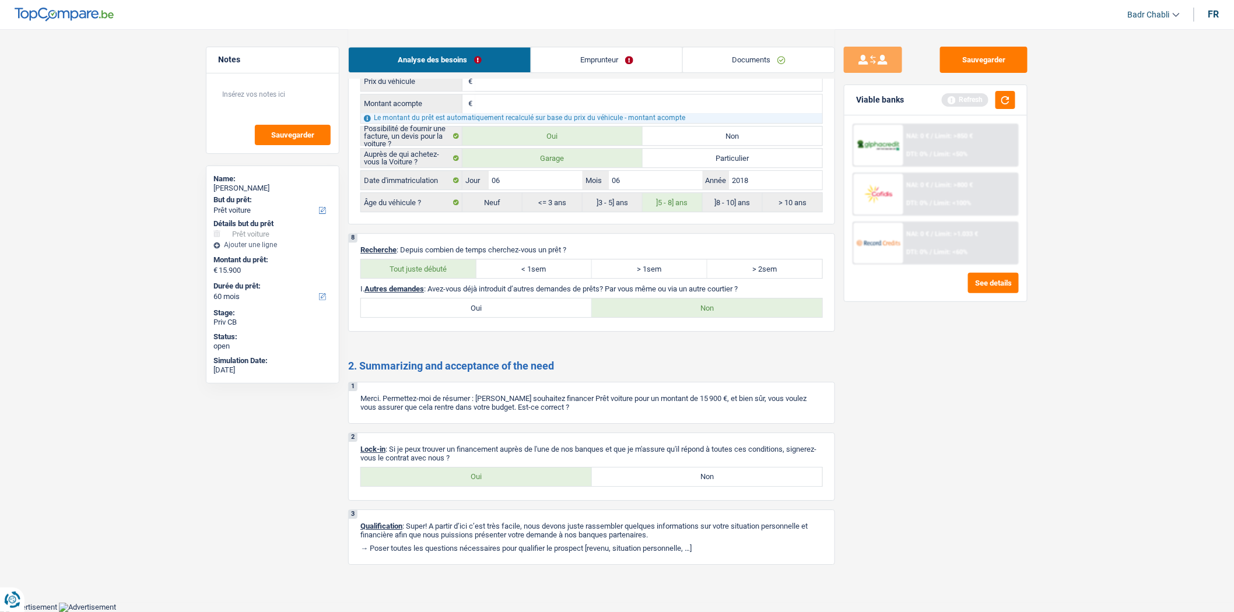
click at [472, 476] on label "Oui" at bounding box center [476, 477] width 231 height 19
click at [472, 476] on input "Oui" at bounding box center [476, 477] width 231 height 19
radio input "true"
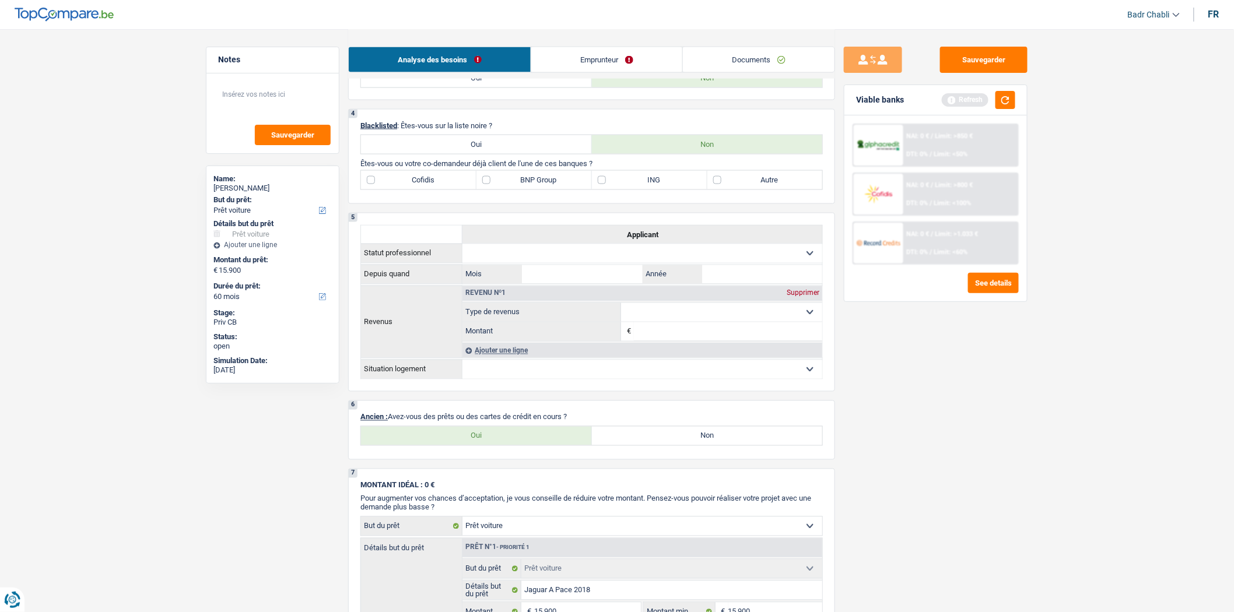
scroll to position [774, 0]
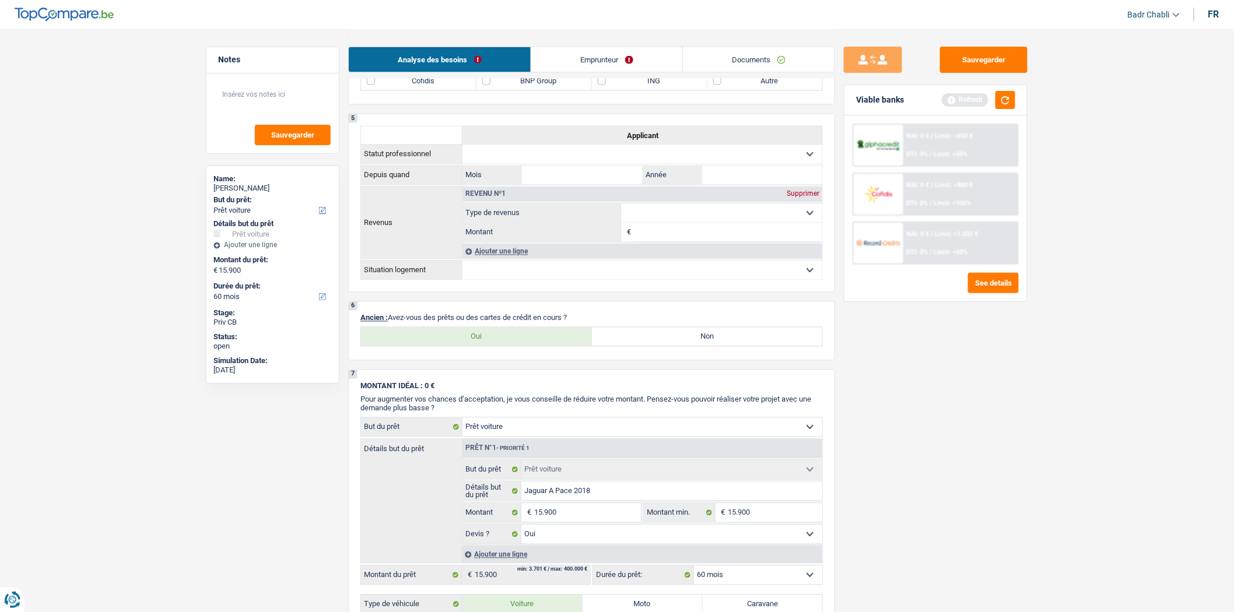
click at [640, 343] on label "Non" at bounding box center [707, 337] width 231 height 19
click at [640, 343] on input "Non" at bounding box center [707, 337] width 231 height 19
radio input "true"
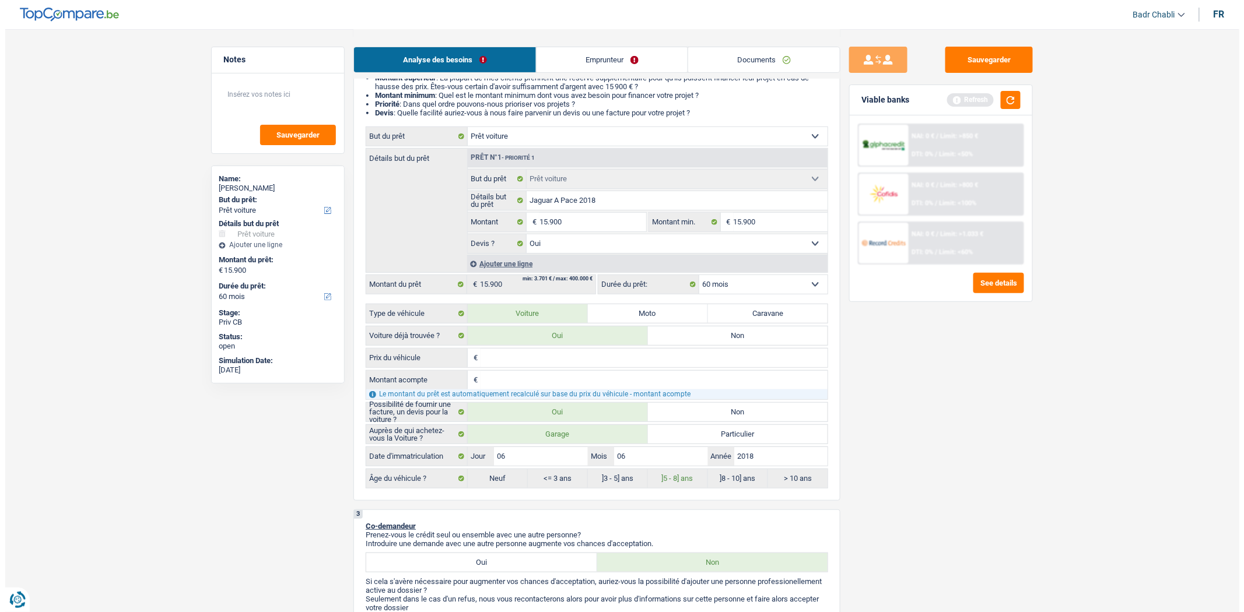
scroll to position [0, 0]
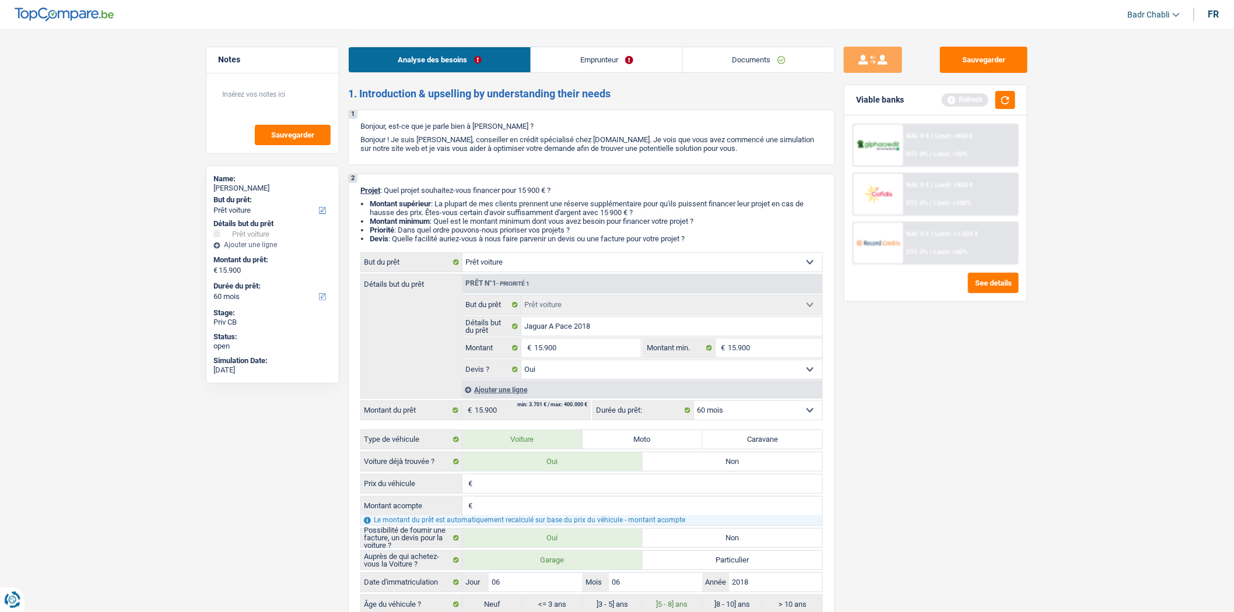
click at [576, 57] on link "Emprunteur" at bounding box center [606, 59] width 151 height 25
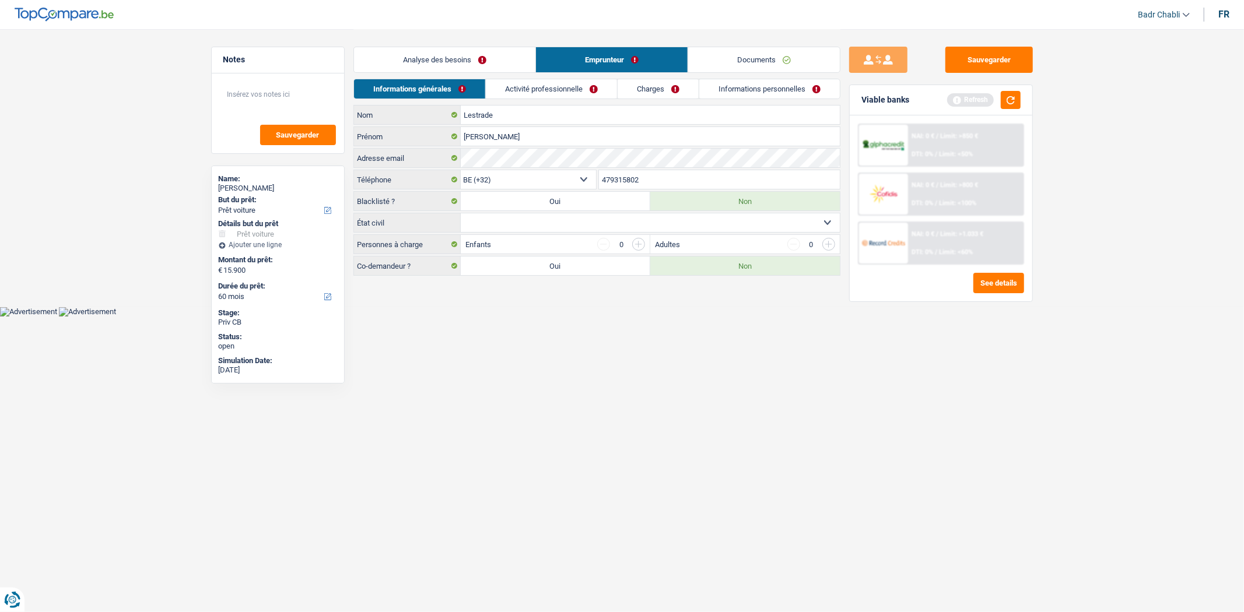
click at [555, 222] on select "Célibataire Marié(e) Cohabitant(e) légal(e) Divorcé(e) Veuf(ve) Séparé (de fait…" at bounding box center [650, 222] width 379 height 19
select select "divorced"
click at [461, 214] on select "Célibataire Marié(e) Cohabitant(e) légal(e) Divorcé(e) Veuf(ve) Séparé (de fait…" at bounding box center [650, 222] width 379 height 19
click at [554, 93] on link "Activité professionnelle" at bounding box center [551, 88] width 131 height 19
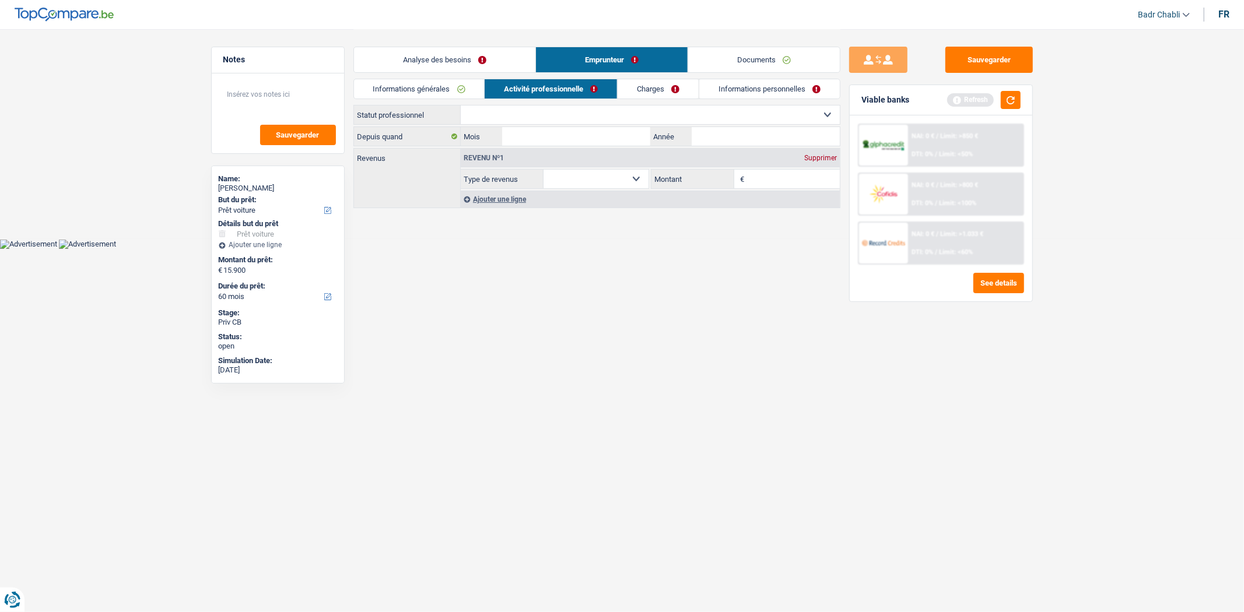
click at [434, 86] on link "Informations générales" at bounding box center [419, 88] width 131 height 19
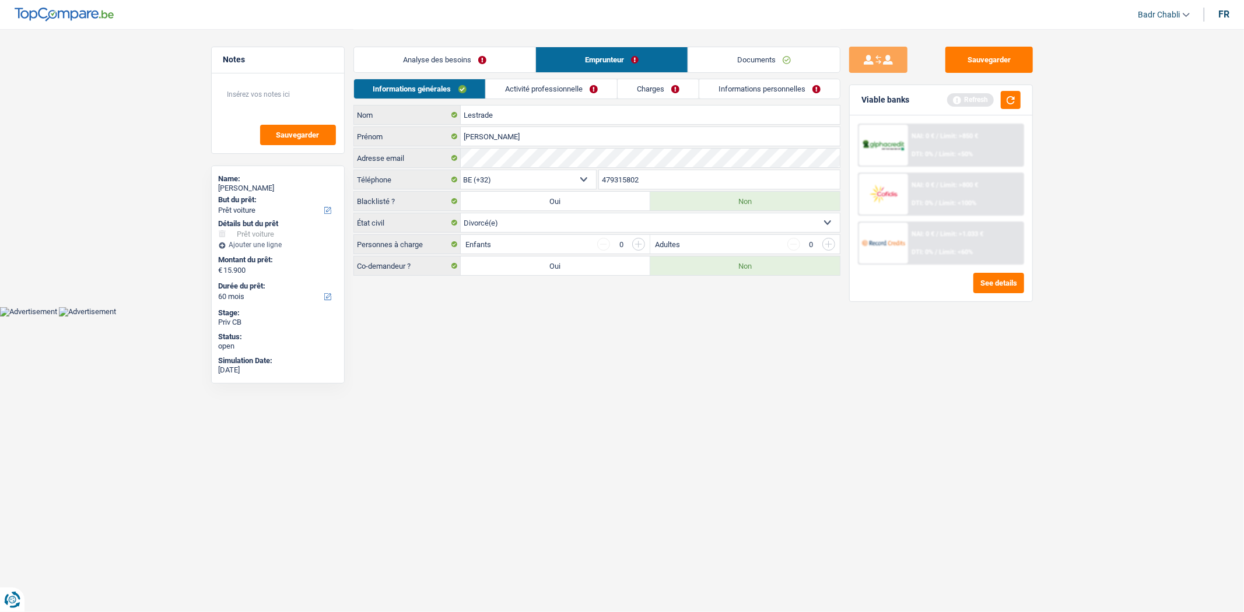
click at [540, 85] on link "Activité professionnelle" at bounding box center [551, 88] width 131 height 19
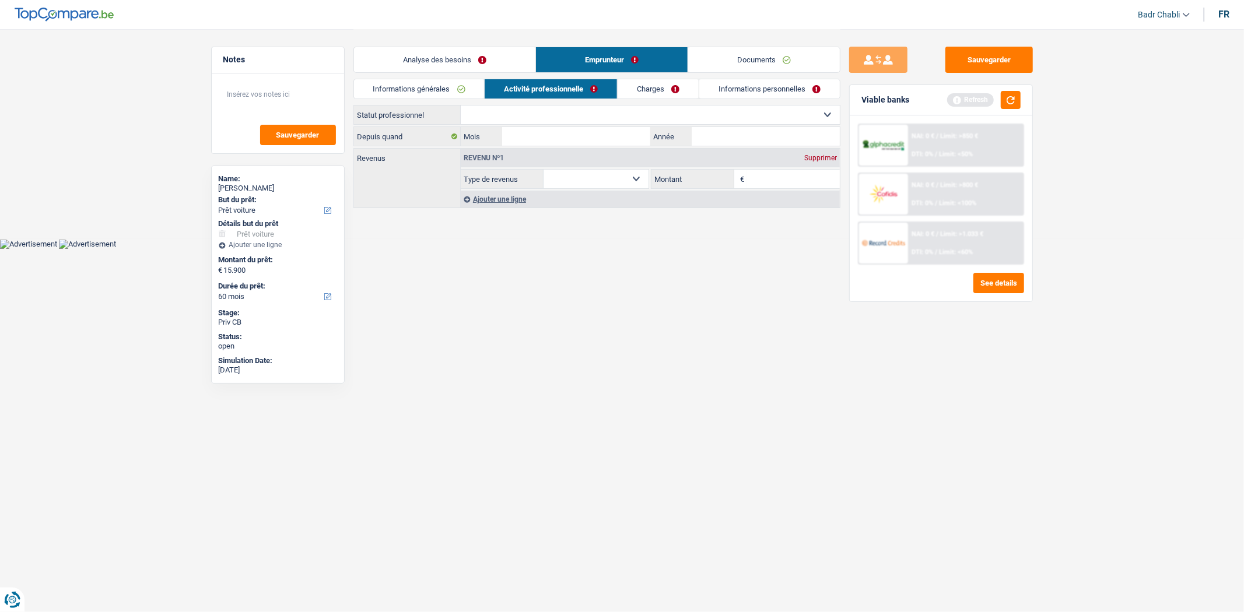
click at [525, 111] on select "Ouvrier Employé privé Employé public Invalide Indépendant Pensionné Chômeur Mut…" at bounding box center [650, 115] width 379 height 19
click at [534, 121] on select "Ouvrier Employé privé Employé public Invalide Indépendant Pensionné Chômeur Mut…" at bounding box center [650, 115] width 379 height 19
click at [533, 119] on select "Ouvrier Employé privé Employé public Invalide Indépendant Pensionné Chômeur Mut…" at bounding box center [650, 115] width 379 height 19
select select "worker"
click at [461, 106] on select "Ouvrier Employé privé Employé public Invalide Indépendant Pensionné Chômeur Mut…" at bounding box center [650, 115] width 379 height 19
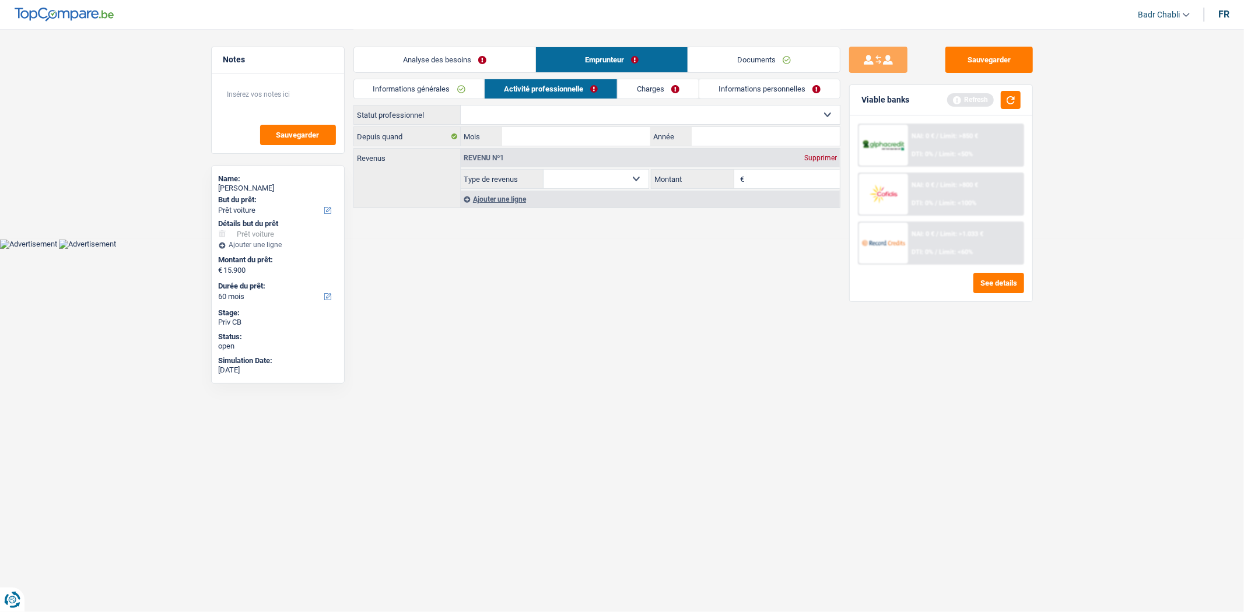
select select "netSalary"
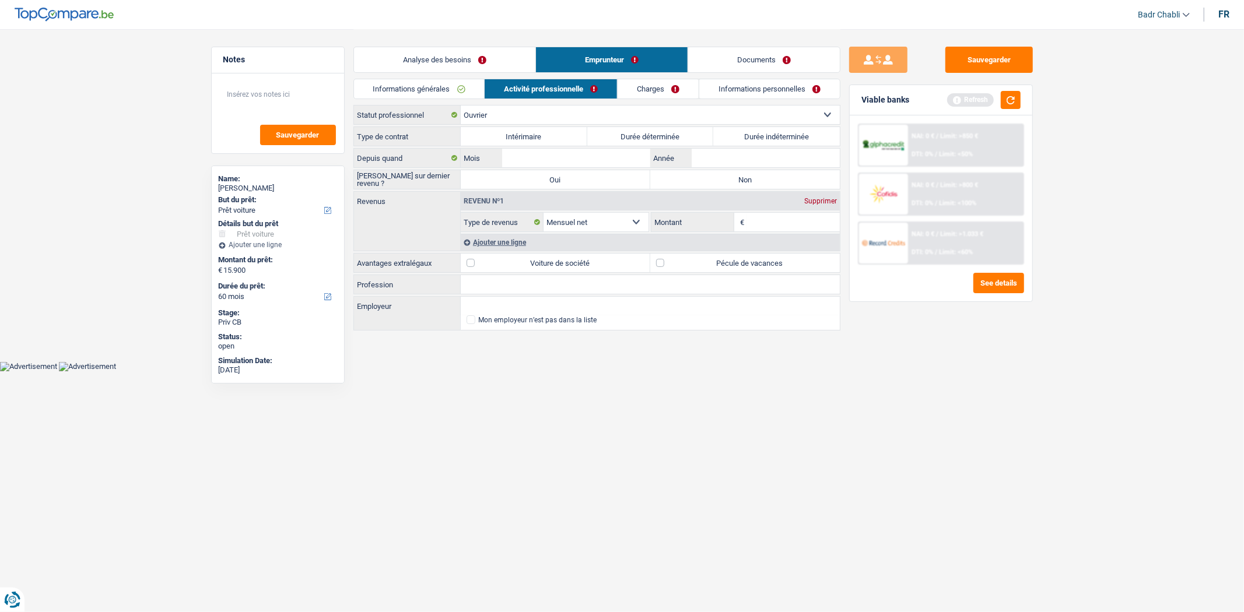
click at [691, 131] on label "Durée déterminée" at bounding box center [650, 136] width 127 height 19
click at [691, 131] on input "Durée déterminée" at bounding box center [650, 136] width 127 height 19
radio input "true"
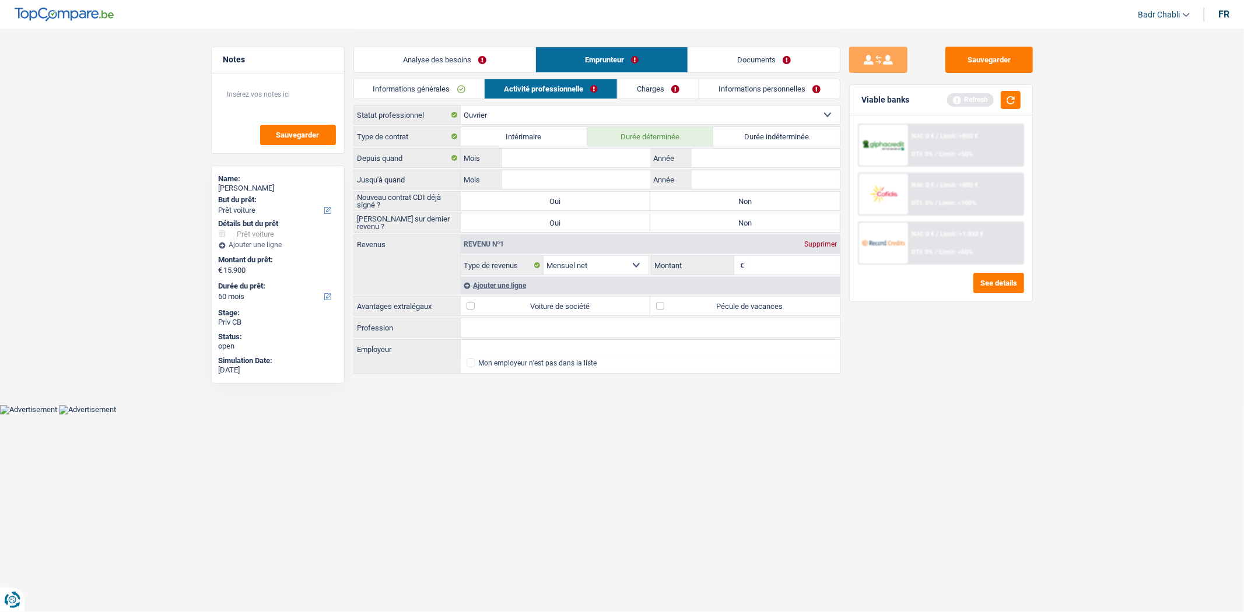
click at [713, 199] on label "Non" at bounding box center [745, 201] width 190 height 19
click at [713, 199] on input "Non" at bounding box center [745, 201] width 190 height 19
radio input "true"
click at [702, 224] on label "Non" at bounding box center [745, 222] width 190 height 19
click at [702, 224] on input "Non" at bounding box center [745, 222] width 190 height 19
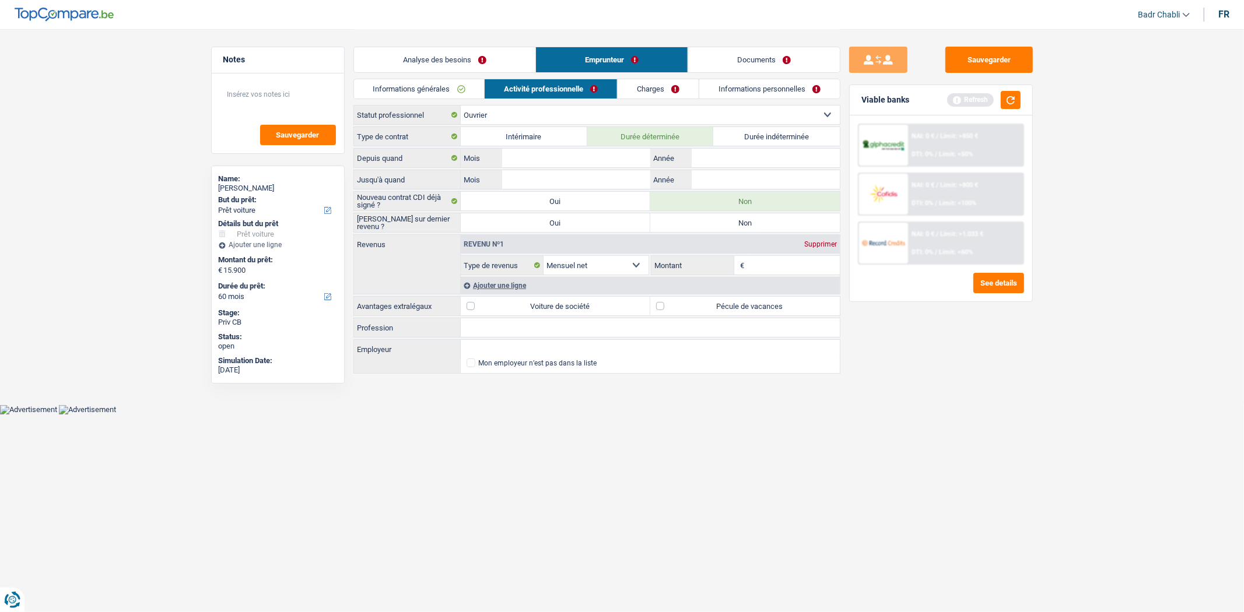
radio input "true"
click at [751, 141] on label "Durée indéterminée" at bounding box center [776, 136] width 127 height 19
click at [751, 141] on input "Durée indéterminée" at bounding box center [776, 136] width 127 height 19
radio input "true"
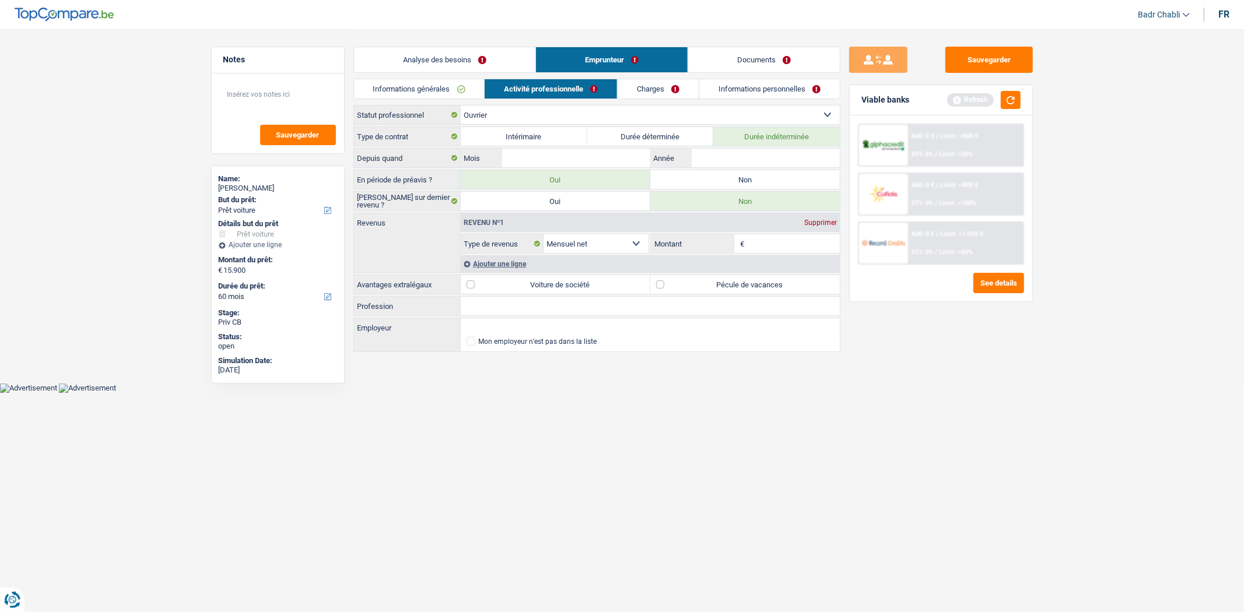
click at [545, 301] on input "Profession" at bounding box center [650, 306] width 379 height 19
click at [500, 112] on select "Ouvrier Employé privé Employé public Invalide Indépendant Pensionné Chômeur Mut…" at bounding box center [650, 115] width 379 height 19
select select "mutuality"
click at [461, 106] on select "Ouvrier Employé privé Employé public Invalide Indépendant Pensionné Chômeur Mut…" at bounding box center [650, 115] width 379 height 19
radio input "false"
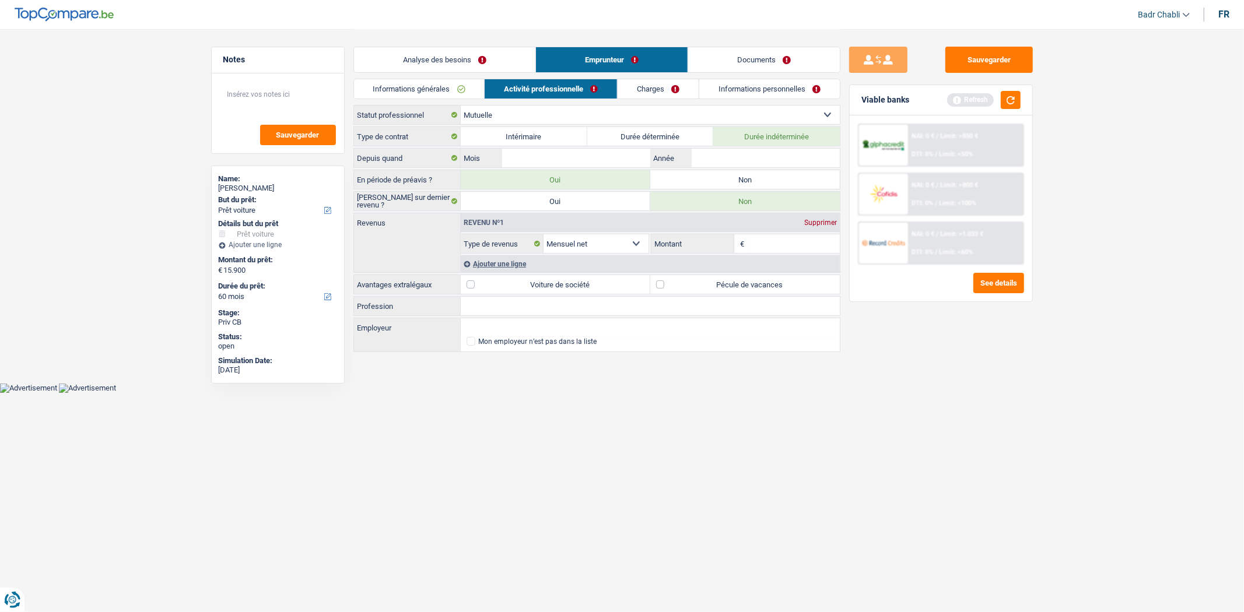
select select "netSalary"
select select "mutualityIndemnity"
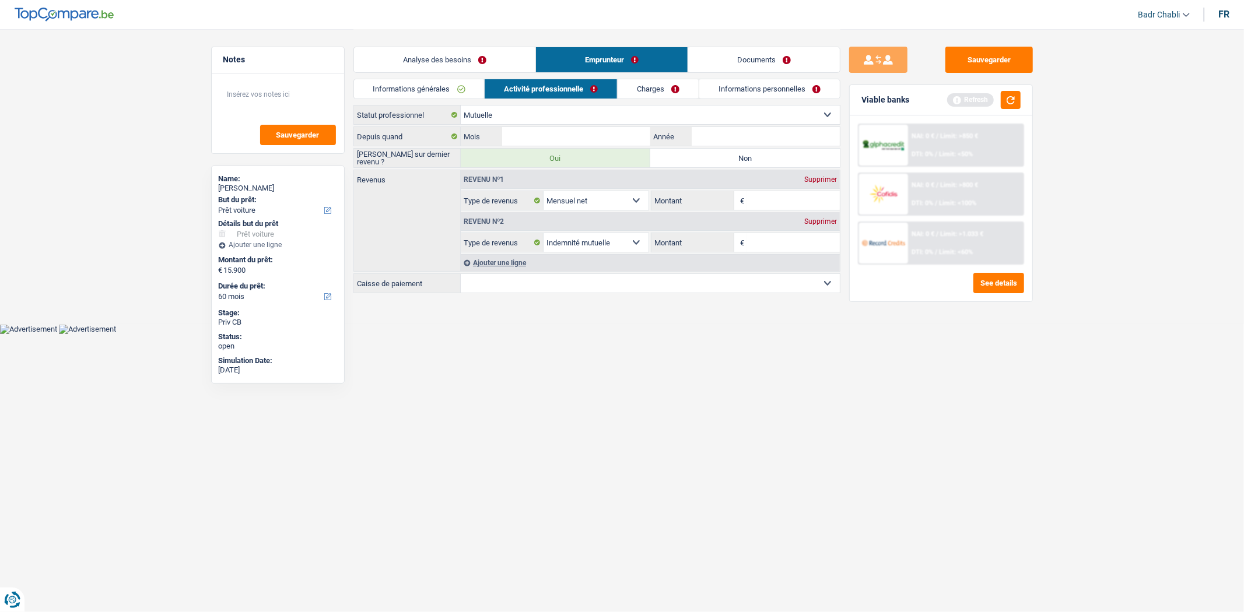
click at [258, 80] on div "Sauvegarder" at bounding box center [278, 113] width 132 height 80
click at [276, 100] on textarea at bounding box center [278, 99] width 116 height 35
type textarea "Monsieur est a la mutuelle mais en CDI depuis 2014"
click at [784, 247] on input "Montant" at bounding box center [793, 242] width 93 height 19
type input "2.200"
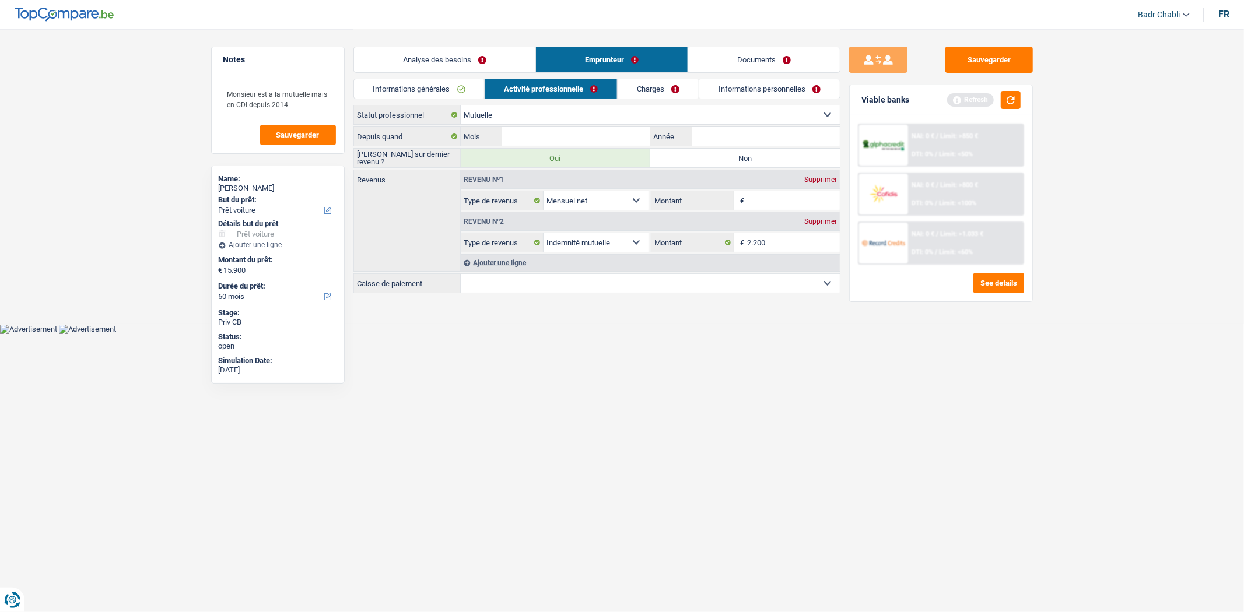
click at [663, 283] on select "Mutualité Chrétienne Mutualité Socialiste (Solidaris) SPF Sécurité Sociale Unio…" at bounding box center [650, 283] width 379 height 19
select select "chretienne"
click at [461, 275] on select "Mutualité Chrétienne Mutualité Socialiste (Solidaris) SPF Sécurité Sociale Unio…" at bounding box center [650, 283] width 379 height 19
select select "BE"
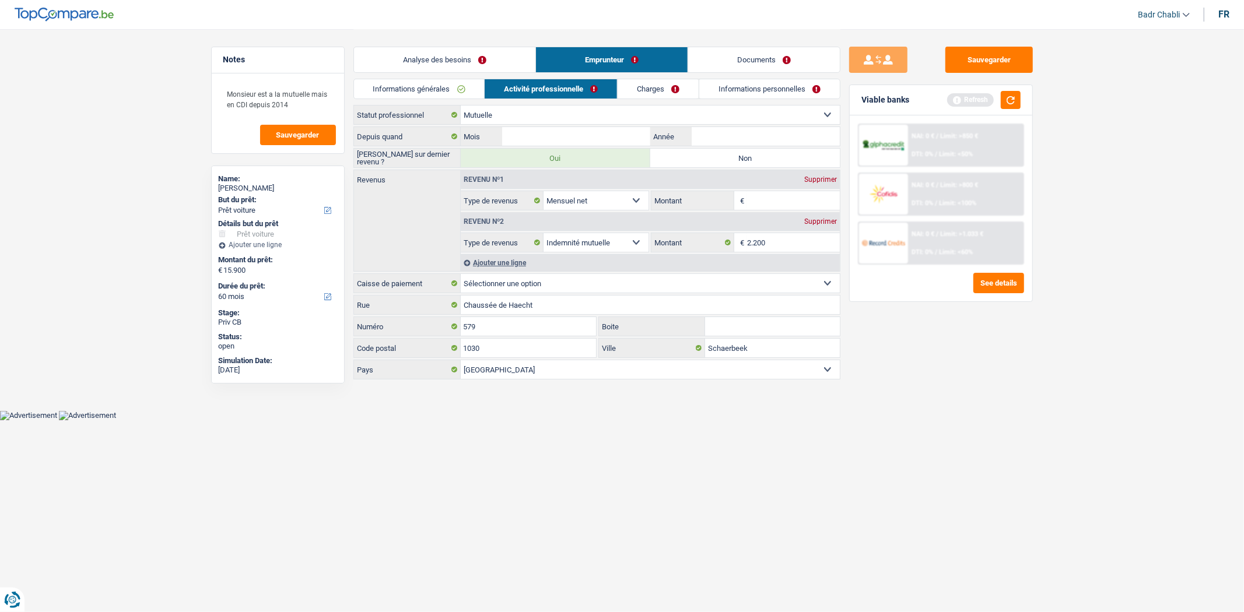
click at [720, 152] on label "Non" at bounding box center [745, 158] width 190 height 19
click at [720, 152] on input "Non" at bounding box center [745, 158] width 190 height 19
radio input "true"
click at [618, 128] on input "Mois" at bounding box center [576, 136] width 148 height 19
type input "04"
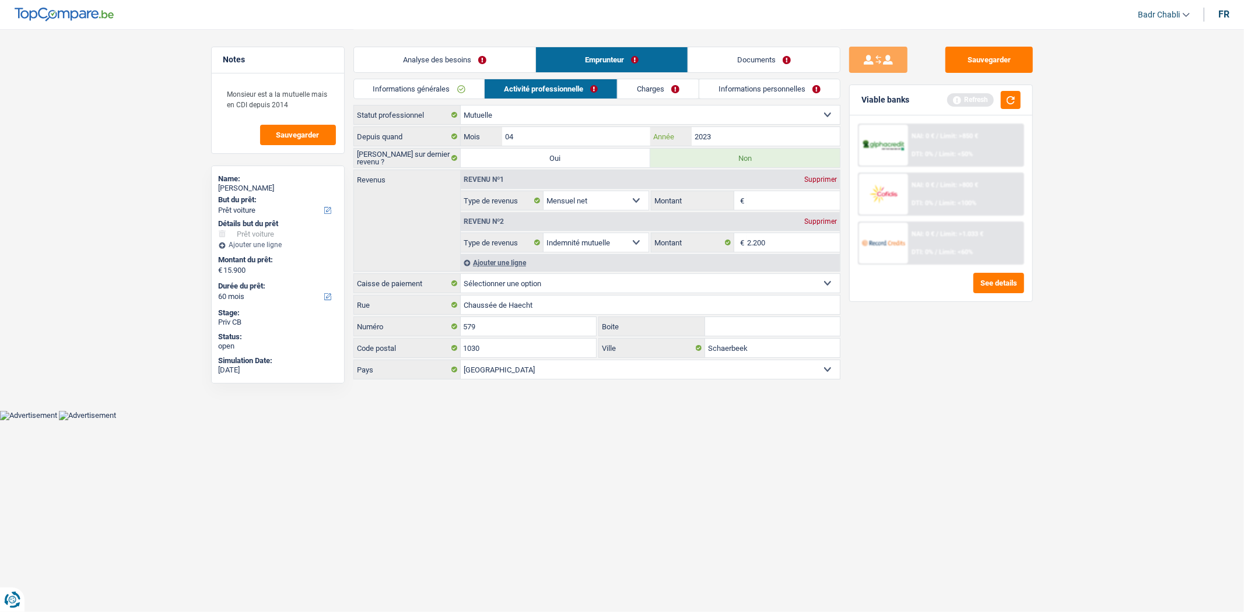
type input "2023"
click at [577, 132] on input "04" at bounding box center [576, 136] width 148 height 19
type input "09"
click at [818, 179] on div "Supprimer" at bounding box center [820, 179] width 38 height 7
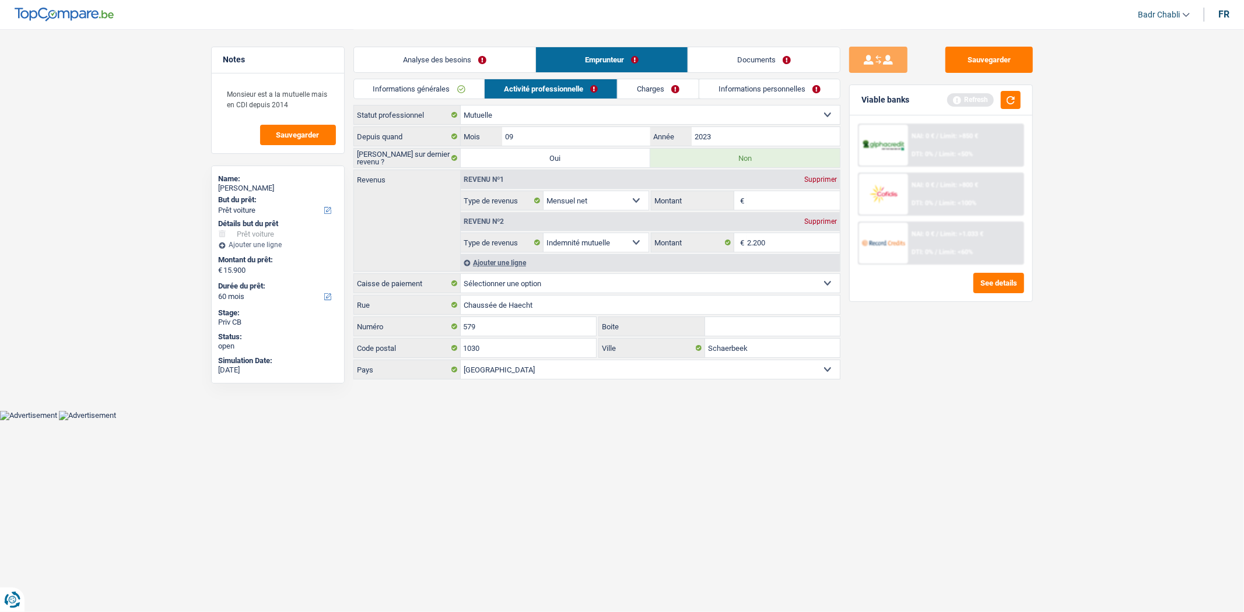
select select "mutualityIndemnity"
type input "2.200"
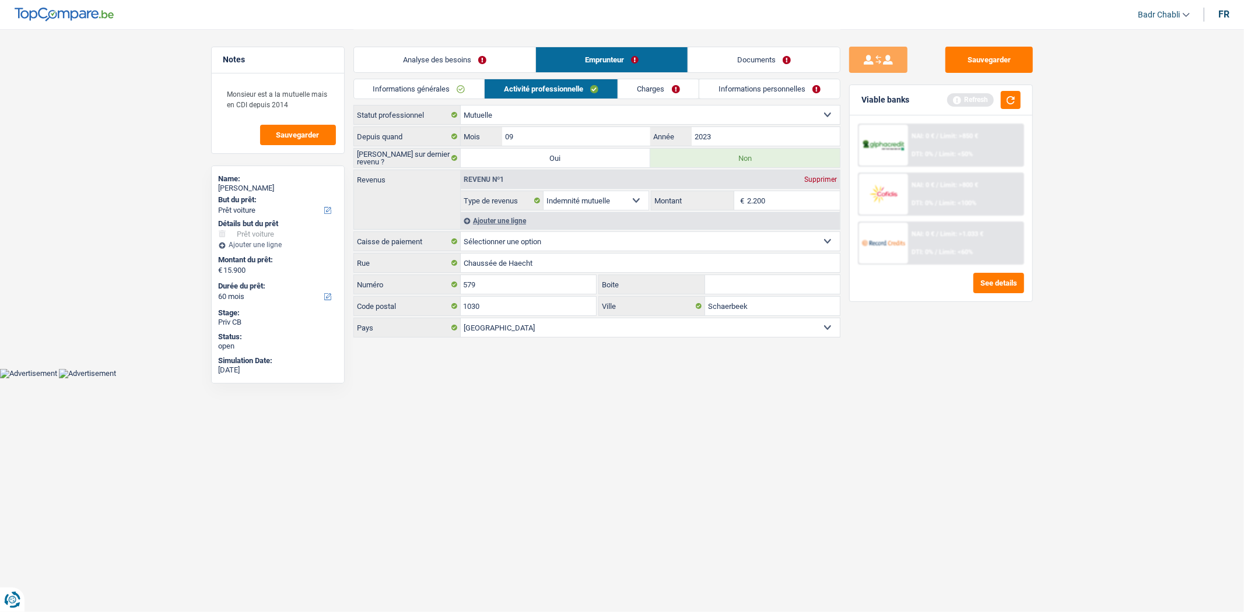
click at [650, 83] on link "Charges" at bounding box center [658, 88] width 81 height 19
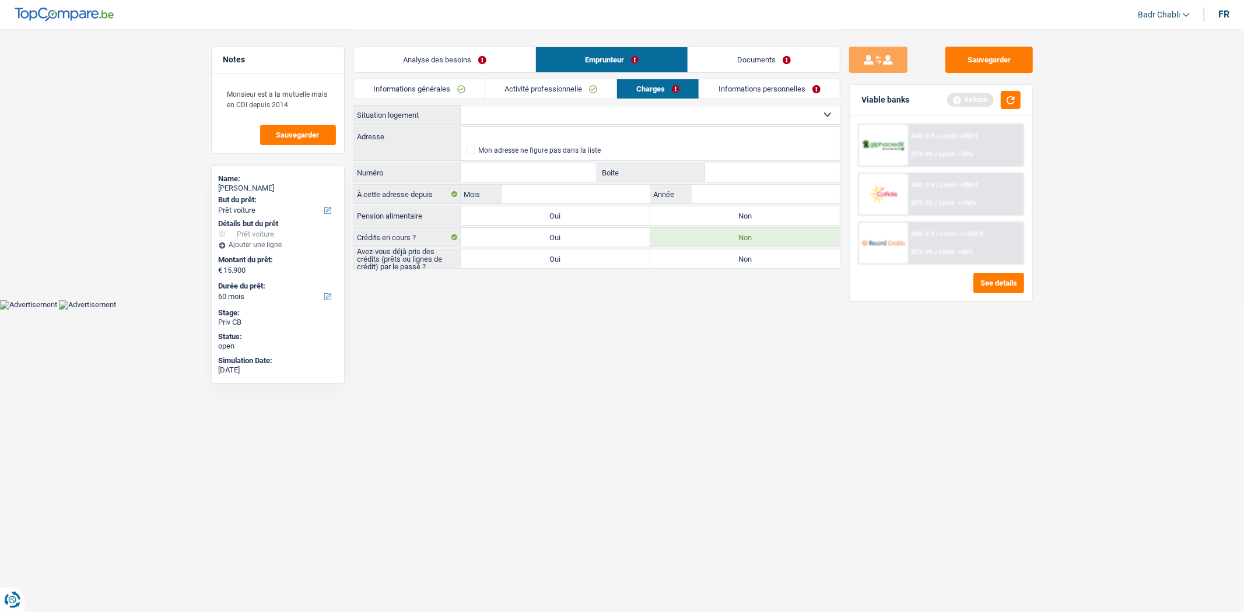
click at [699, 207] on label "Non" at bounding box center [745, 215] width 190 height 19
click at [699, 207] on input "Non" at bounding box center [745, 215] width 190 height 19
radio input "true"
click at [592, 267] on label "Oui" at bounding box center [556, 259] width 190 height 19
click at [592, 267] on input "Oui" at bounding box center [556, 259] width 190 height 19
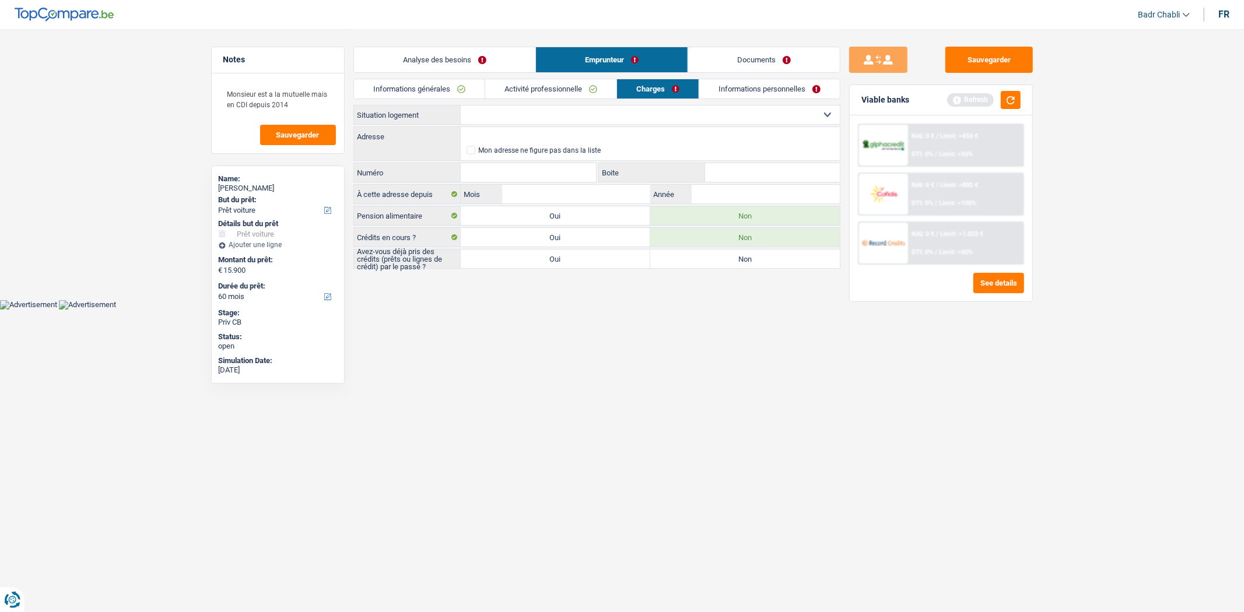
radio input "true"
drag, startPoint x: 570, startPoint y: 107, endPoint x: 571, endPoint y: 117, distance: 10.0
click at [570, 107] on select "Locataire Propriétaire avec prêt hypothécaire Propriétaire sans prêt hypothécai…" at bounding box center [650, 115] width 379 height 19
select select "rents"
click at [461, 106] on select "Locataire Propriétaire avec prêt hypothécaire Propriétaire sans prêt hypothécai…" at bounding box center [650, 115] width 379 height 19
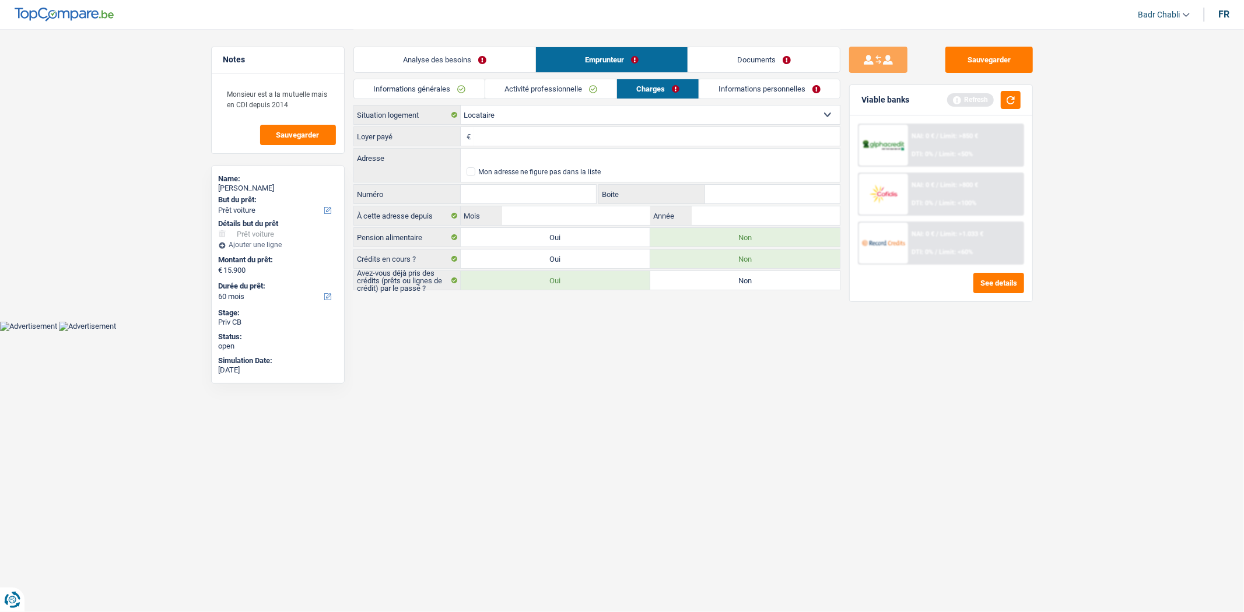
click at [562, 138] on input "Loyer payé" at bounding box center [657, 136] width 366 height 19
type input "750"
click at [520, 154] on input "Adresse" at bounding box center [650, 158] width 379 height 19
click at [437, 180] on div "Rue des Bailles Adresse Mon adresse ne figure pas dans la liste" at bounding box center [596, 165] width 487 height 34
click at [546, 152] on input "Rue des Bailles" at bounding box center [650, 158] width 379 height 19
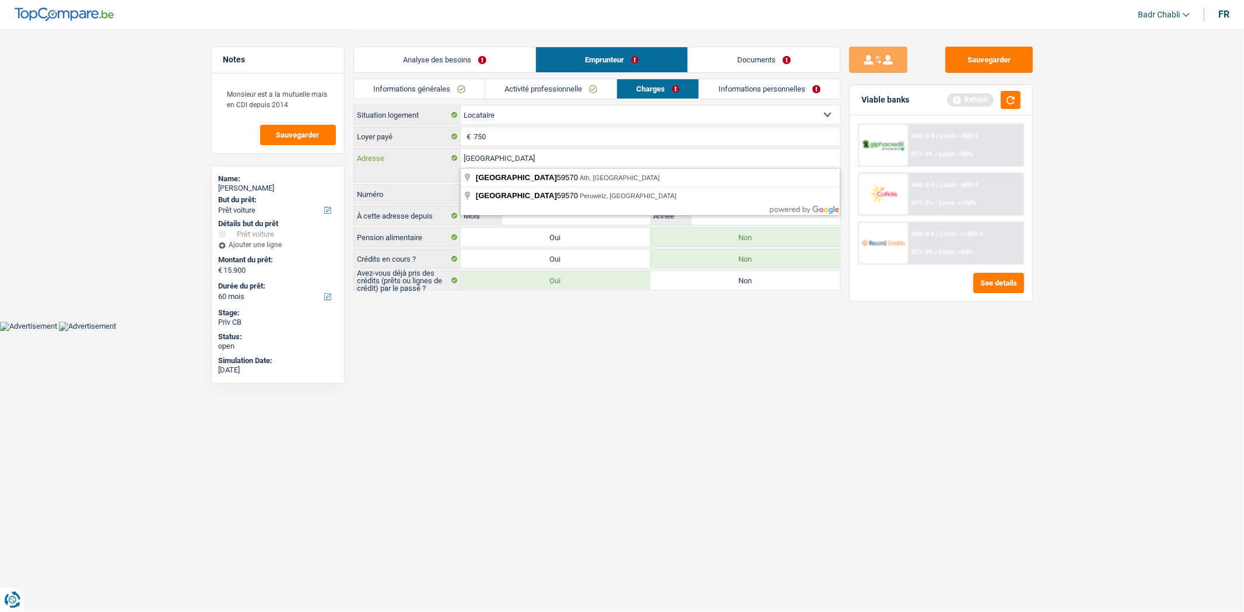
type input "Rue des Bailles 59570"
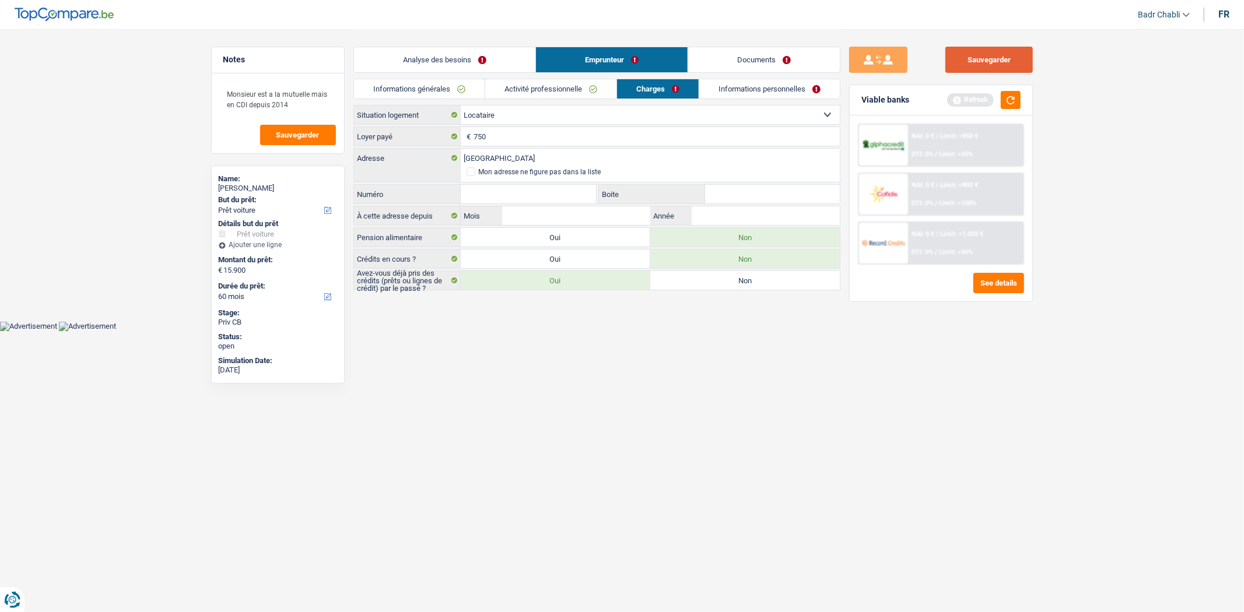
click at [1022, 63] on button "Sauvegarder" at bounding box center [988, 60] width 87 height 26
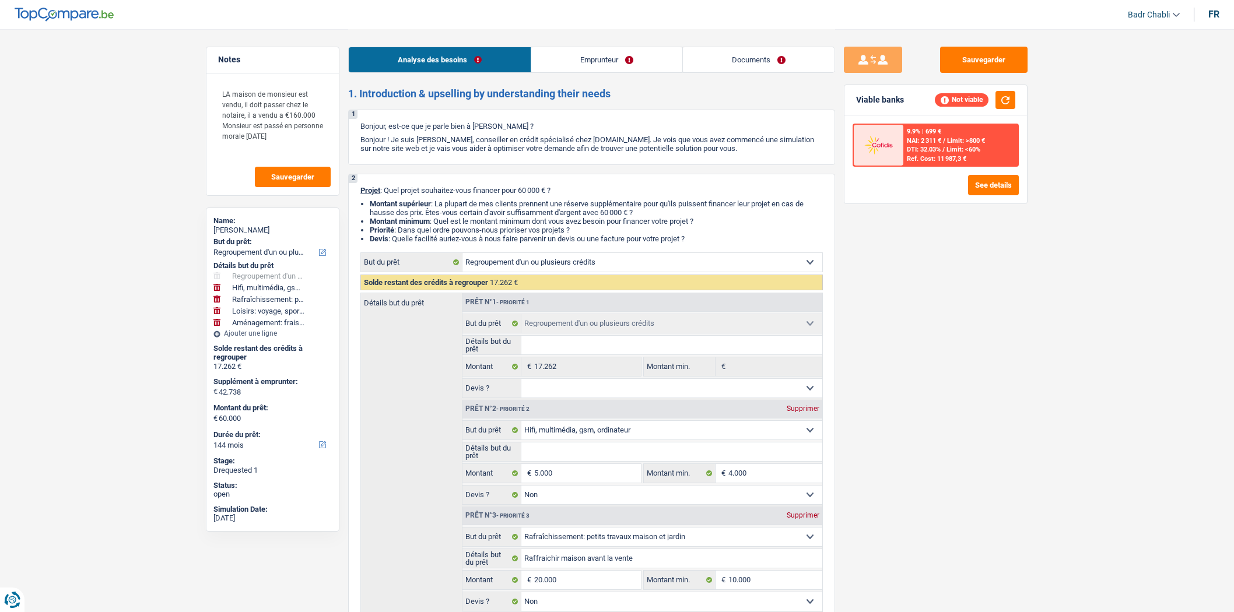
select select "refinancing"
select select "tech"
select select "houseOrGarden"
select select "hobbies"
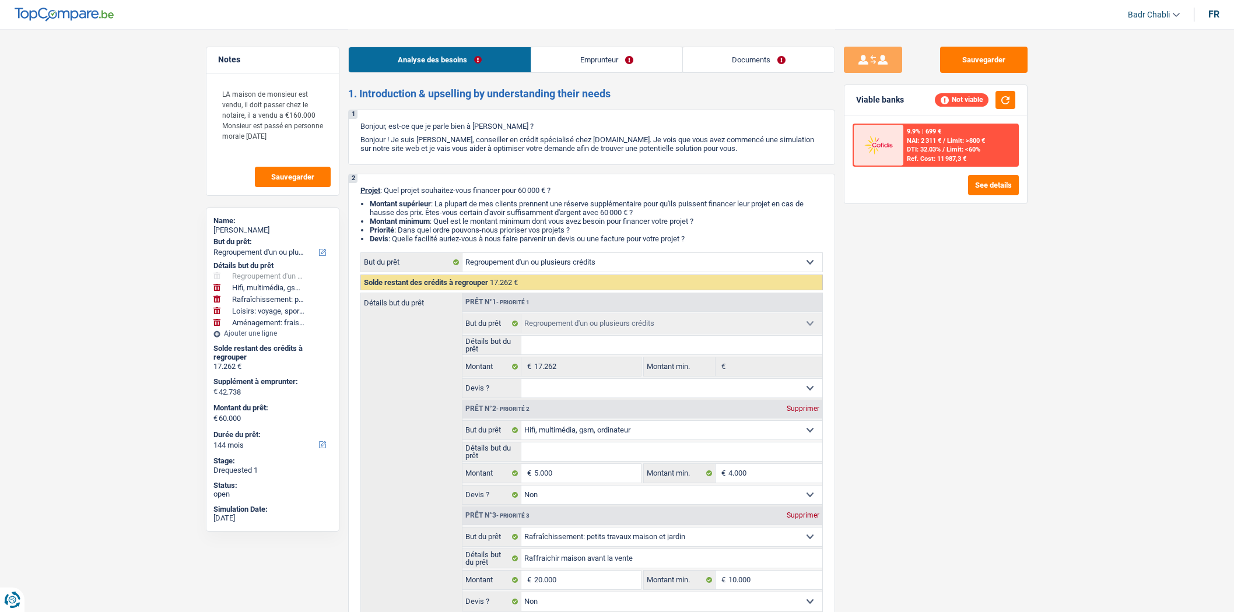
select select "movingOrInstallation"
select select "144"
select select "refinancing"
select select "tech"
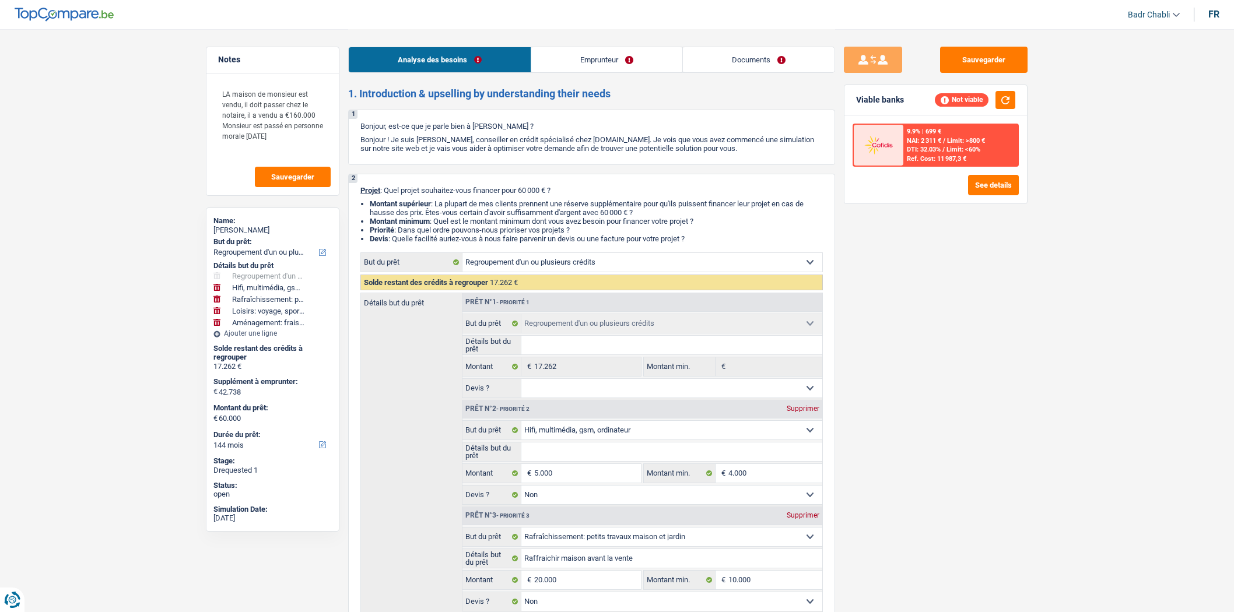
select select "false"
select select "houseOrGarden"
select select "false"
select select "hobbies"
select select "false"
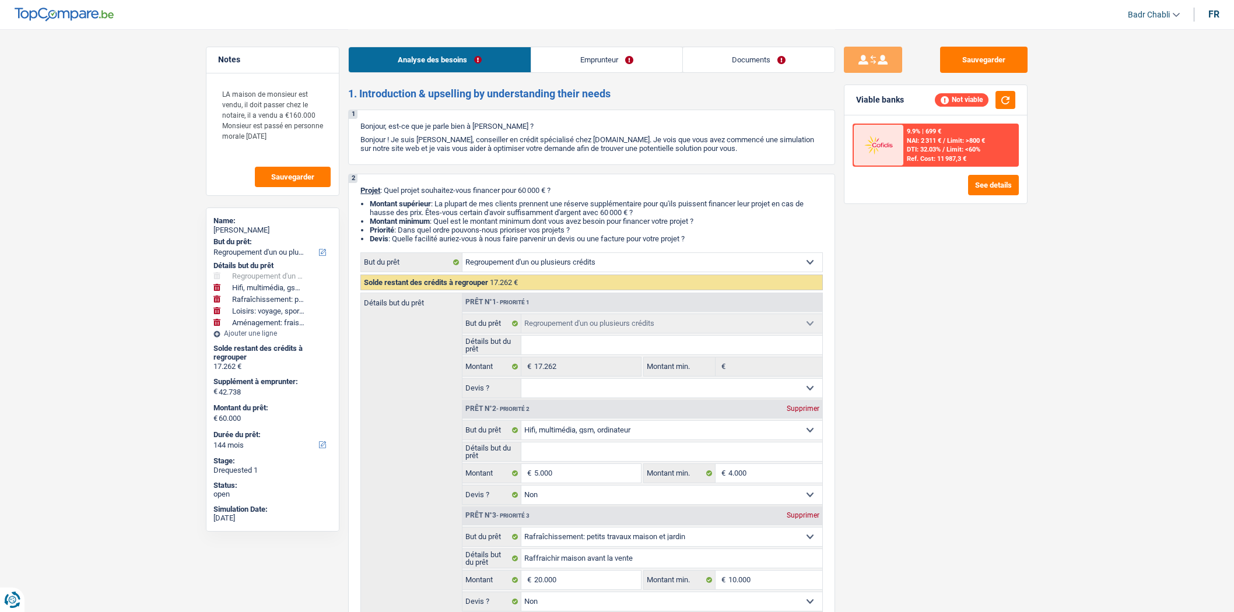
select select "movingOrInstallation"
select select "false"
select select "144"
select select "independent"
select select "netSalary"
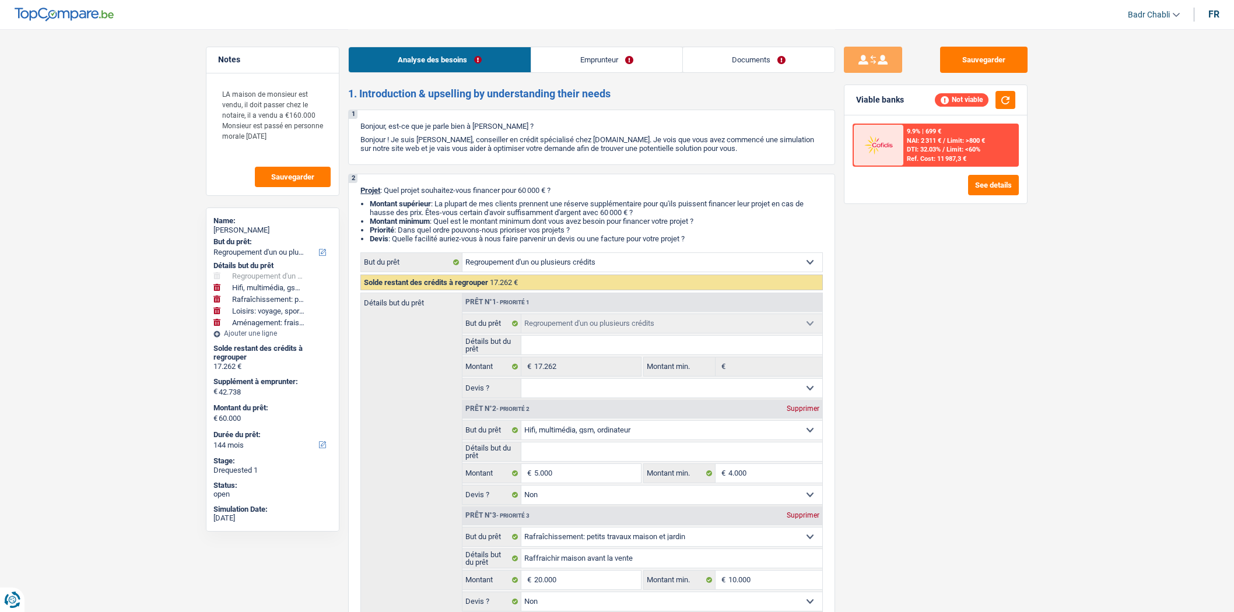
select select "rentalIncome"
select select "ownerWithMortgage"
select select "carLoan"
select select "60"
select select "mortgage"
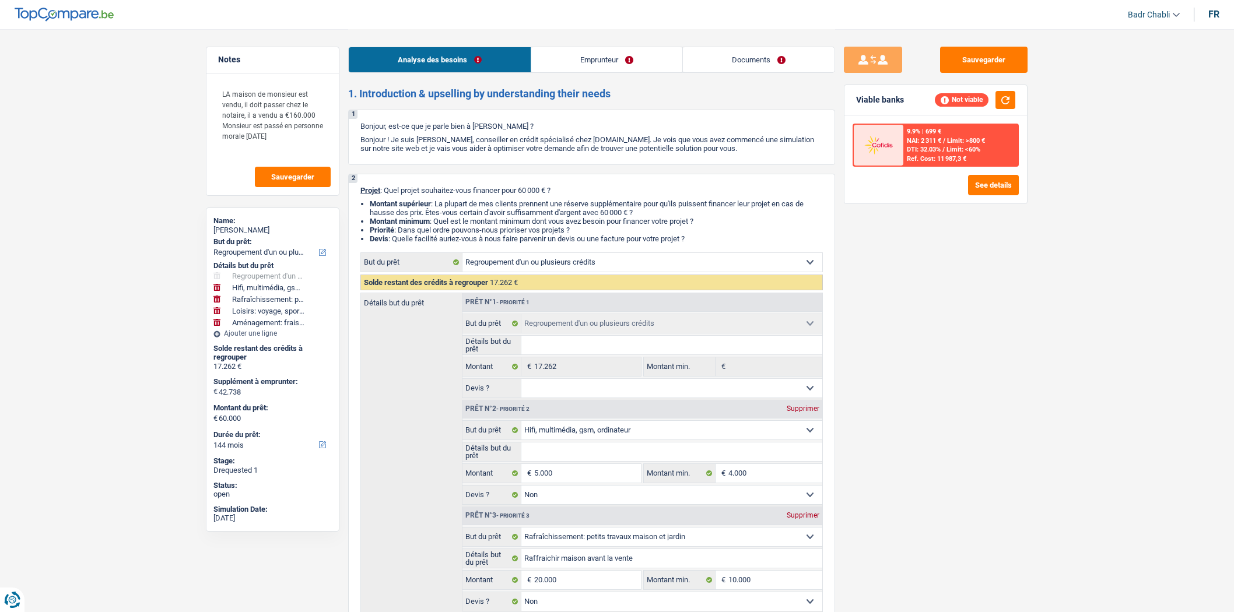
select select "240"
select select "refinancing"
select select "tech"
select select "false"
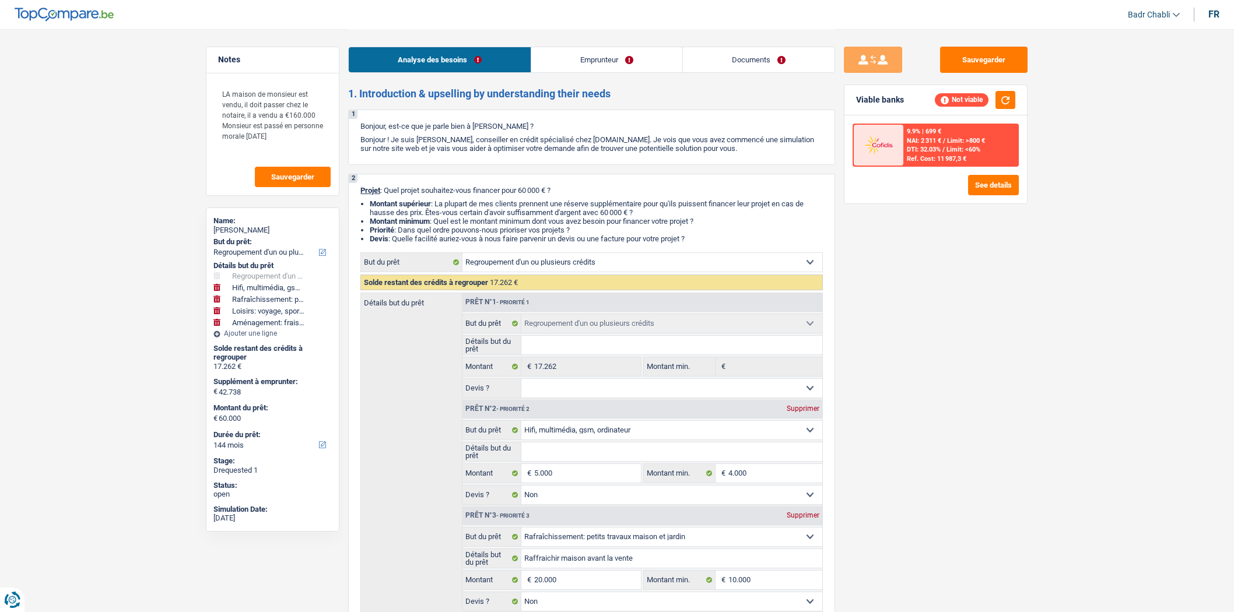
select select "houseOrGarden"
select select "false"
select select "hobbies"
select select "false"
select select "movingOrInstallation"
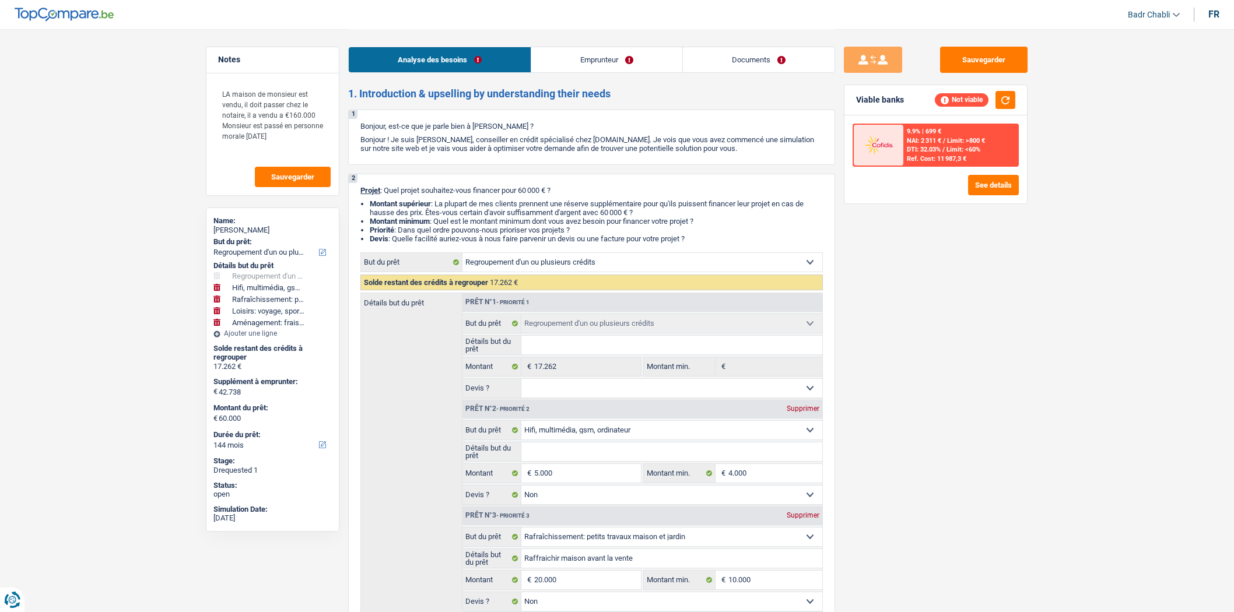
select select "false"
select select "144"
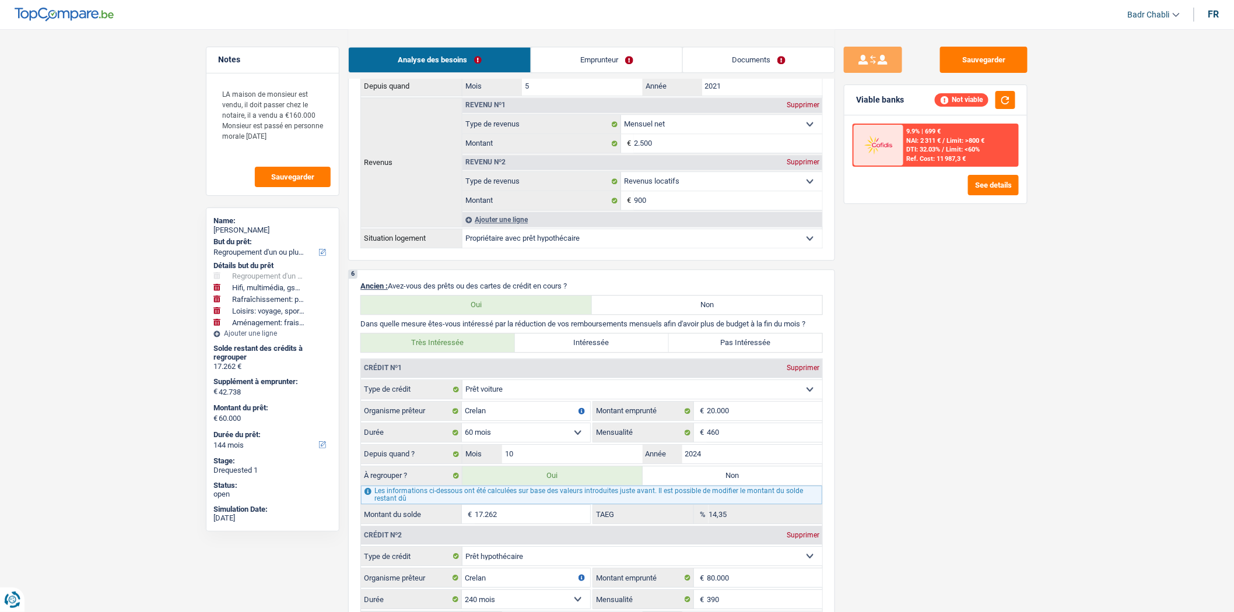
scroll to position [1296, 0]
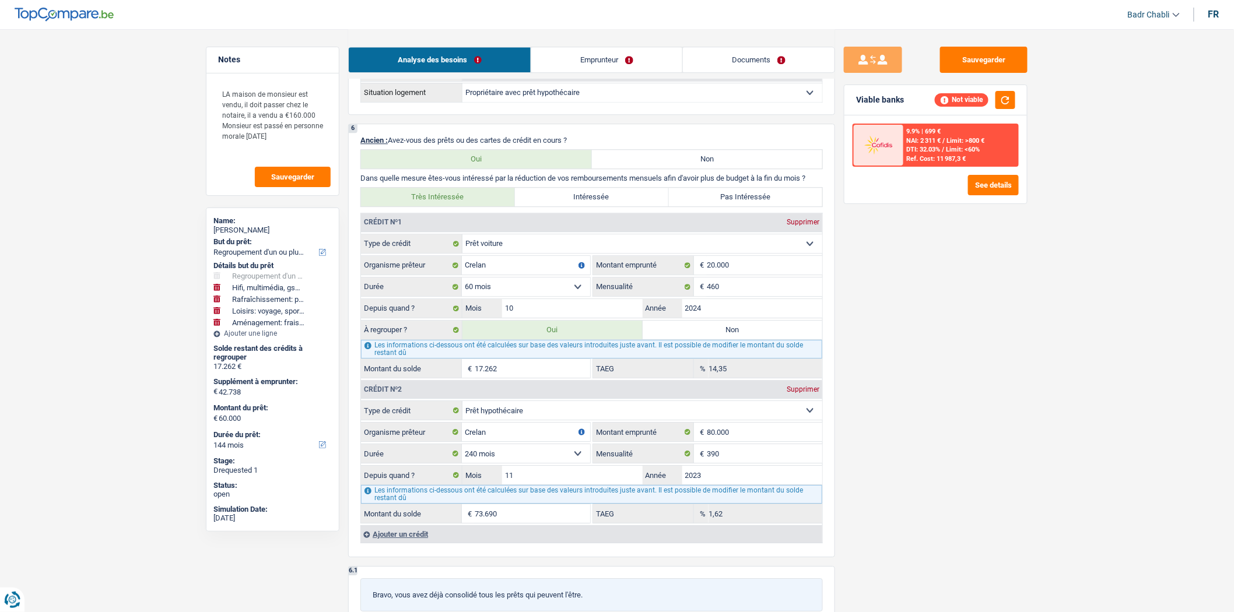
click at [736, 339] on label "Non" at bounding box center [733, 330] width 180 height 19
click at [736, 339] on input "Non" at bounding box center [733, 330] width 180 height 19
radio input "true"
select select "tech"
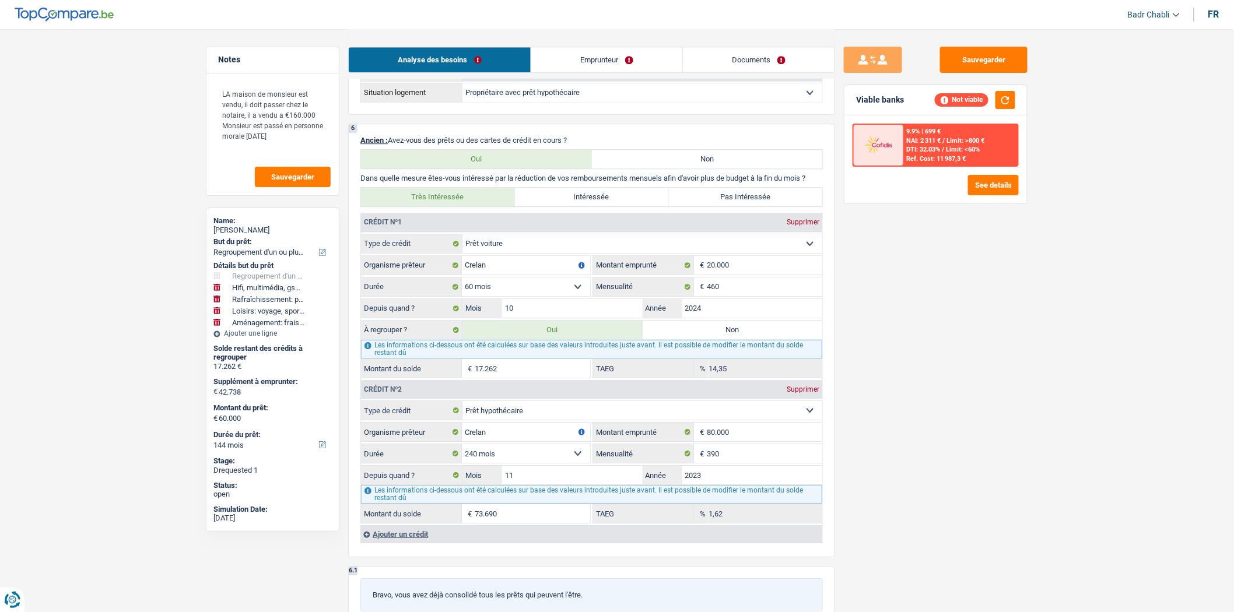
select select
select select "houseOrGarden"
select select "hobbies"
select select "tech"
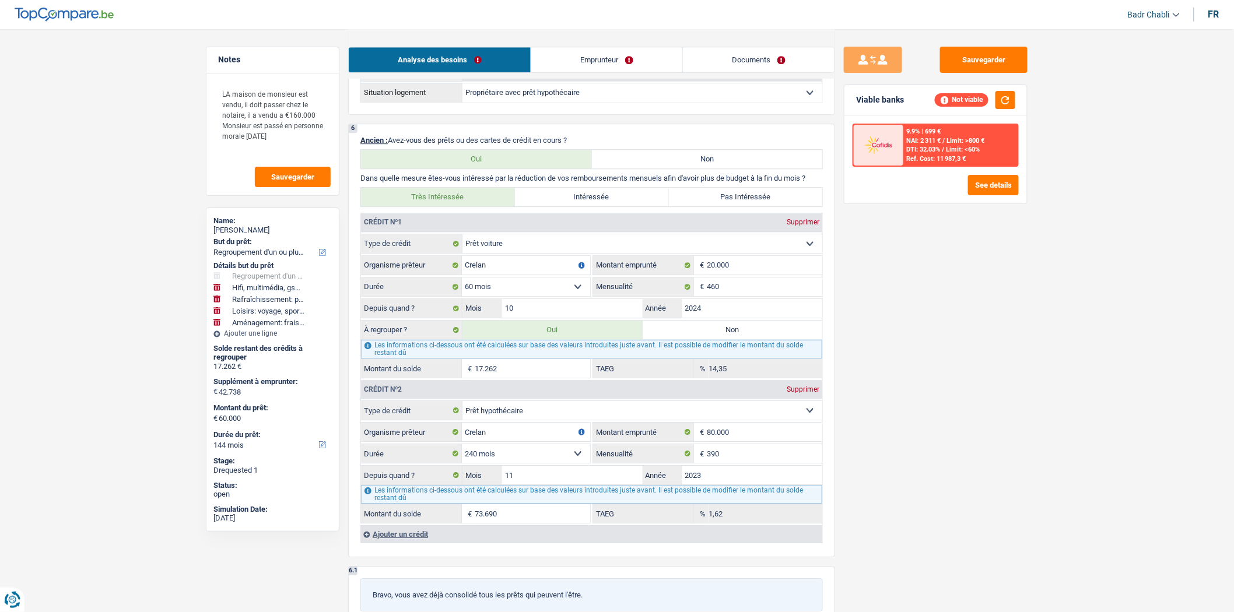
type input "5.000"
type input "4.000"
select select "false"
select select
type input "60.000"
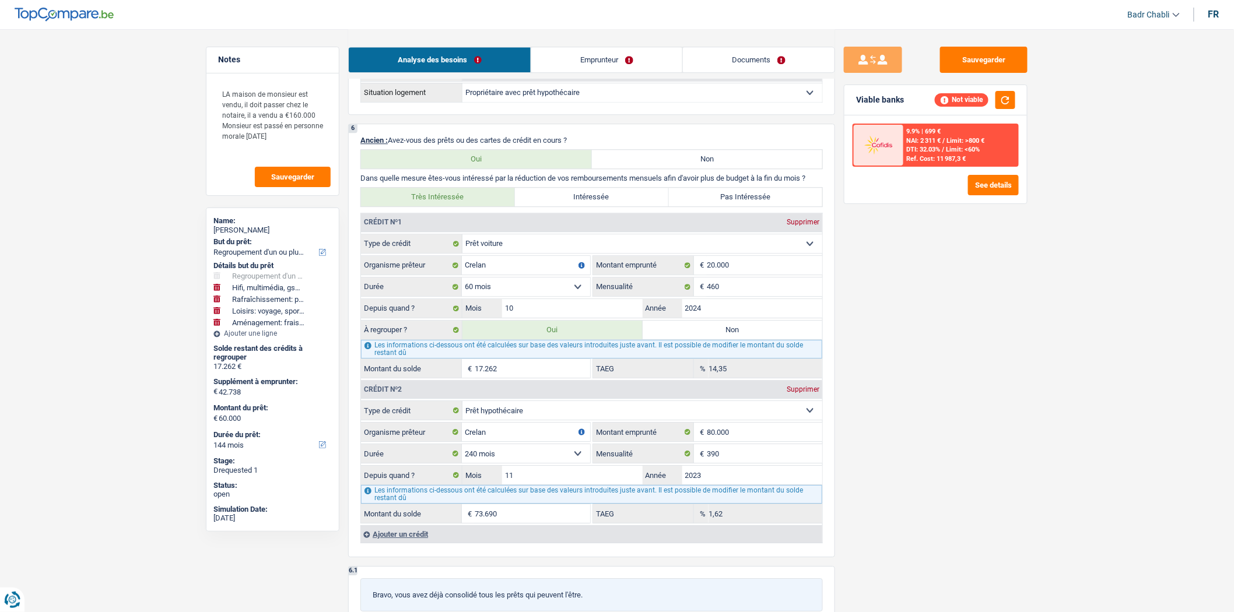
select select
select select "houseOrGarden"
type input "Raffraichir maison avant la vente"
type input "20.000"
type input "10.000"
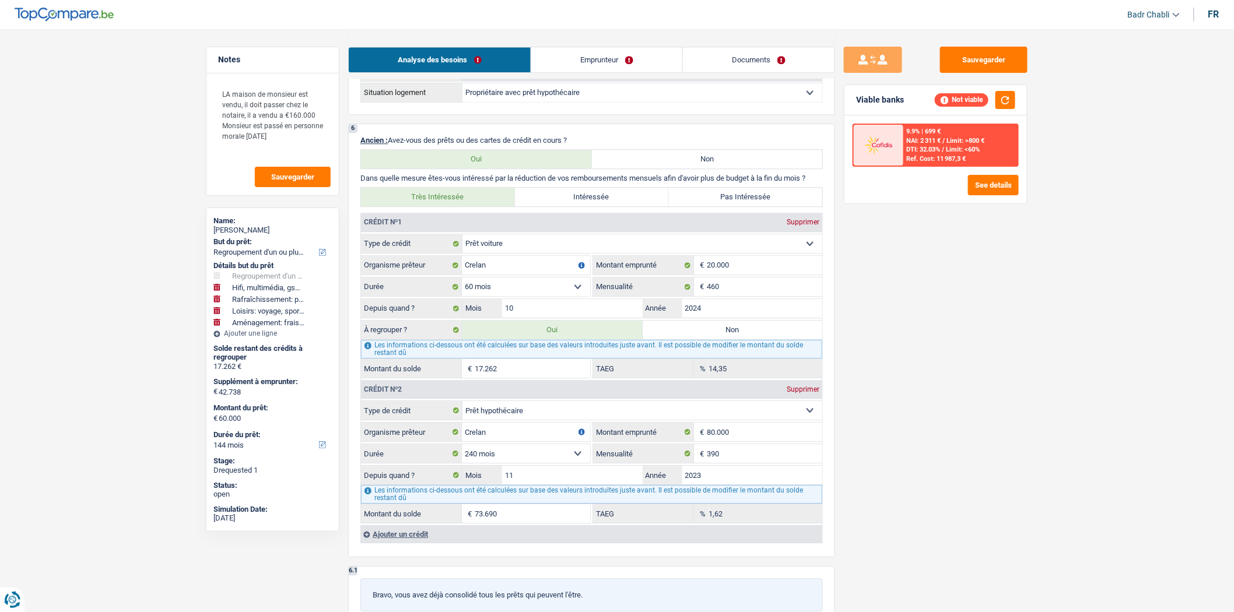
select select "hobbies"
type input "Voyage en famille"
type input "10.000"
type input "8.000"
type input "102.738"
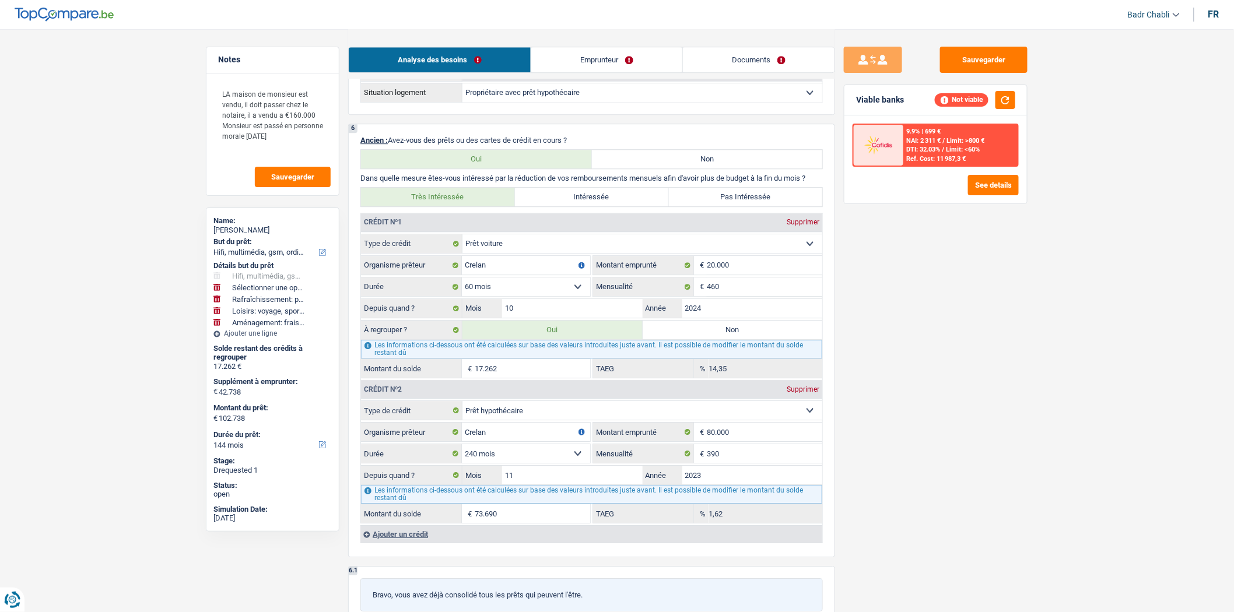
radio input "false"
select select "tech"
type input "5.000"
type input "4.000"
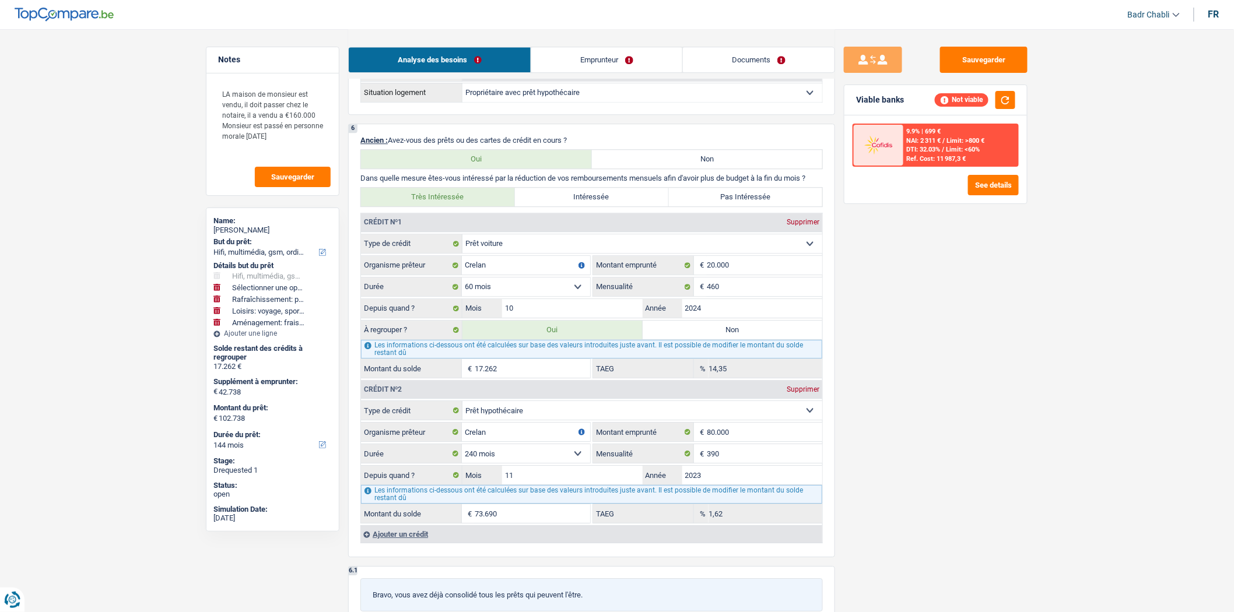
select select "false"
select select "houseOrGarden"
type input "Raffraichir maison avant la vente"
type input "20.000"
type input "10.000"
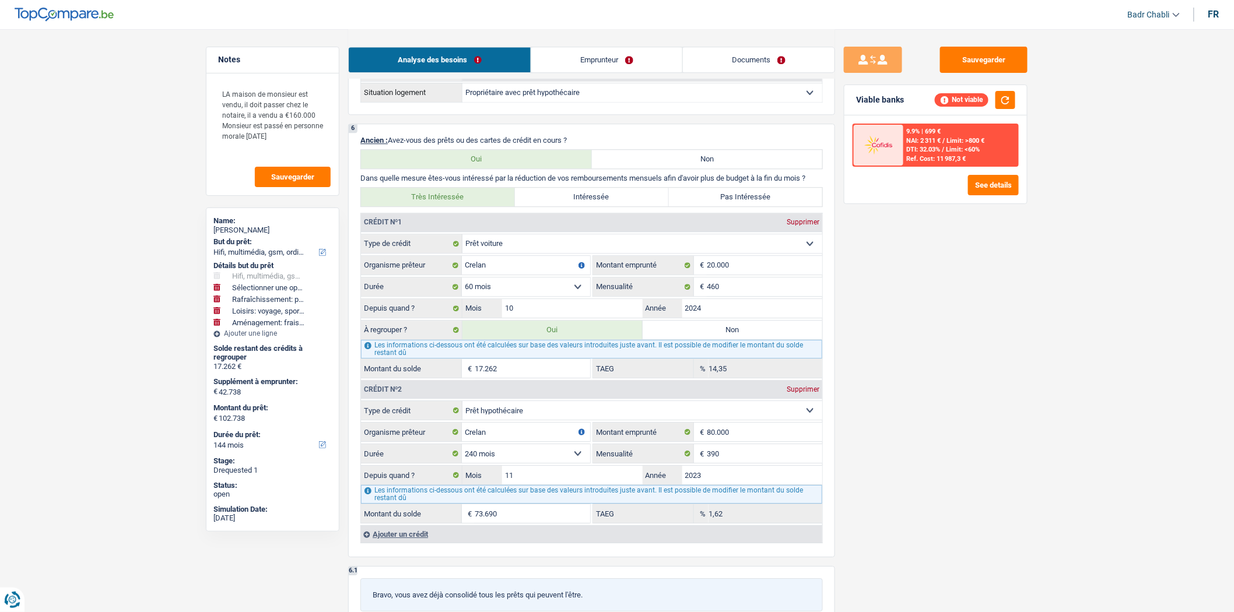
select select "hobbies"
type input "Voyage en famille"
type input "10.000"
type input "8.000"
select select "movingOrInstallation"
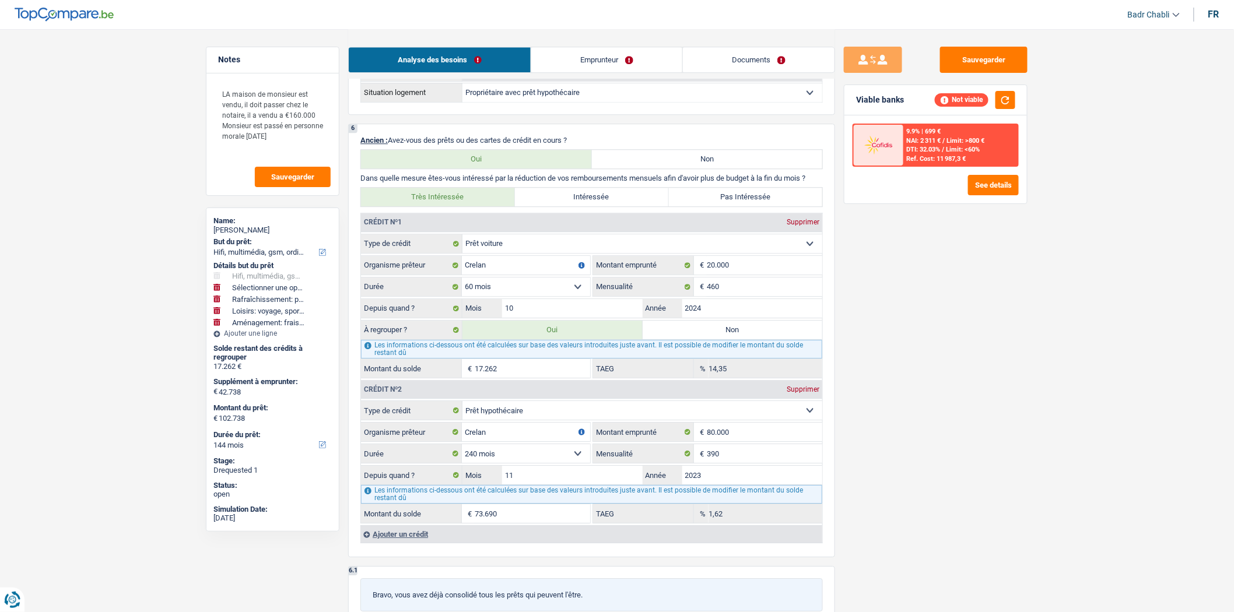
type input "Frais déménagement"
type input "7.738"
type input "5.000"
type input "102.738"
select select "movingOrInstallation"
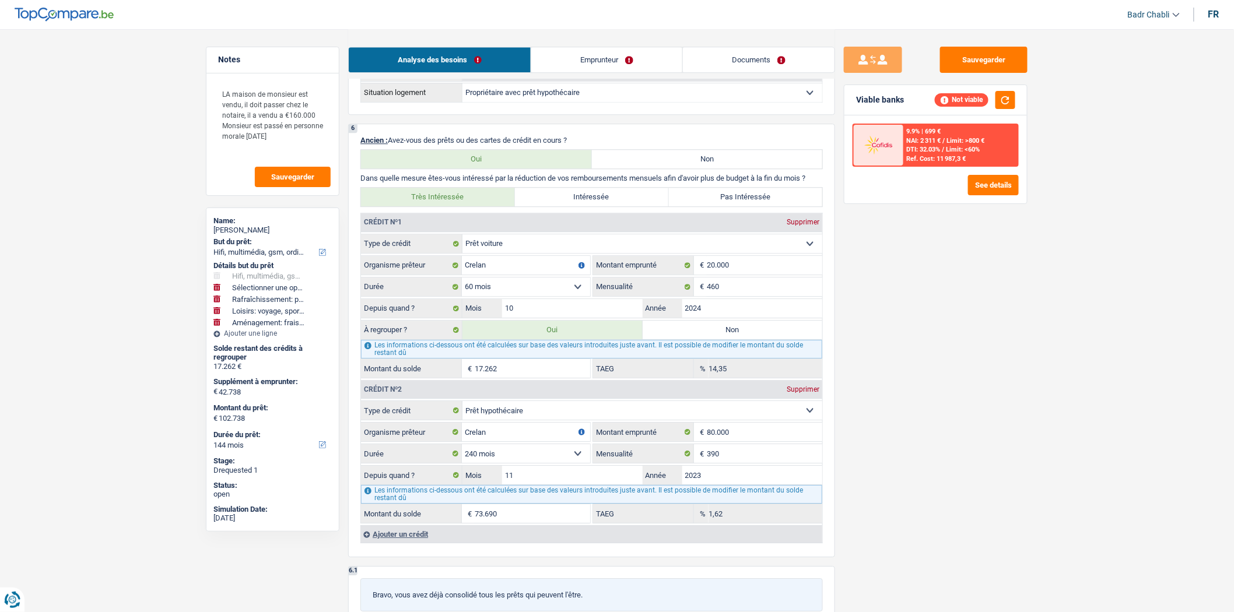
select select "movingOrInstallation"
select select "false"
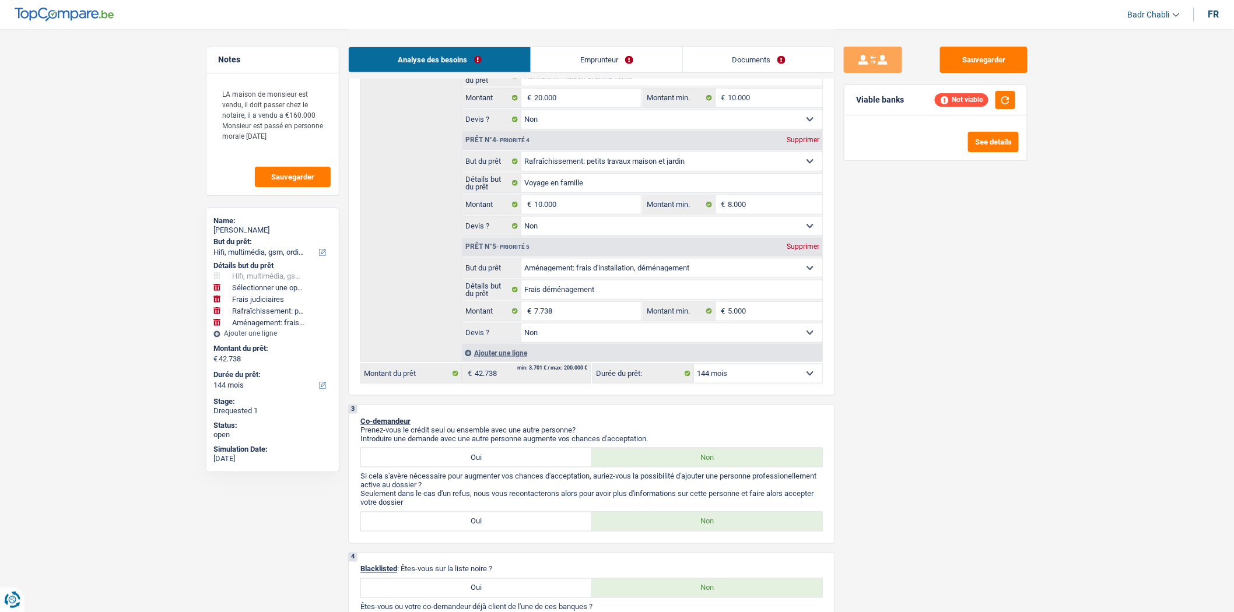
scroll to position [583, 0]
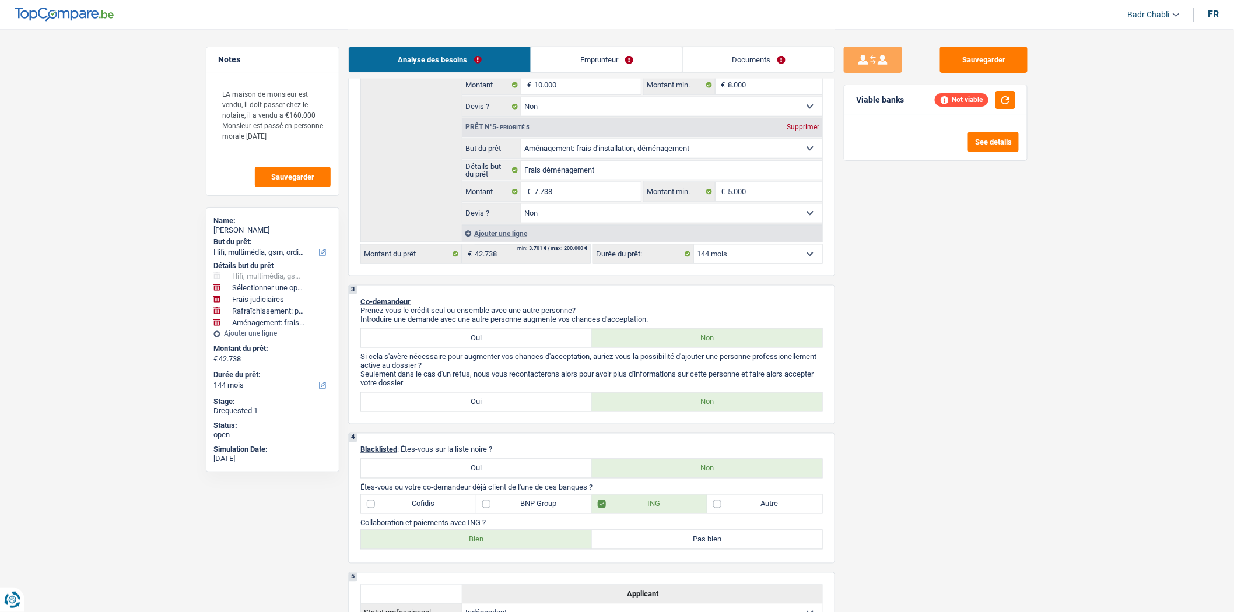
click at [748, 258] on select "12 mois 18 mois 24 mois 30 mois 36 mois 42 mois 48 mois 60 mois 72 mois 84 mois…" at bounding box center [758, 254] width 128 height 19
select select "120"
click at [694, 250] on select "12 mois 18 mois 24 mois 30 mois 36 mois 42 mois 48 mois 60 mois 72 mois 84 mois…" at bounding box center [758, 254] width 128 height 19
select select "120"
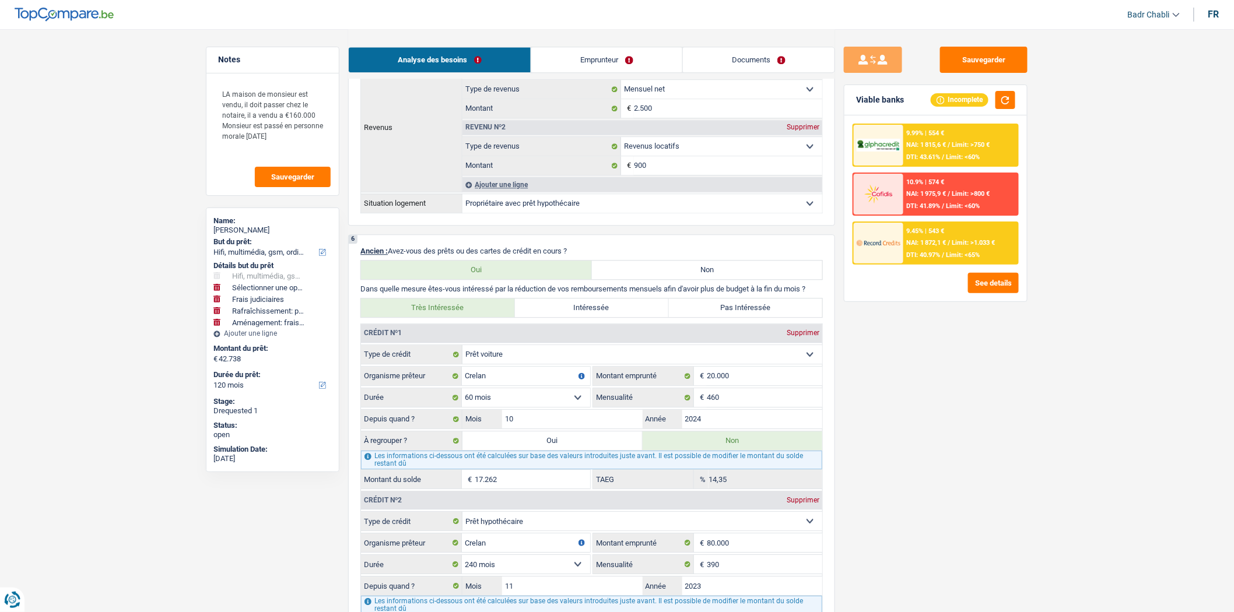
scroll to position [1296, 0]
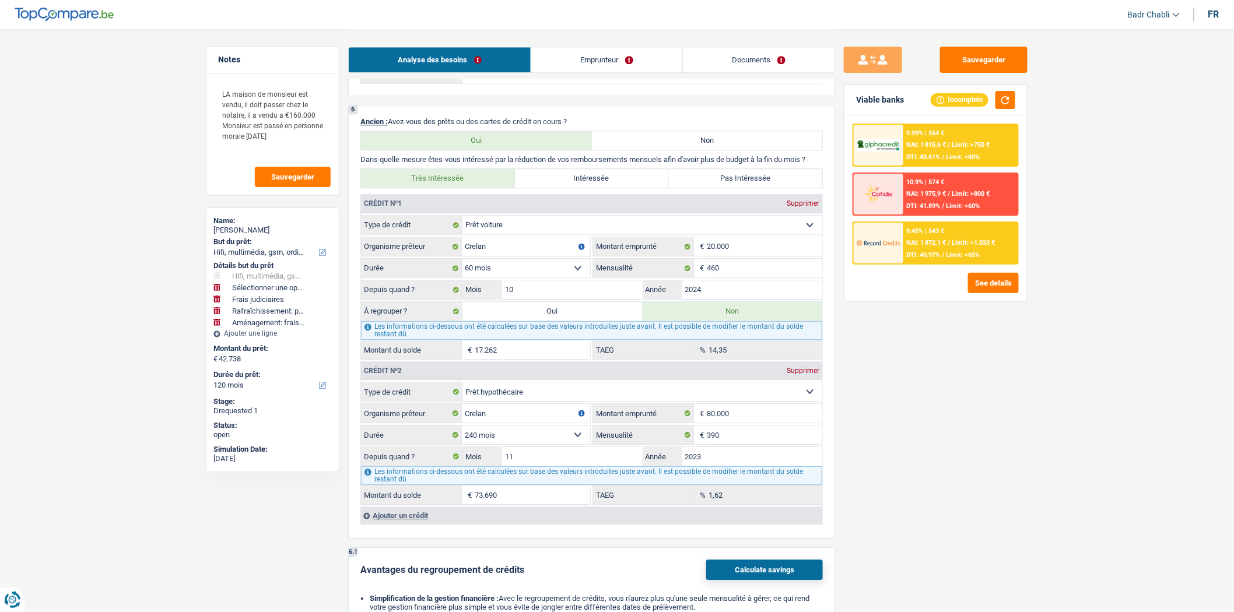
click at [564, 321] on label "Oui" at bounding box center [552, 311] width 180 height 19
click at [564, 321] on input "Oui" at bounding box center [552, 311] width 180 height 19
radio input "true"
select select "144"
type input "60.000"
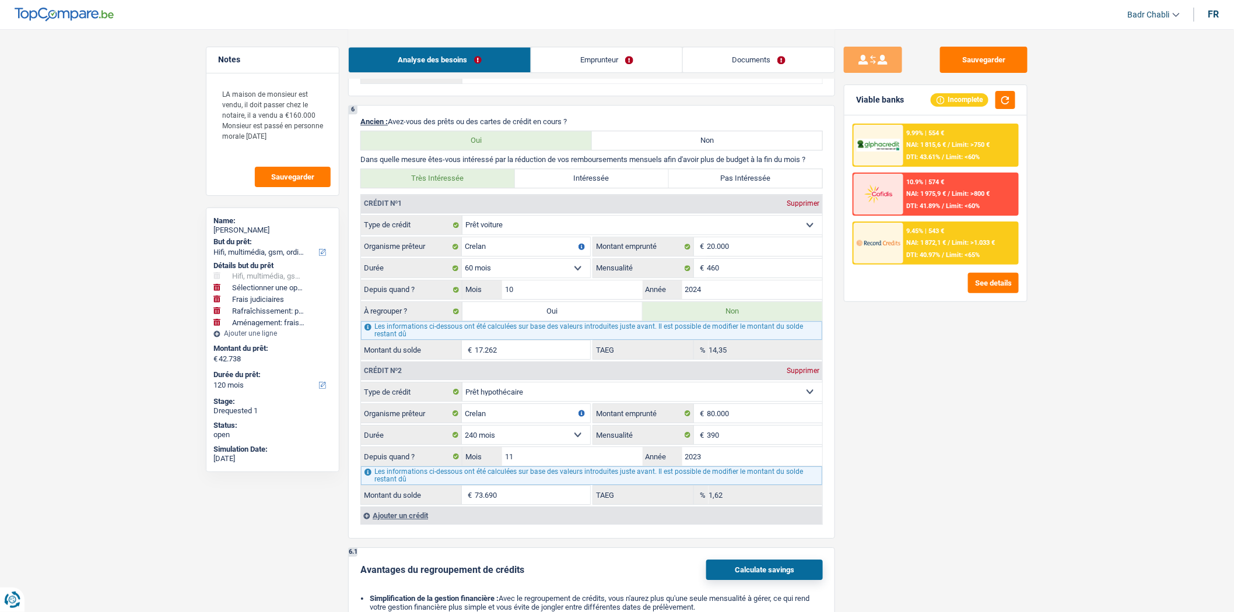
select select
type input "5.000"
type input "4.000"
select select "false"
select select "144"
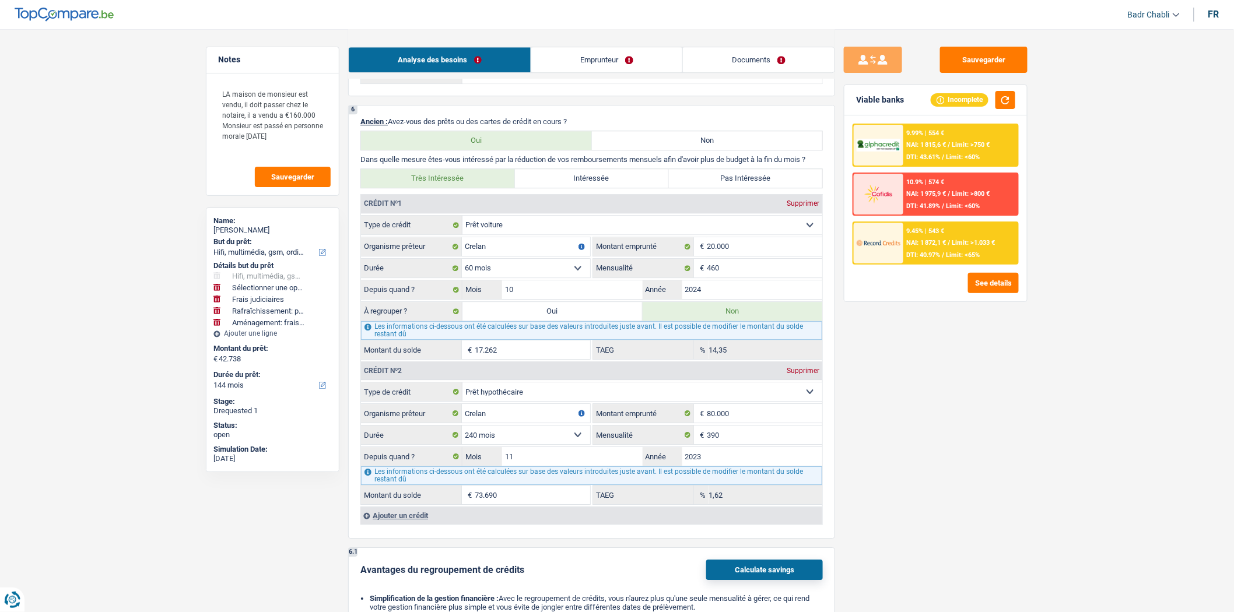
radio input "false"
type input "60.000"
select select
type input "5.000"
type input "4.000"
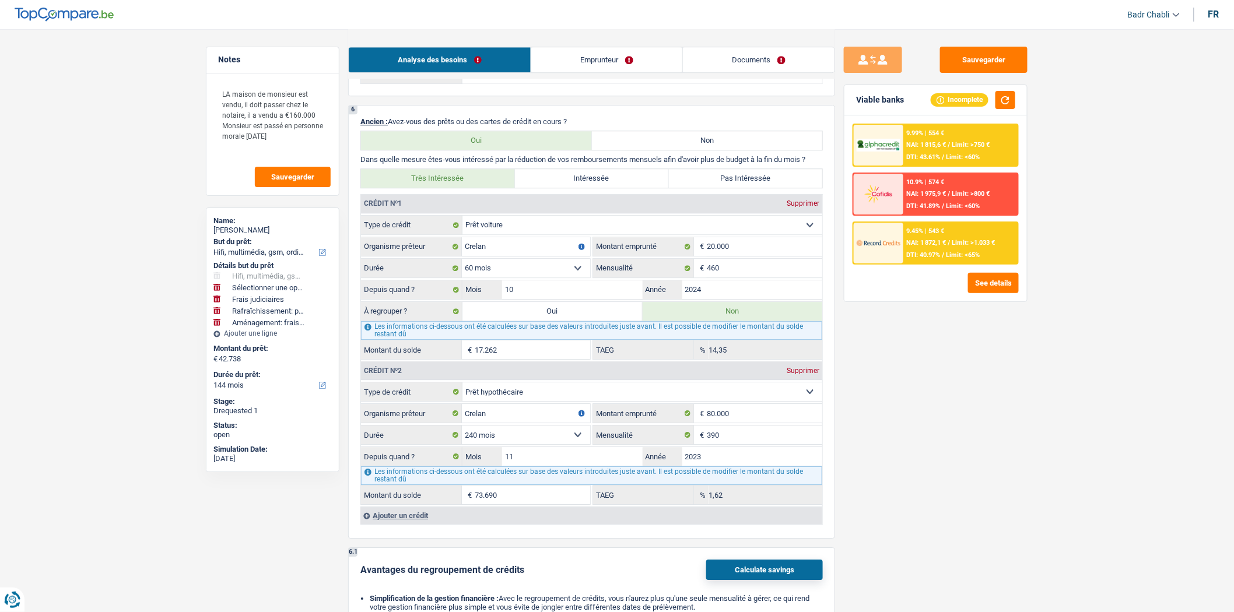
type input "Raffraichir maison avant la vente"
type input "20.000"
type input "10.000"
type input "Voyage en famille"
type input "10.000"
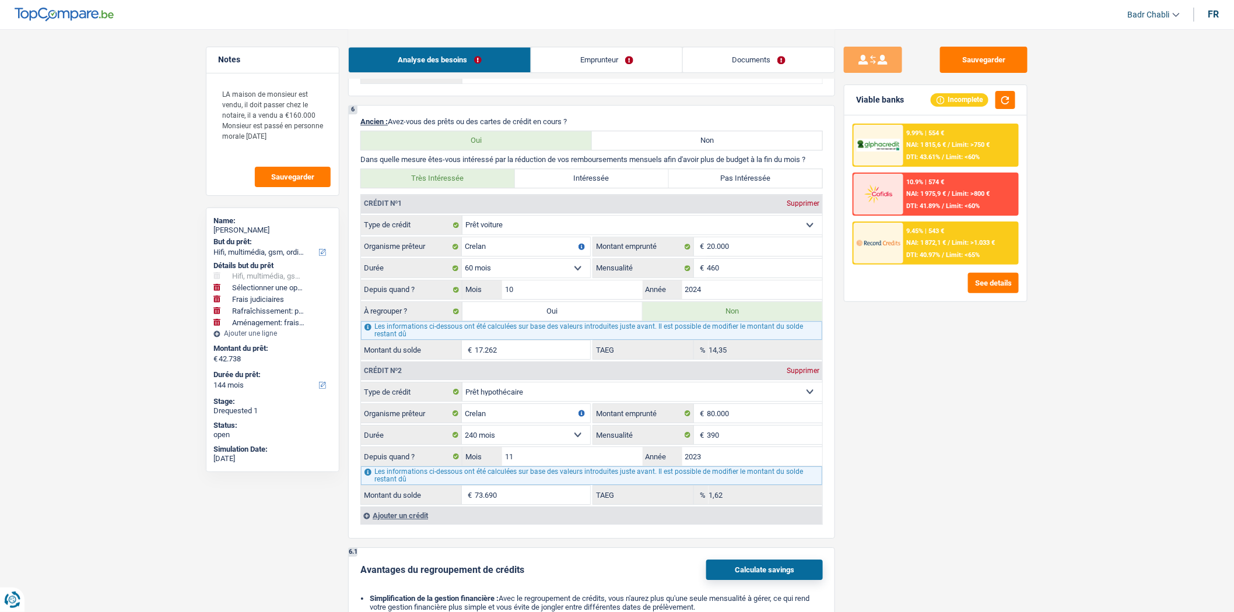
type input "8.000"
select select "144"
type input "102.738"
select select "refinancing"
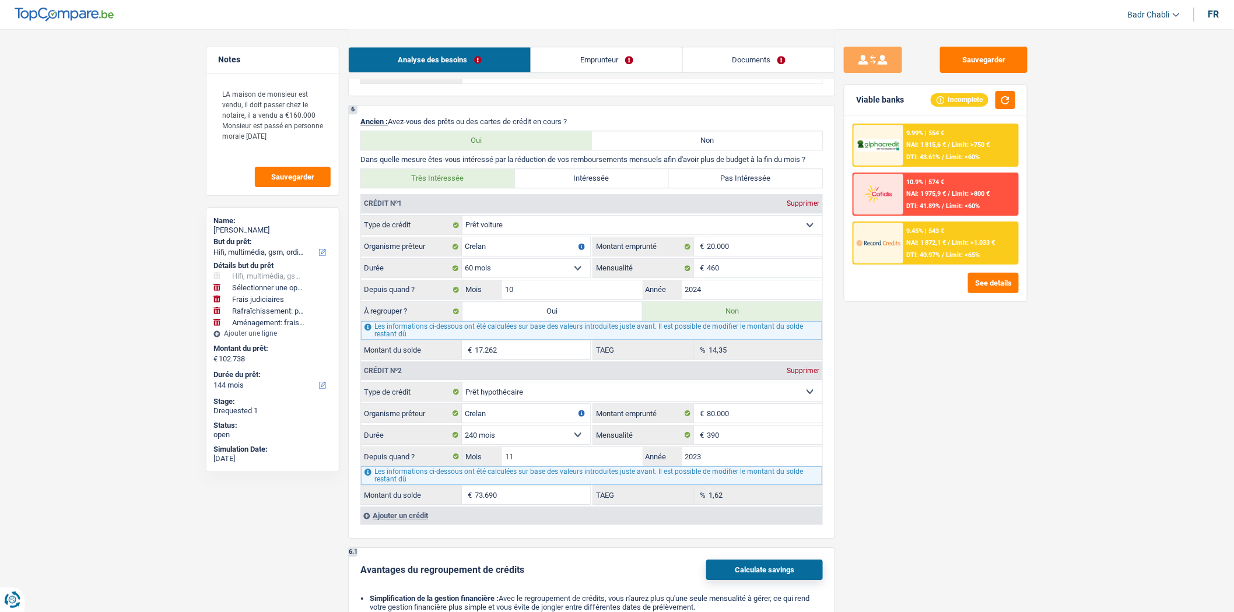
select select "tech"
select select "houseOrGarden"
select select "hobbies"
select select "refinancing"
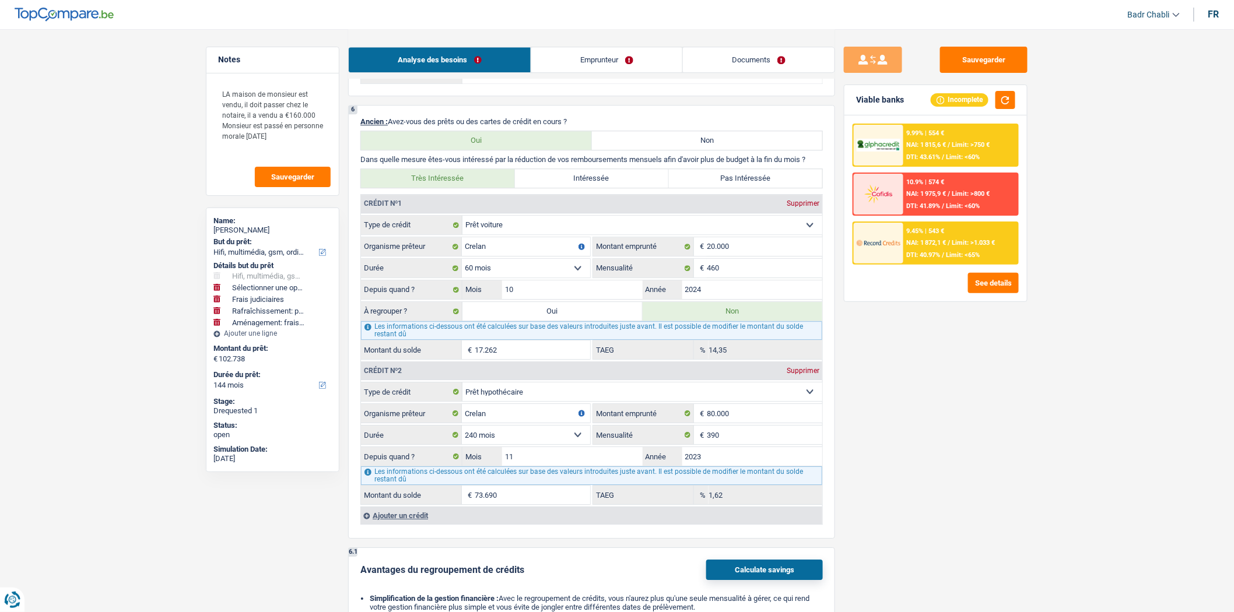
select select "tech"
select select "houseOrGarden"
select select "hobbies"
select select "refinancing"
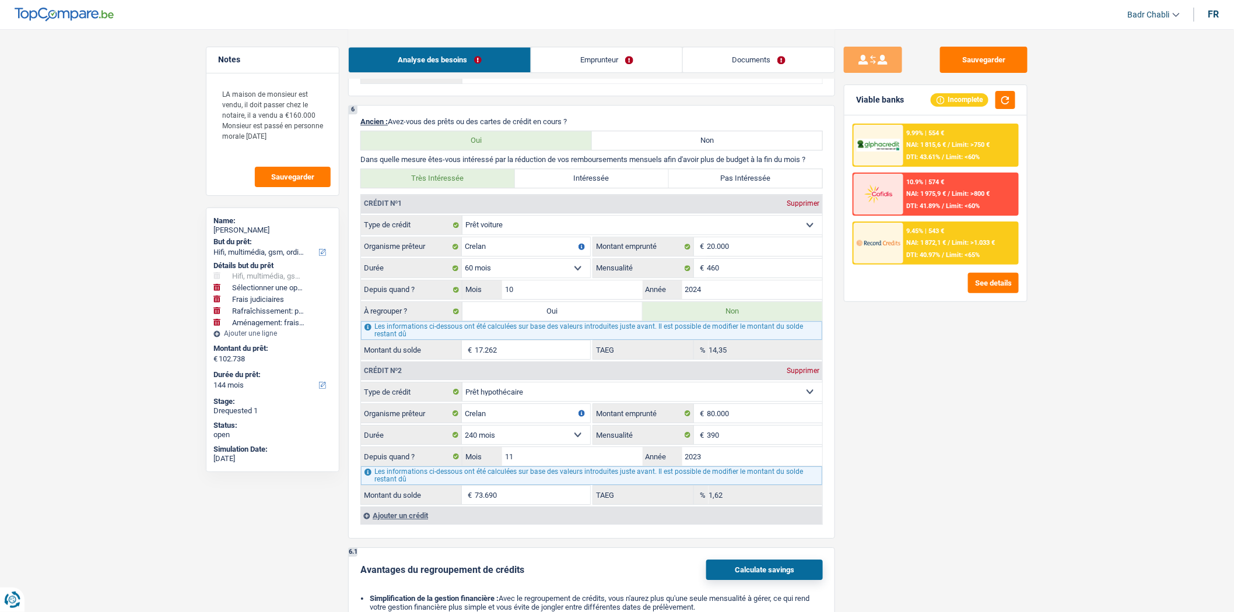
select select "tech"
select select "houseOrGarden"
select select "hobbies"
select select "movingOrInstallation"
select select "false"
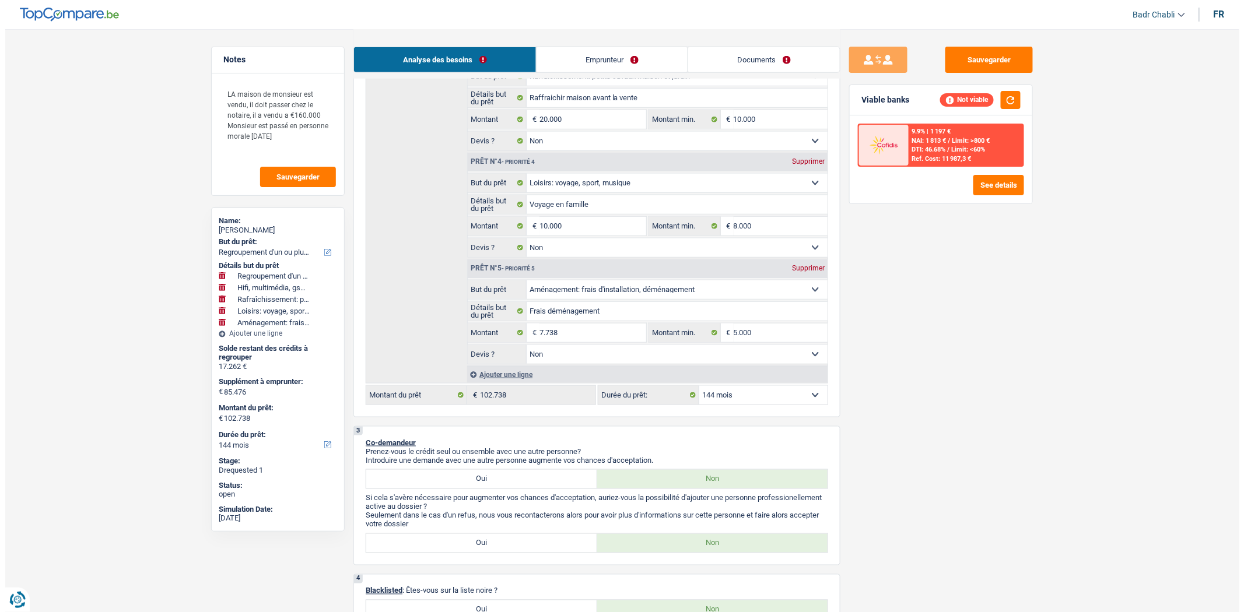
scroll to position [583, 0]
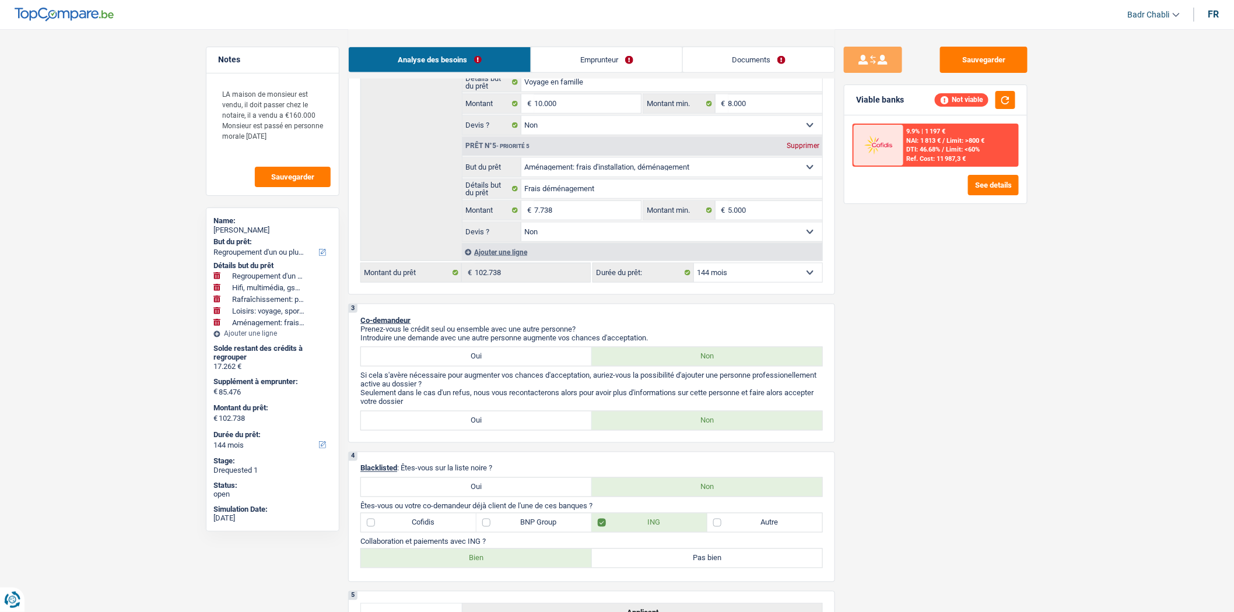
click at [755, 276] on select "12 mois 18 mois 24 mois 30 mois 36 mois 42 mois 48 mois 60 mois 72 mois 84 mois…" at bounding box center [758, 273] width 128 height 19
select select "120"
click at [694, 269] on select "12 mois 18 mois 24 mois 30 mois 36 mois 42 mois 48 mois 60 mois 72 mois 84 mois…" at bounding box center [758, 273] width 128 height 19
select select "120"
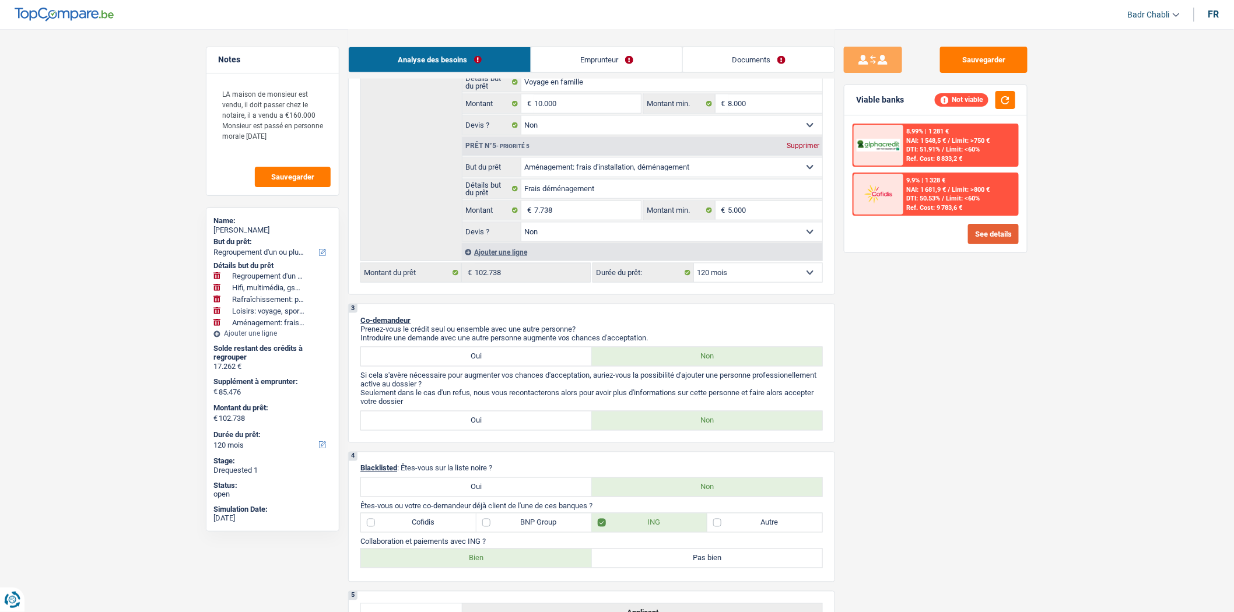
click at [997, 230] on button "See details" at bounding box center [993, 234] width 51 height 20
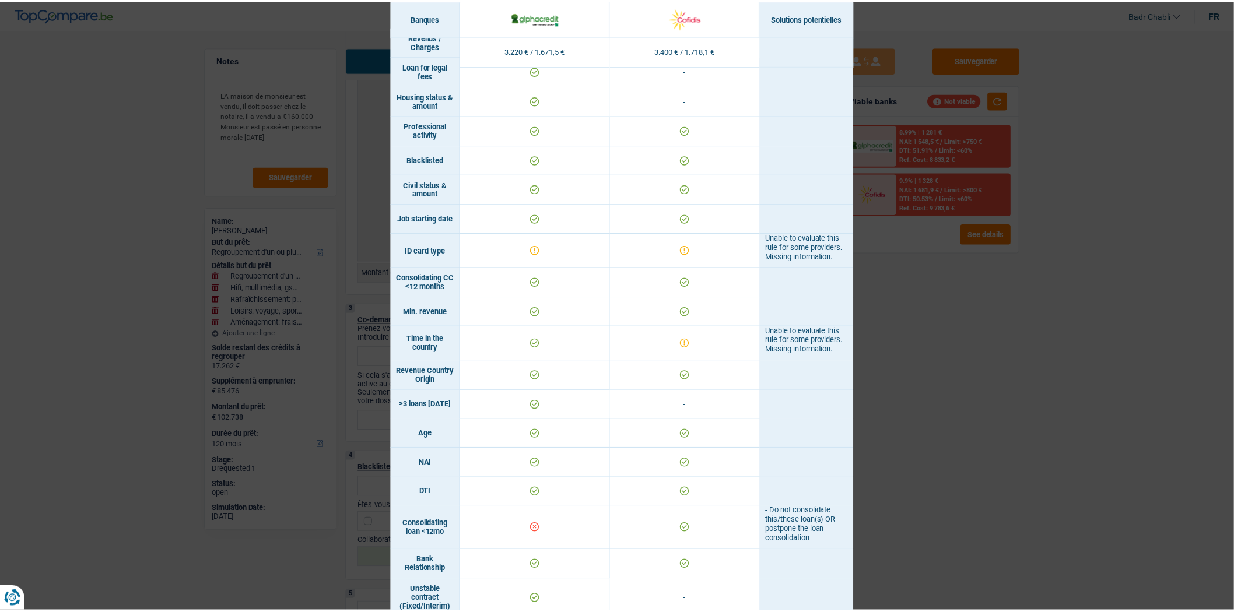
scroll to position [0, 0]
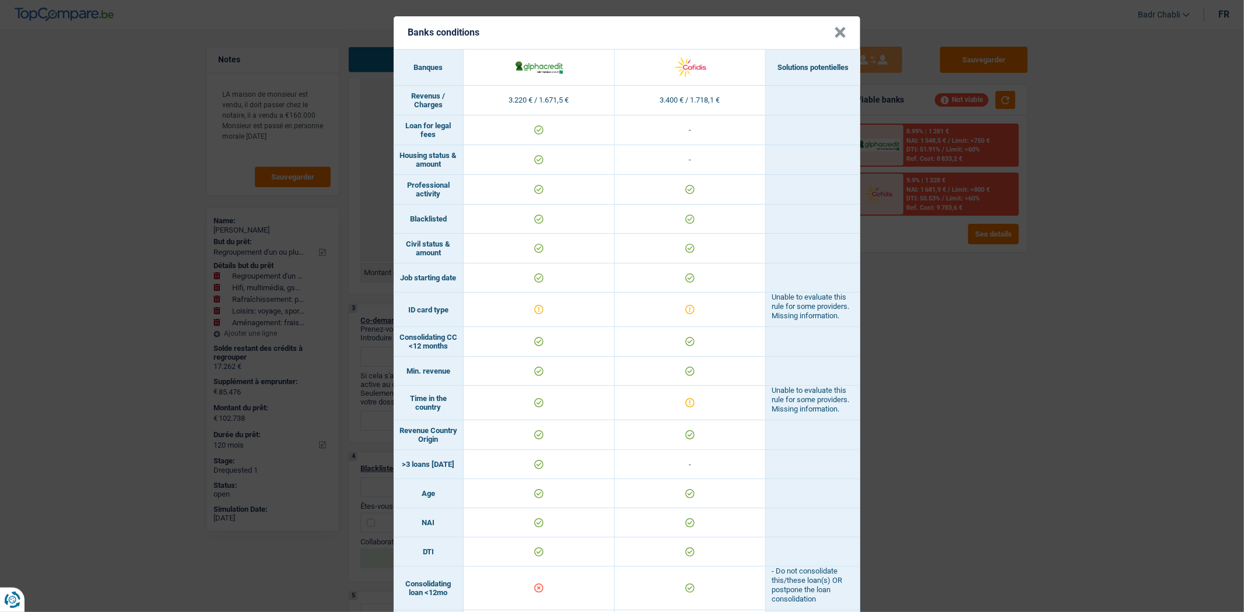
click at [828, 33] on header "Banks conditions ×" at bounding box center [627, 32] width 467 height 33
click at [834, 31] on button "×" at bounding box center [840, 33] width 12 height 12
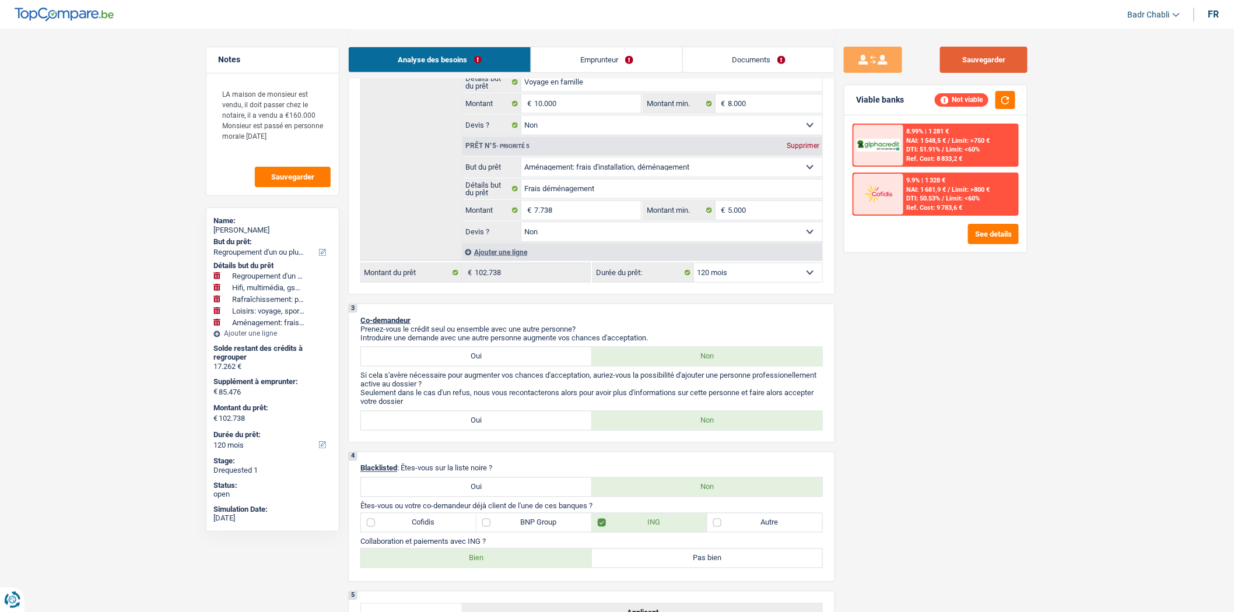
click at [974, 68] on button "Sauvegarder" at bounding box center [983, 60] width 87 height 26
